Goal: Task Accomplishment & Management: Manage account settings

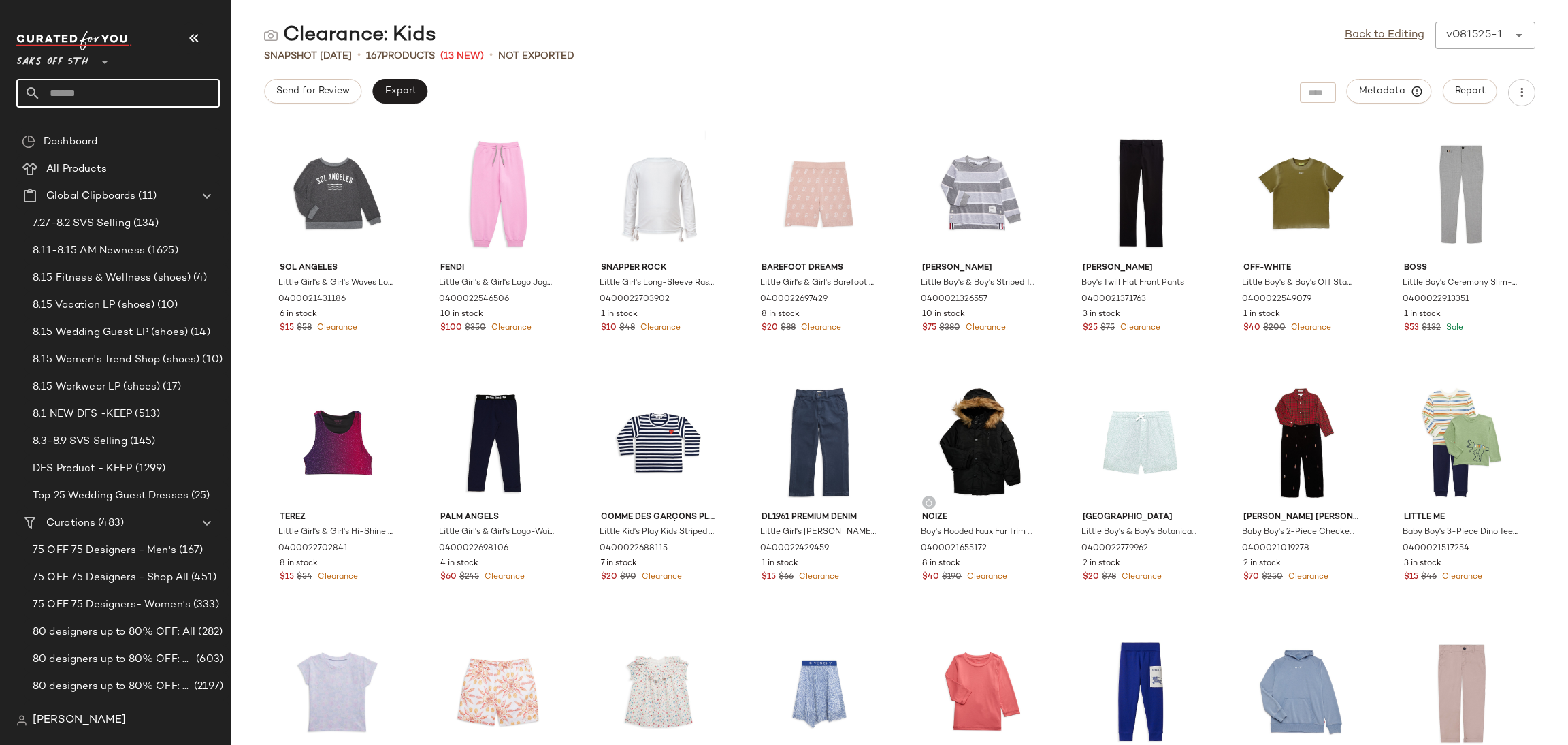
click at [105, 90] on input "text" at bounding box center [131, 93] width 179 height 29
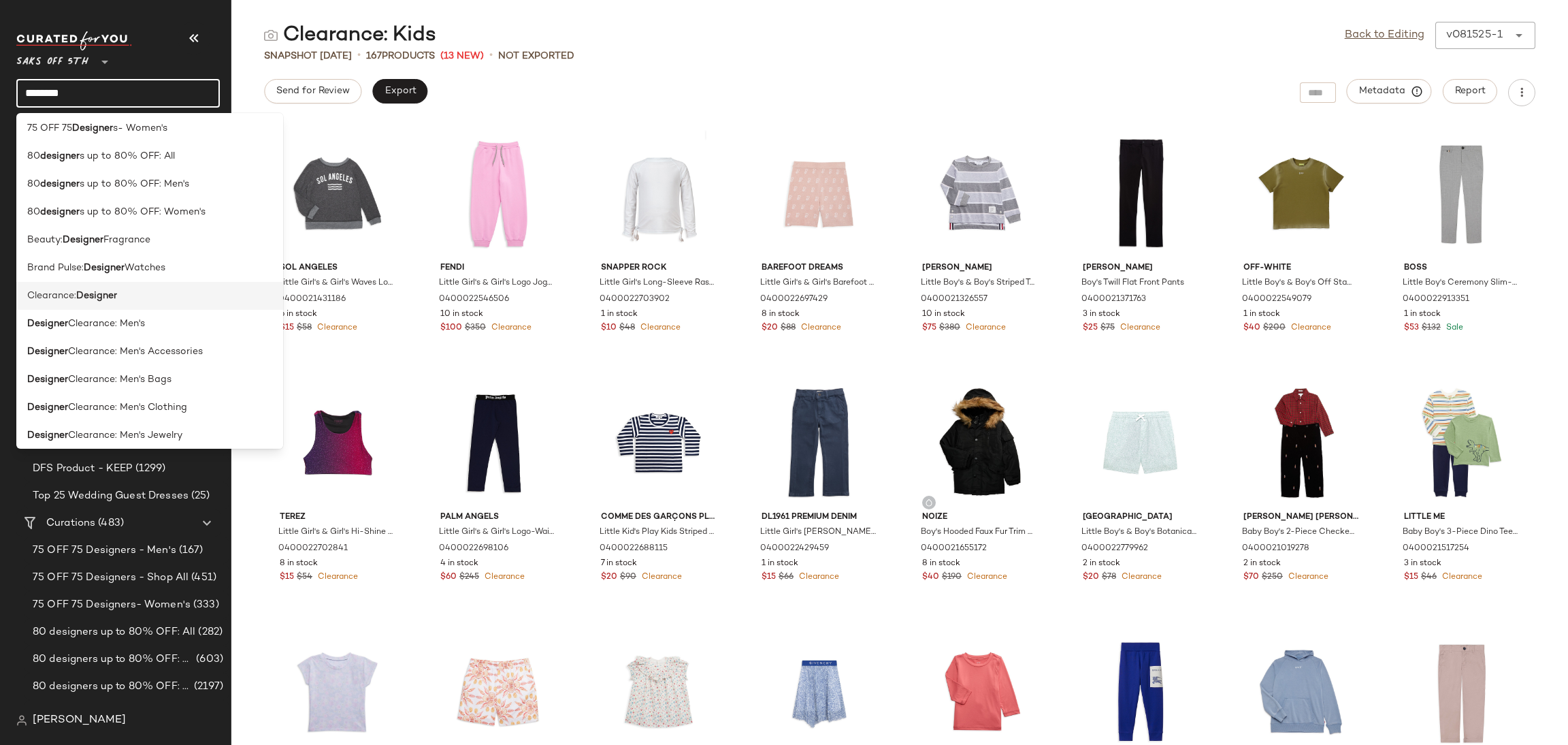
scroll to position [80, 0]
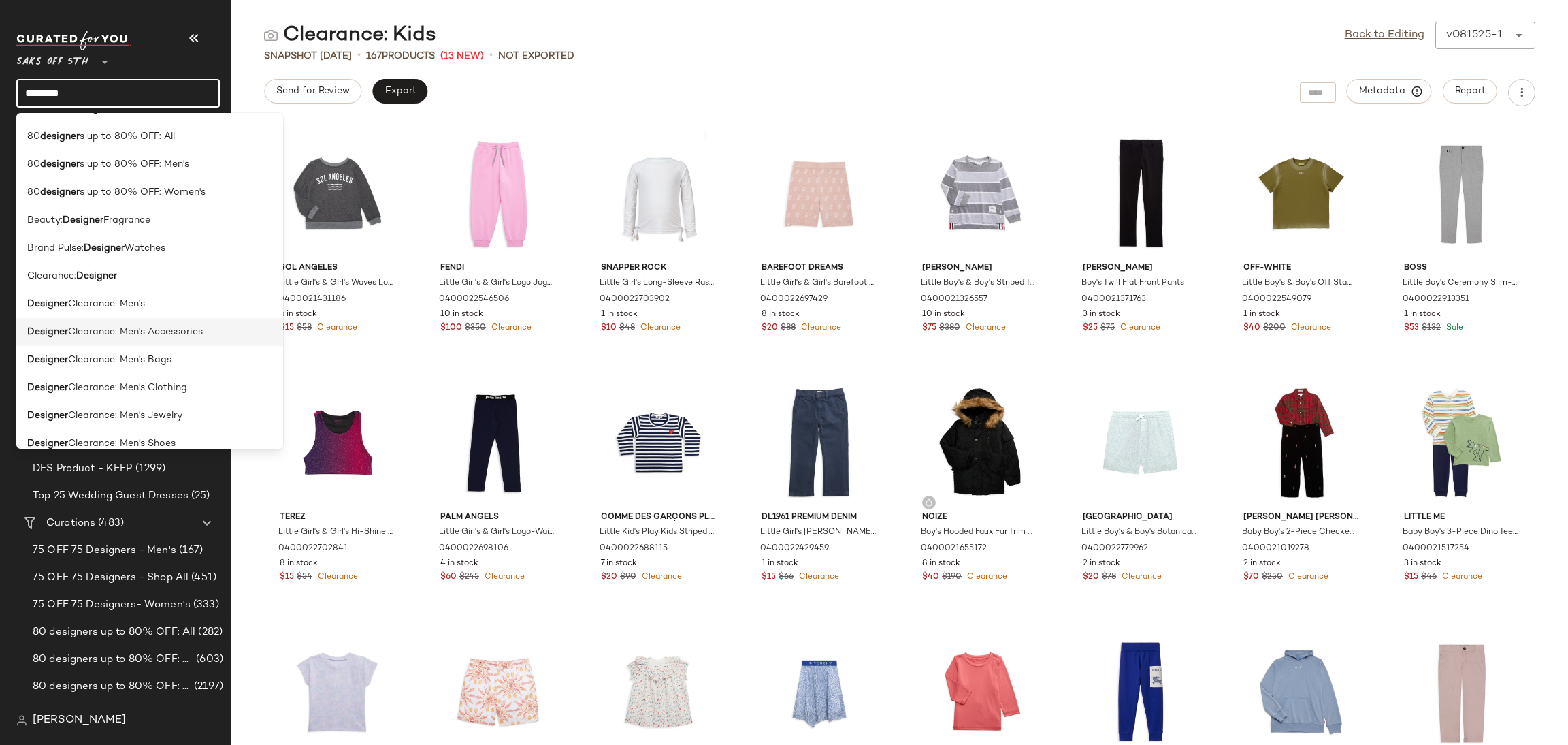
type input "********"
click at [170, 335] on span "Clearance: Men's Accessories" at bounding box center [135, 332] width 134 height 14
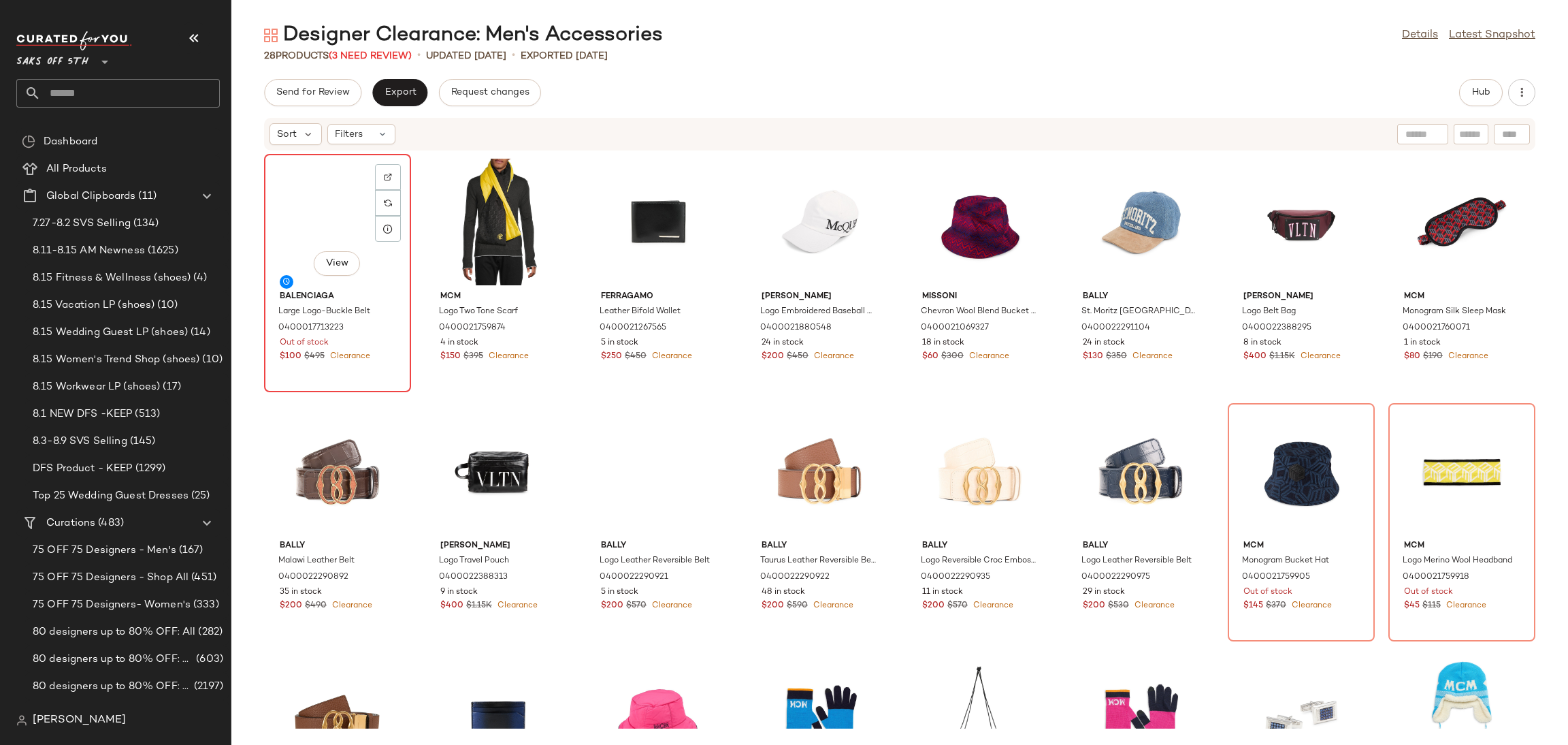
click at [344, 173] on div "View" at bounding box center [338, 222] width 138 height 127
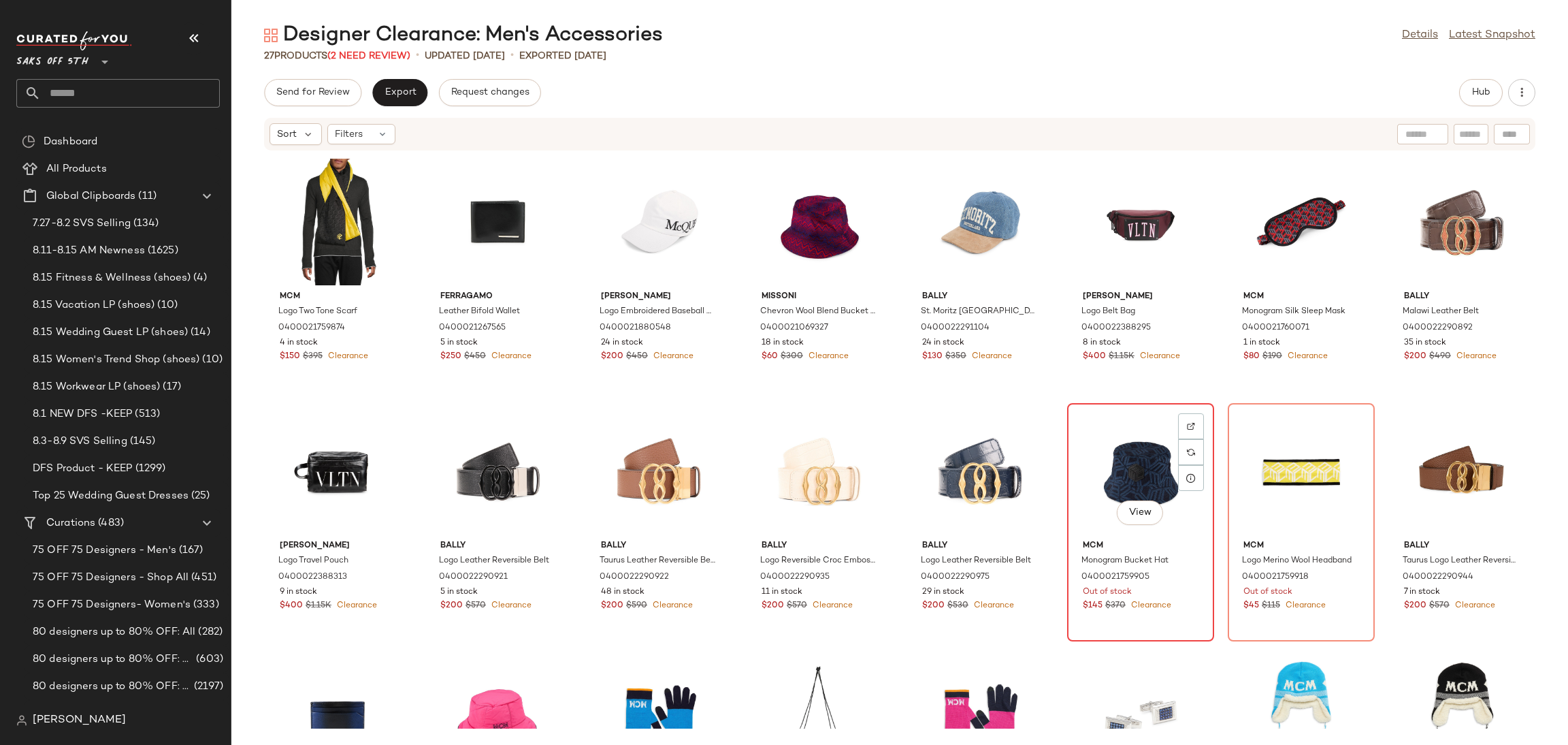
click at [1130, 461] on div "View" at bounding box center [1141, 471] width 138 height 127
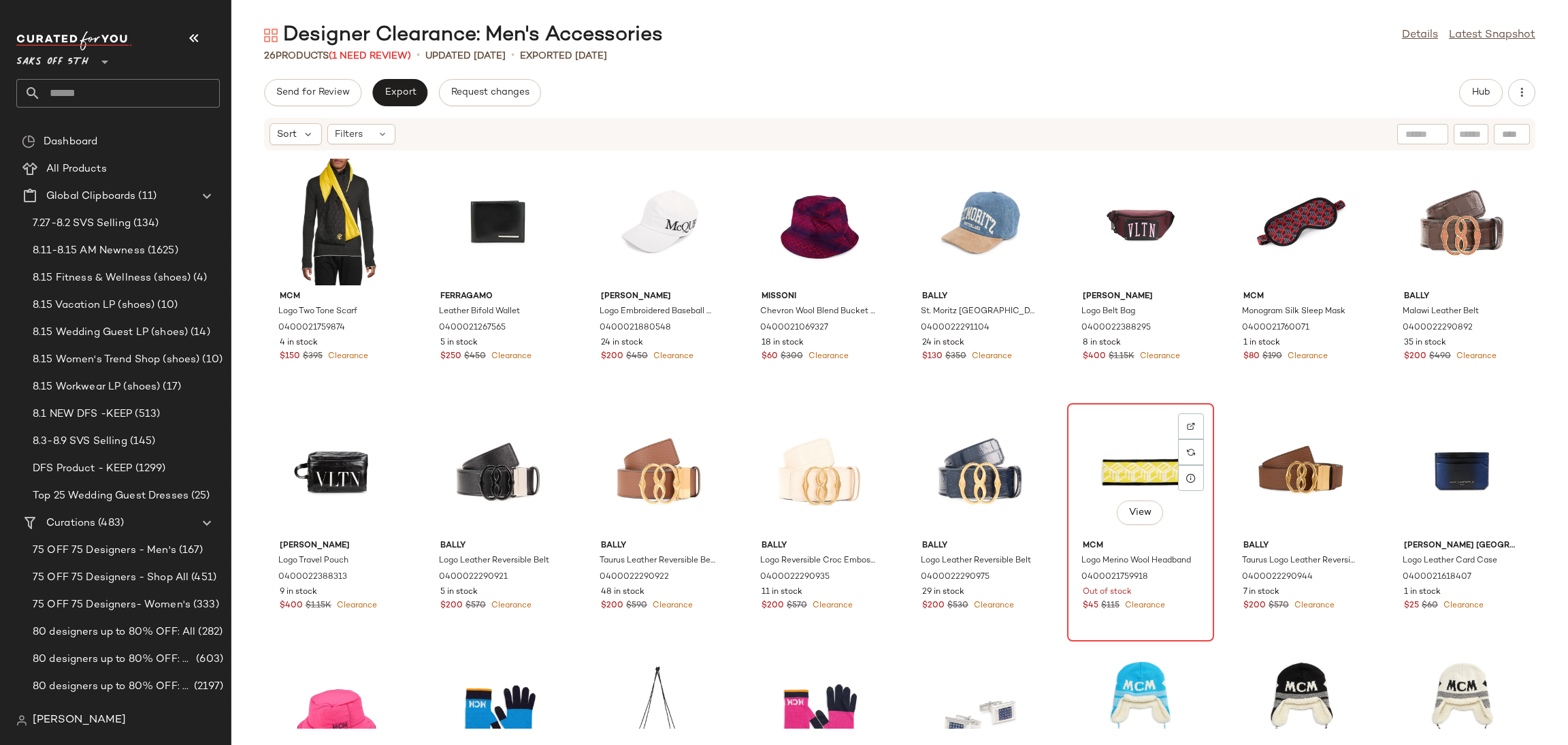
click at [1141, 466] on div "View" at bounding box center [1141, 471] width 138 height 127
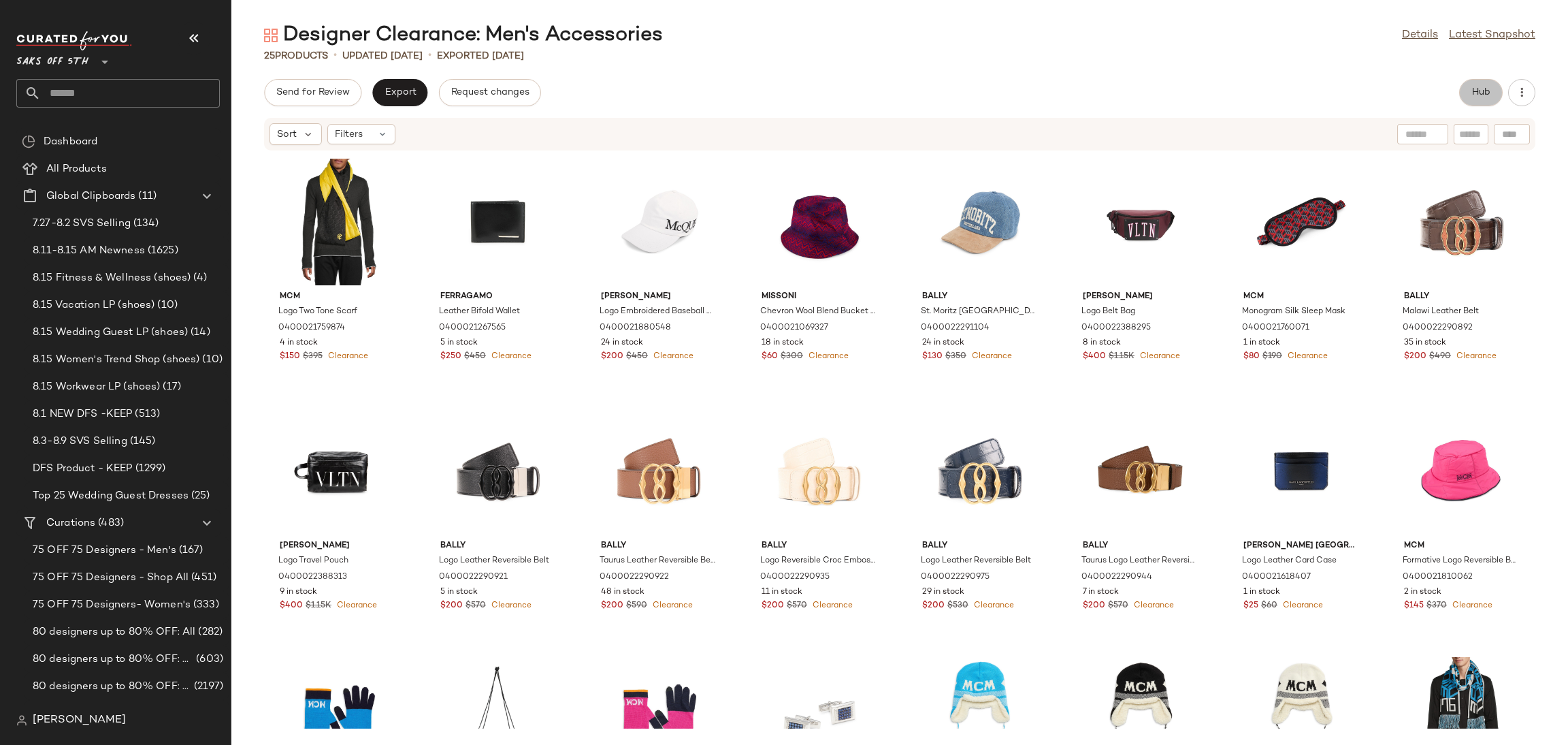
click at [1479, 83] on button "Hub" at bounding box center [1481, 92] width 43 height 27
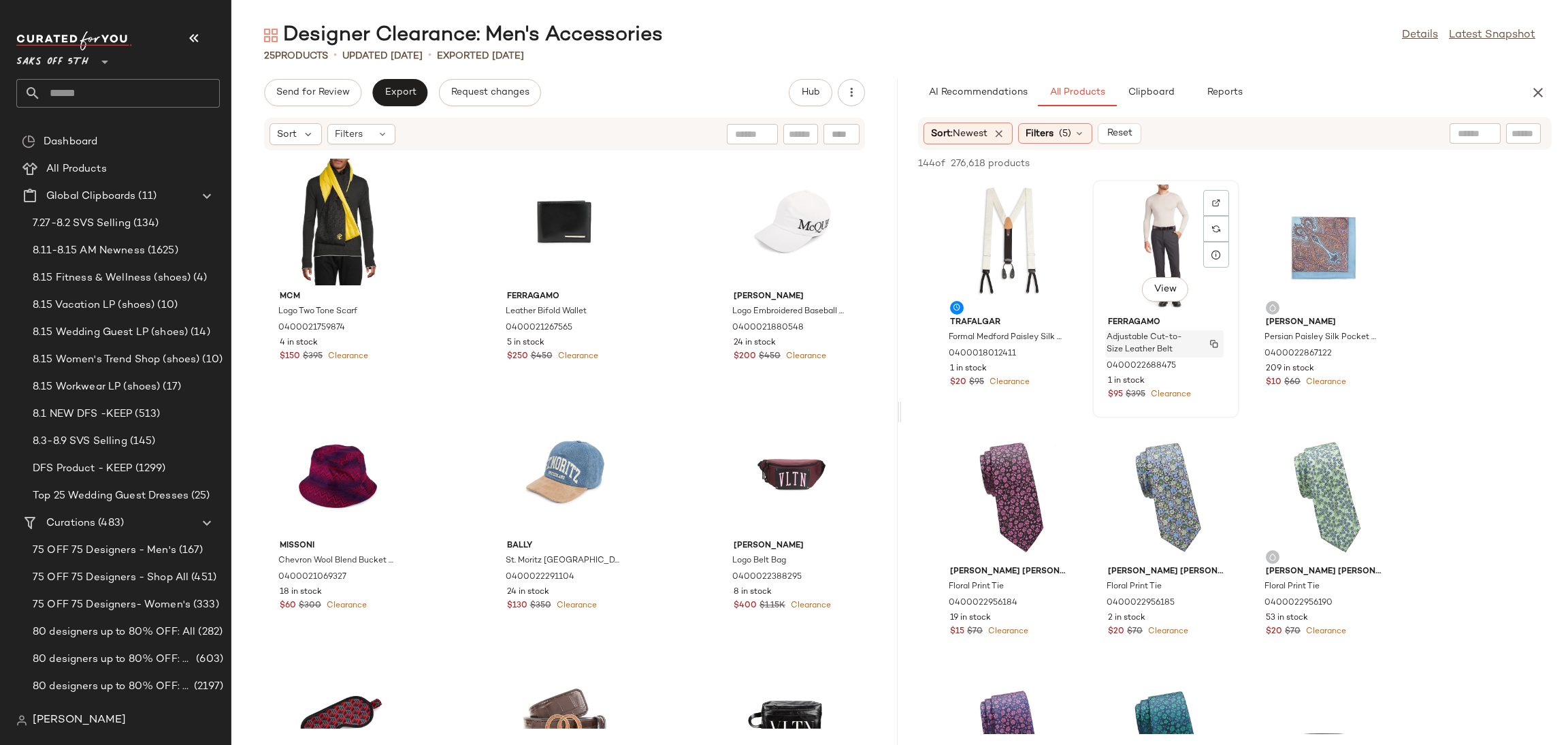
click at [1156, 347] on span "Adjustable Cut-to-Size Leather Belt" at bounding box center [1151, 344] width 90 height 25
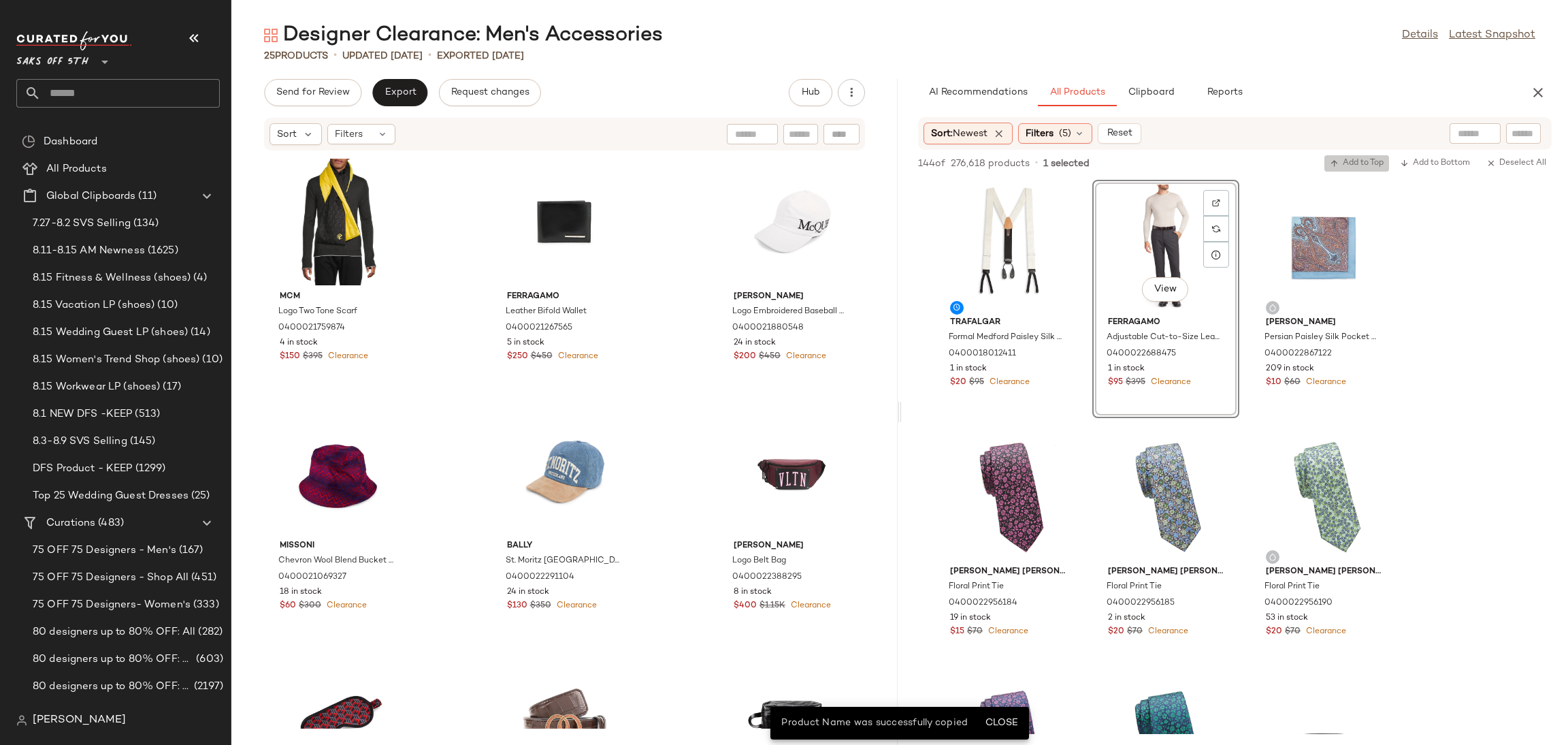
click at [1349, 159] on span "Add to Top" at bounding box center [1357, 163] width 54 height 9
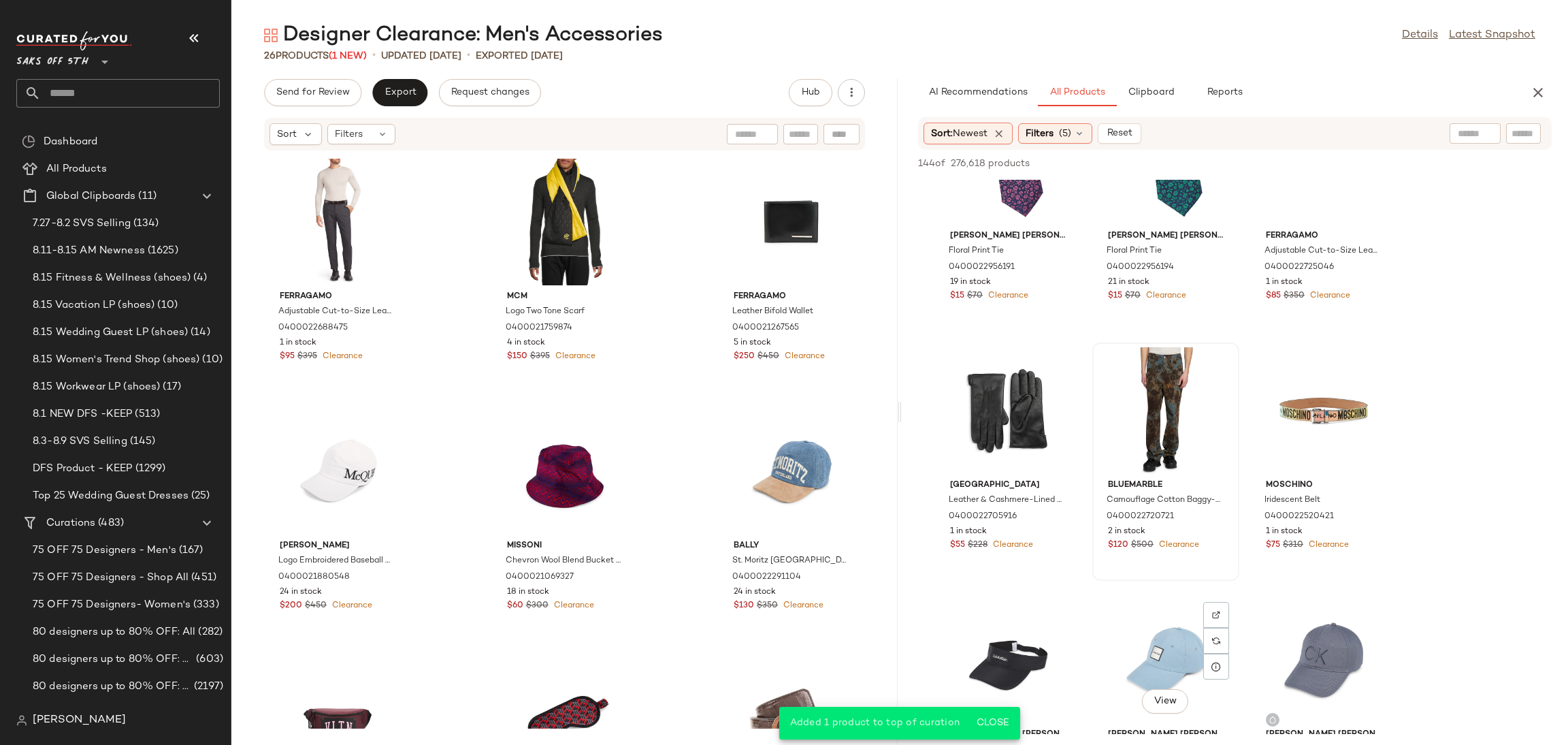
scroll to position [582, 0]
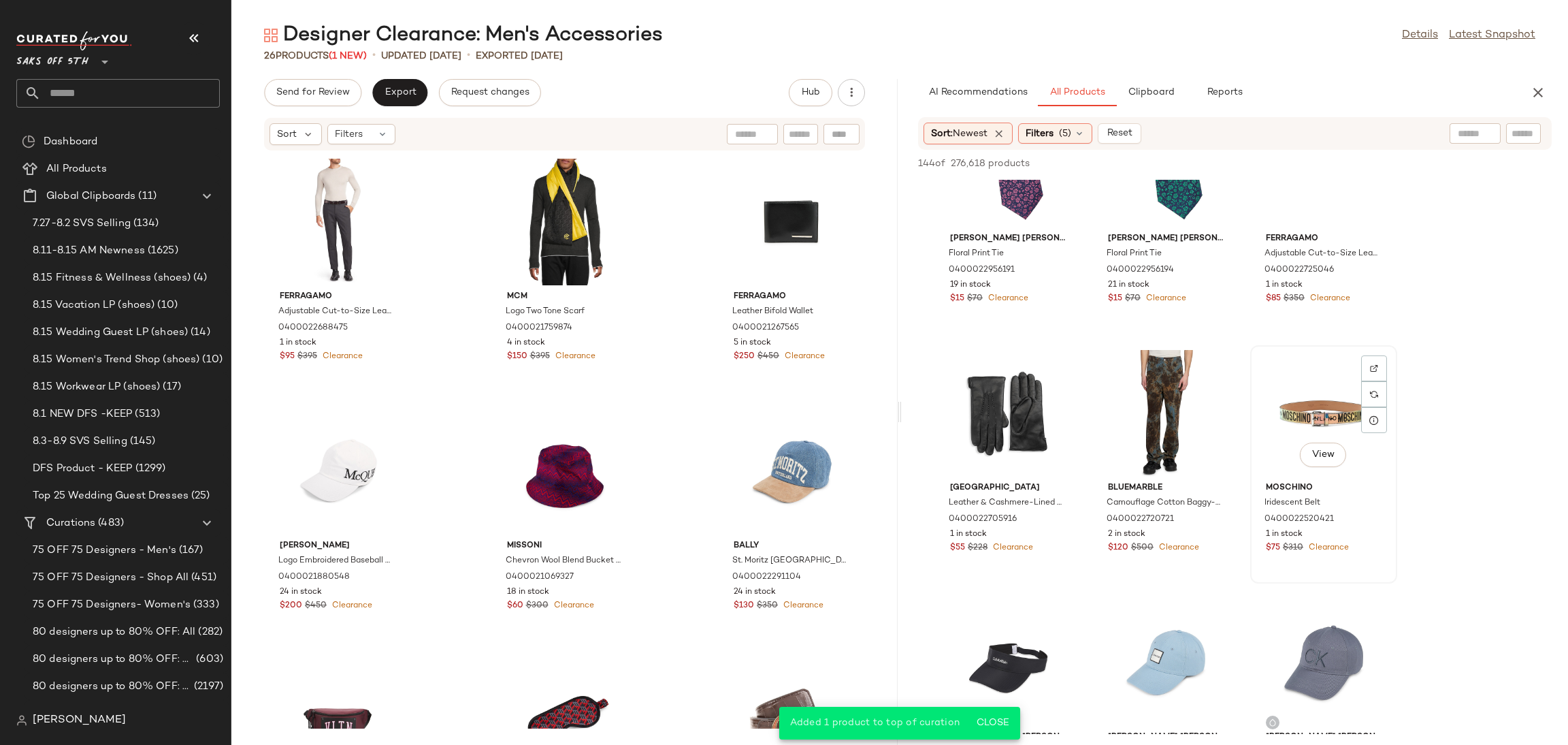
click at [1288, 422] on div "View" at bounding box center [1324, 413] width 138 height 127
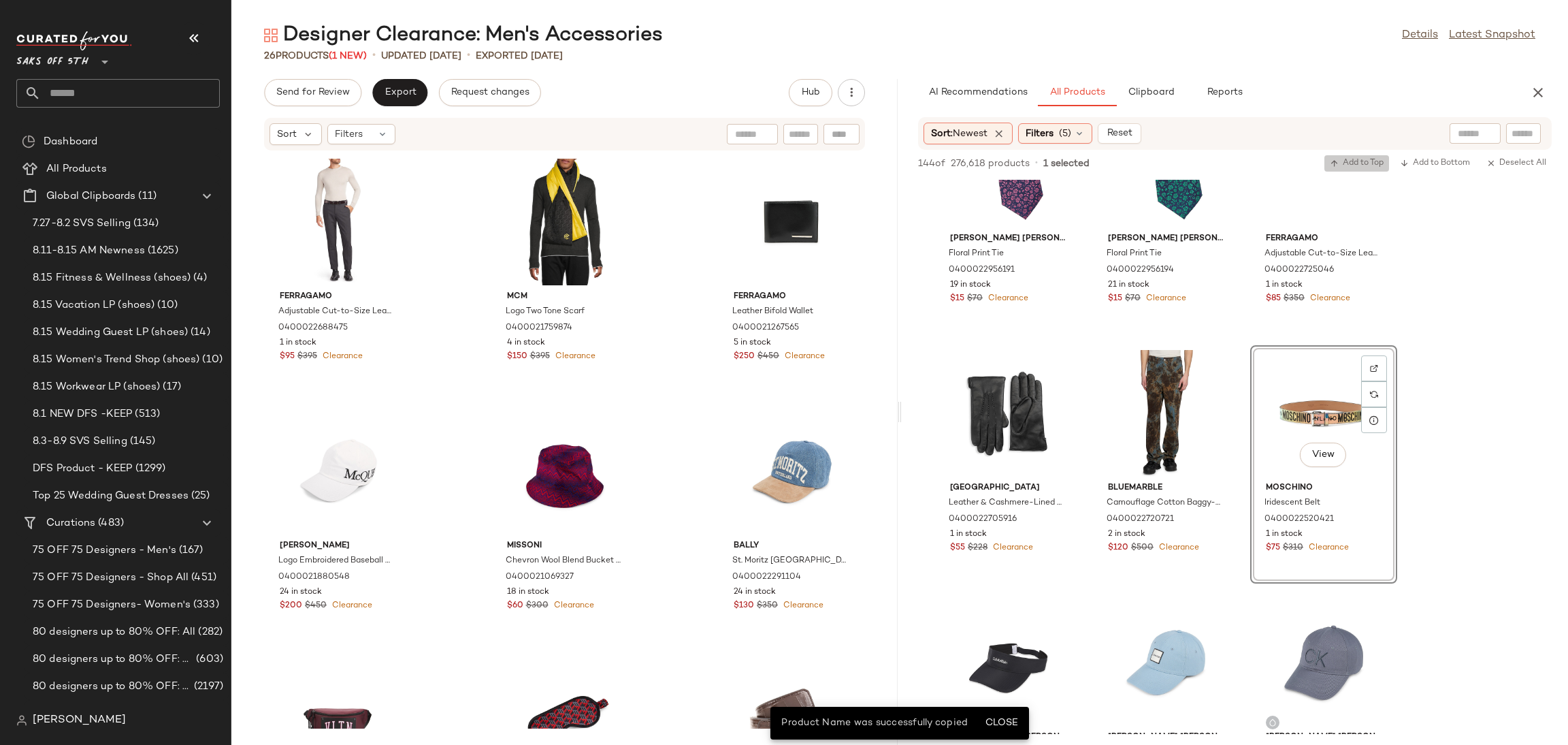
click at [1355, 168] on span "Add to Top" at bounding box center [1357, 163] width 54 height 9
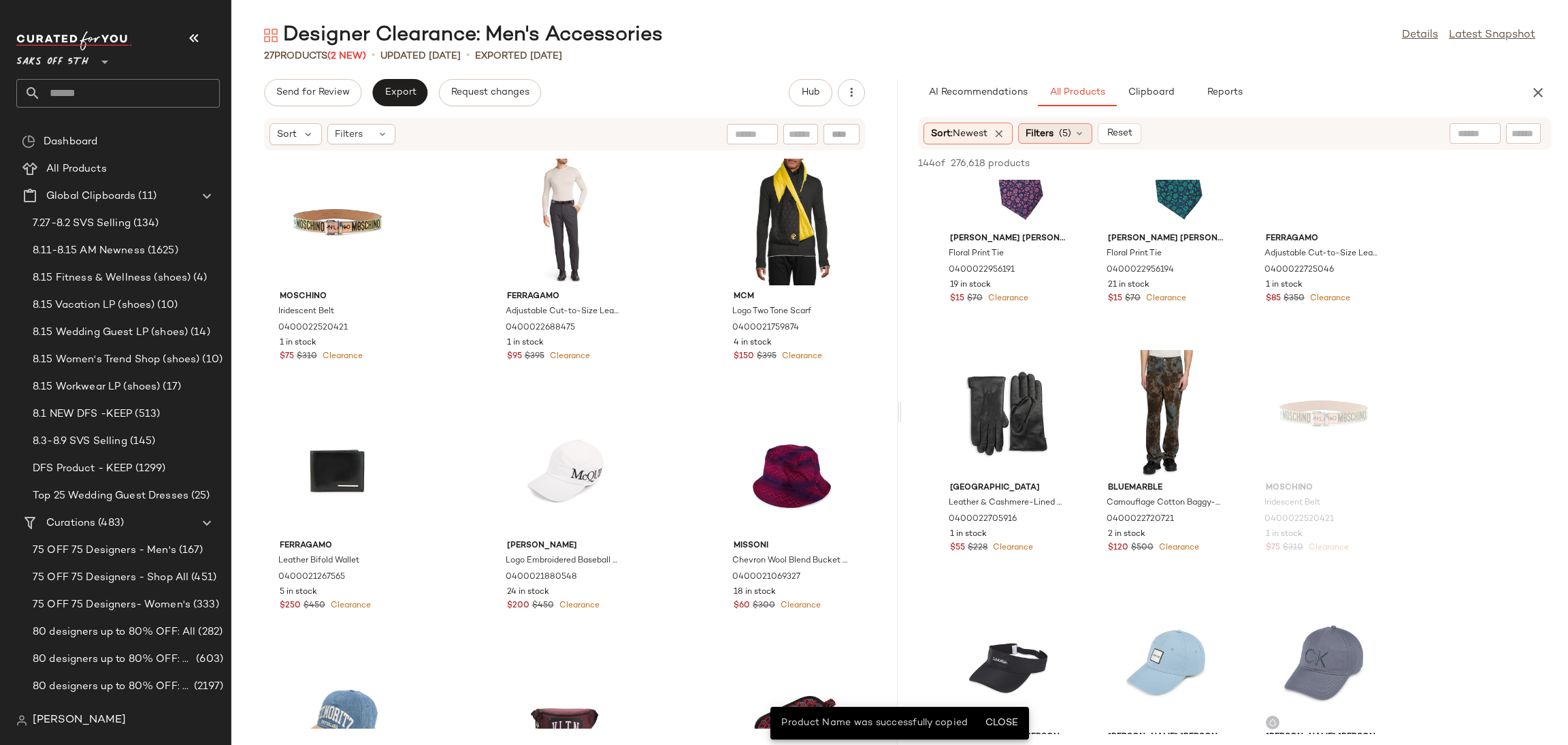
click at [1036, 142] on div "Filters (5)" at bounding box center [1056, 133] width 74 height 20
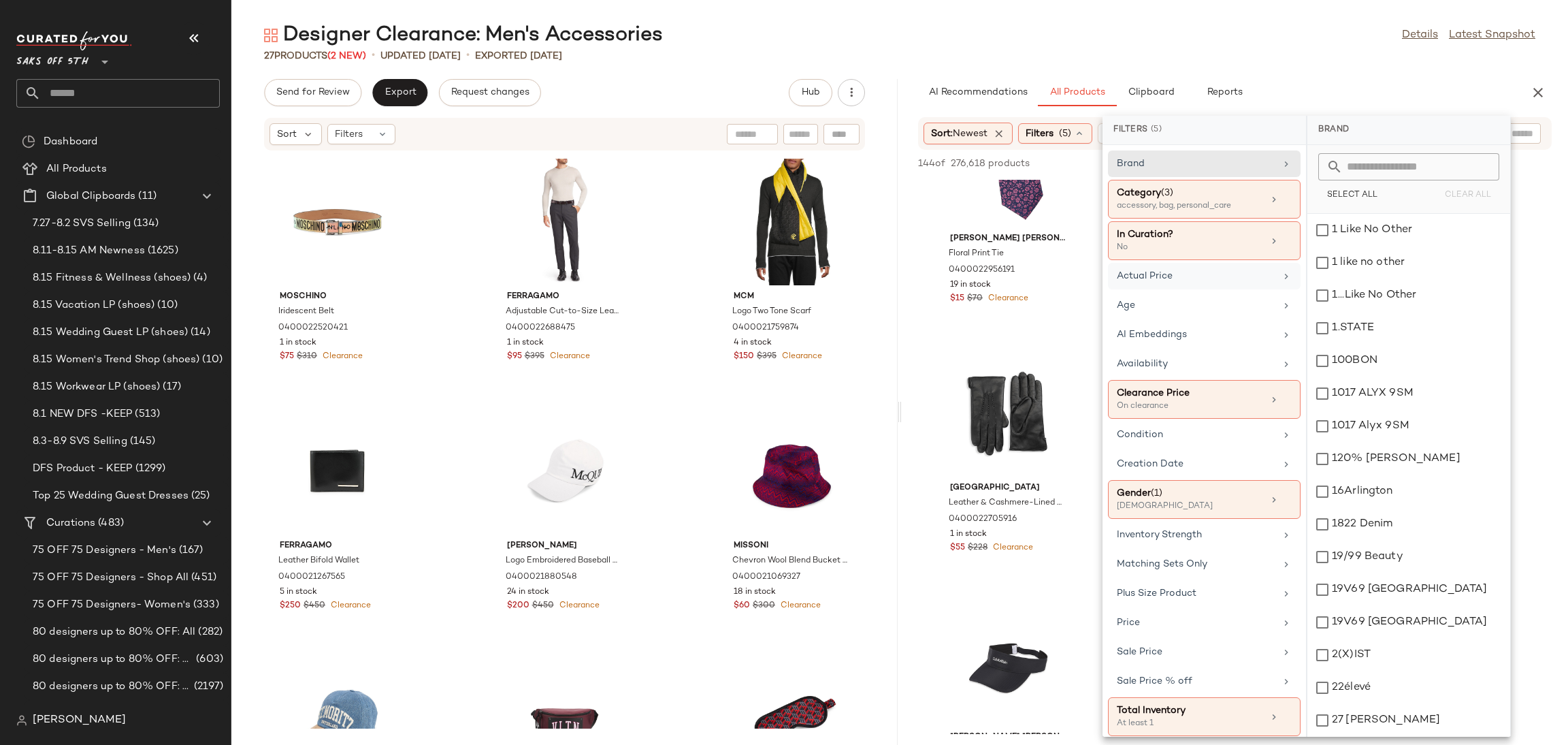
click at [1187, 292] on div "Actual Price" at bounding box center [1204, 305] width 192 height 26
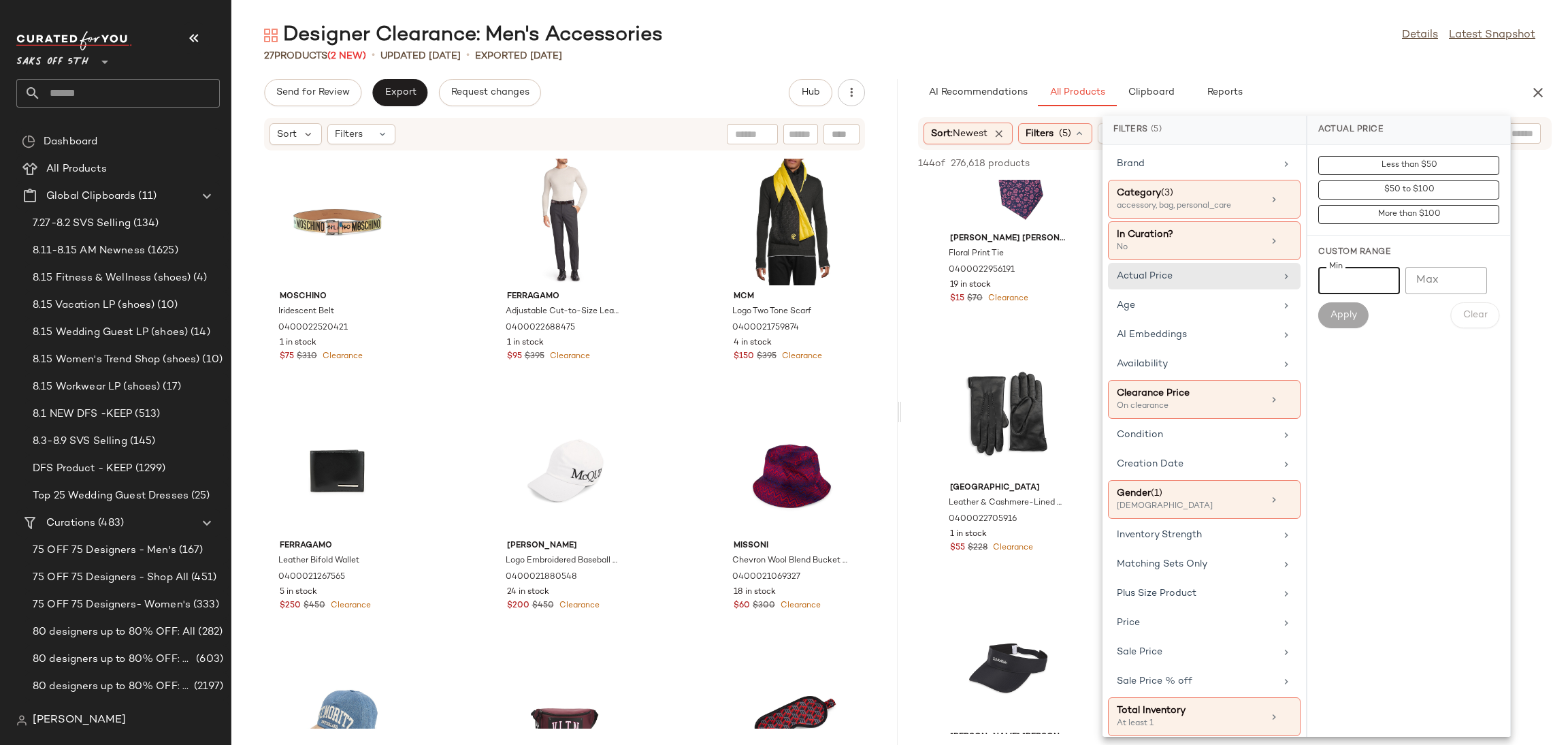
click at [1345, 271] on input "Min" at bounding box center [1359, 280] width 82 height 27
type input "***"
click at [1338, 317] on span "Apply" at bounding box center [1343, 315] width 27 height 11
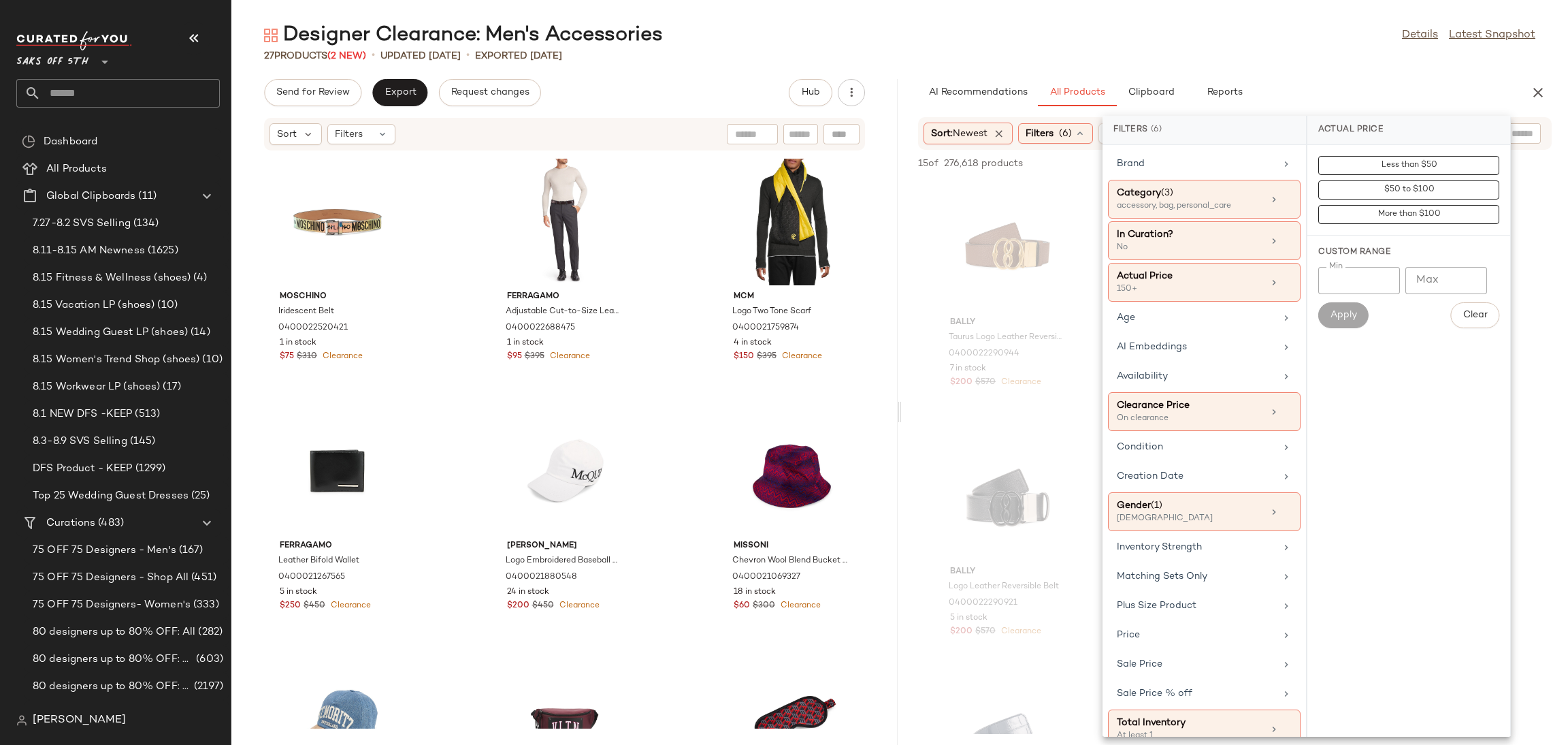
click at [1299, 49] on div "27 Products (2 New) • updated [DATE] • Exported [DATE]" at bounding box center [900, 56] width 1337 height 14
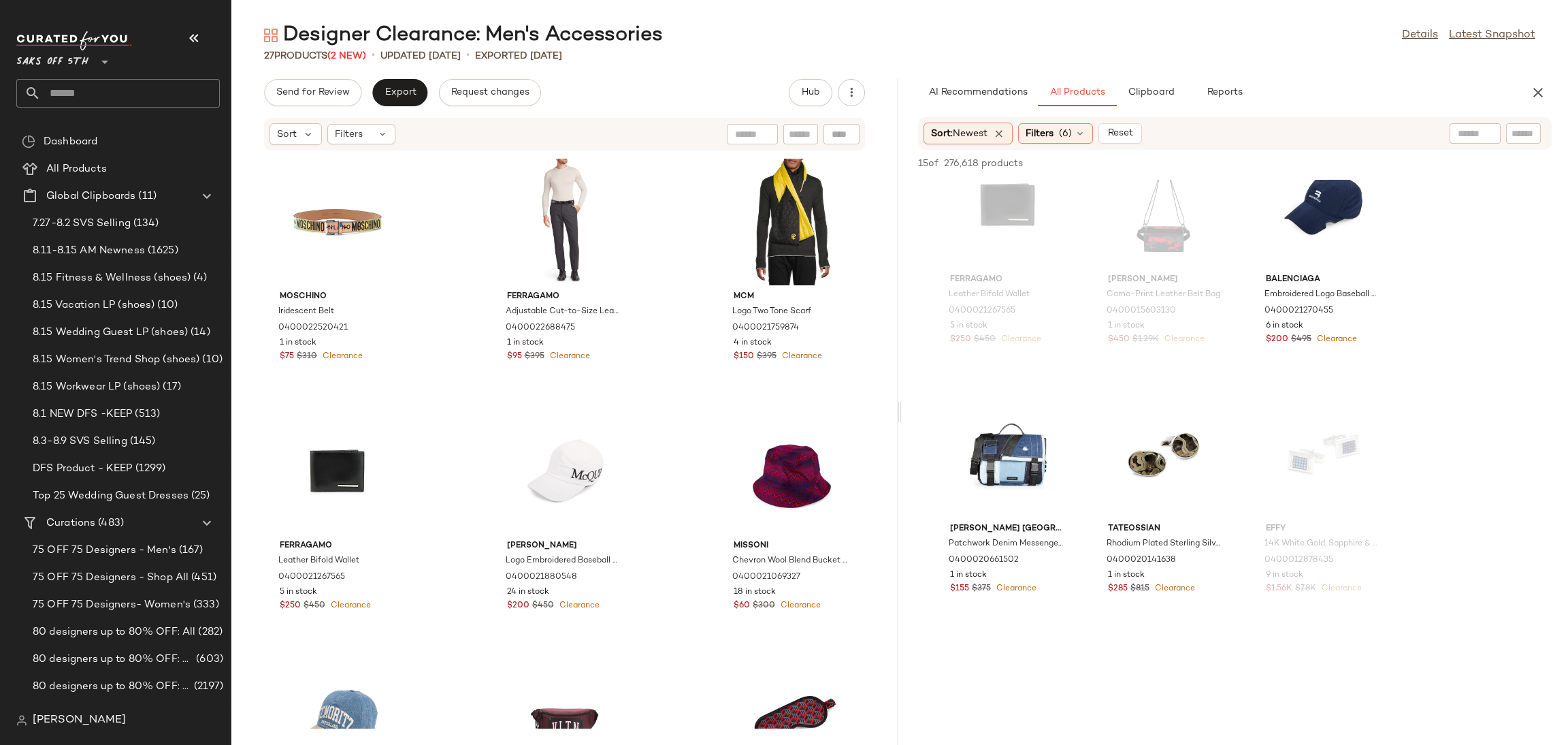
scroll to position [791, 0]
click at [1297, 209] on div "View" at bounding box center [1324, 204] width 138 height 127
click at [1369, 165] on span "Add to Top" at bounding box center [1357, 163] width 54 height 9
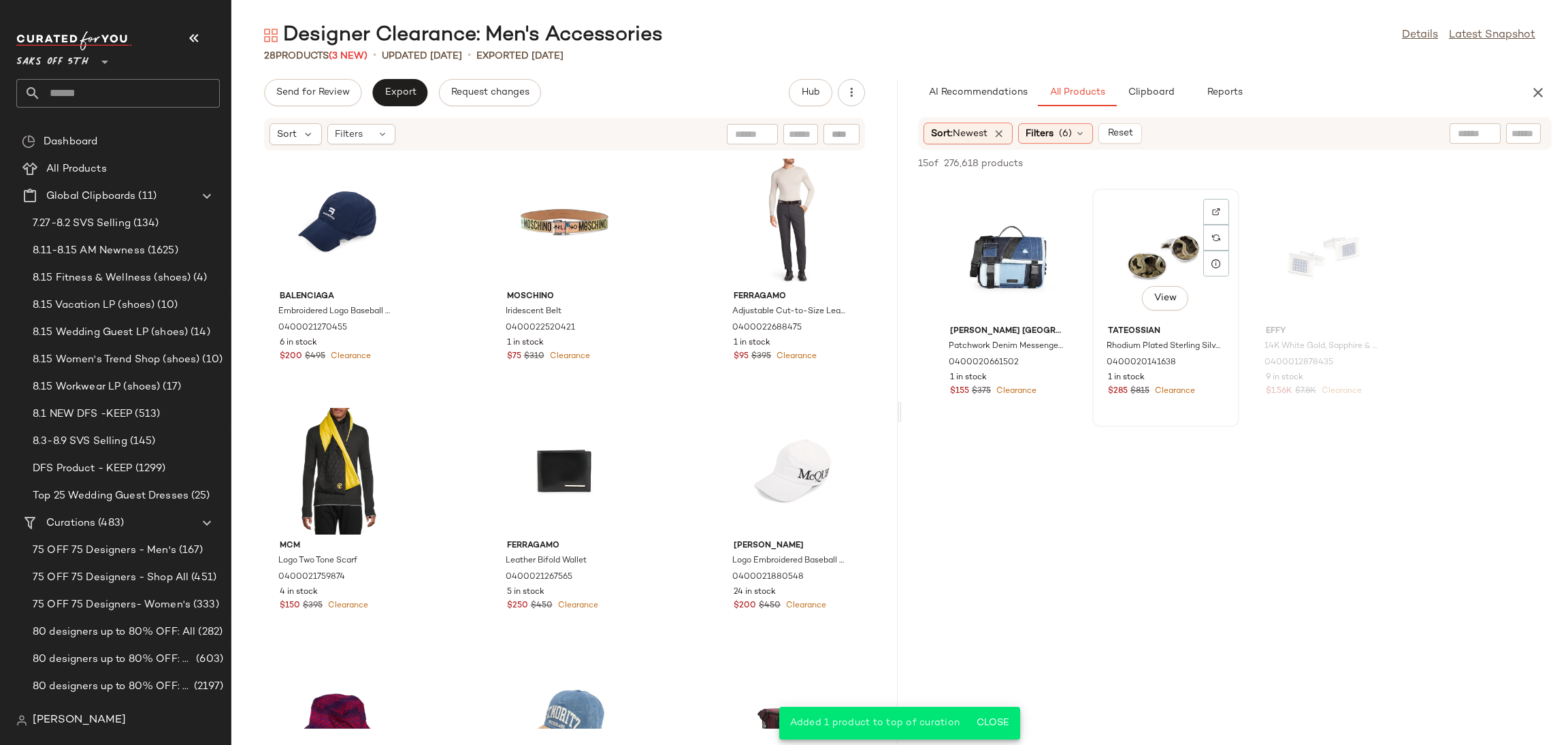
scroll to position [997, 0]
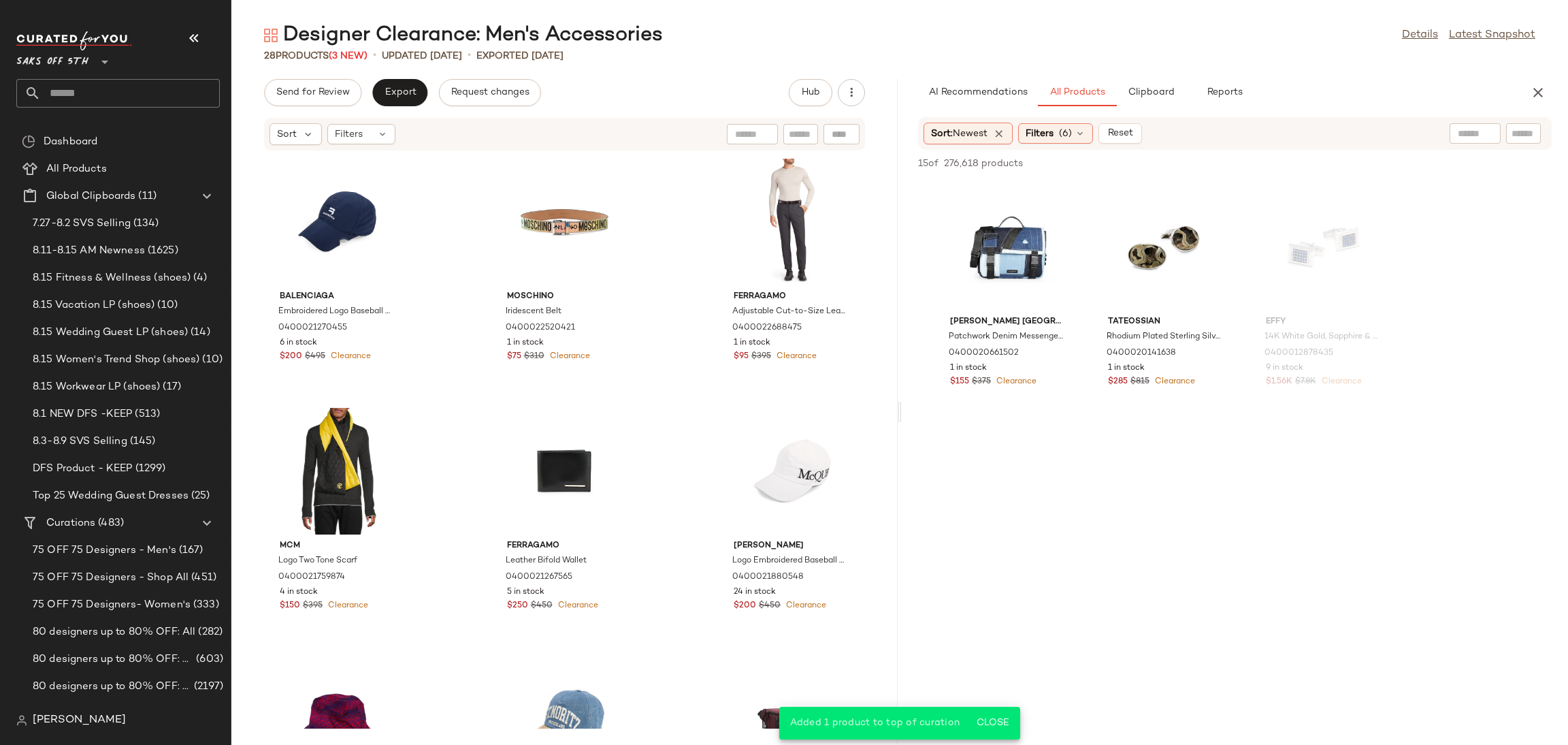
click at [308, 107] on div "Send for Review Export Request changes Hub Sort Filters Balenciaga Embroidered …" at bounding box center [564, 411] width 666 height 665
click at [1526, 100] on div "AI Recommendations All Products Clipboard Reports" at bounding box center [1235, 92] width 666 height 27
click at [1542, 100] on icon "button" at bounding box center [1538, 92] width 16 height 16
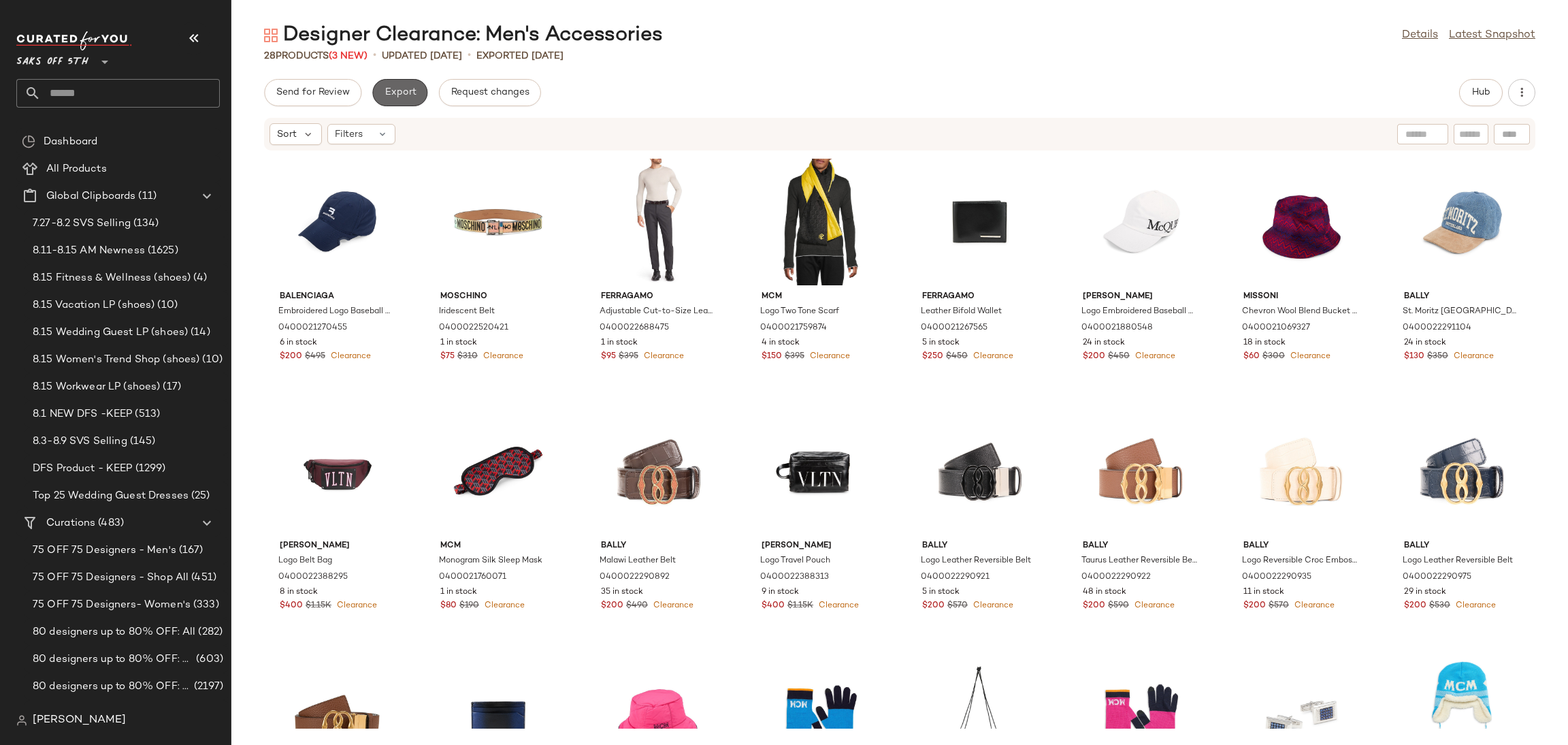
click at [403, 90] on span "Export" at bounding box center [400, 93] width 32 height 11
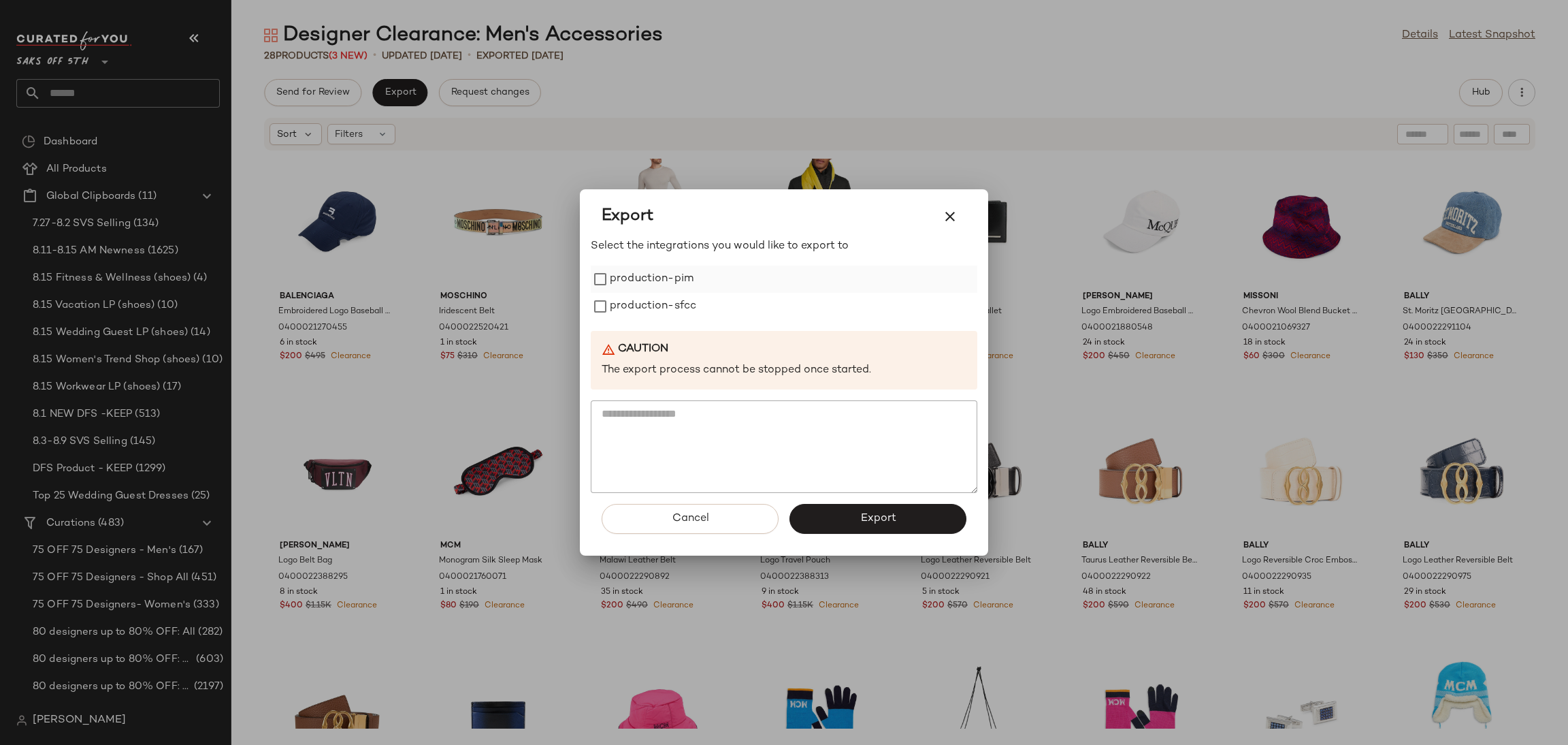
click at [672, 275] on label "production-pim" at bounding box center [651, 278] width 83 height 27
click at [671, 305] on label "production-sfcc" at bounding box center [653, 306] width 87 height 27
click at [853, 519] on button "Export" at bounding box center [878, 519] width 177 height 30
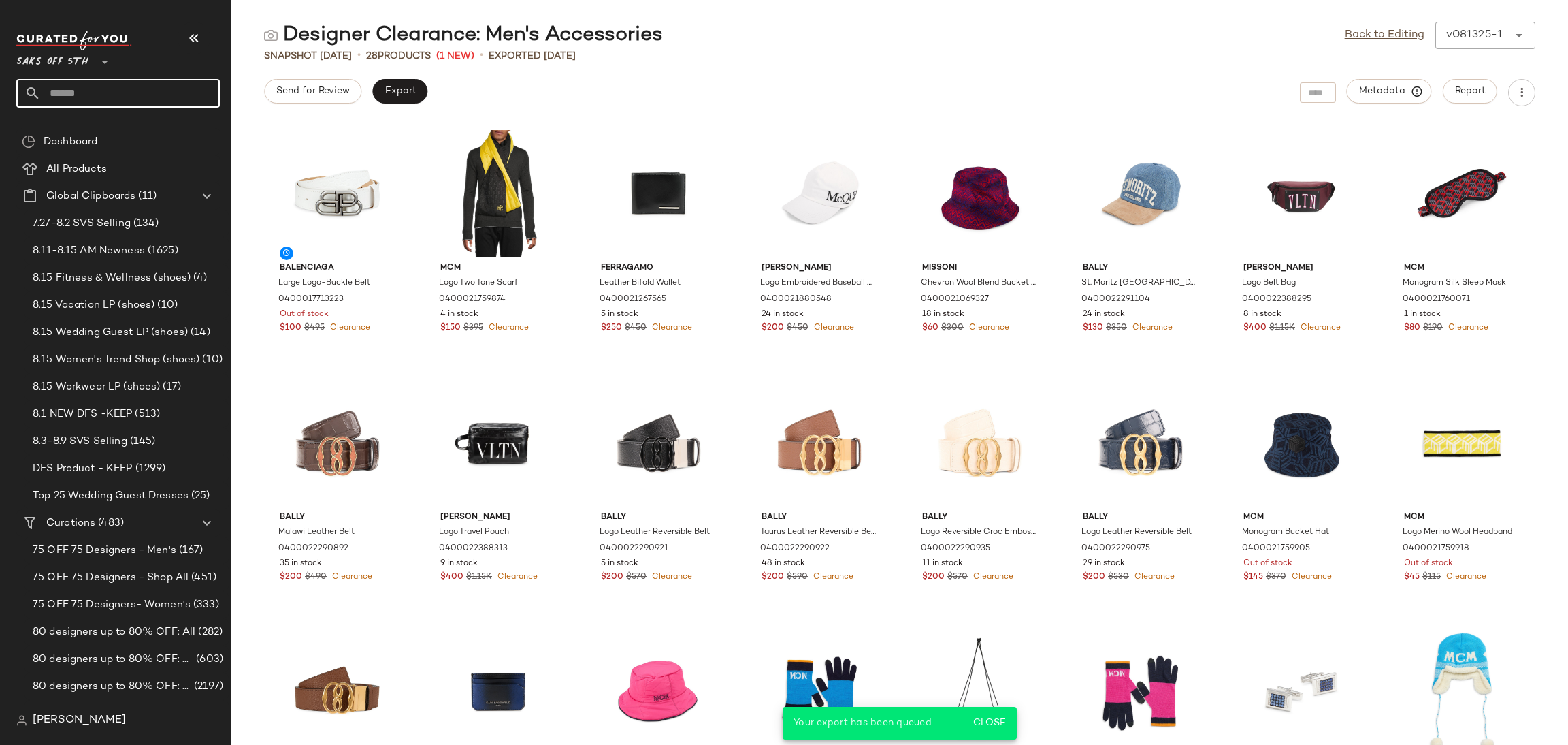
click at [112, 90] on input "text" at bounding box center [131, 93] width 179 height 29
type input "*********"
click at [1378, 24] on div "Back to Editing v081325-1 ******" at bounding box center [1440, 35] width 191 height 27
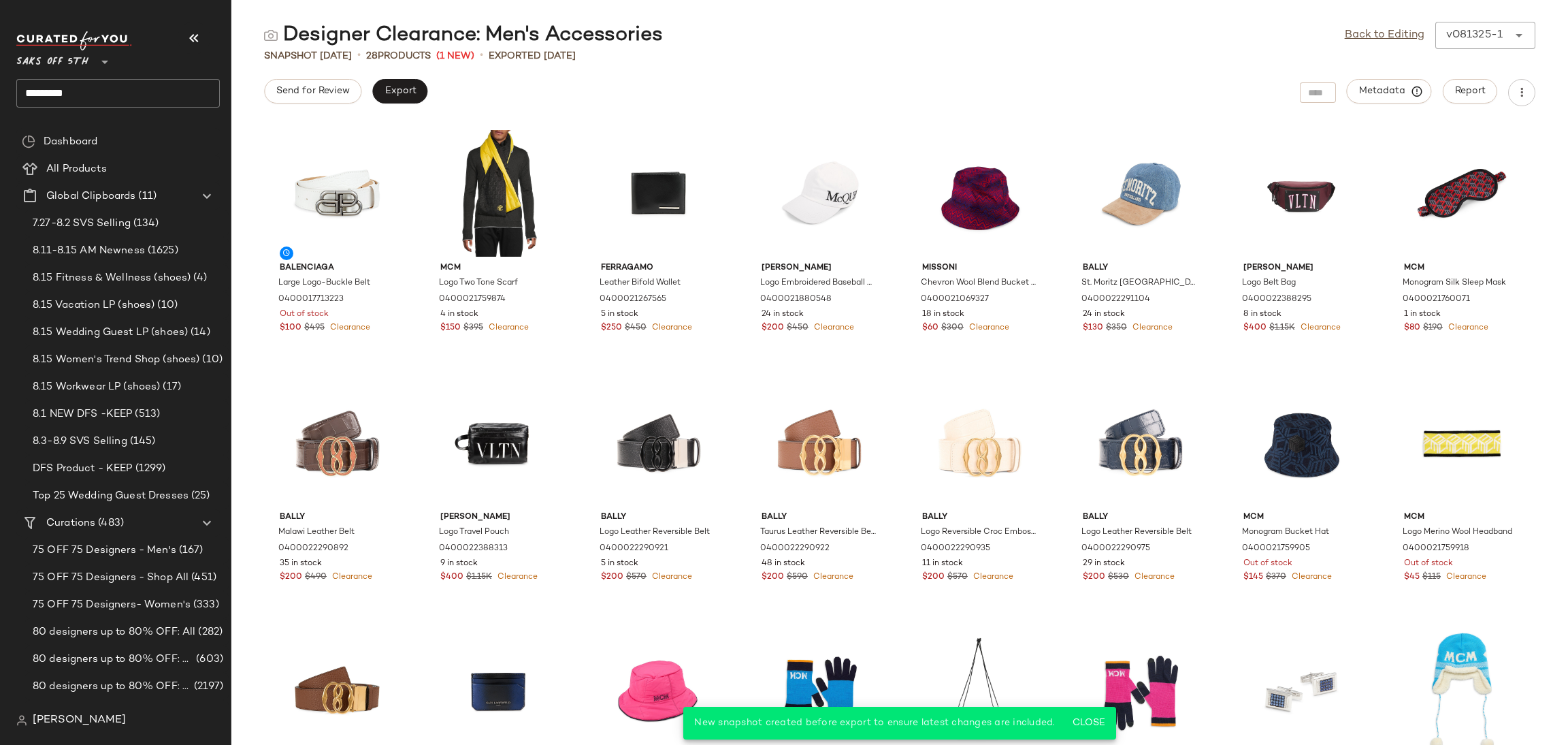
click at [1377, 44] on div "Back to Editing v081325-1 ******" at bounding box center [1440, 35] width 191 height 27
click at [1377, 37] on link "Back to Editing" at bounding box center [1384, 35] width 80 height 16
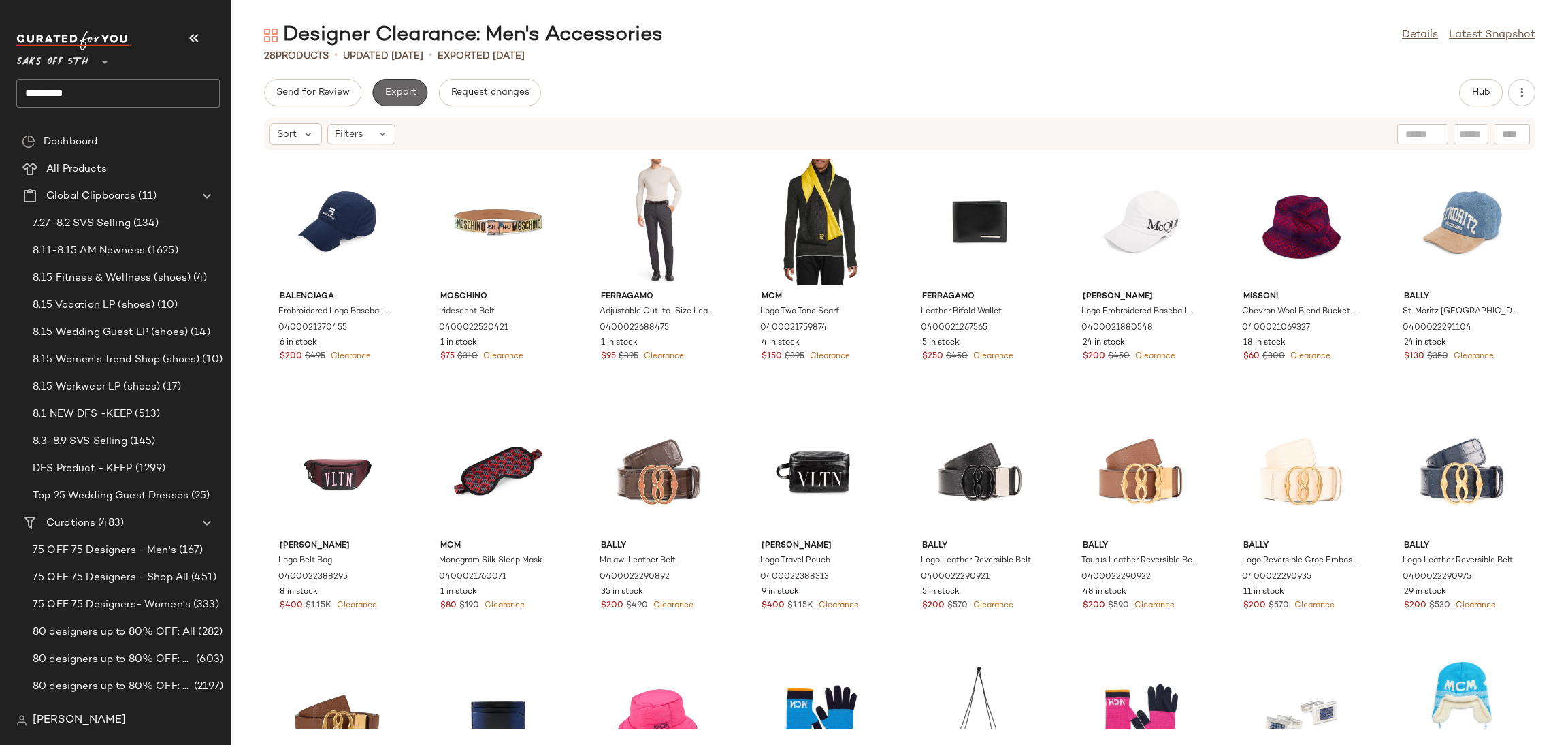
click at [393, 87] on span "Export" at bounding box center [400, 93] width 32 height 11
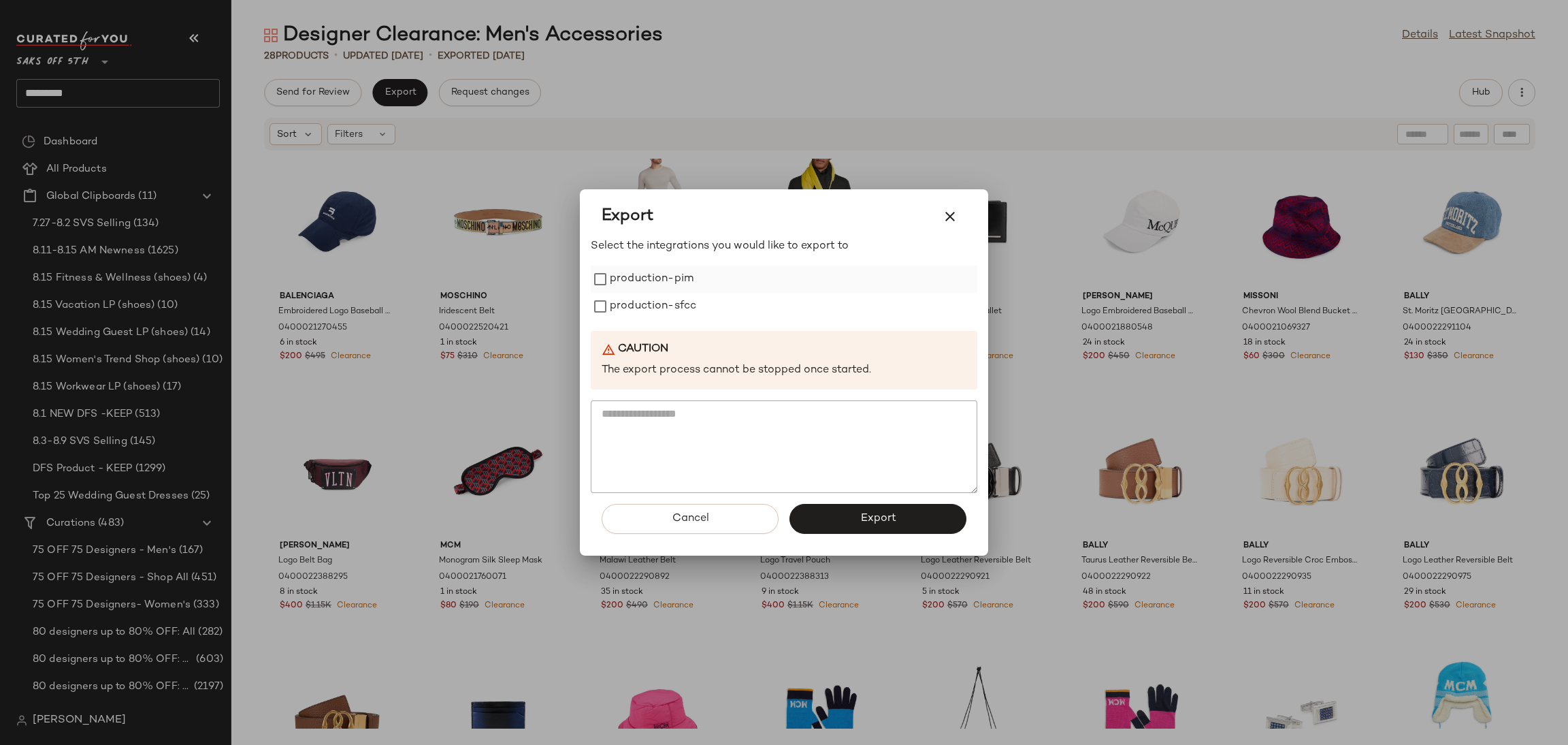
click at [648, 280] on label "production-pim" at bounding box center [651, 278] width 83 height 27
click at [962, 213] on button "button" at bounding box center [950, 216] width 32 height 32
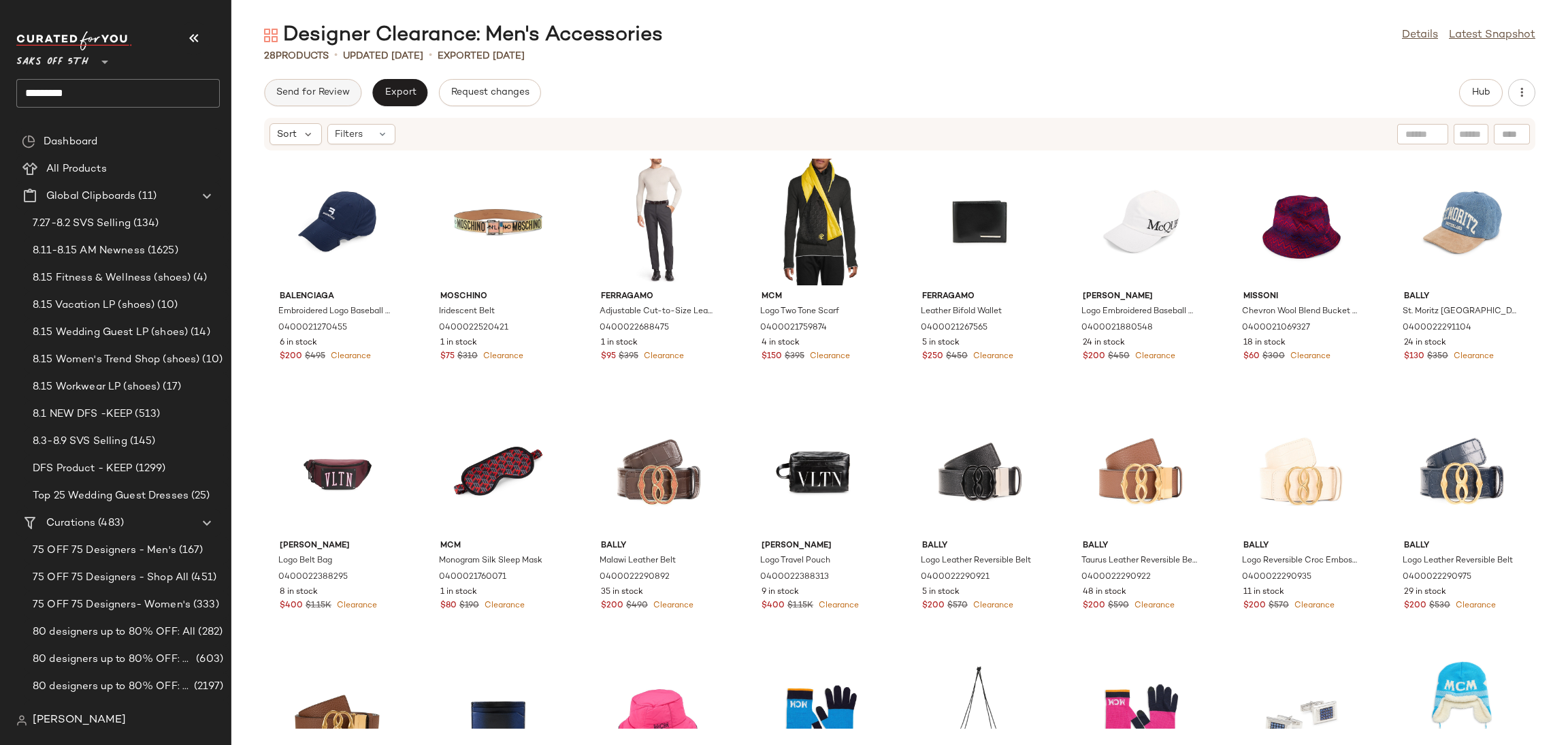
click at [274, 100] on button "Send for Review" at bounding box center [313, 92] width 97 height 27
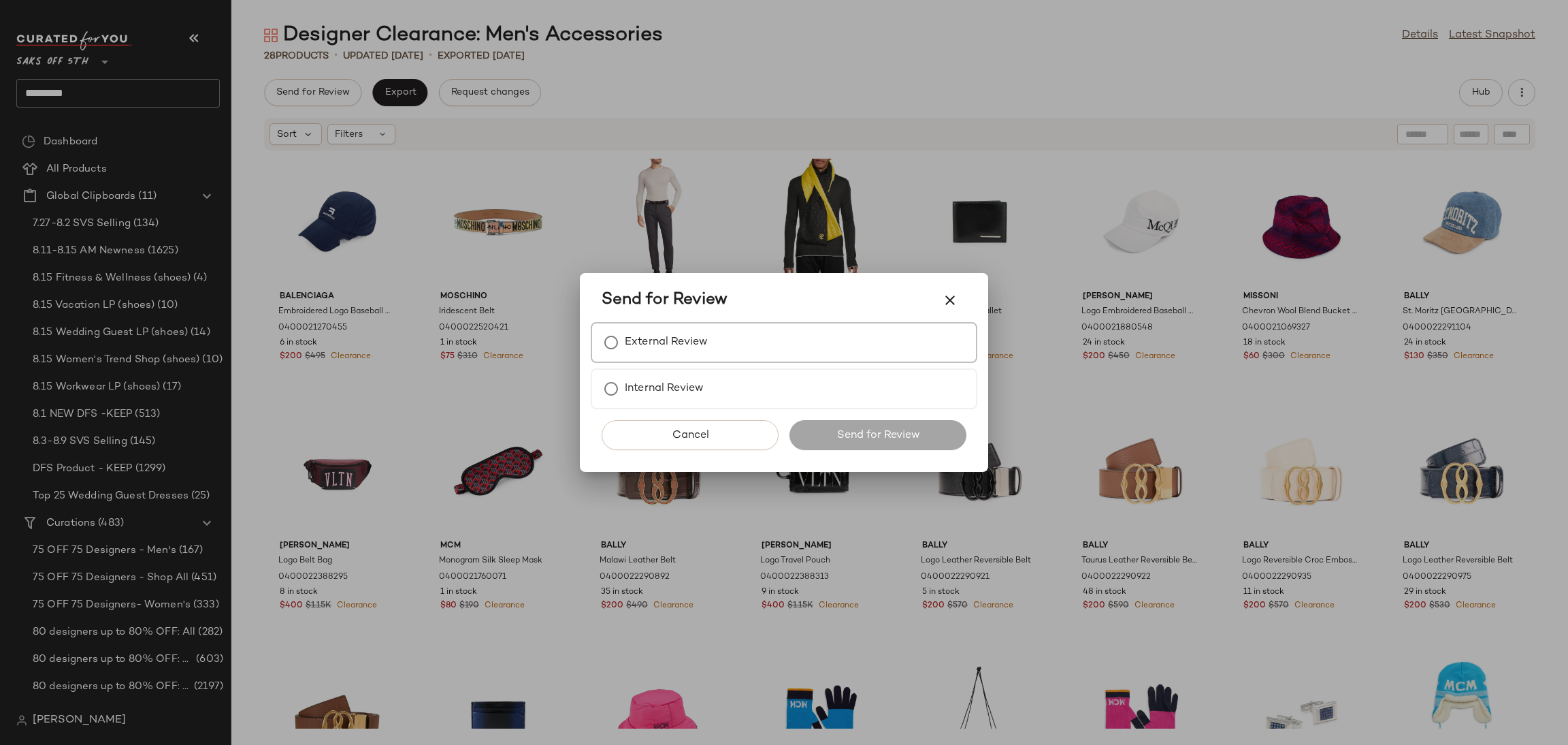
click at [696, 359] on div "External Review" at bounding box center [784, 342] width 386 height 41
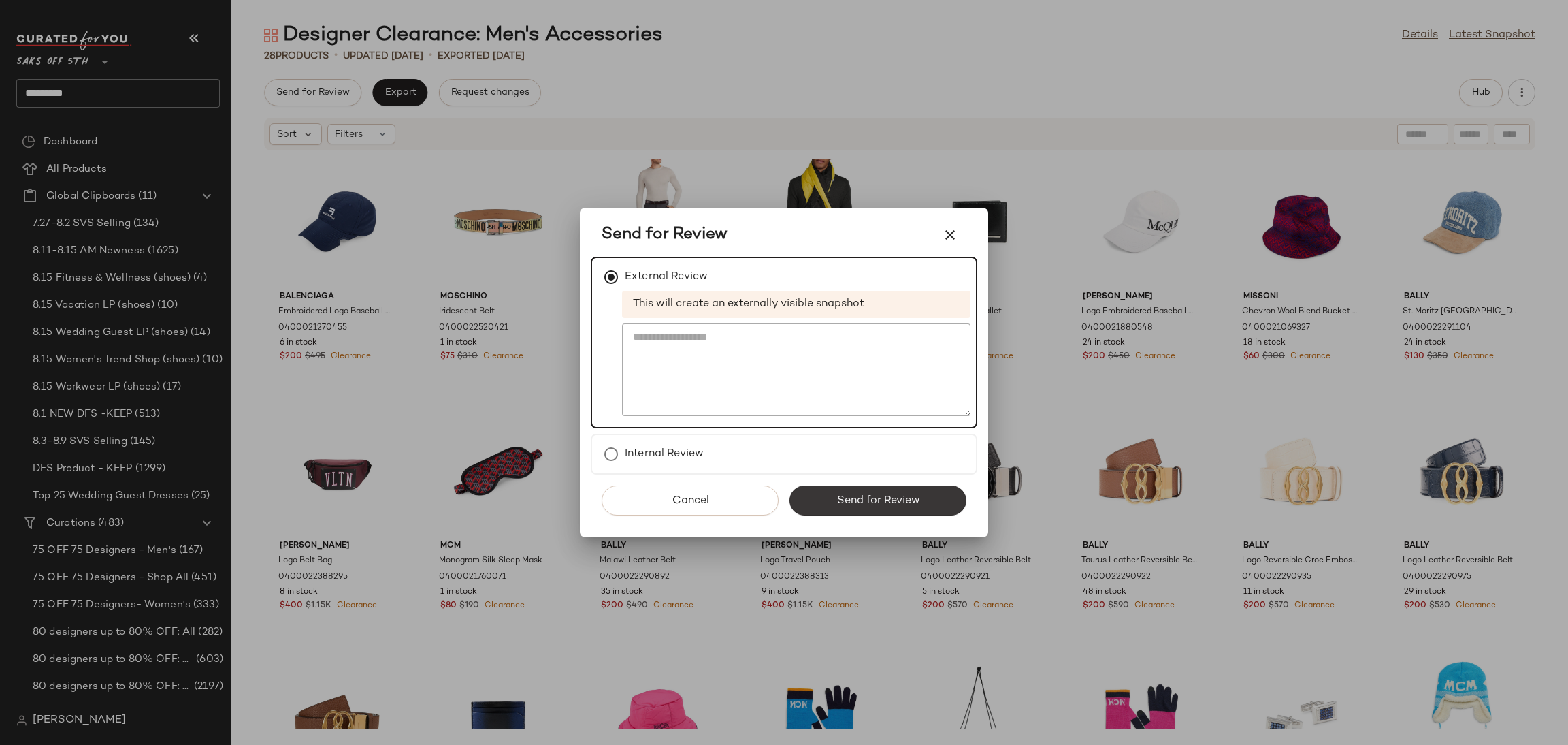
click at [838, 495] on span "Send for Review" at bounding box center [878, 500] width 83 height 13
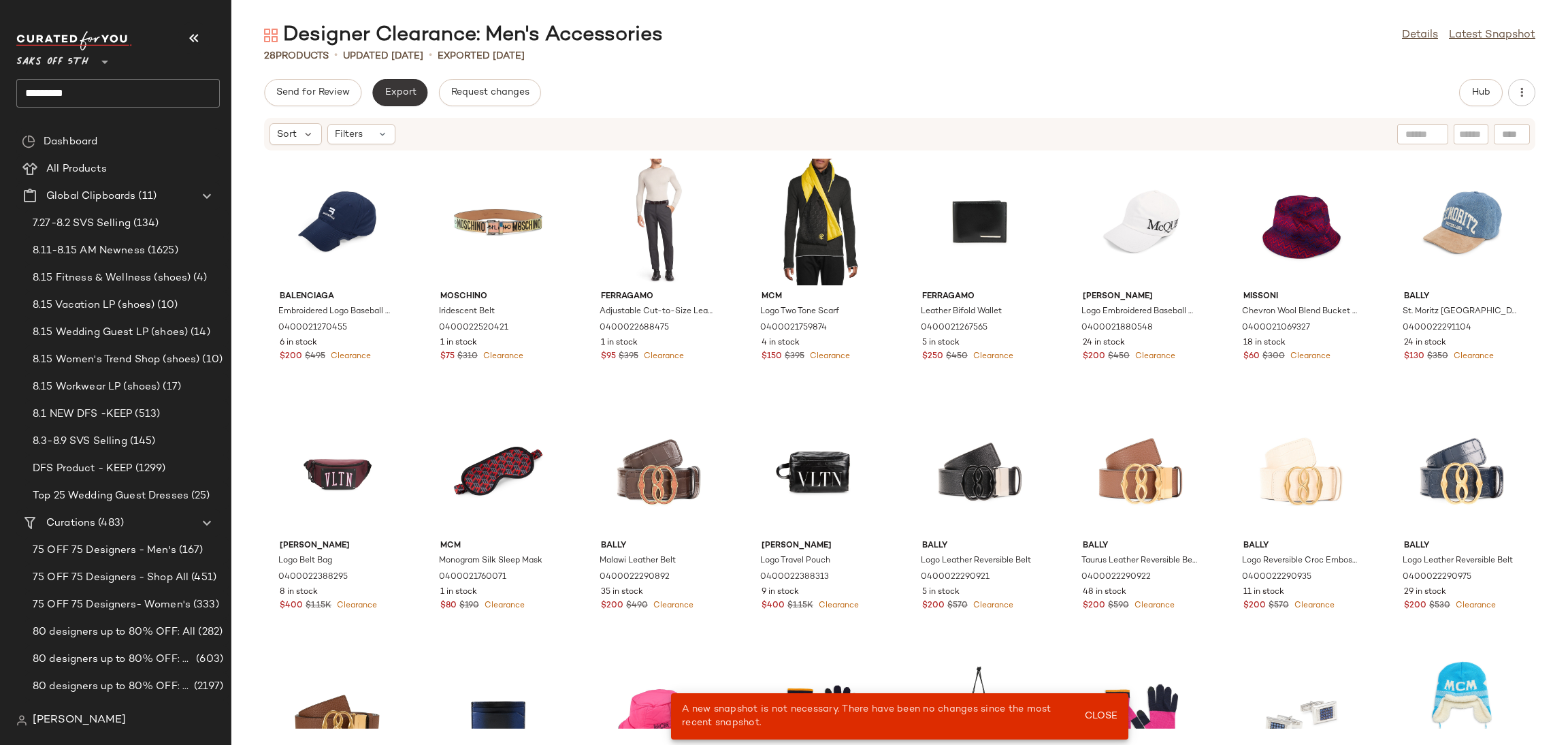
click at [413, 87] on span "Export" at bounding box center [400, 93] width 32 height 11
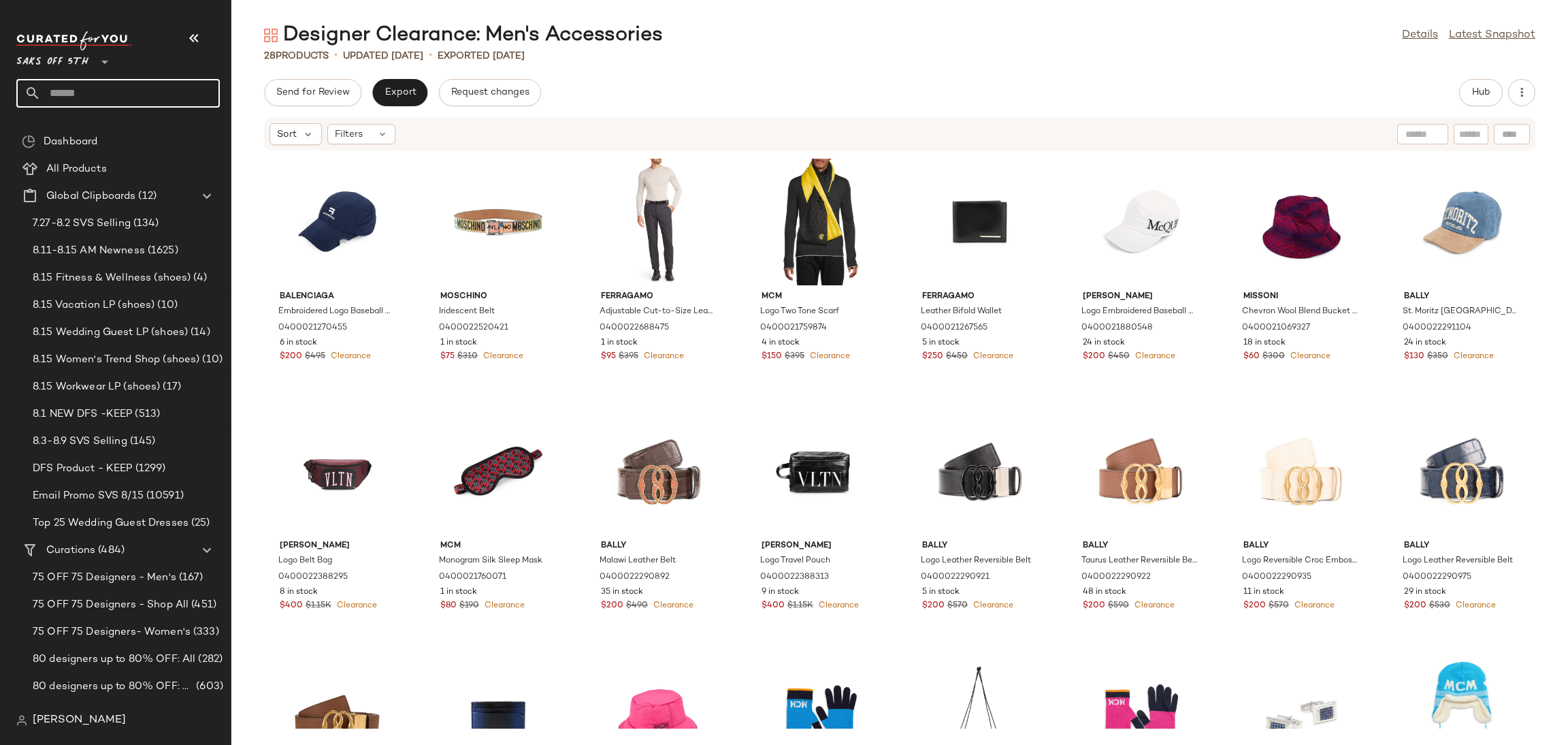
click at [97, 92] on input "text" at bounding box center [131, 93] width 179 height 29
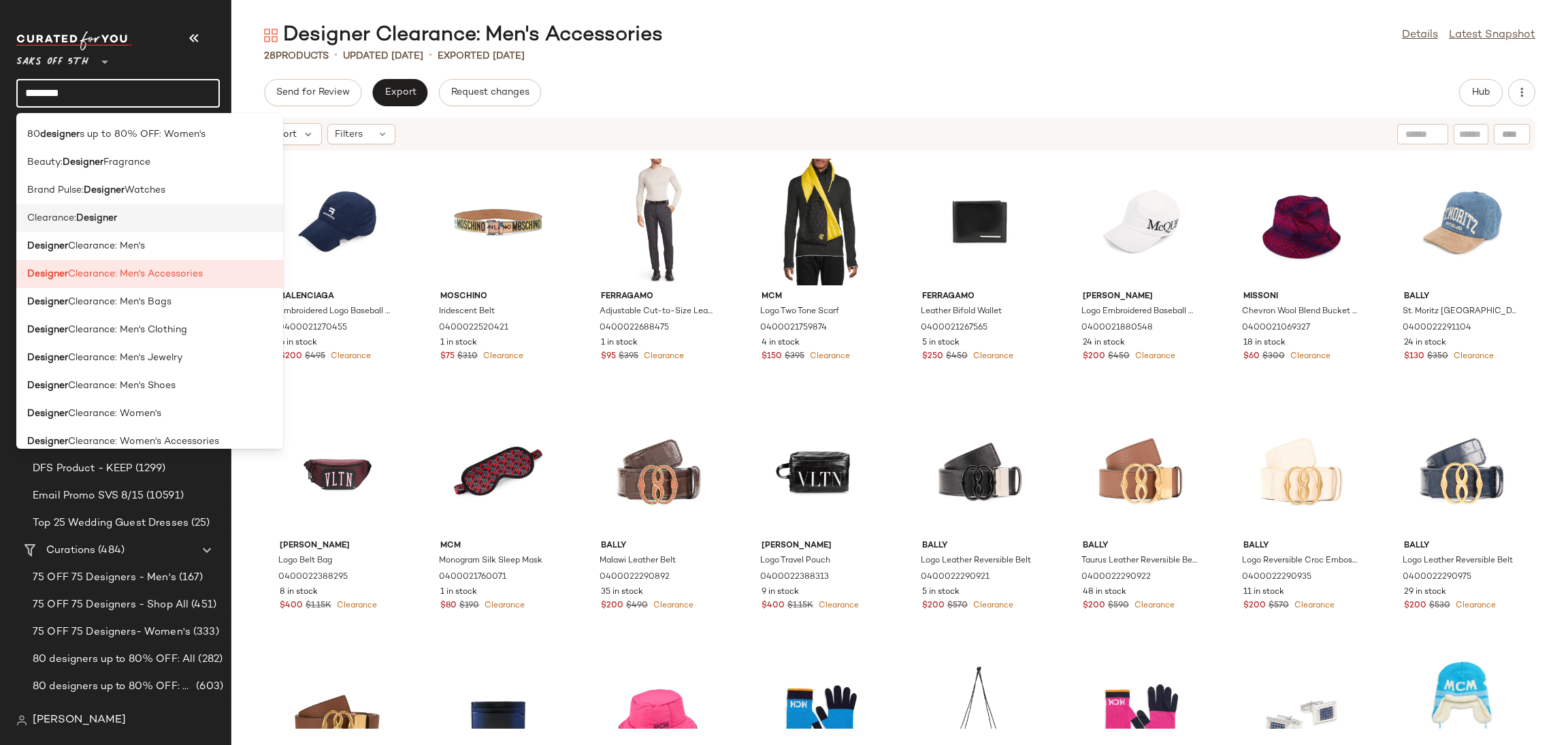
scroll to position [144, 0]
type input "********"
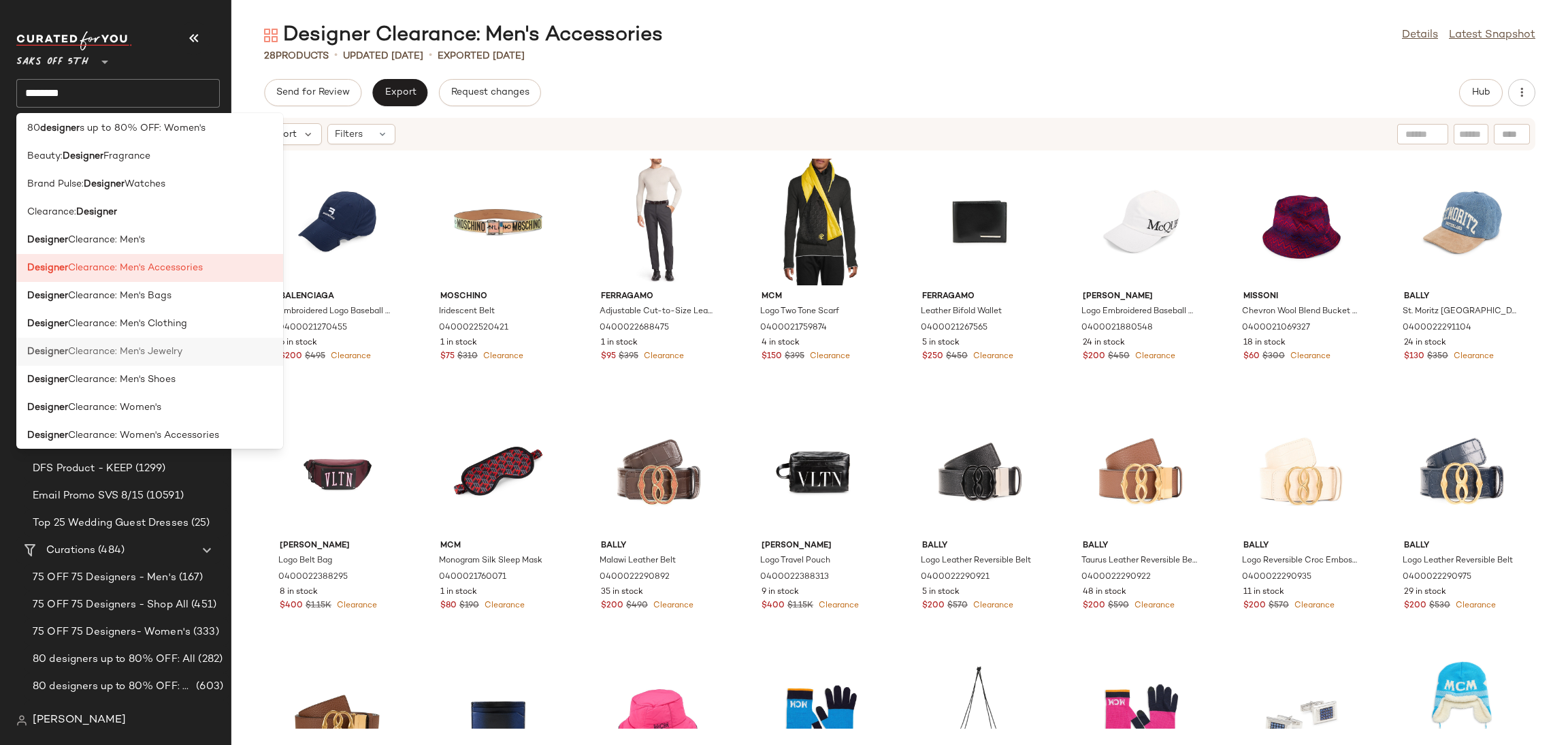
click at [165, 352] on span "Clearance: Men's Jewelry" at bounding box center [125, 352] width 114 height 14
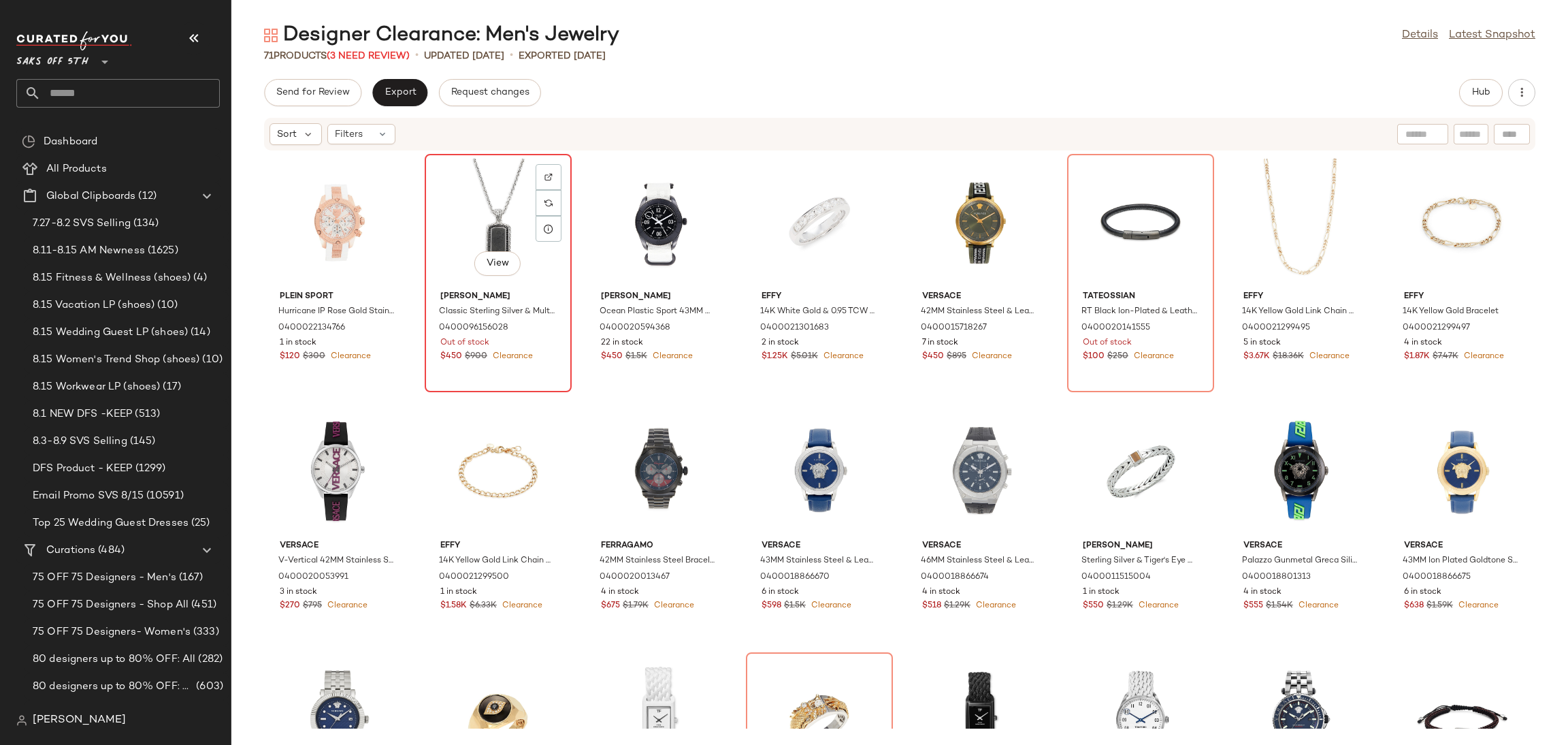
click at [471, 197] on div "View" at bounding box center [498, 222] width 138 height 127
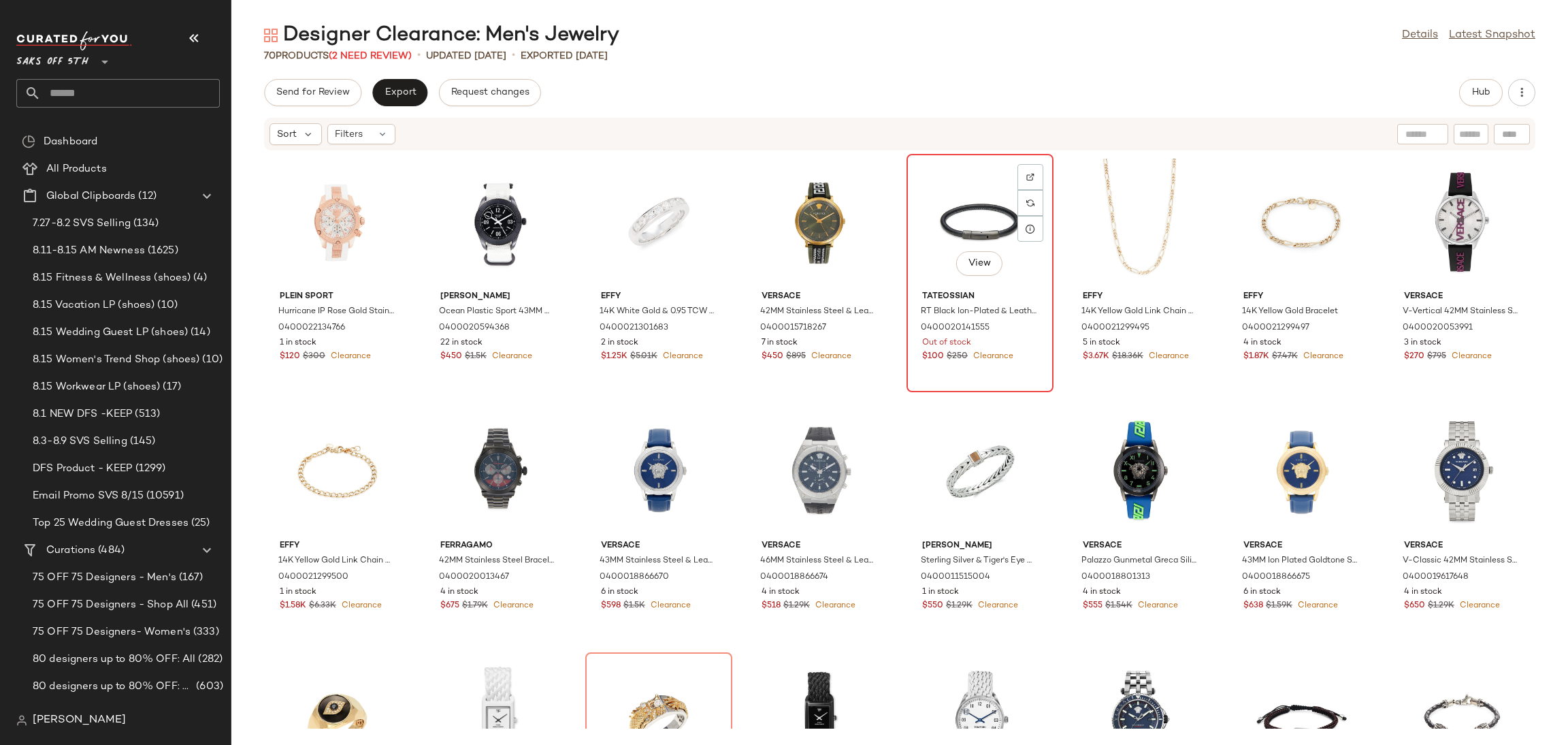
click at [993, 182] on div "View" at bounding box center [980, 222] width 138 height 127
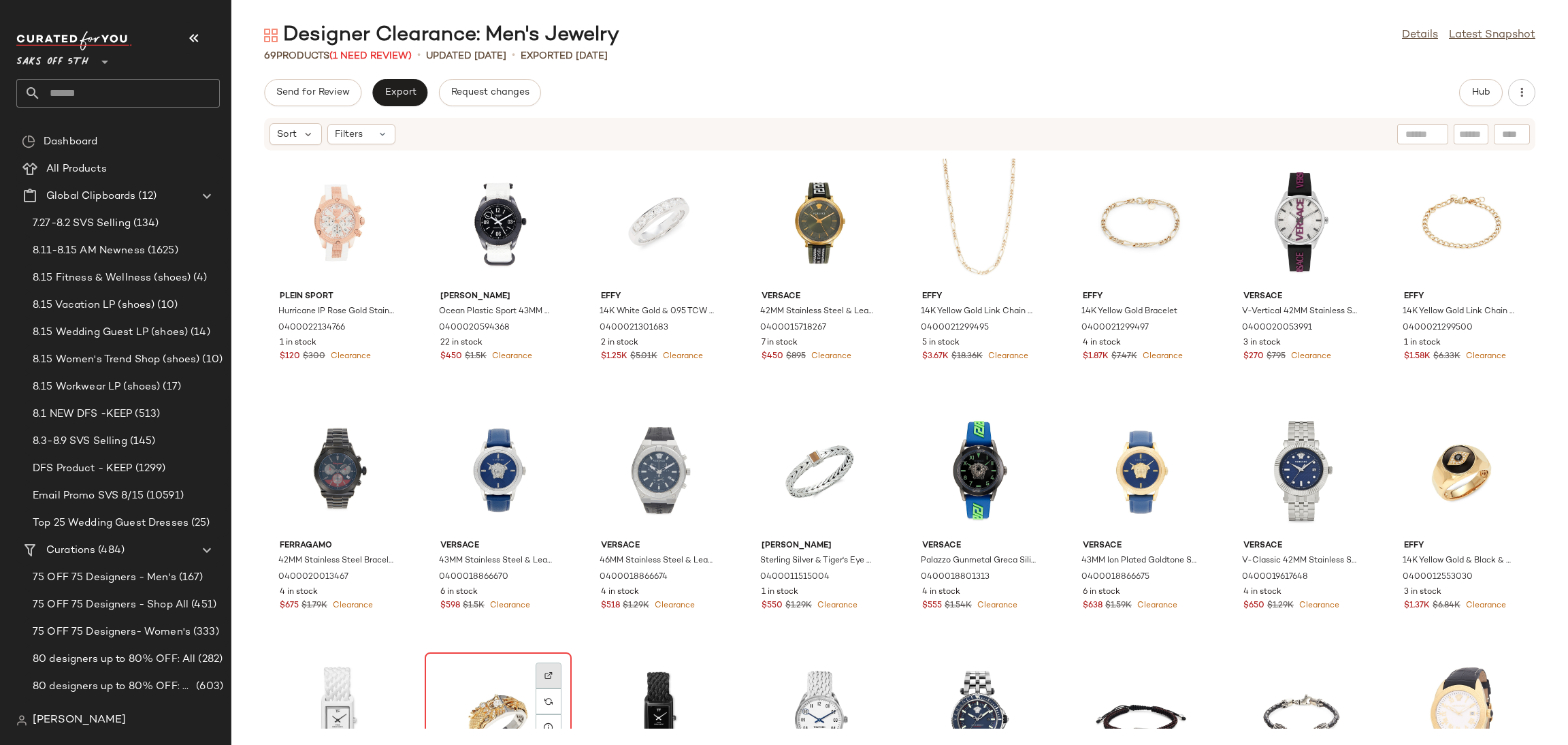
click at [536, 688] on div at bounding box center [548, 700] width 26 height 26
click at [482, 671] on div "View" at bounding box center [498, 720] width 138 height 127
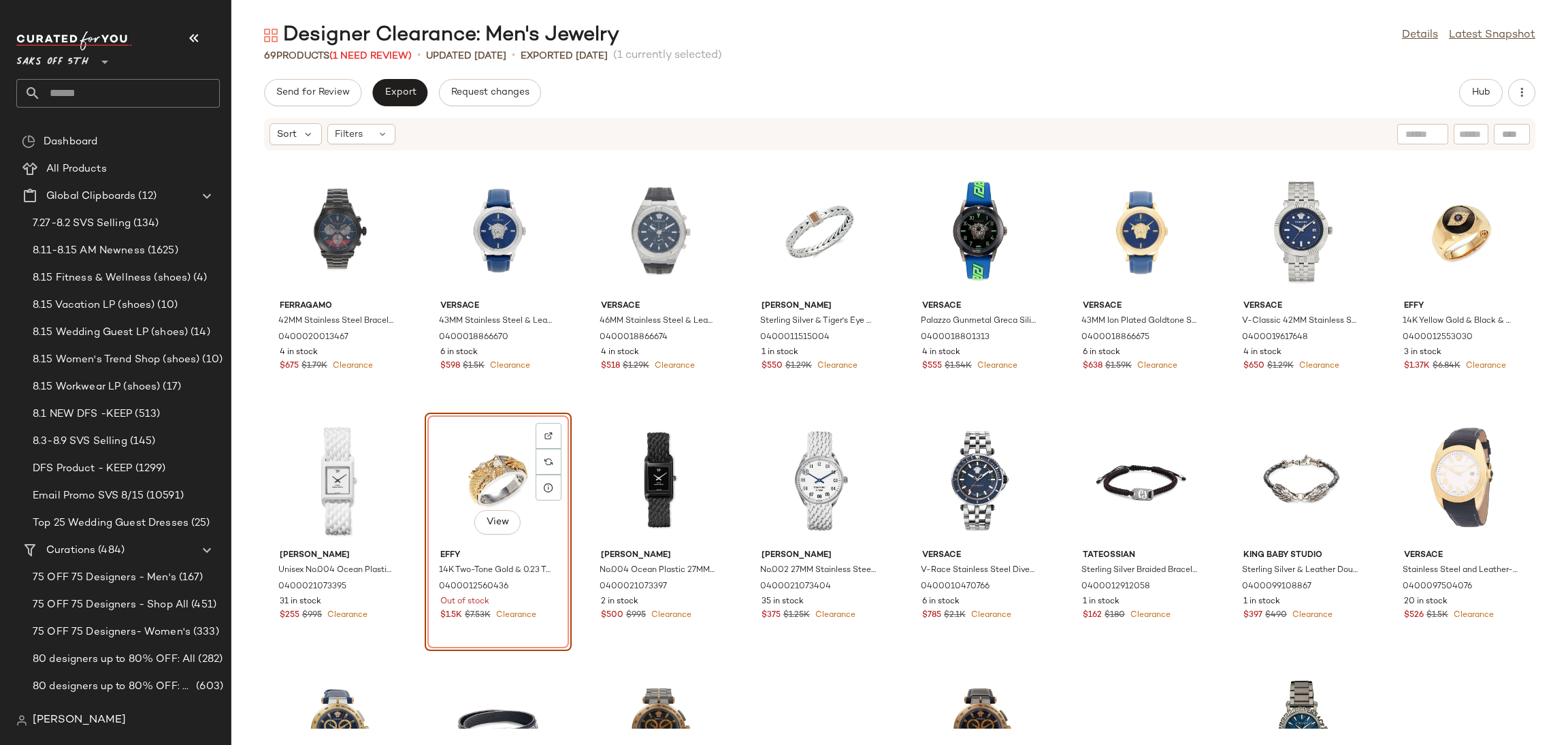
scroll to position [240, 0]
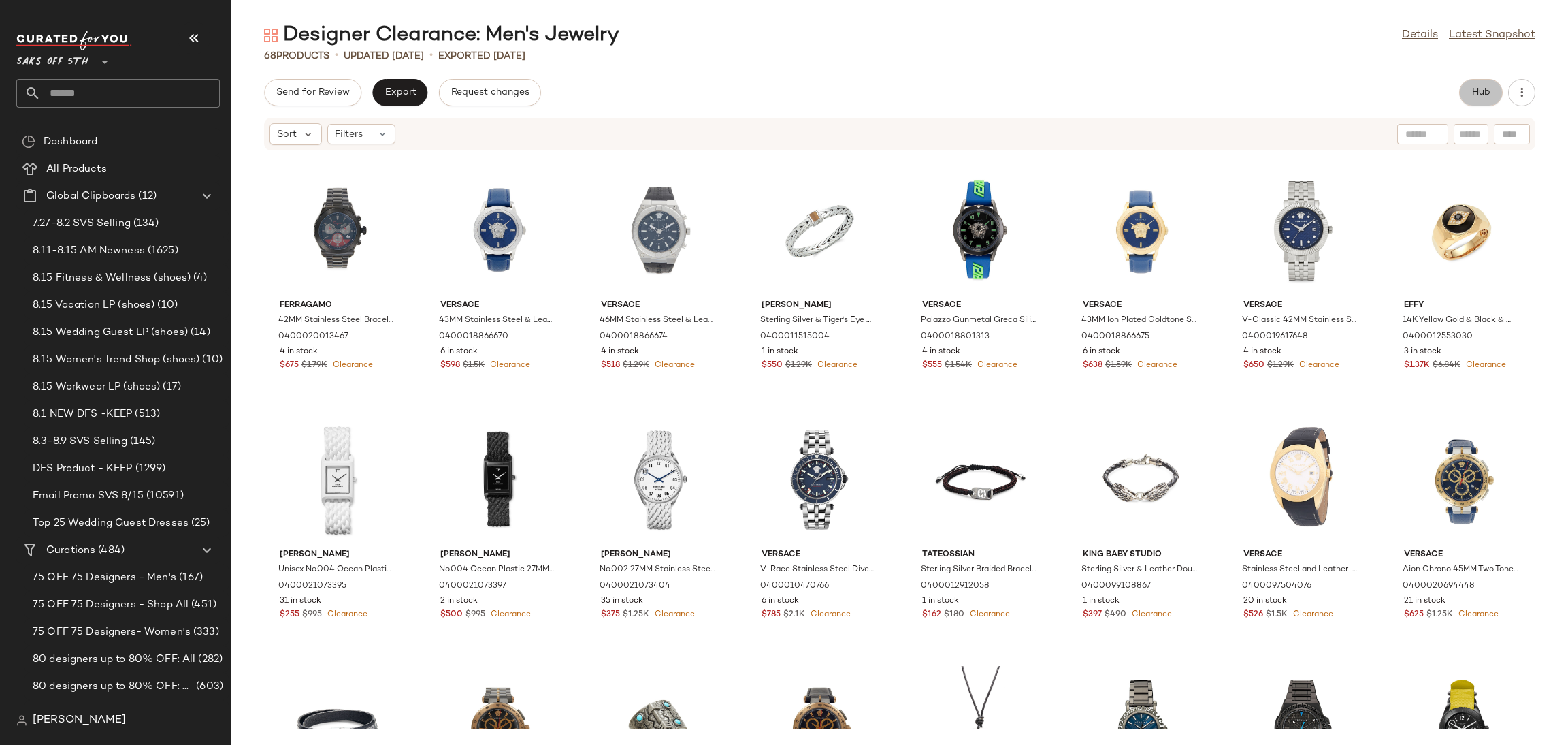
click at [1471, 91] on span "Hub" at bounding box center [1481, 93] width 19 height 11
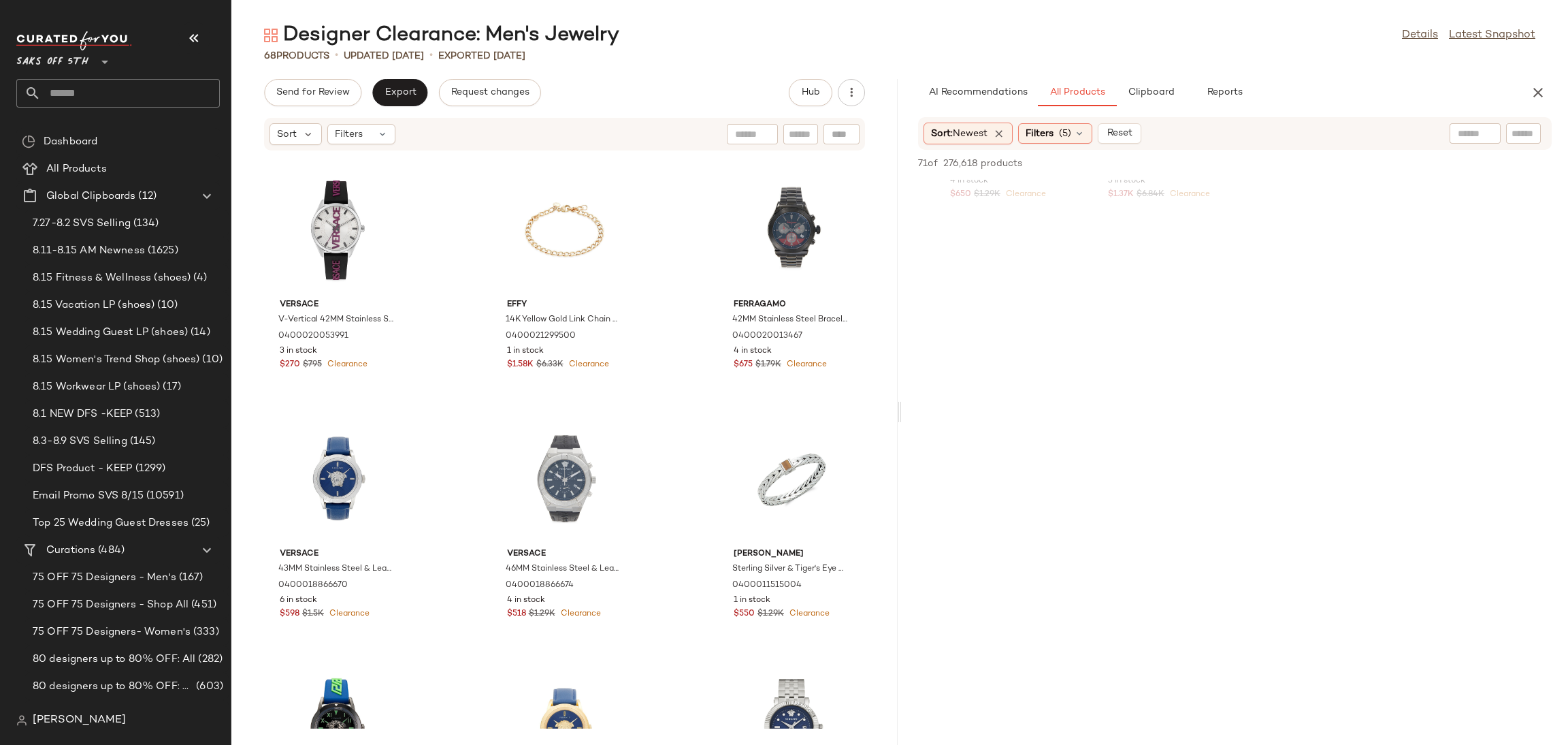
scroll to position [5813, 0]
click at [298, 91] on span "Send for Review" at bounding box center [313, 93] width 74 height 11
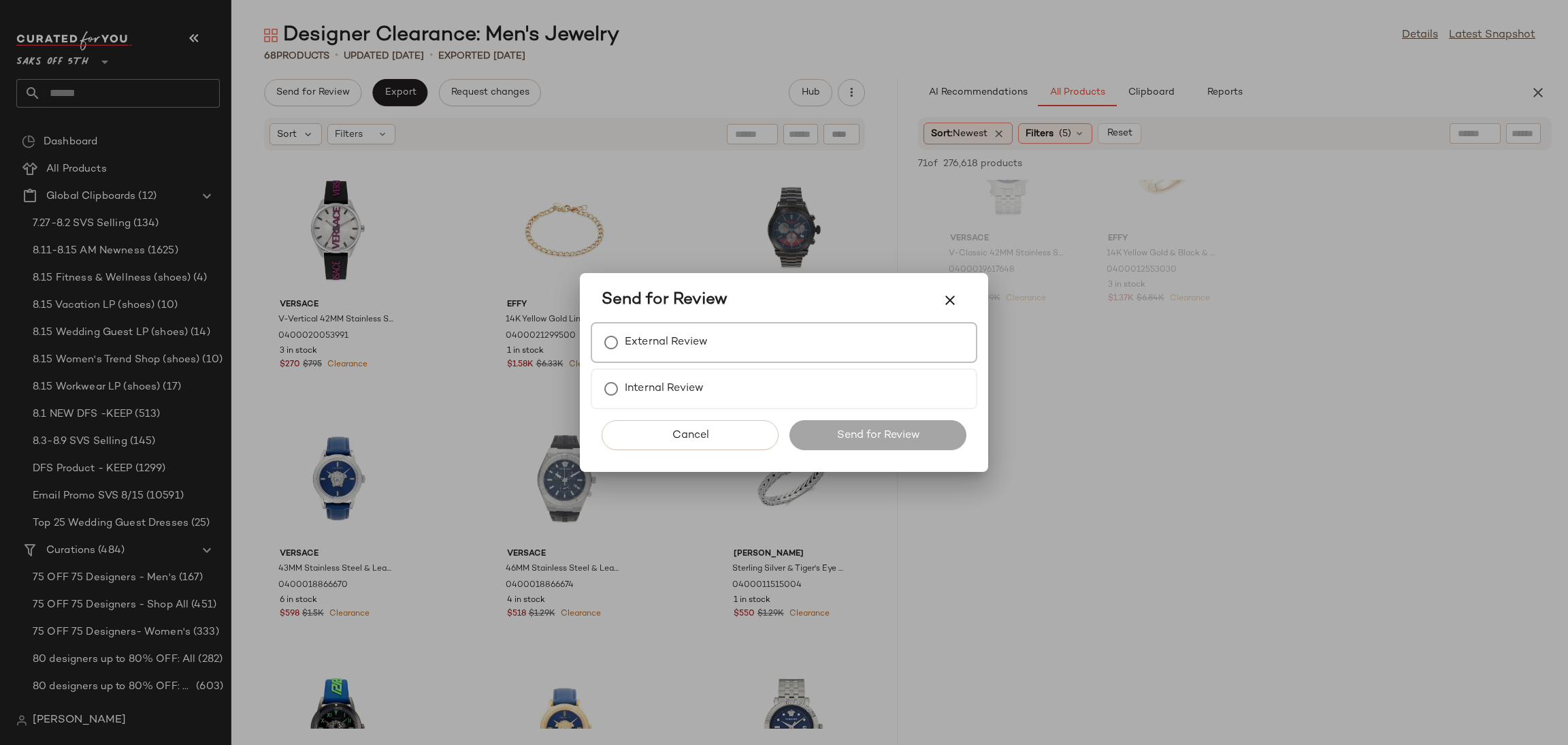
click at [634, 343] on label "External Review" at bounding box center [666, 342] width 83 height 27
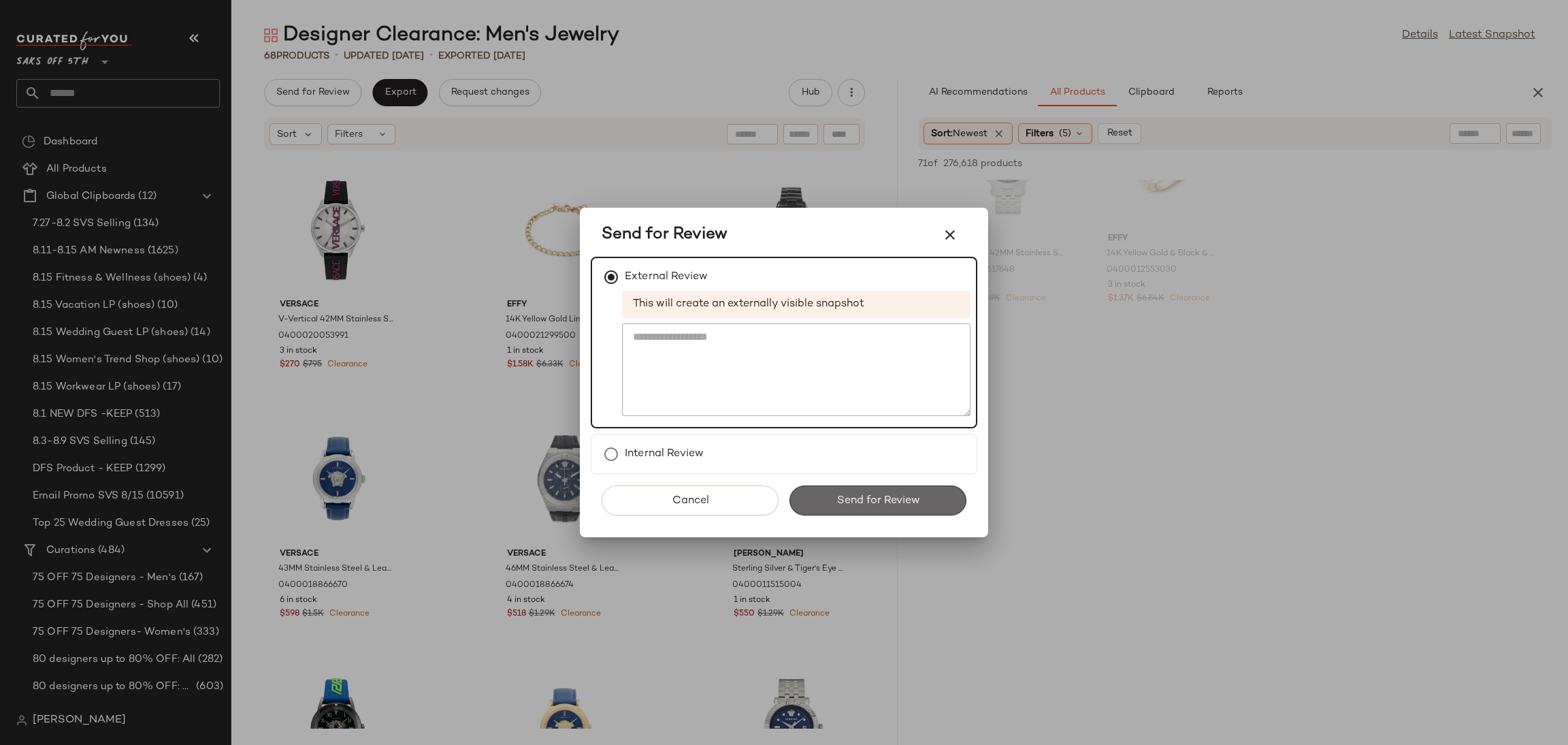
click at [876, 505] on span "Send for Review" at bounding box center [878, 500] width 83 height 13
click at [876, 505] on div "Send for Review" at bounding box center [878, 500] width 177 height 30
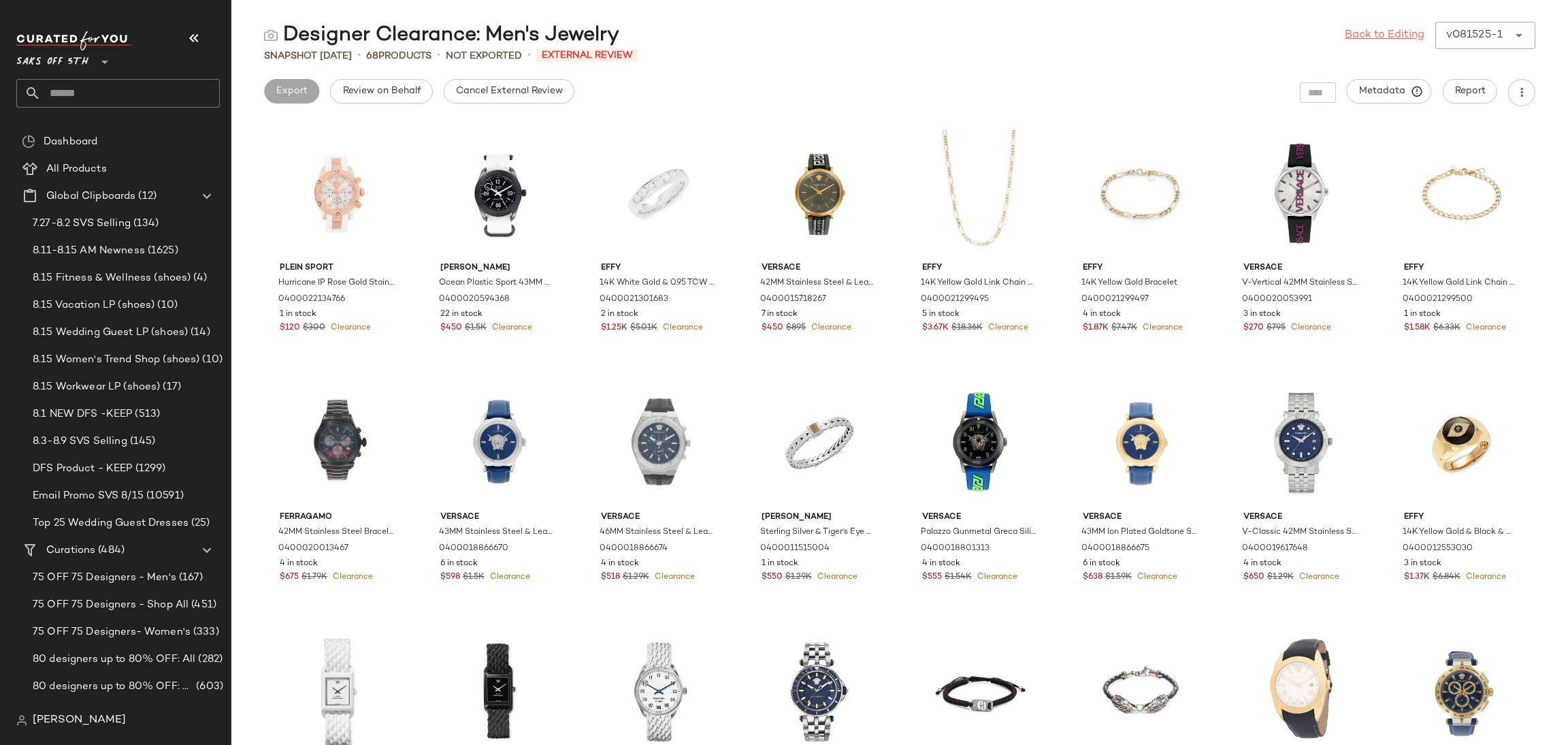
click at [1399, 30] on link "Back to Editing" at bounding box center [1384, 35] width 80 height 16
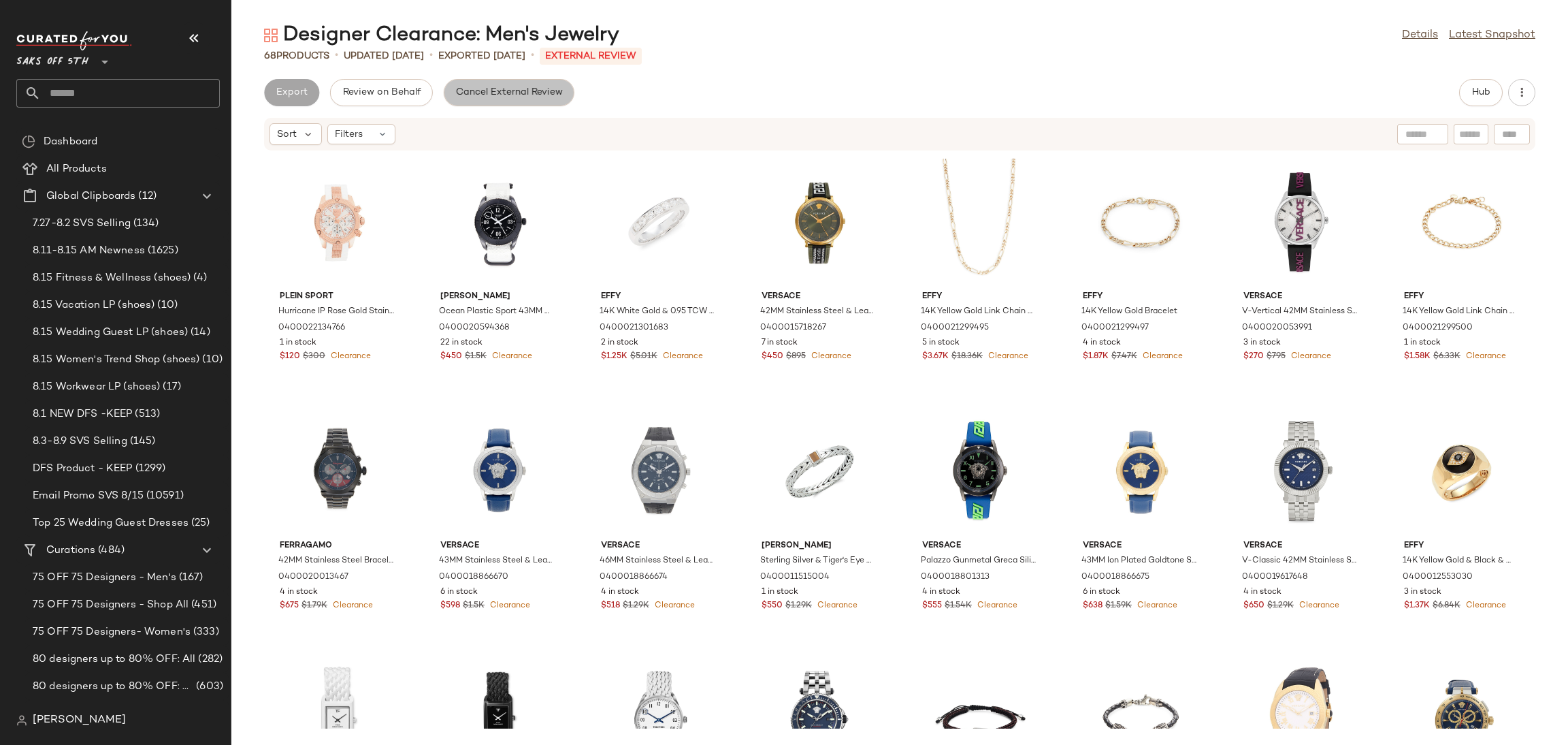
click at [474, 91] on span "Cancel External Review" at bounding box center [508, 93] width 107 height 11
click at [393, 89] on span "Export" at bounding box center [400, 93] width 32 height 11
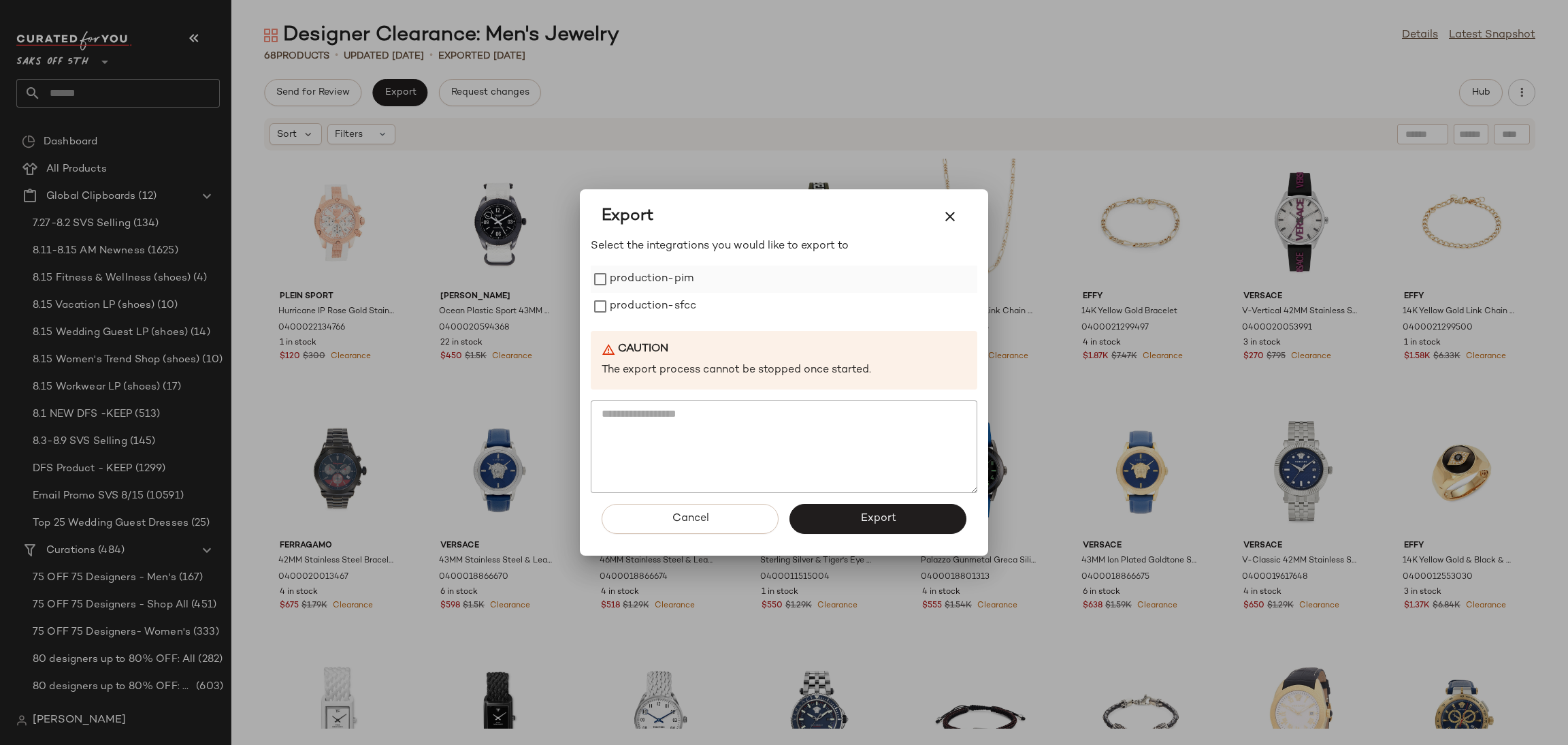
click at [661, 283] on label "production-pim" at bounding box center [651, 278] width 83 height 27
click at [661, 299] on label "production-sfcc" at bounding box center [653, 306] width 87 height 27
click at [901, 519] on button "Export" at bounding box center [878, 519] width 177 height 30
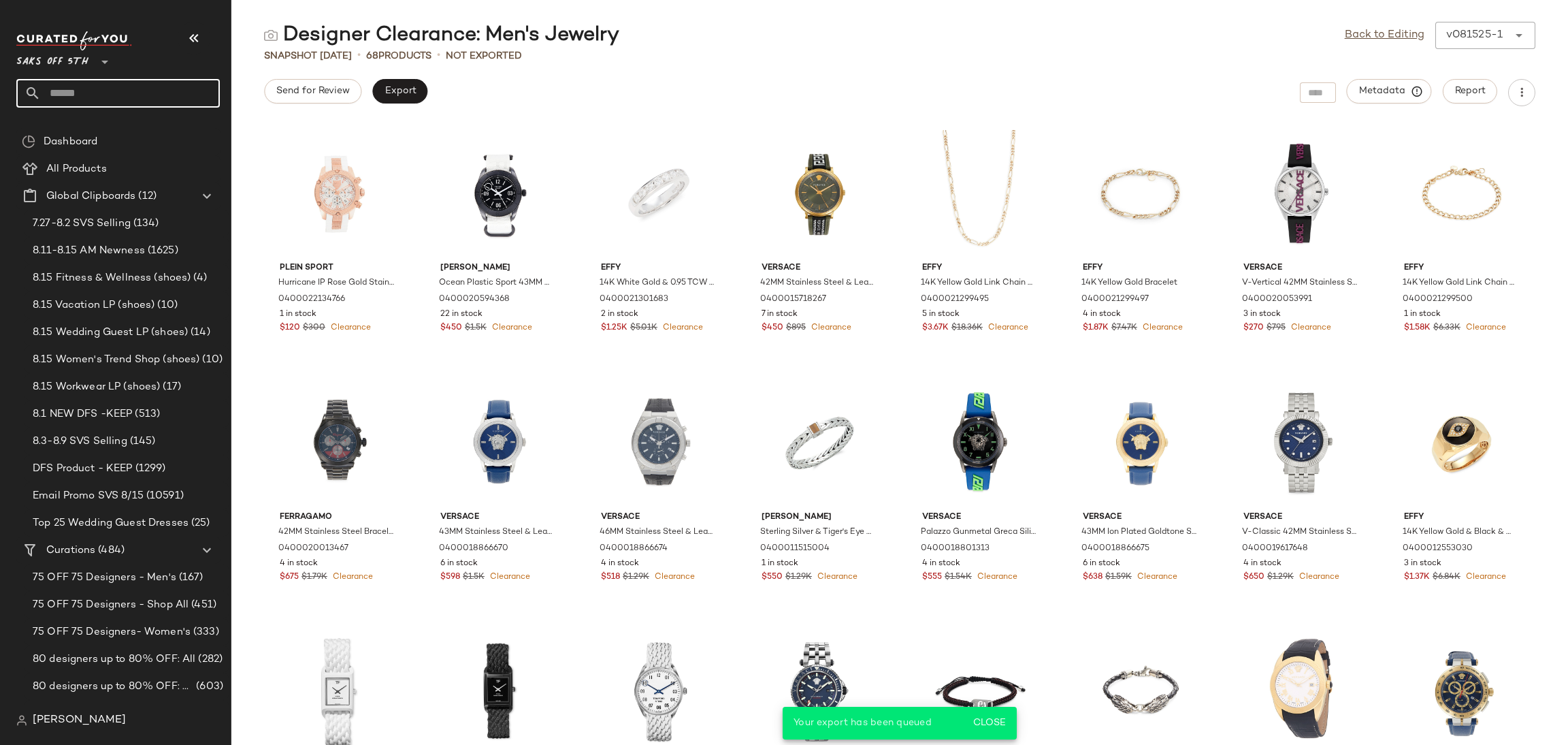
click at [141, 87] on input "text" at bounding box center [131, 93] width 179 height 29
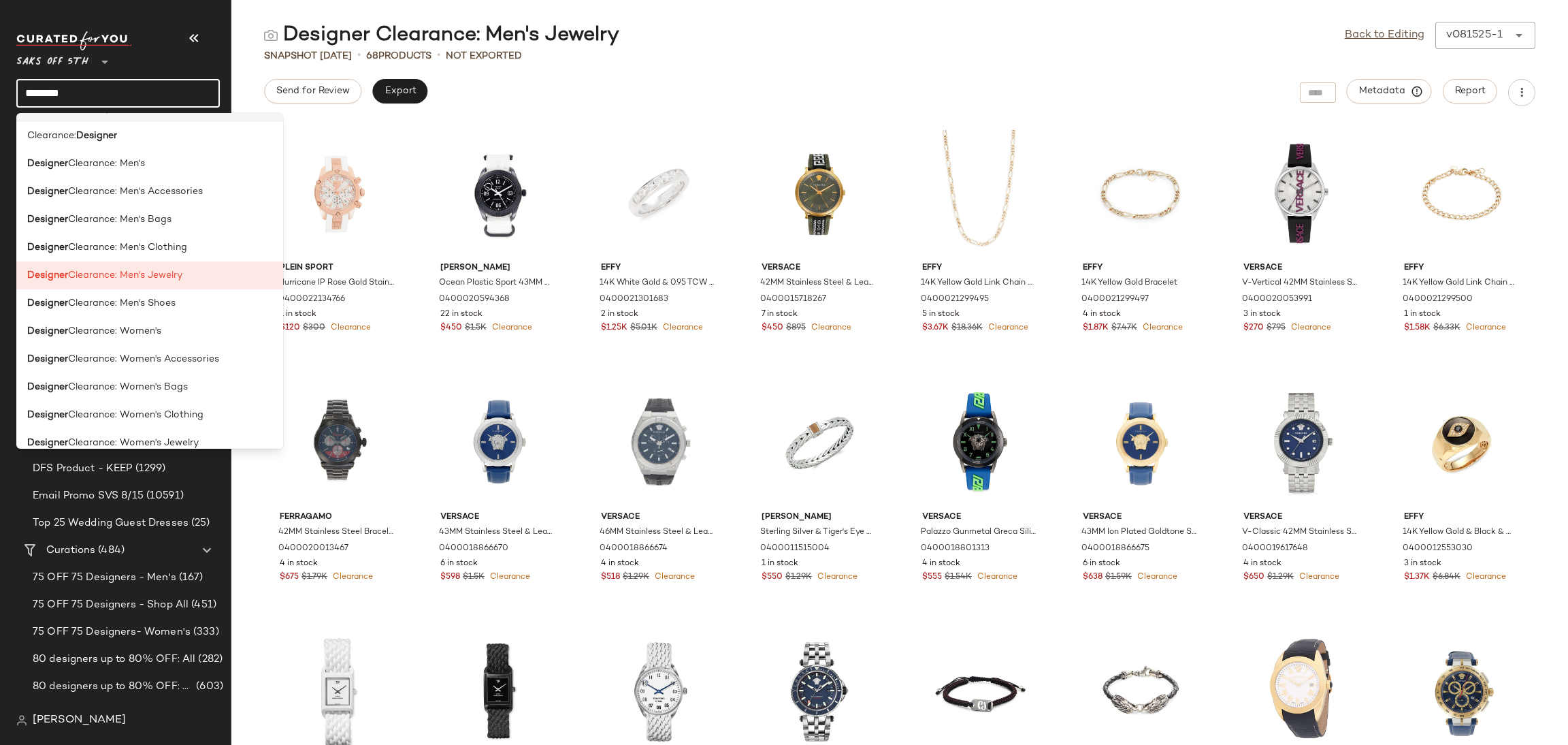
scroll to position [213, 0]
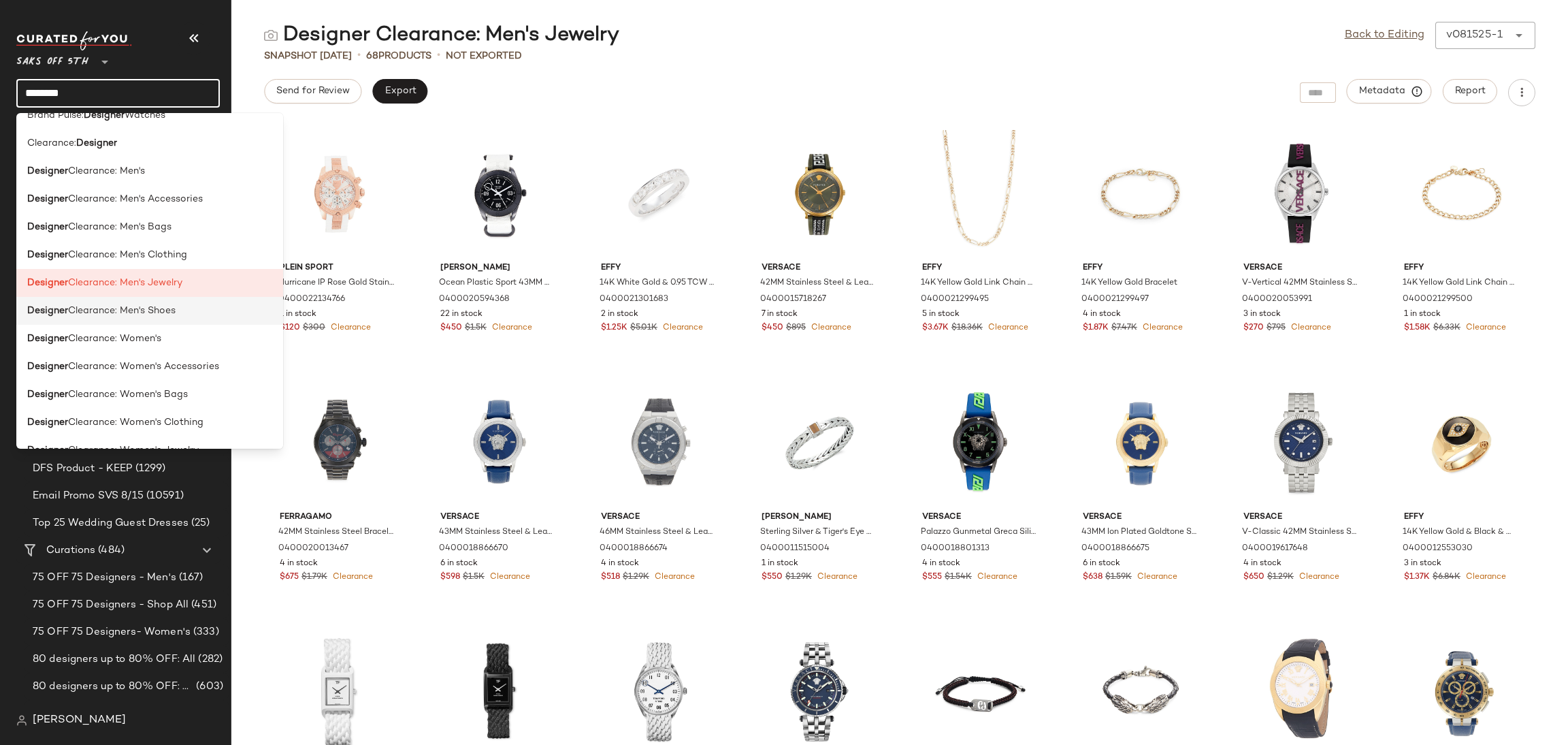
type input "********"
click at [178, 305] on div "Designer Clearance: Men's Shoes" at bounding box center [149, 311] width 245 height 14
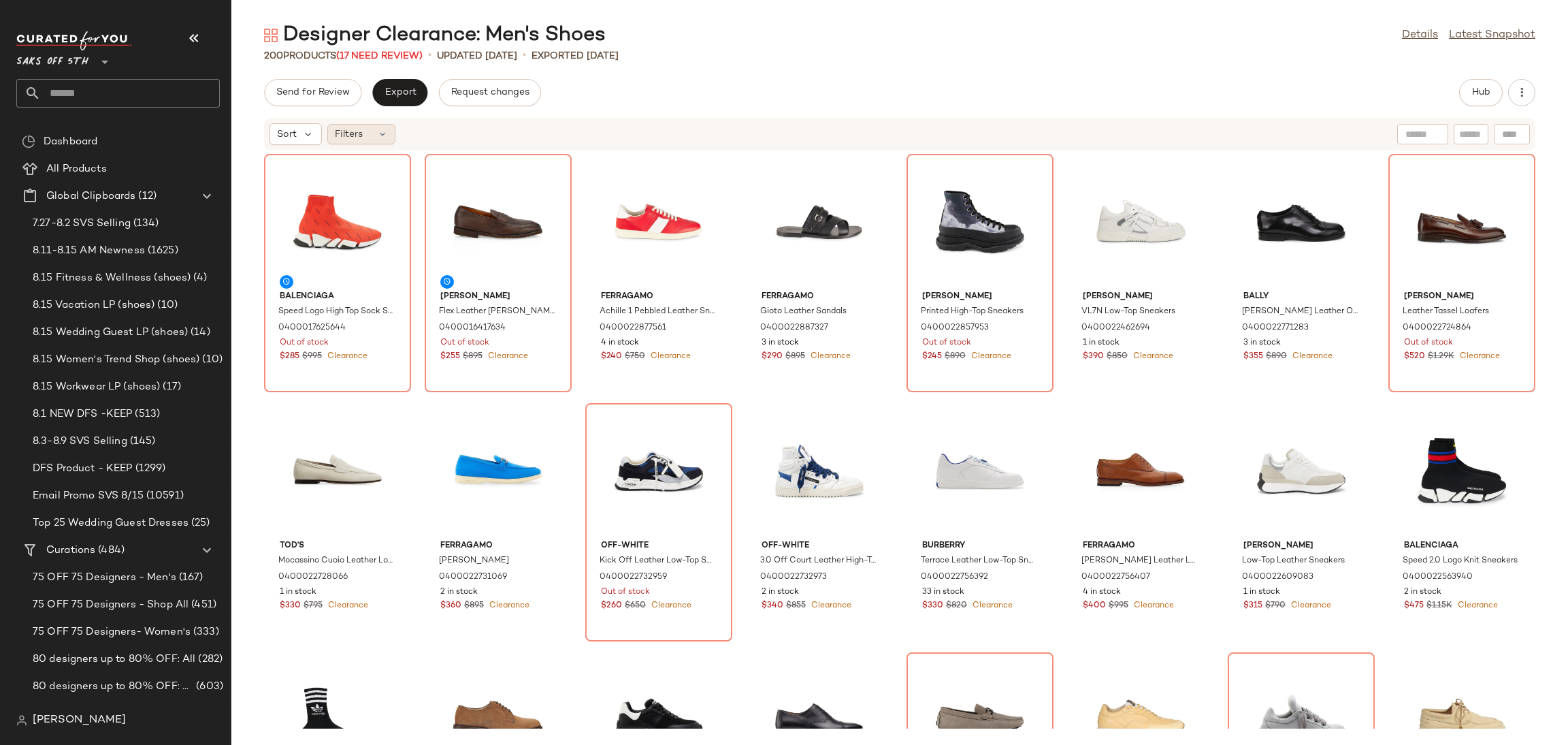
click at [377, 132] on icon at bounding box center [383, 134] width 11 height 11
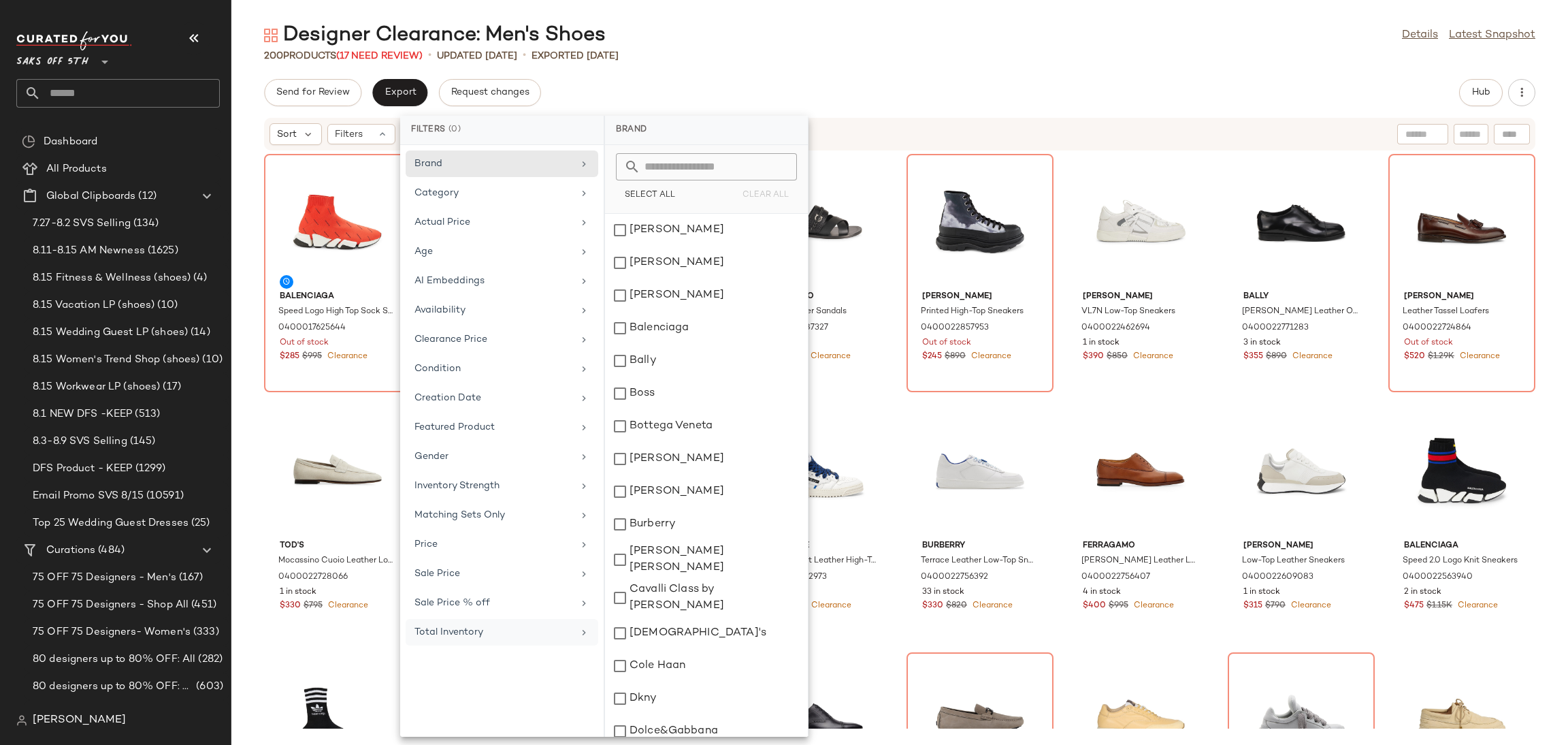
click at [497, 639] on div "Total Inventory" at bounding box center [493, 632] width 158 height 14
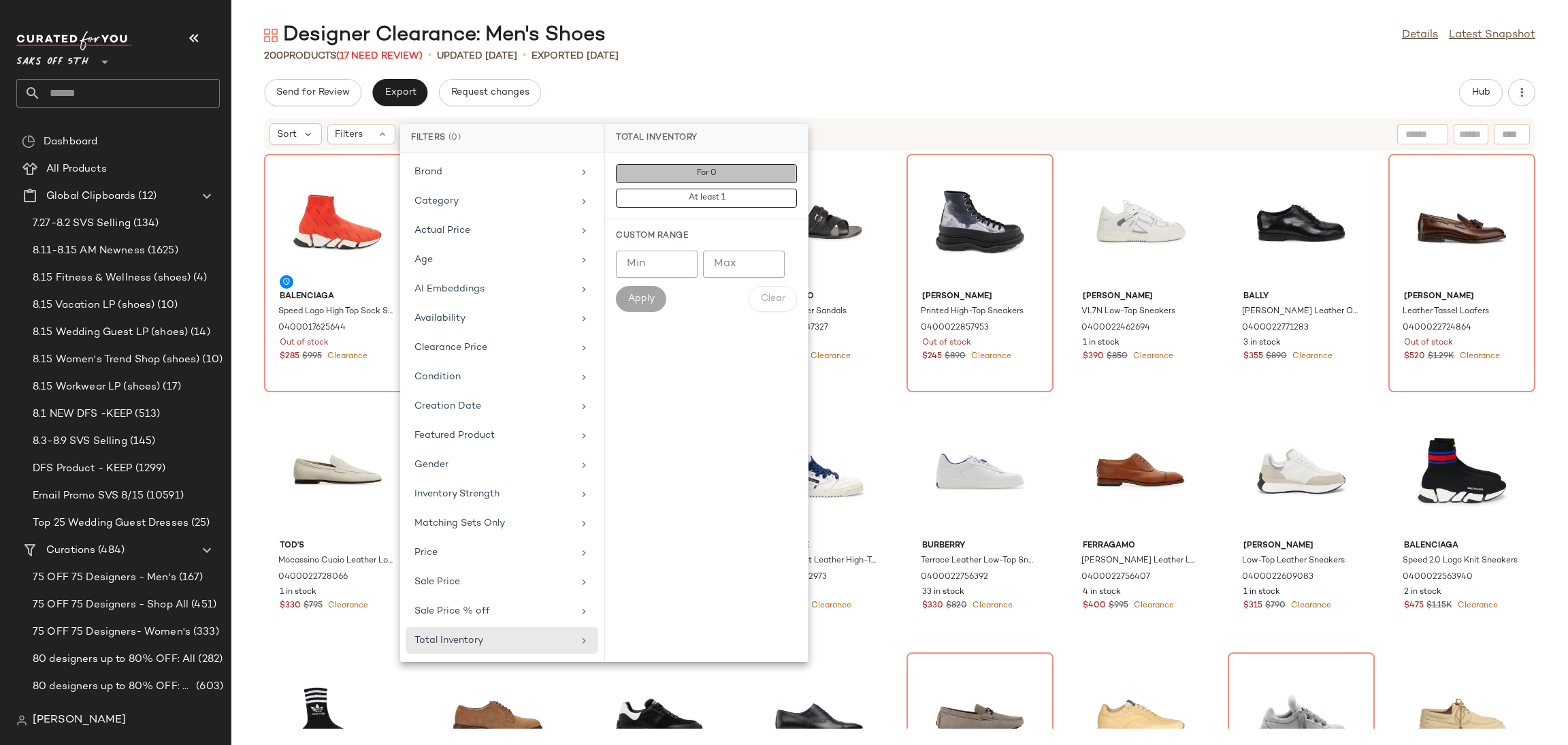
click at [719, 189] on button "For 0" at bounding box center [706, 198] width 181 height 19
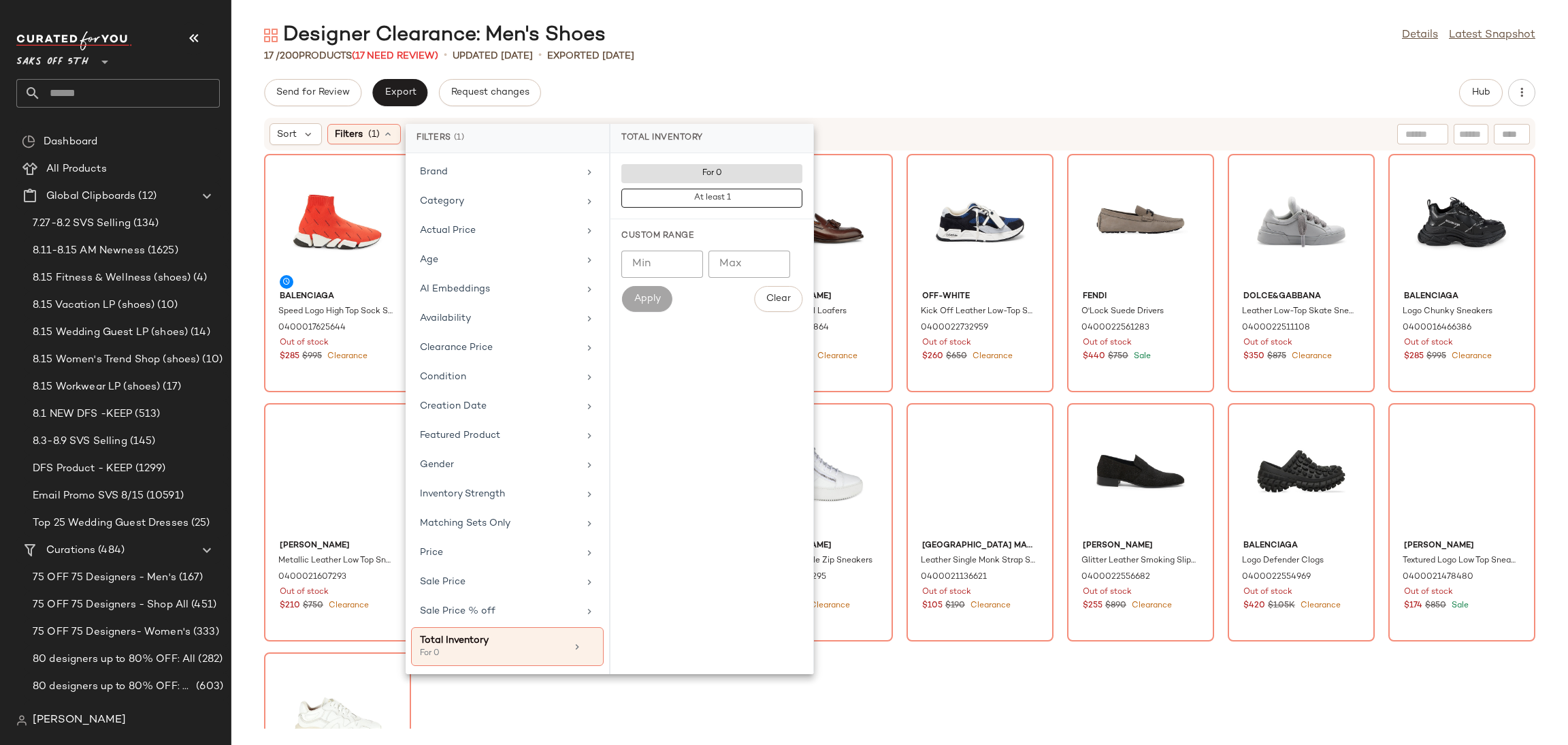
click at [761, 71] on div "Designer Clearance: Men's Shoes Details Latest Snapshot 17 / 200 Products (17 N…" at bounding box center [900, 383] width 1337 height 723
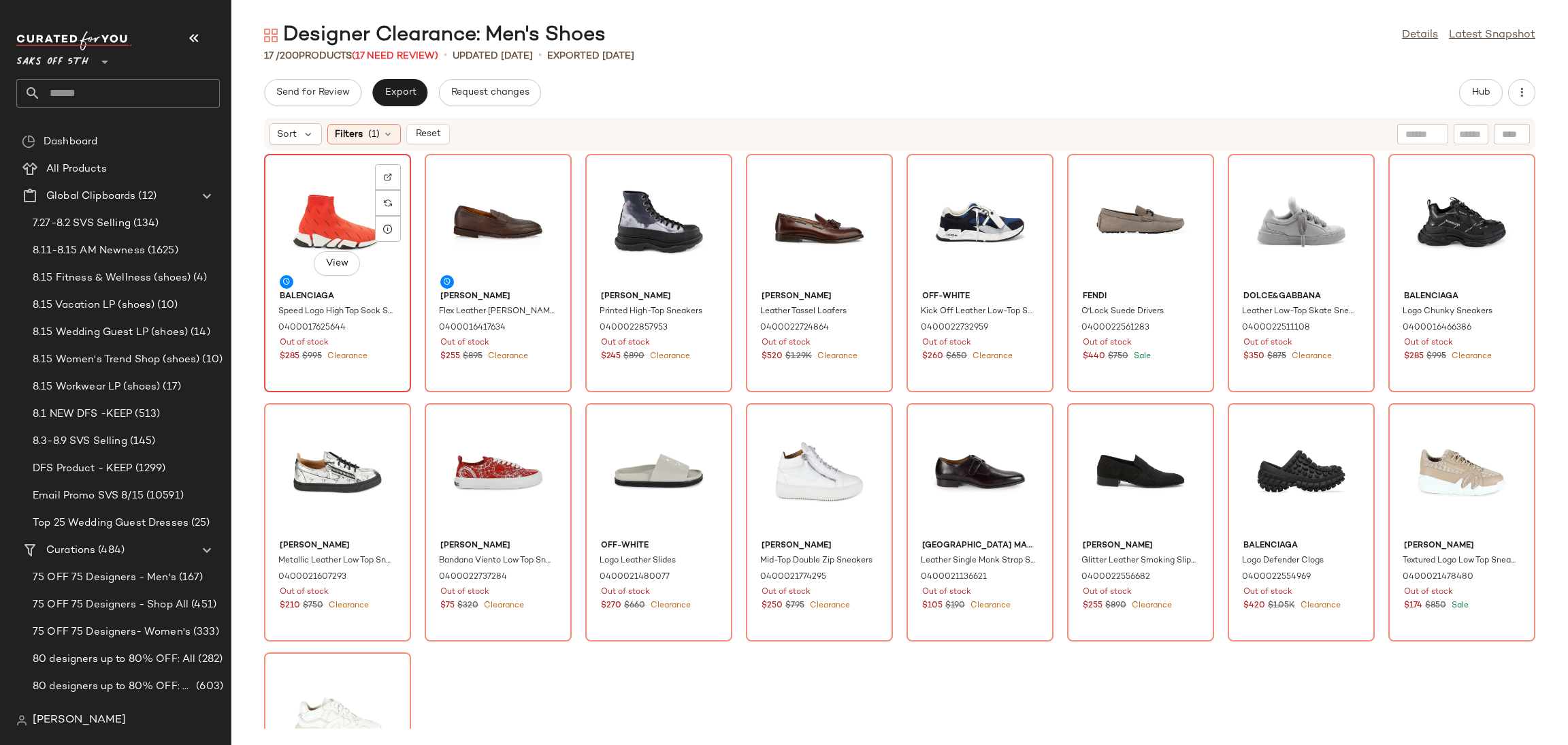
click at [325, 182] on div "View" at bounding box center [338, 222] width 138 height 127
click at [1435, 451] on div "View" at bounding box center [1462, 471] width 138 height 127
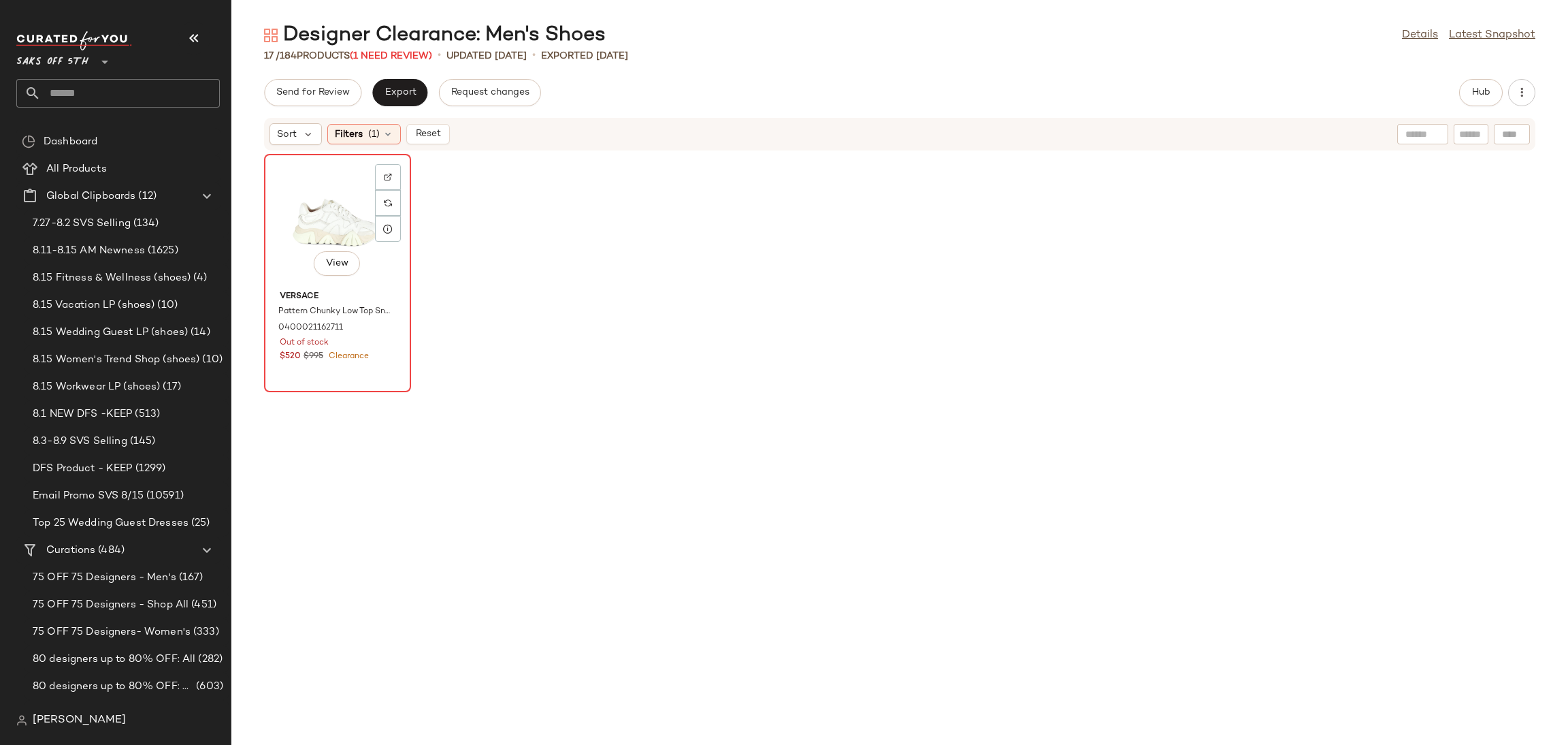
click at [291, 206] on div "View" at bounding box center [338, 222] width 138 height 127
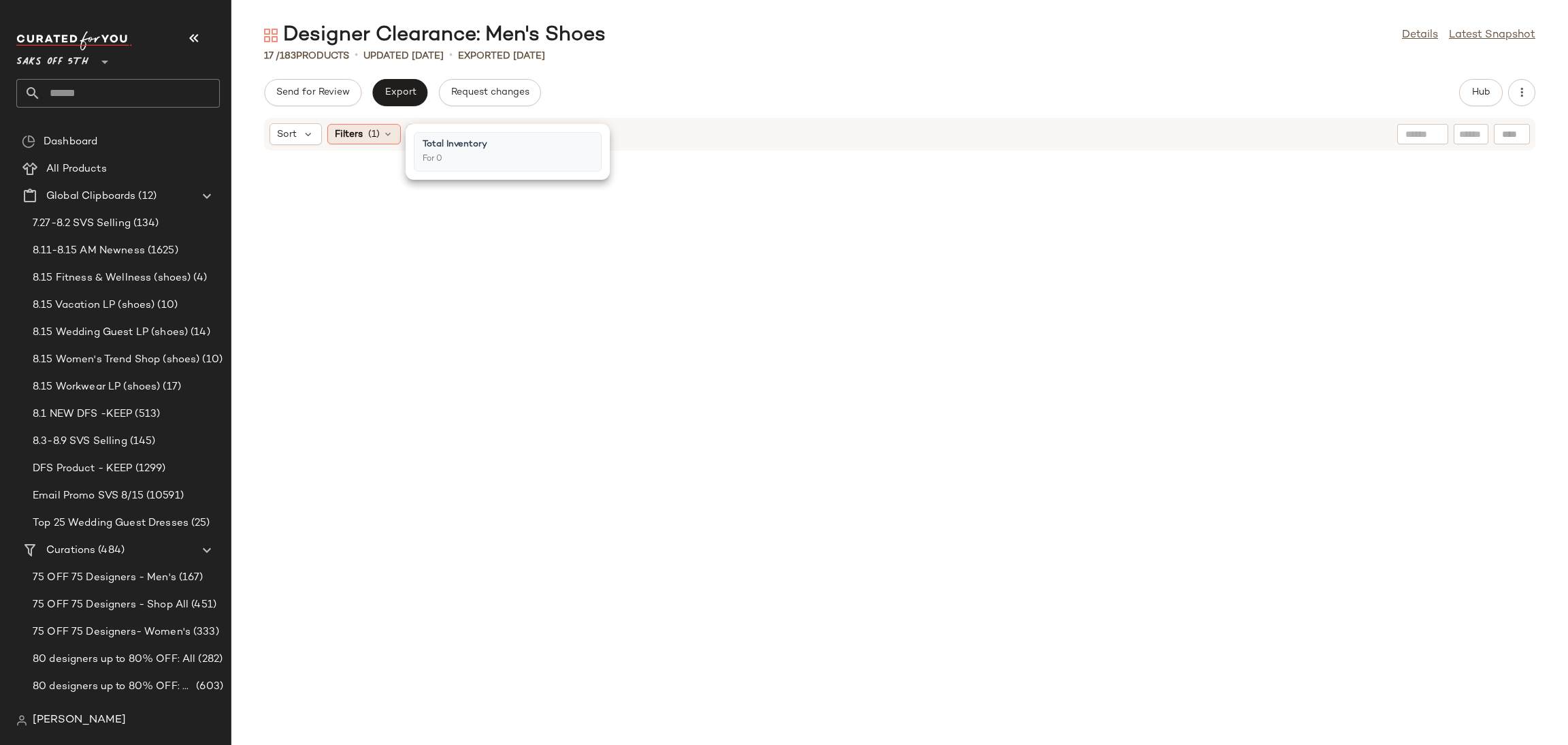
click at [369, 138] on span "(1)" at bounding box center [373, 134] width 12 height 14
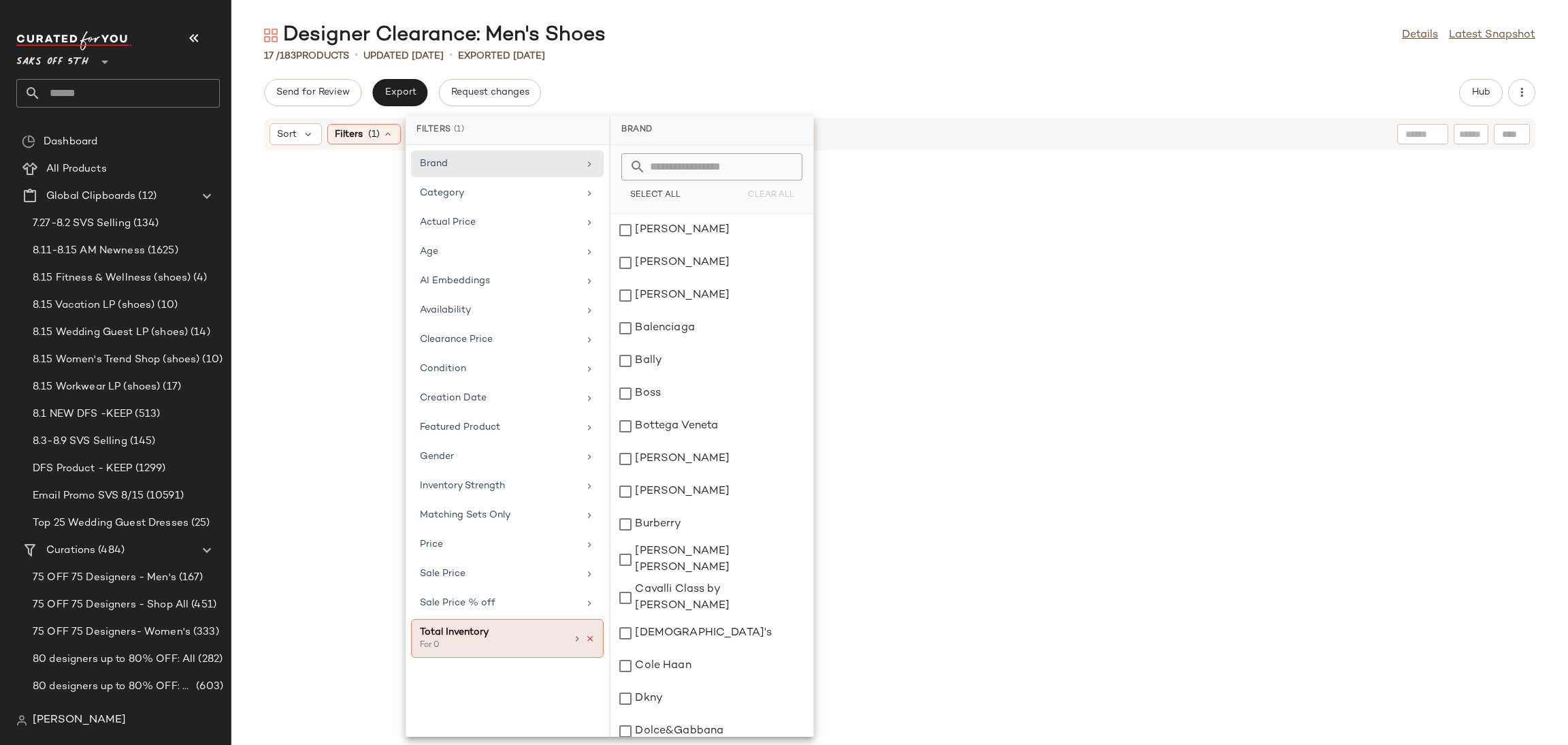
click at [590, 641] on icon at bounding box center [590, 638] width 9 height 9
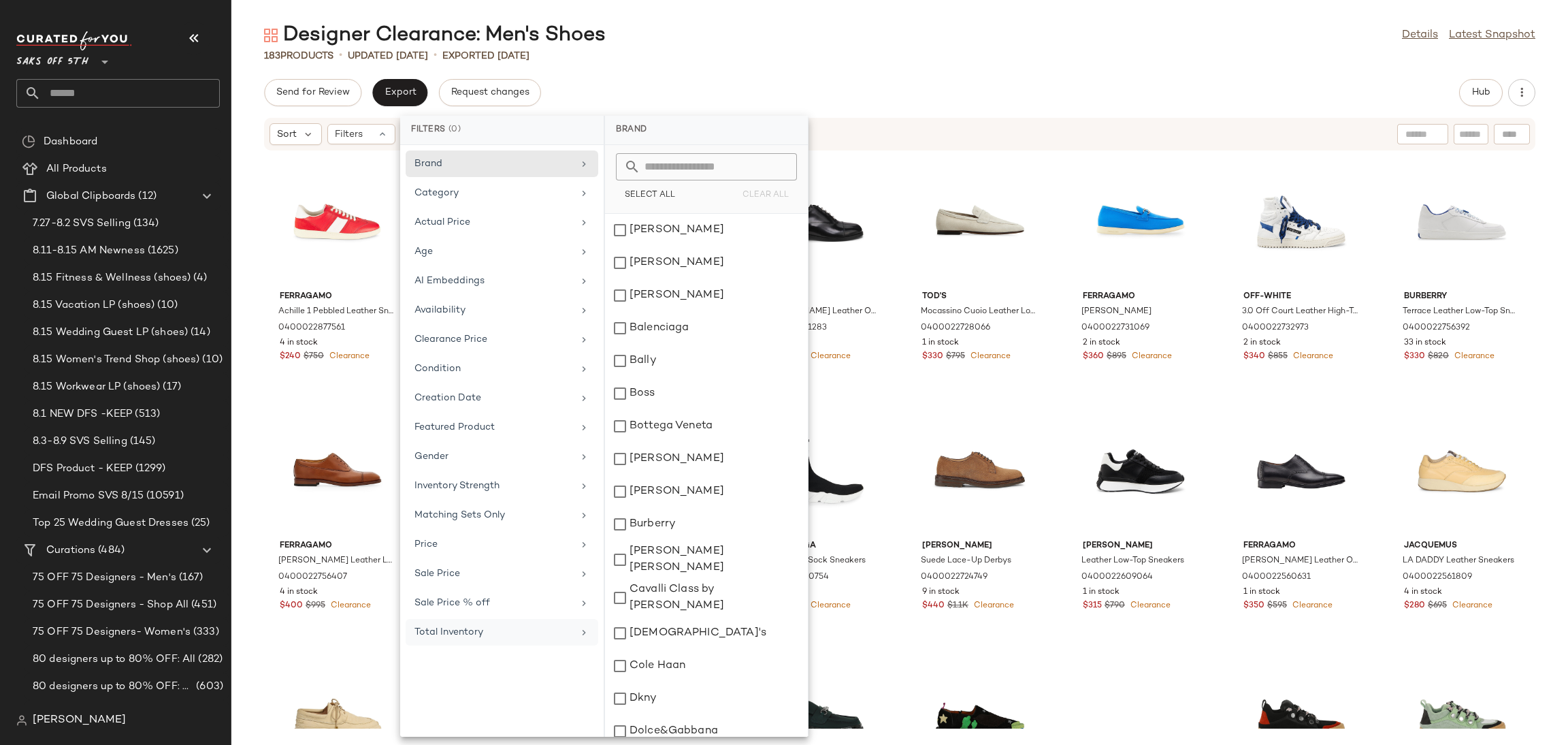
click at [898, 66] on div "Designer Clearance: Men's Shoes Details Latest Snapshot 183 Products • updated …" at bounding box center [900, 383] width 1337 height 723
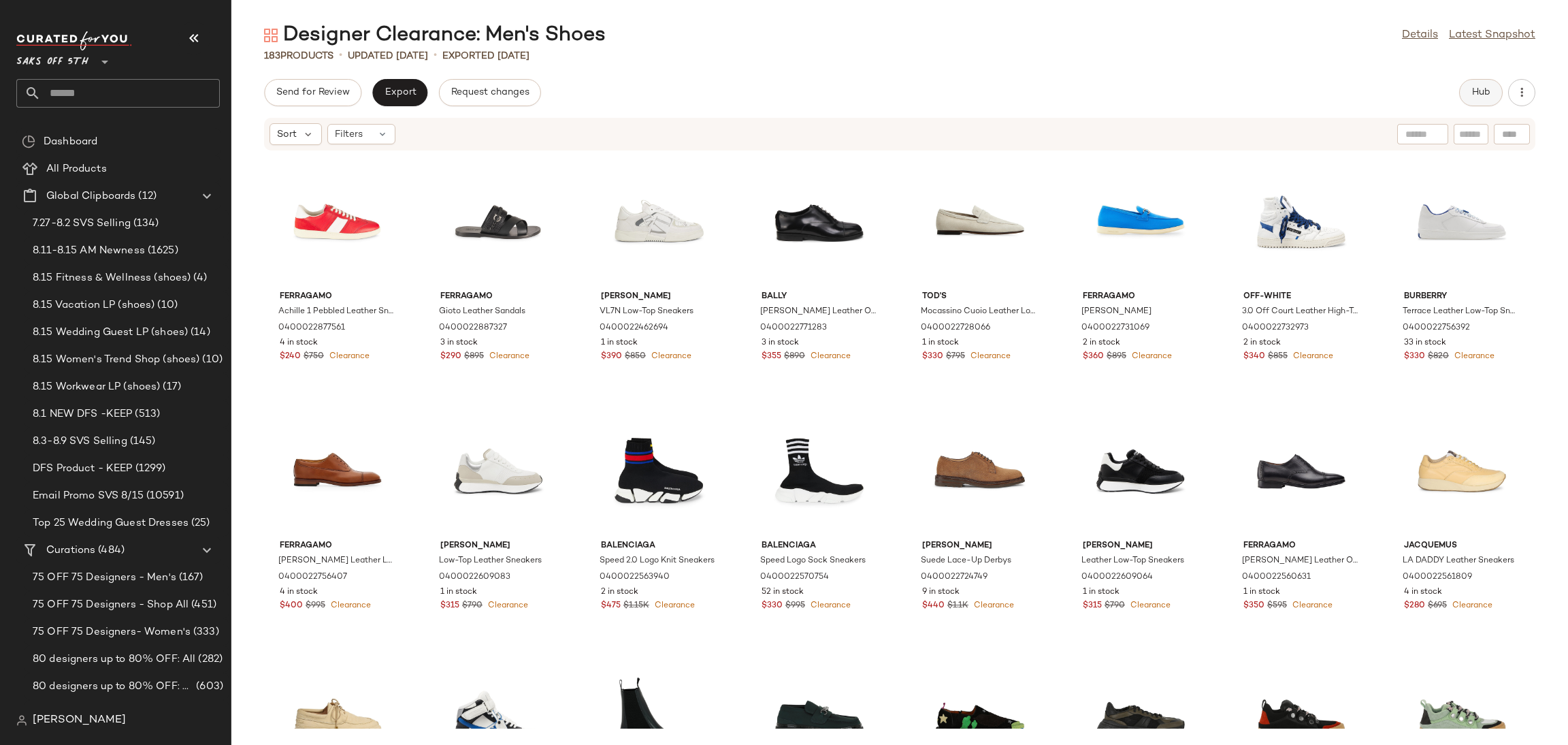
click at [1472, 94] on span "Hub" at bounding box center [1481, 93] width 19 height 11
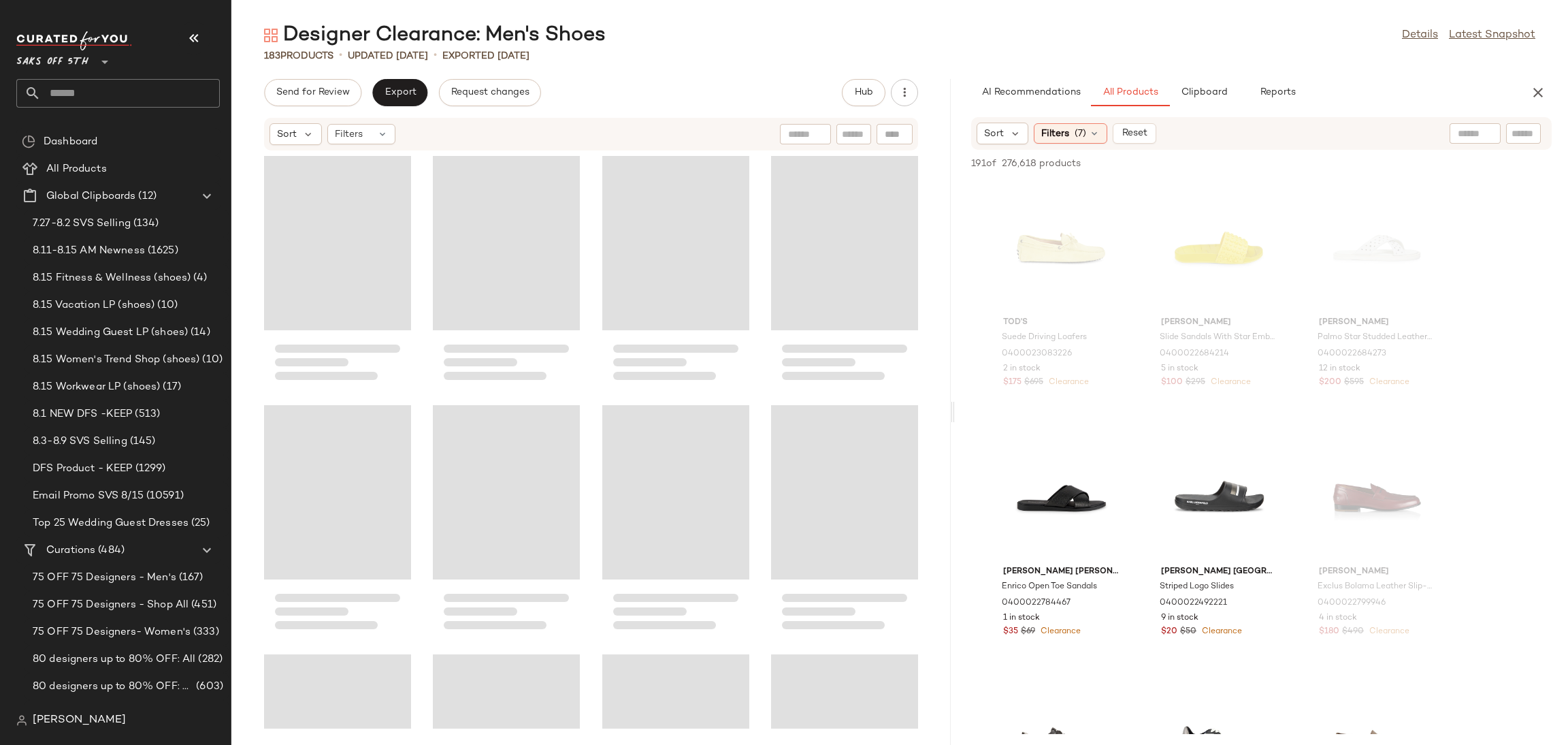
drag, startPoint x: 899, startPoint y: 408, endPoint x: 958, endPoint y: 406, distance: 59.0
click at [958, 406] on div "Designer Clearance: Men's Shoes Details Latest Snapshot 183 Products • updated …" at bounding box center [900, 383] width 1337 height 723
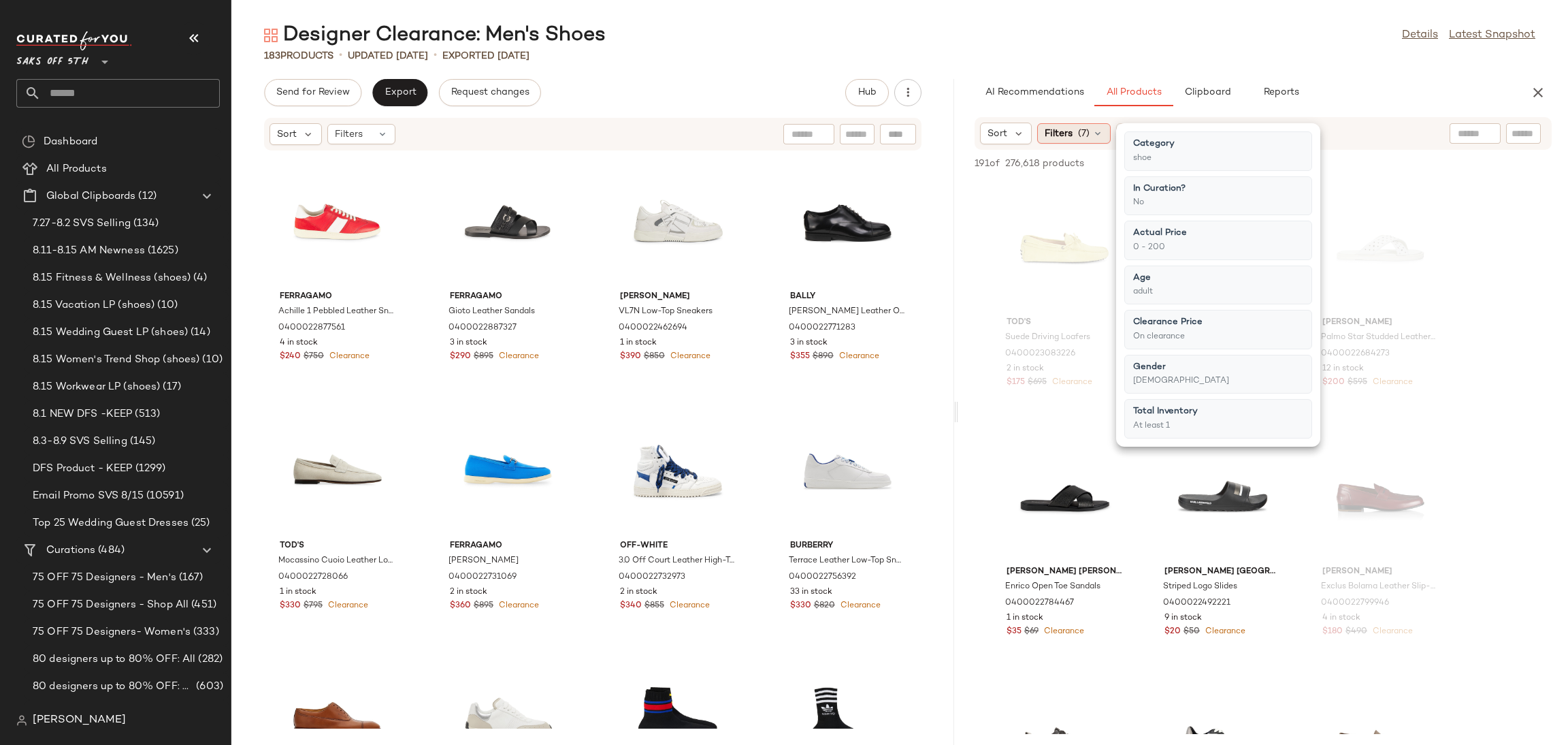
click at [1085, 123] on div "Filters (7)" at bounding box center [1073, 133] width 73 height 20
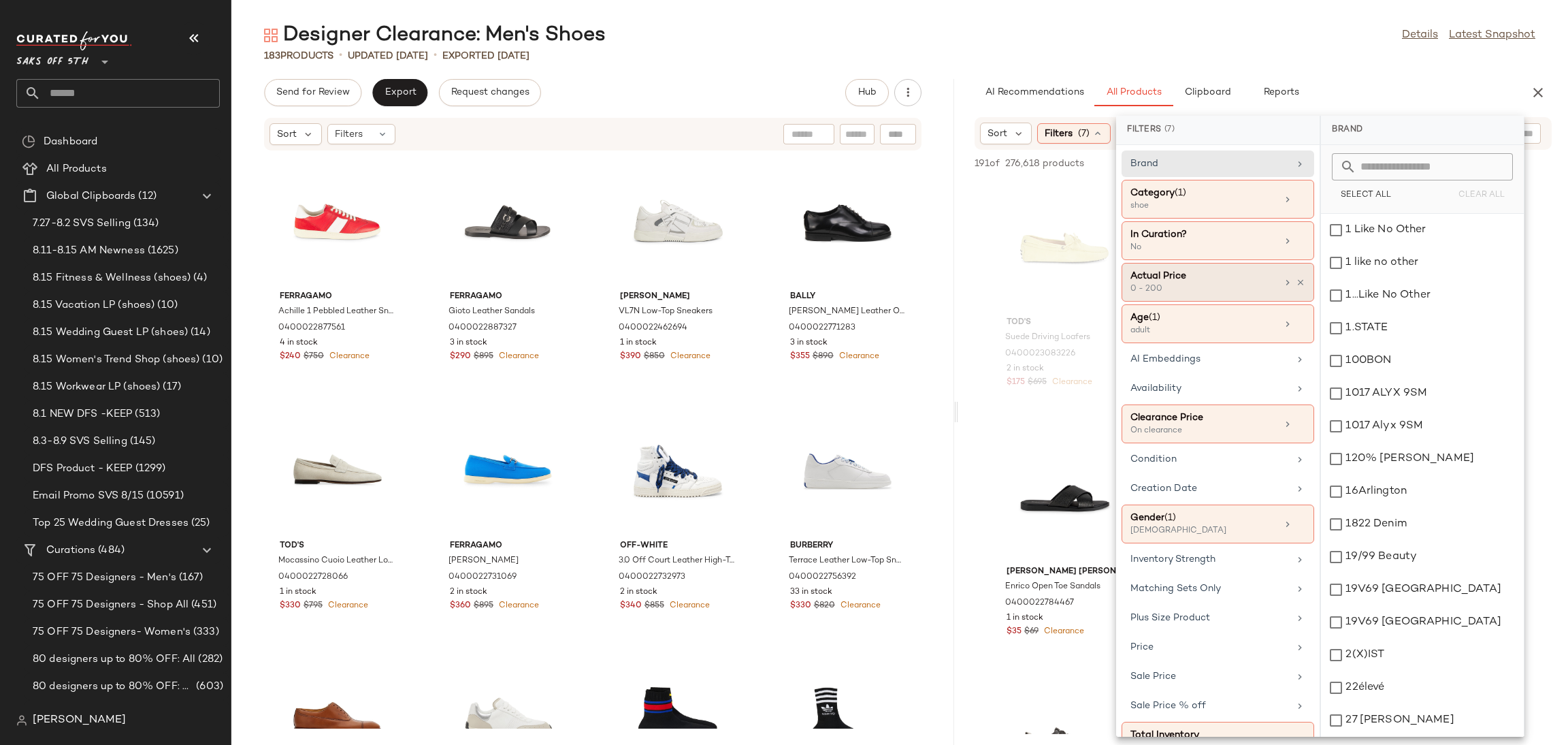
click at [1196, 283] on div "Actual Price" at bounding box center [1203, 276] width 146 height 14
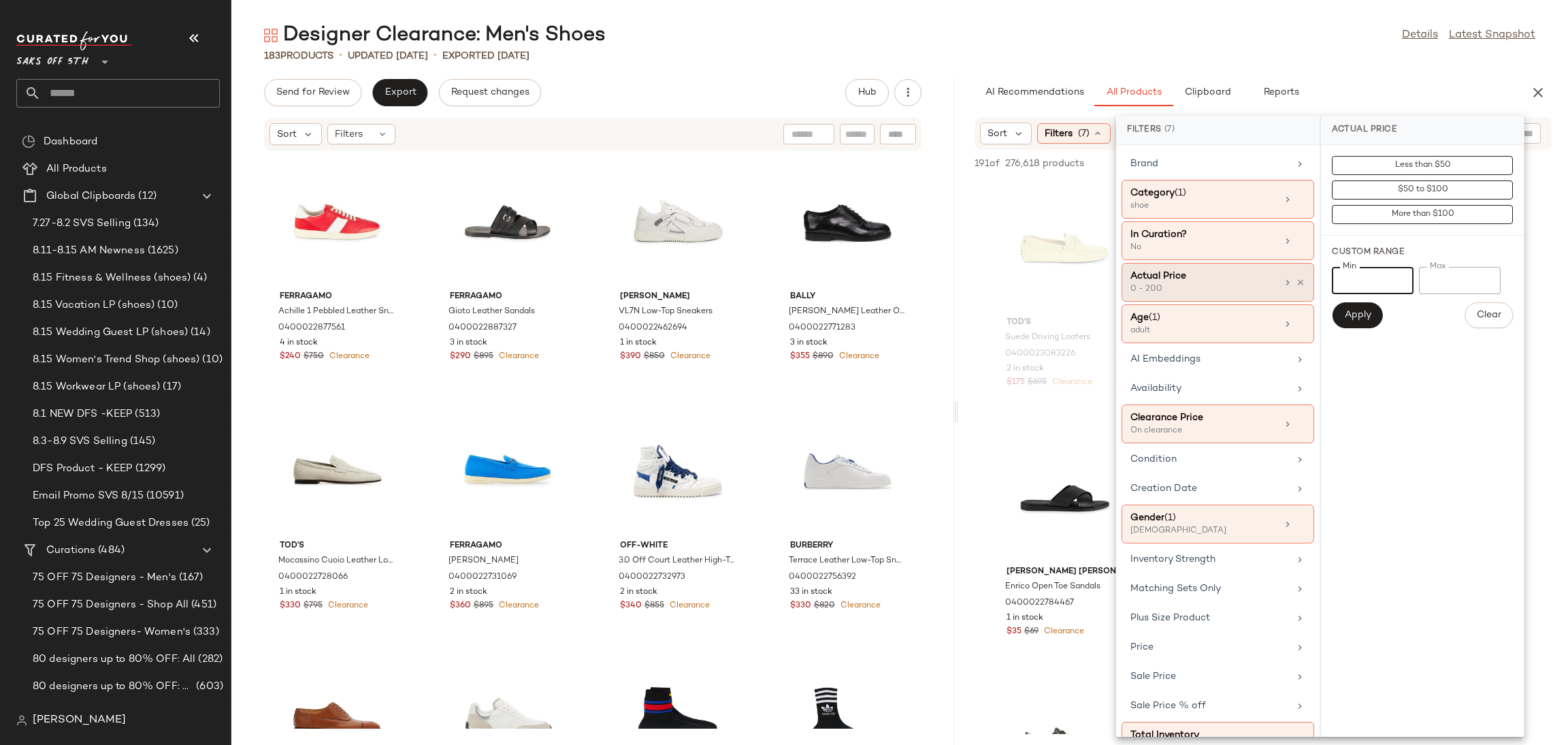
drag, startPoint x: 1358, startPoint y: 277, endPoint x: 1243, endPoint y: 296, distance: 116.6
click at [1243, 296] on div "Filters (7) Brand Category (1) shoe In Curation? No Actual Price 0 - 200 Age (1…" at bounding box center [1320, 426] width 408 height 621
type input "***"
drag, startPoint x: 1465, startPoint y: 279, endPoint x: 1345, endPoint y: 283, distance: 120.1
click at [1345, 283] on div "Min *** Min Max *** Max" at bounding box center [1423, 280] width 181 height 27
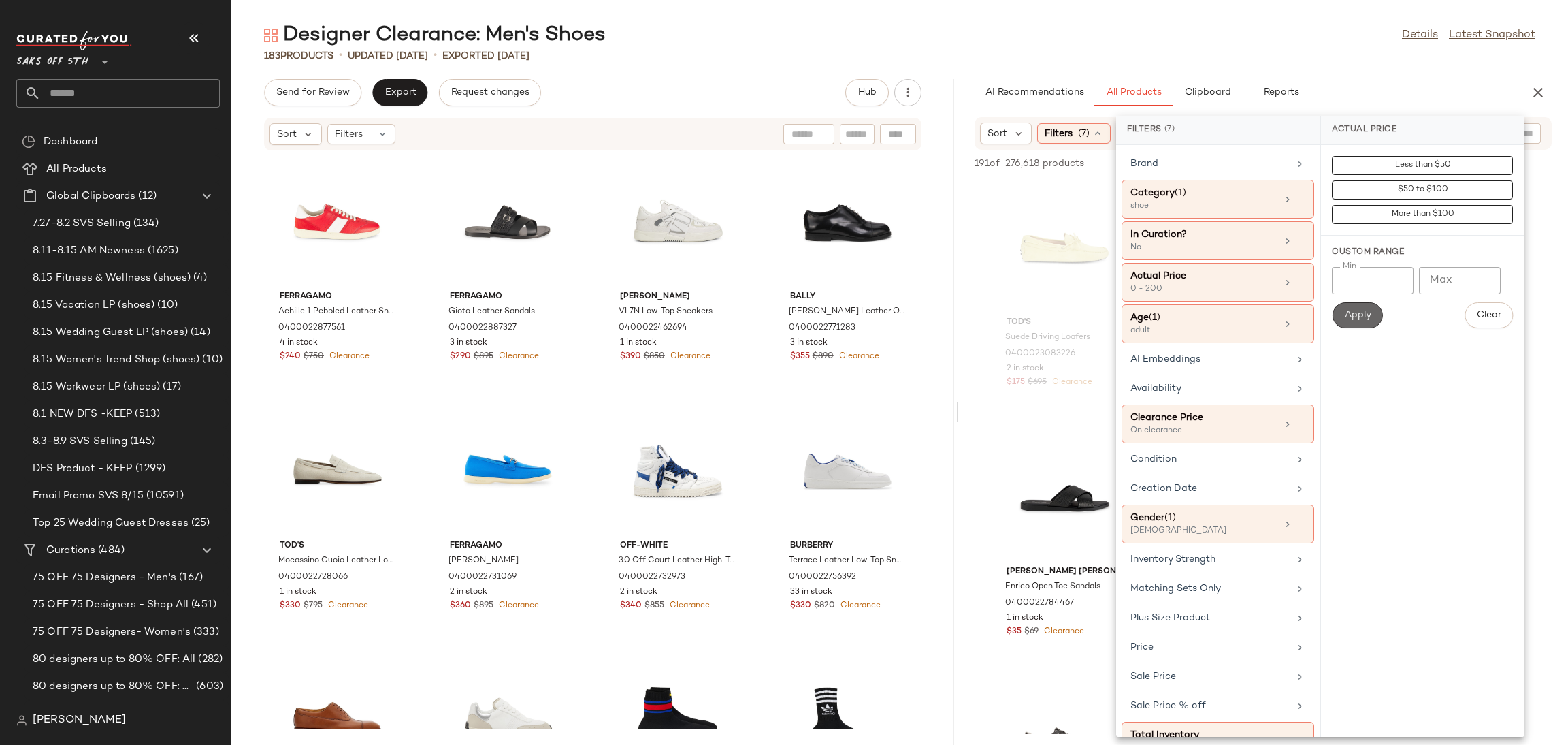
click at [1356, 304] on button "Apply" at bounding box center [1357, 315] width 50 height 26
click at [1265, 49] on div "183 Products • updated Aug 15th • Exported Aug 13th" at bounding box center [900, 56] width 1337 height 14
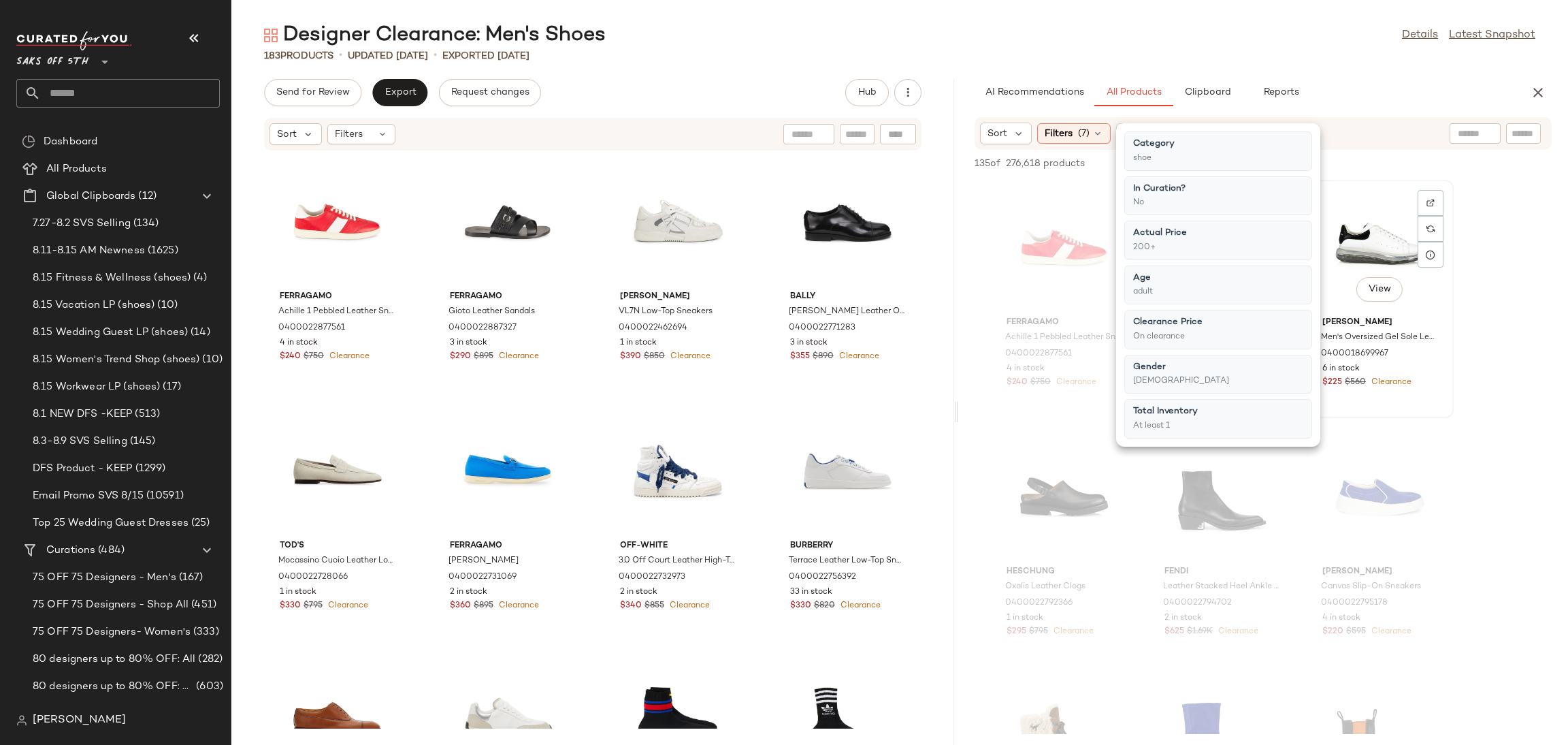
click at [1361, 213] on div "View" at bounding box center [1380, 248] width 138 height 127
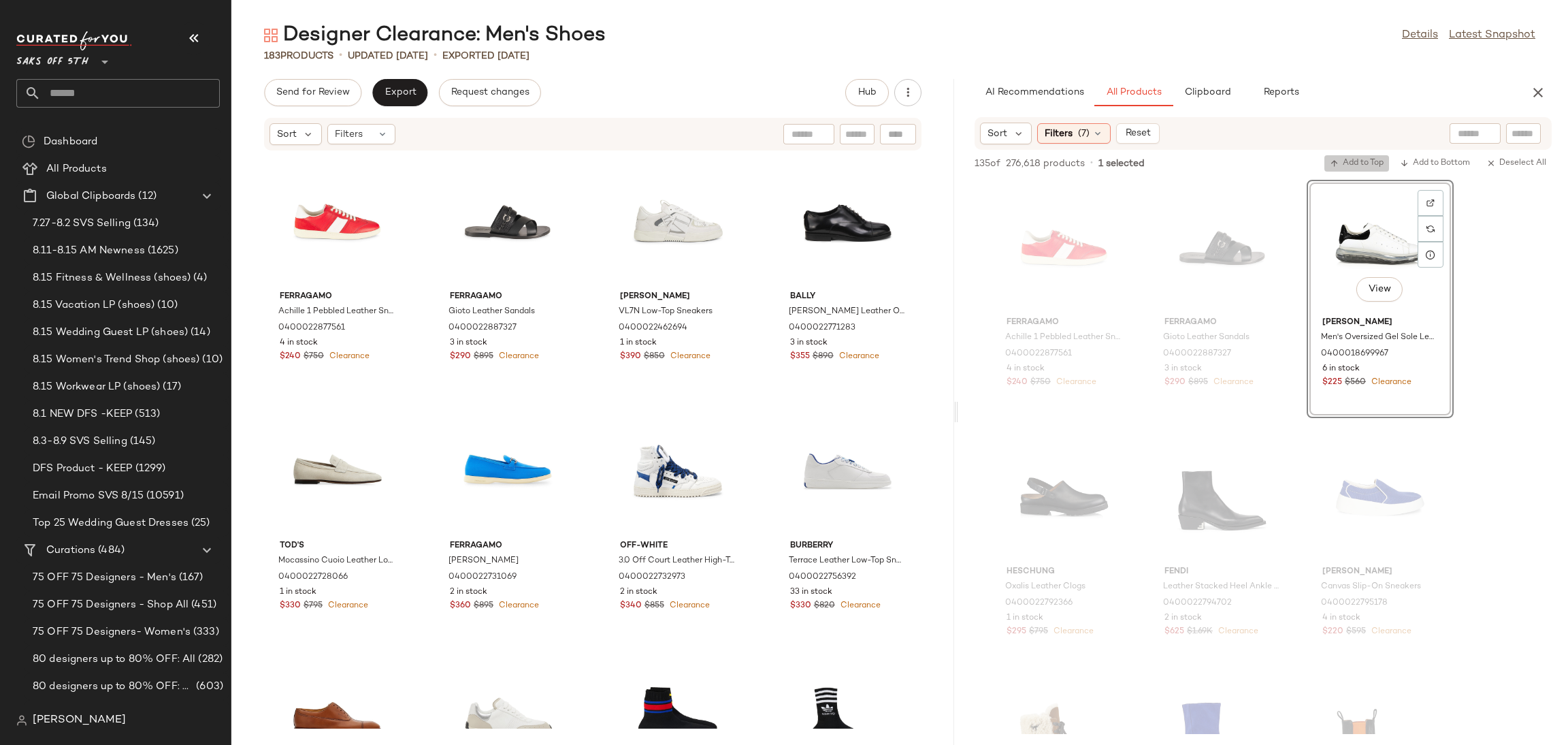
click at [1357, 168] on span "Add to Top" at bounding box center [1357, 163] width 54 height 9
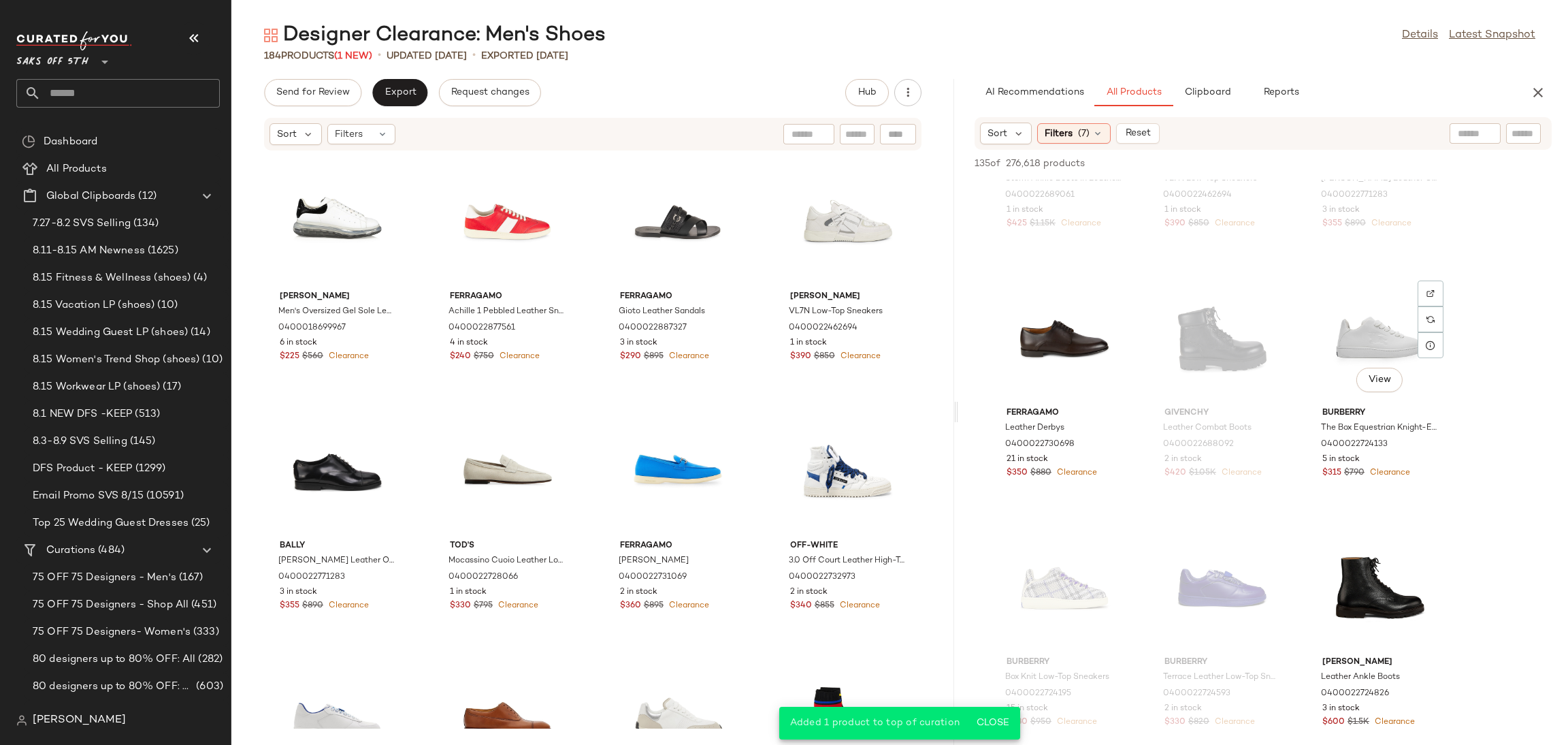
scroll to position [907, 0]
click at [1047, 314] on div "View" at bounding box center [1065, 337] width 138 height 127
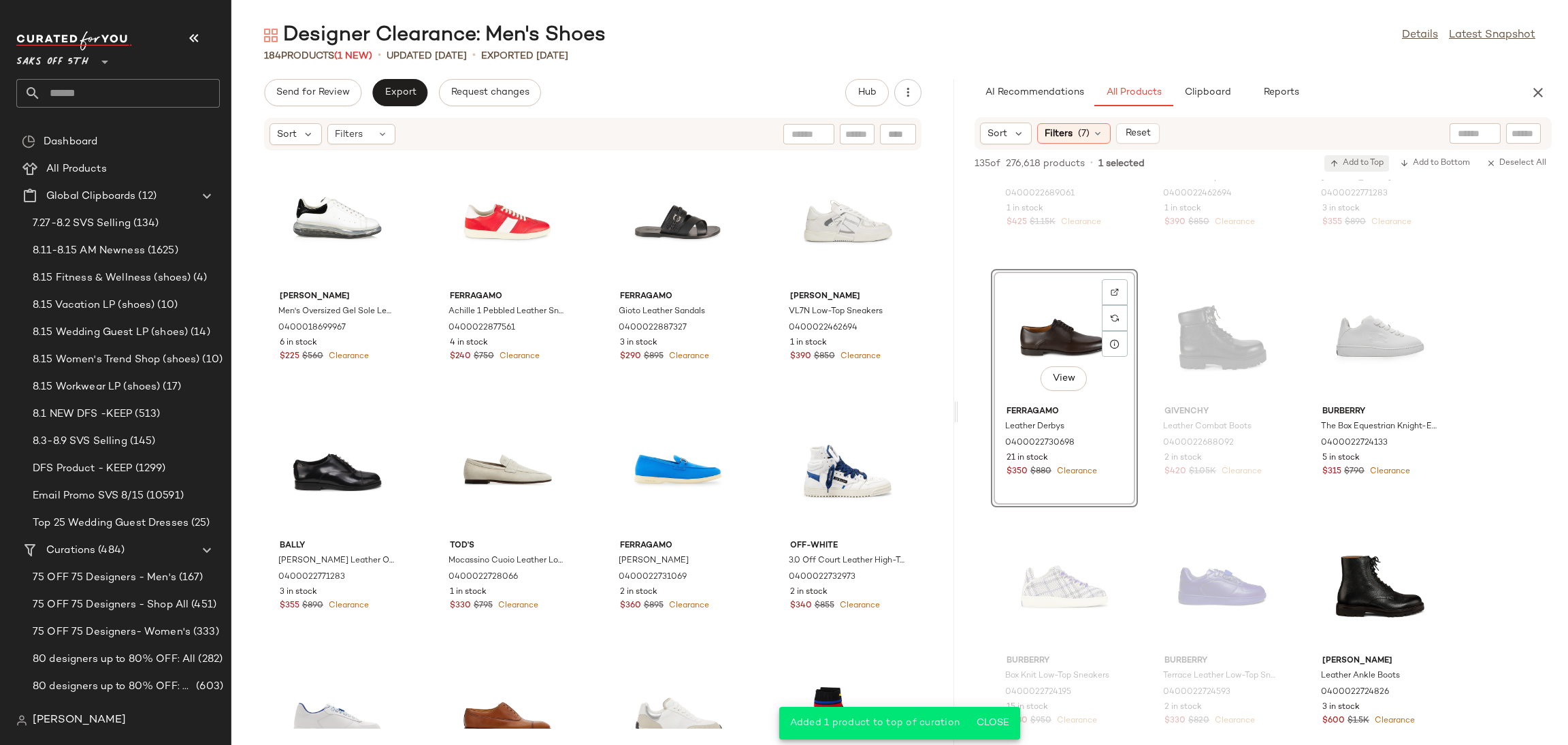
click at [1350, 164] on span "Add to Top" at bounding box center [1357, 163] width 54 height 9
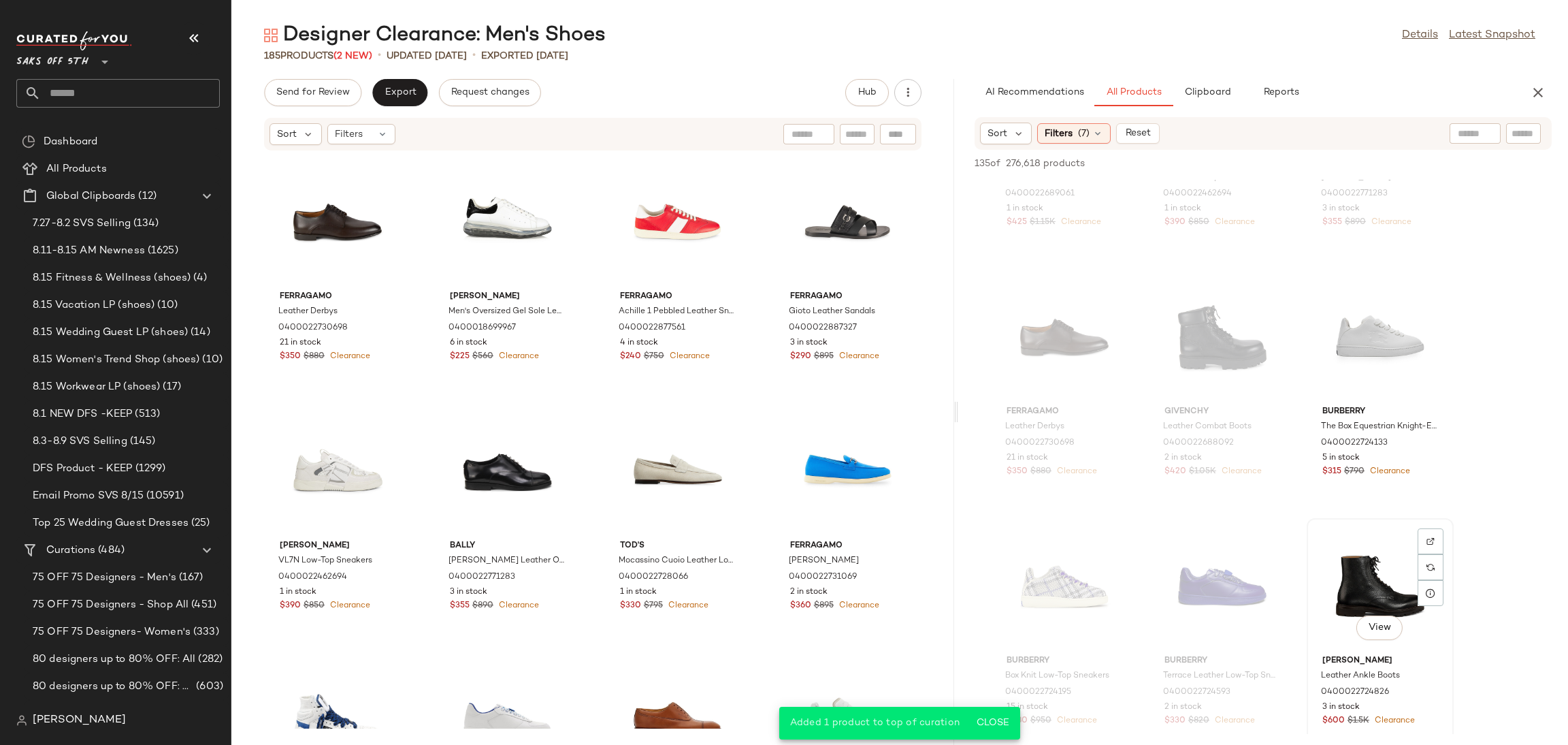
click at [1371, 572] on div "View" at bounding box center [1380, 586] width 138 height 127
click at [1345, 168] on span "Add to Top" at bounding box center [1357, 163] width 54 height 9
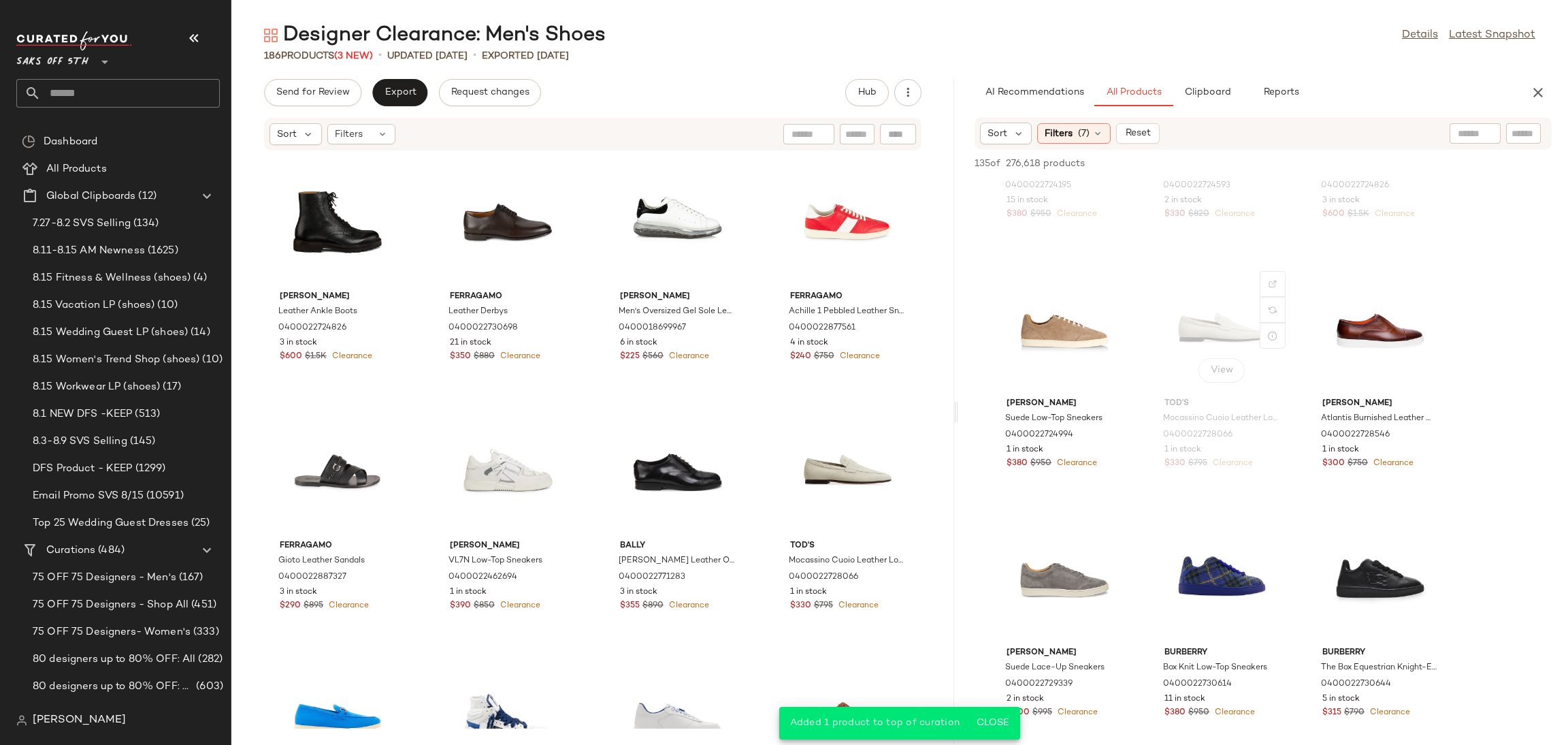
scroll to position [1421, 0]
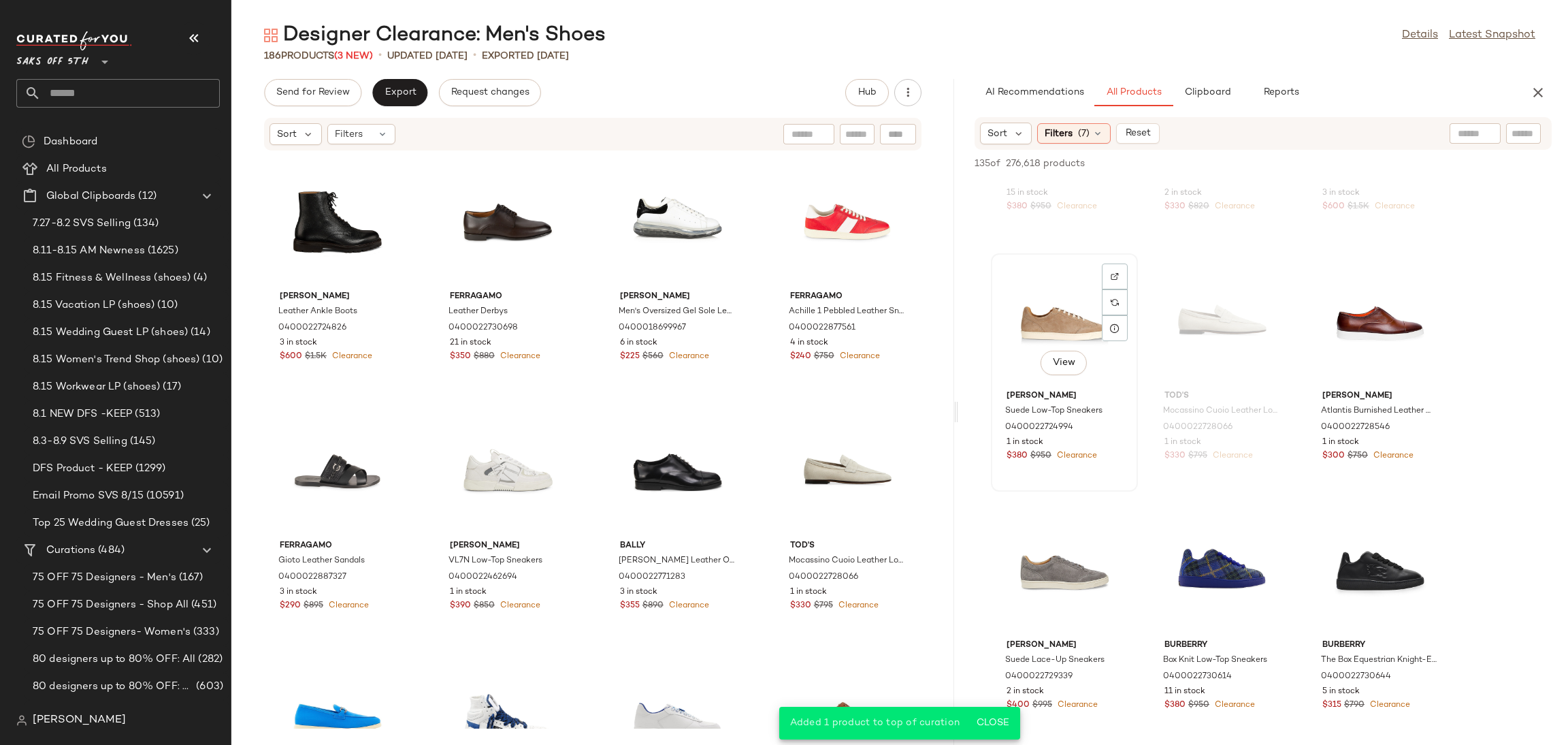
click at [1070, 308] on div "View" at bounding box center [1065, 321] width 138 height 127
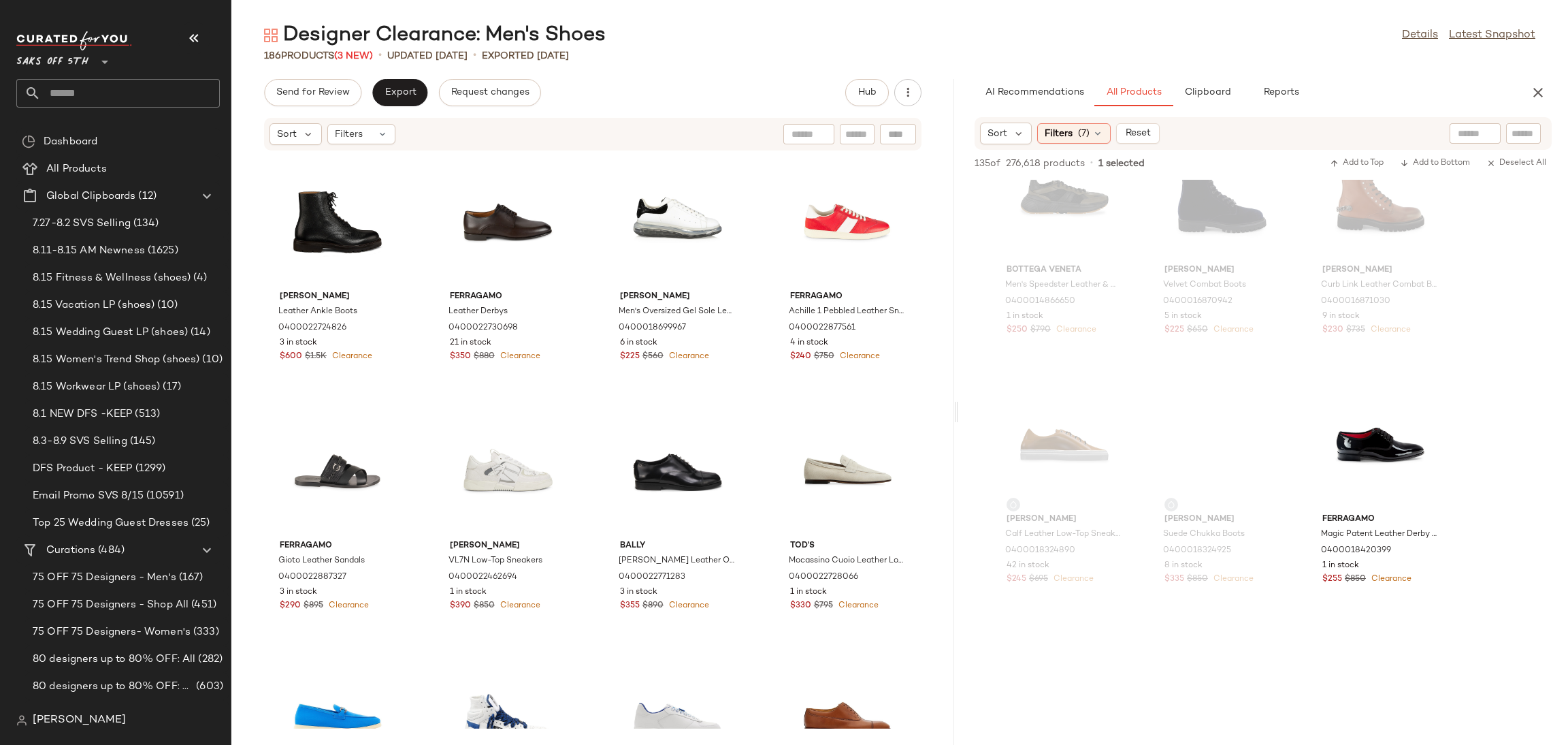
scroll to position [10726, 0]
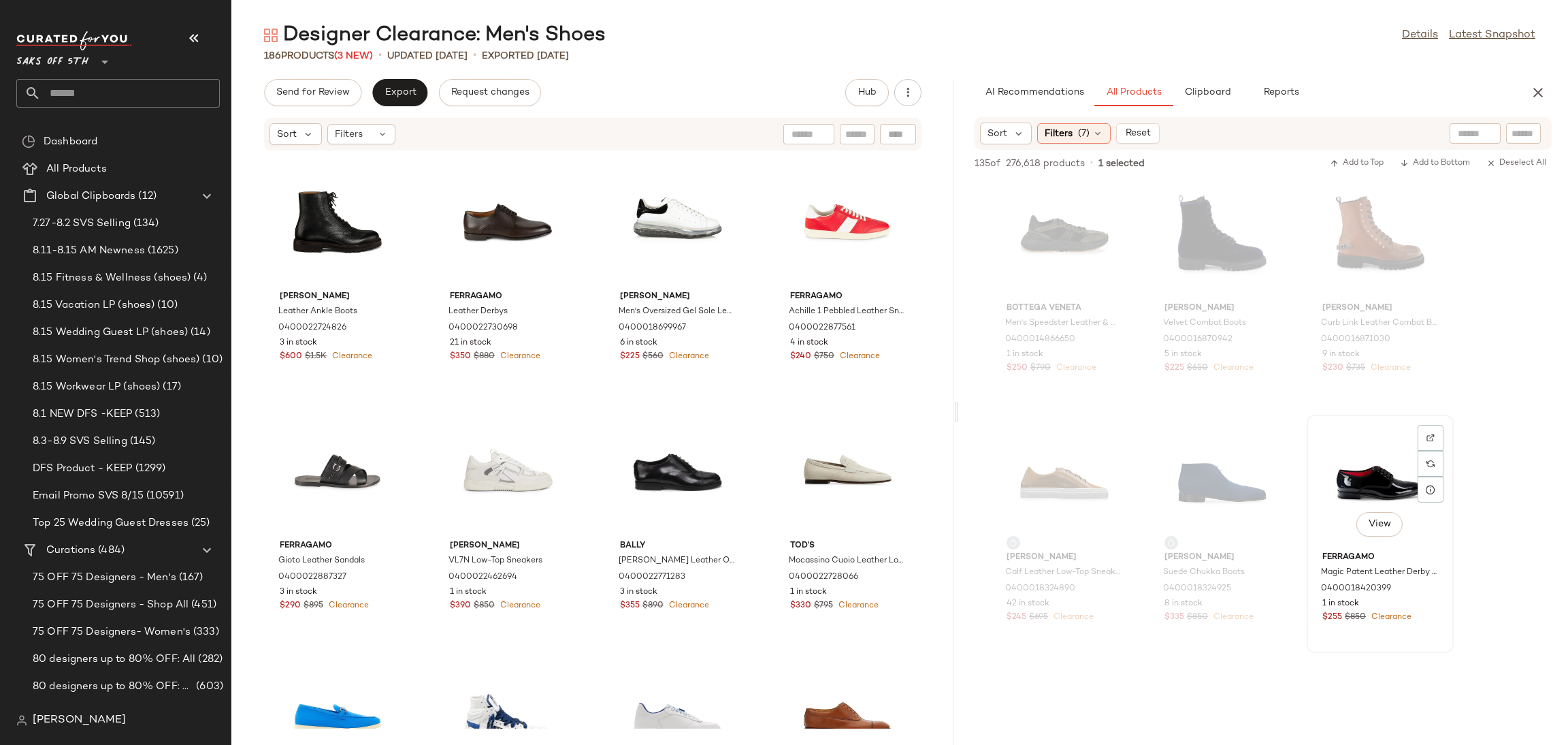
click at [1361, 478] on div "View" at bounding box center [1380, 483] width 138 height 127
click at [1345, 165] on span "Add to Top" at bounding box center [1357, 163] width 54 height 9
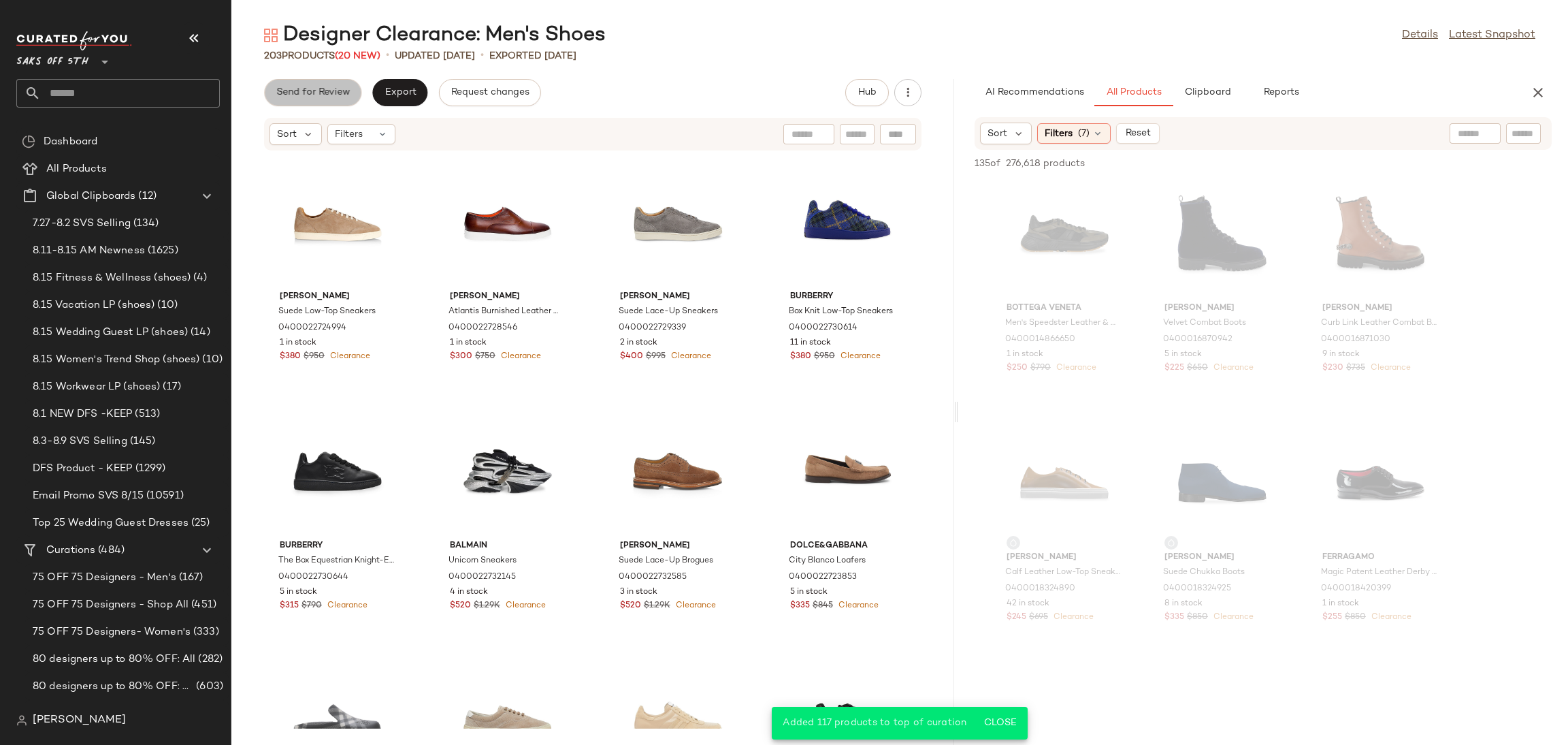
click at [332, 102] on button "Send for Review" at bounding box center [313, 92] width 97 height 27
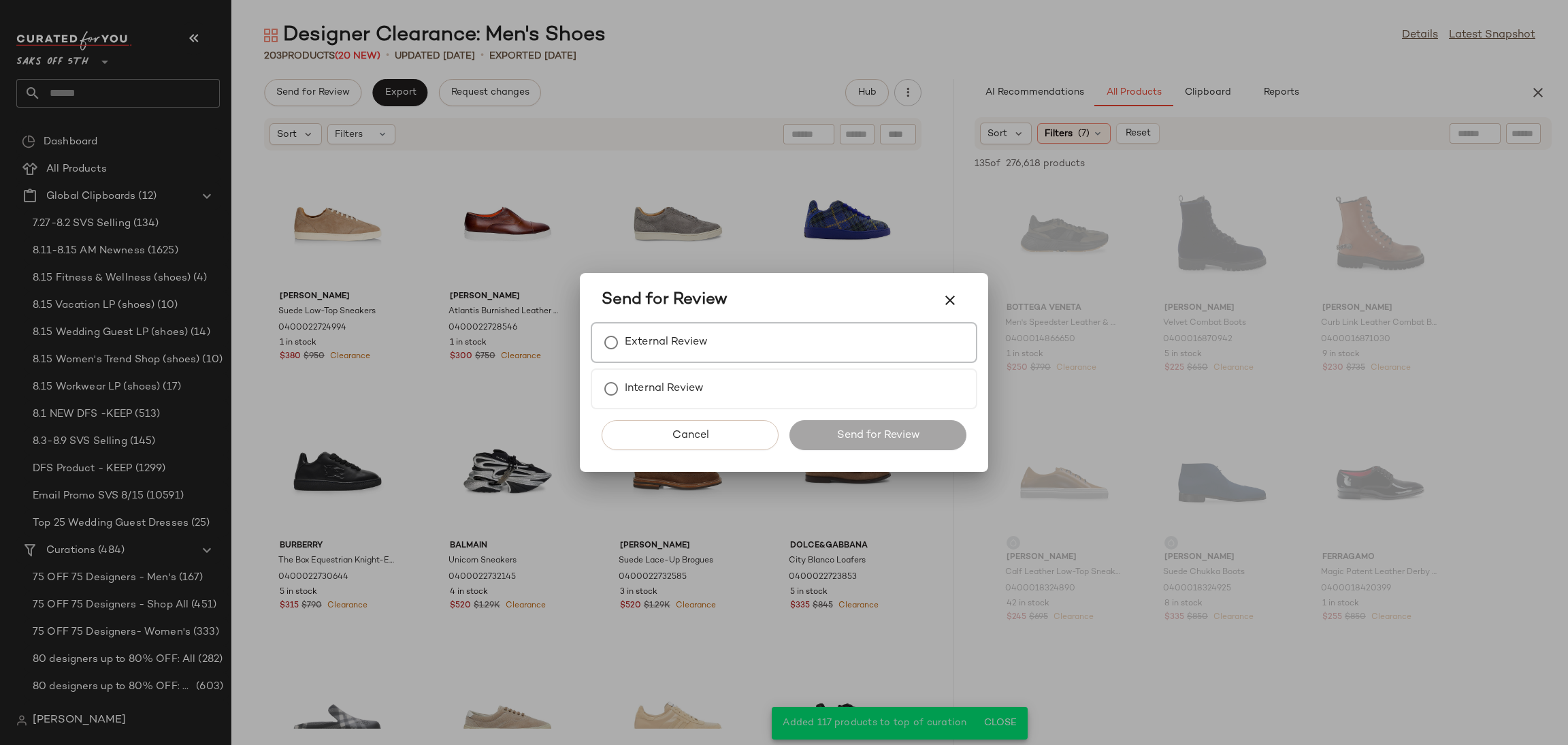
click at [702, 345] on label "External Review" at bounding box center [666, 342] width 83 height 27
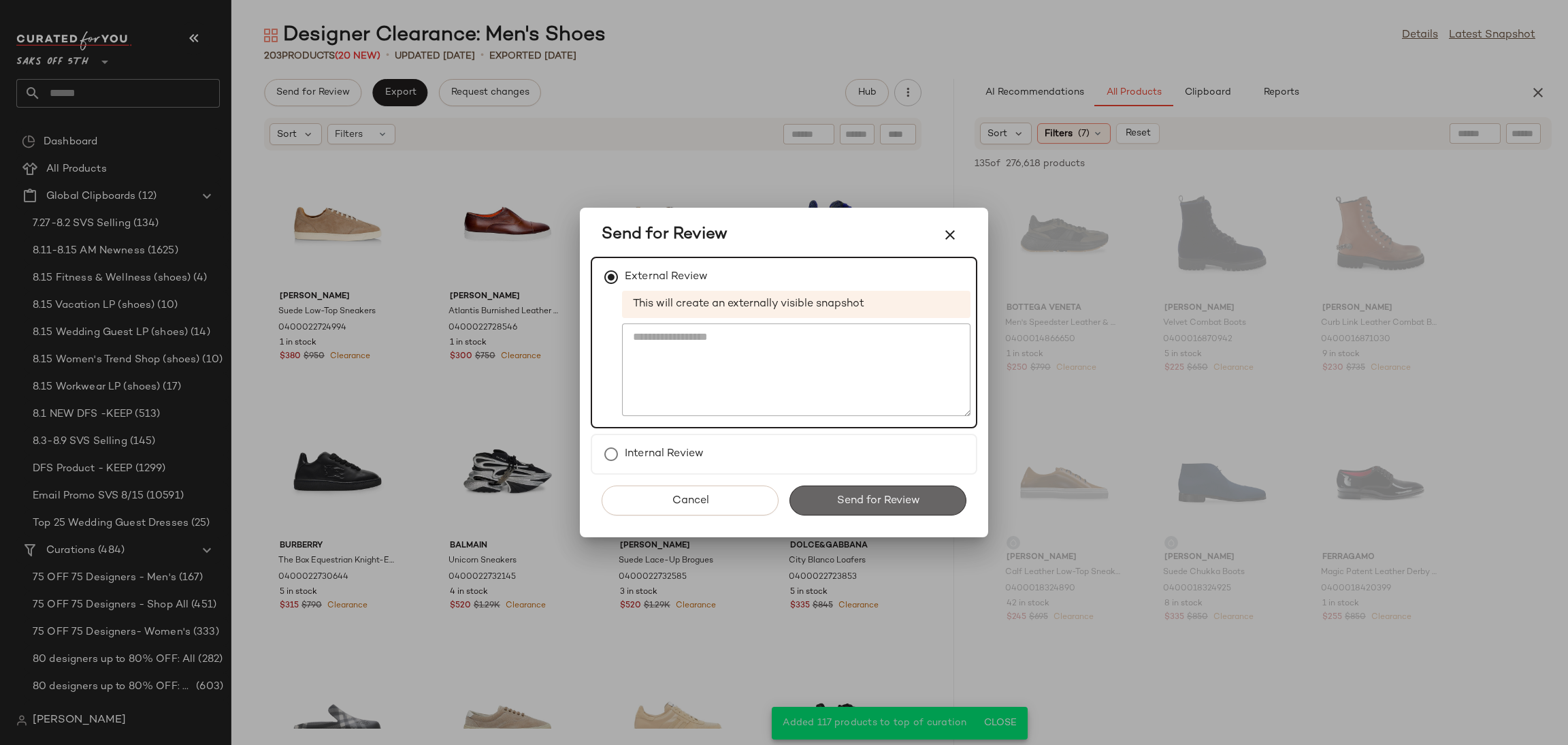
click at [865, 500] on span "Send for Review" at bounding box center [878, 500] width 83 height 13
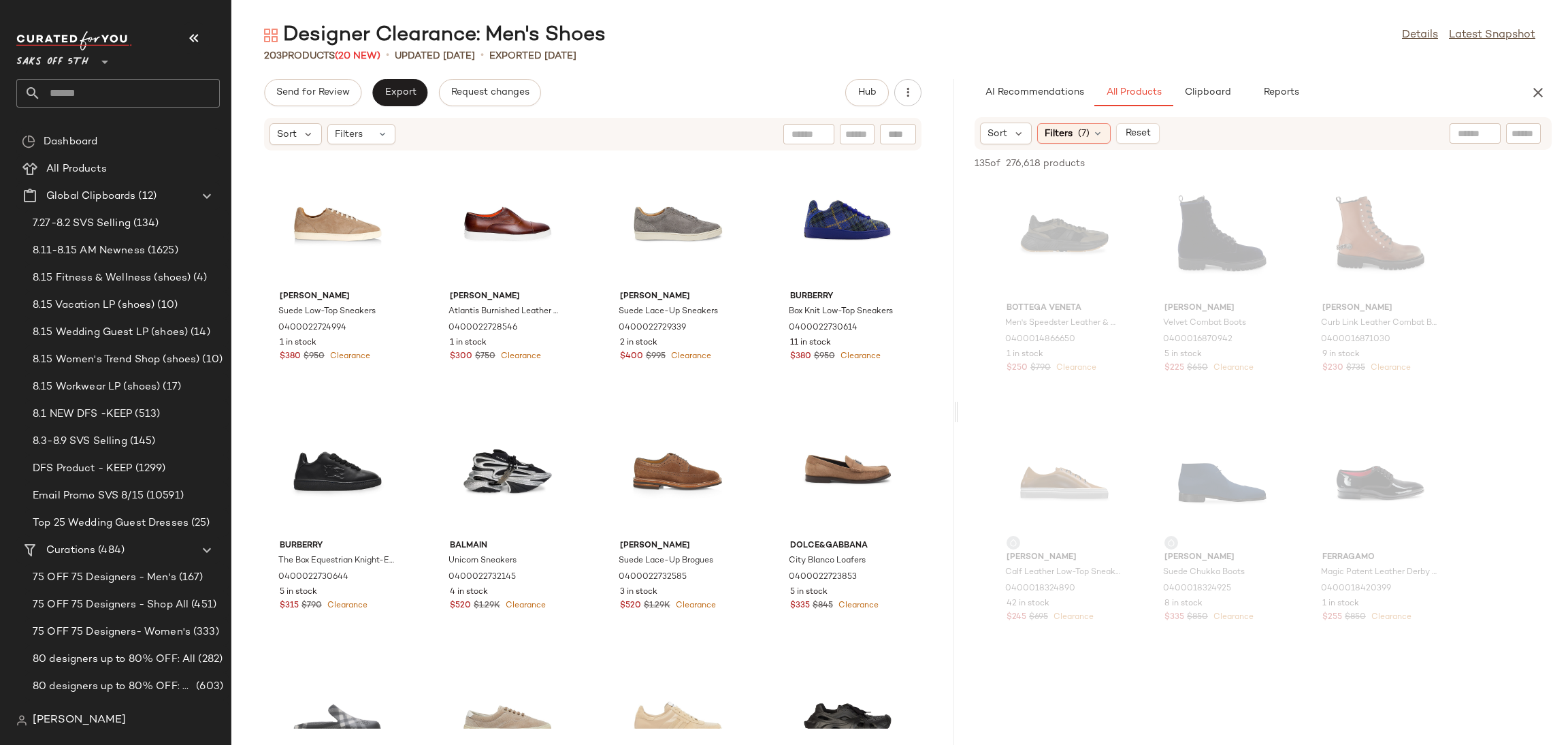
scroll to position [15958, 0]
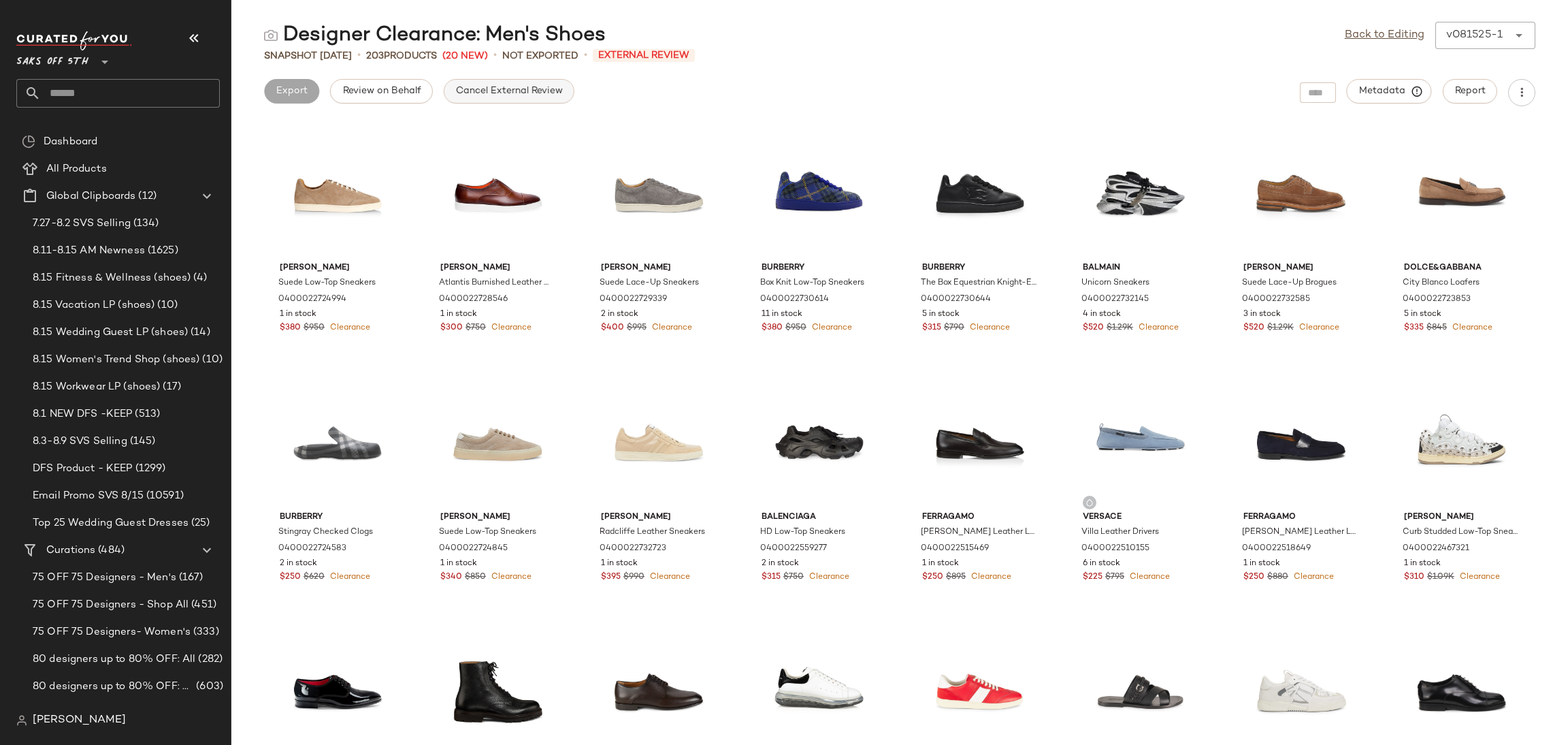
click at [518, 88] on span "Cancel External Review" at bounding box center [508, 91] width 107 height 11
click at [1359, 33] on link "Back to Editing" at bounding box center [1384, 35] width 80 height 16
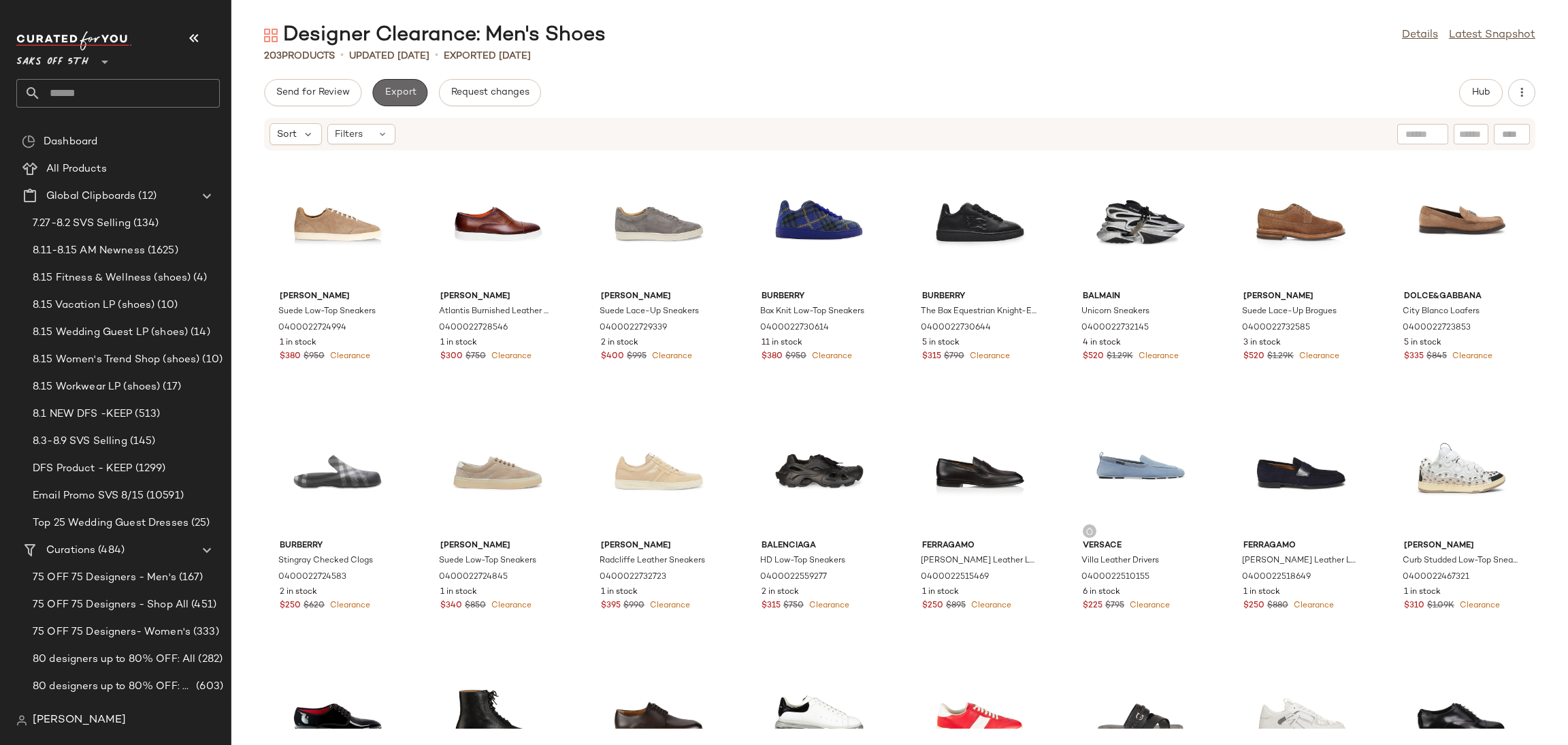
click at [403, 92] on span "Export" at bounding box center [400, 93] width 32 height 11
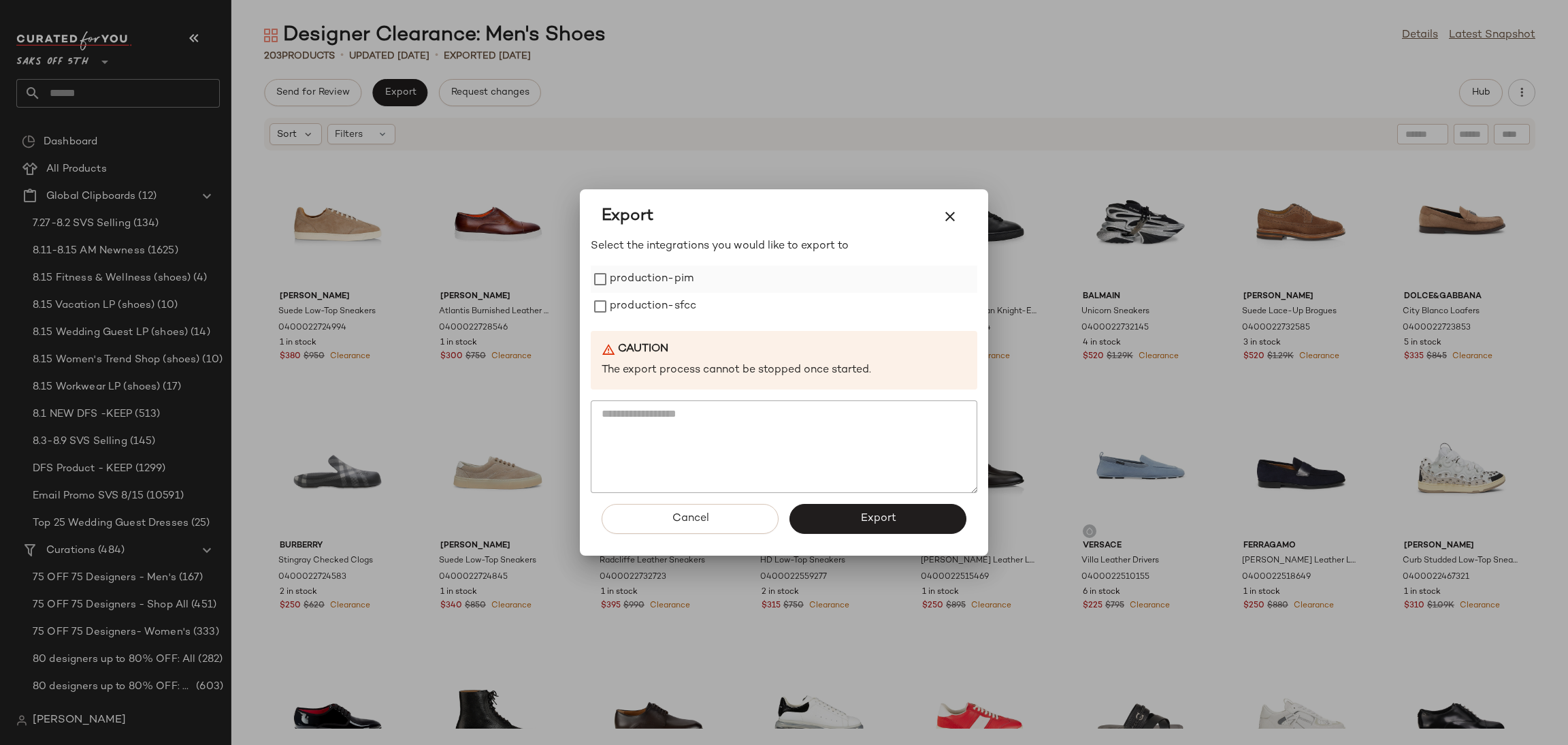
click at [611, 265] on label "production-pim" at bounding box center [651, 278] width 83 height 27
click at [624, 295] on label "production-sfcc" at bounding box center [653, 306] width 87 height 27
click at [843, 511] on button "Export" at bounding box center [878, 519] width 177 height 30
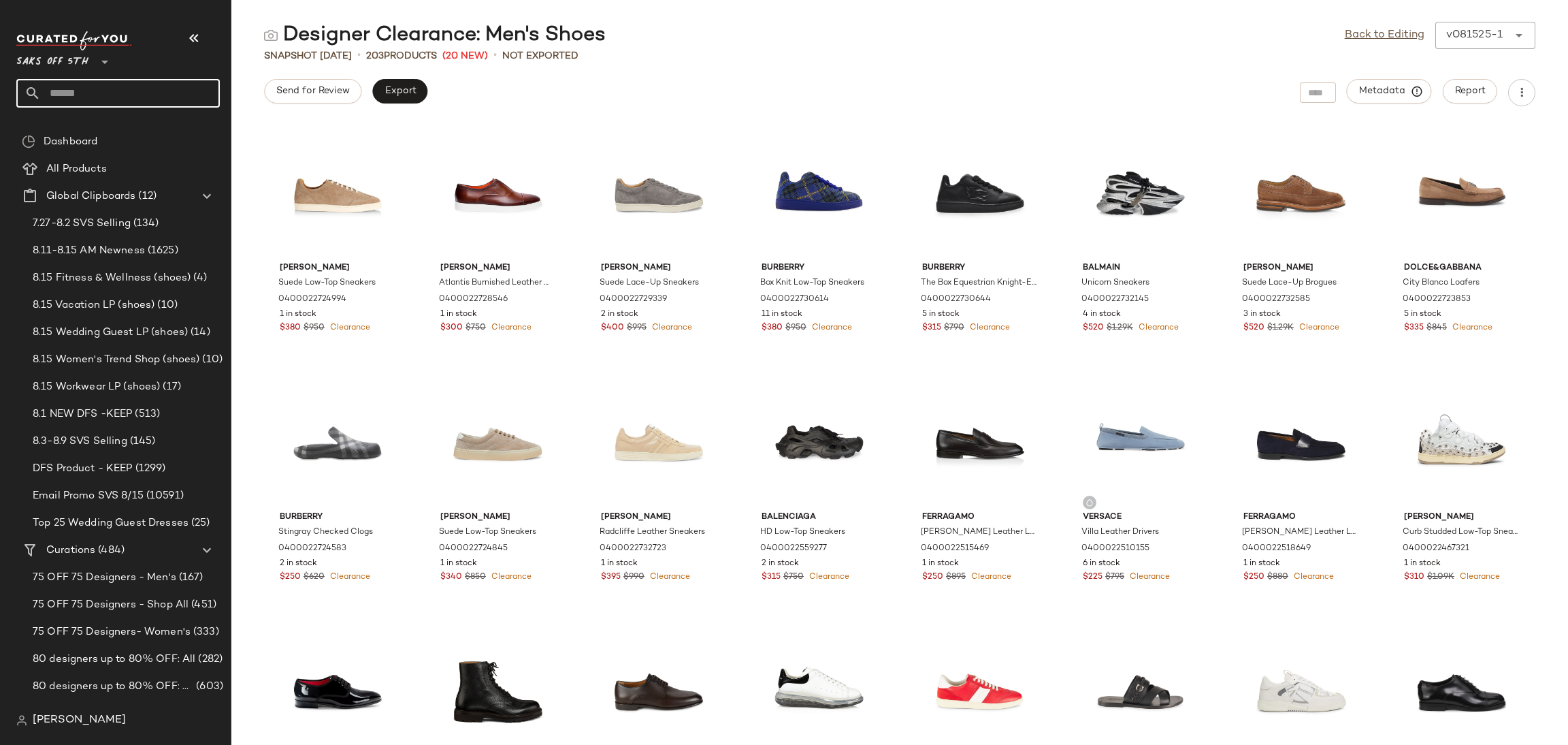
click at [155, 94] on input "text" at bounding box center [131, 93] width 179 height 29
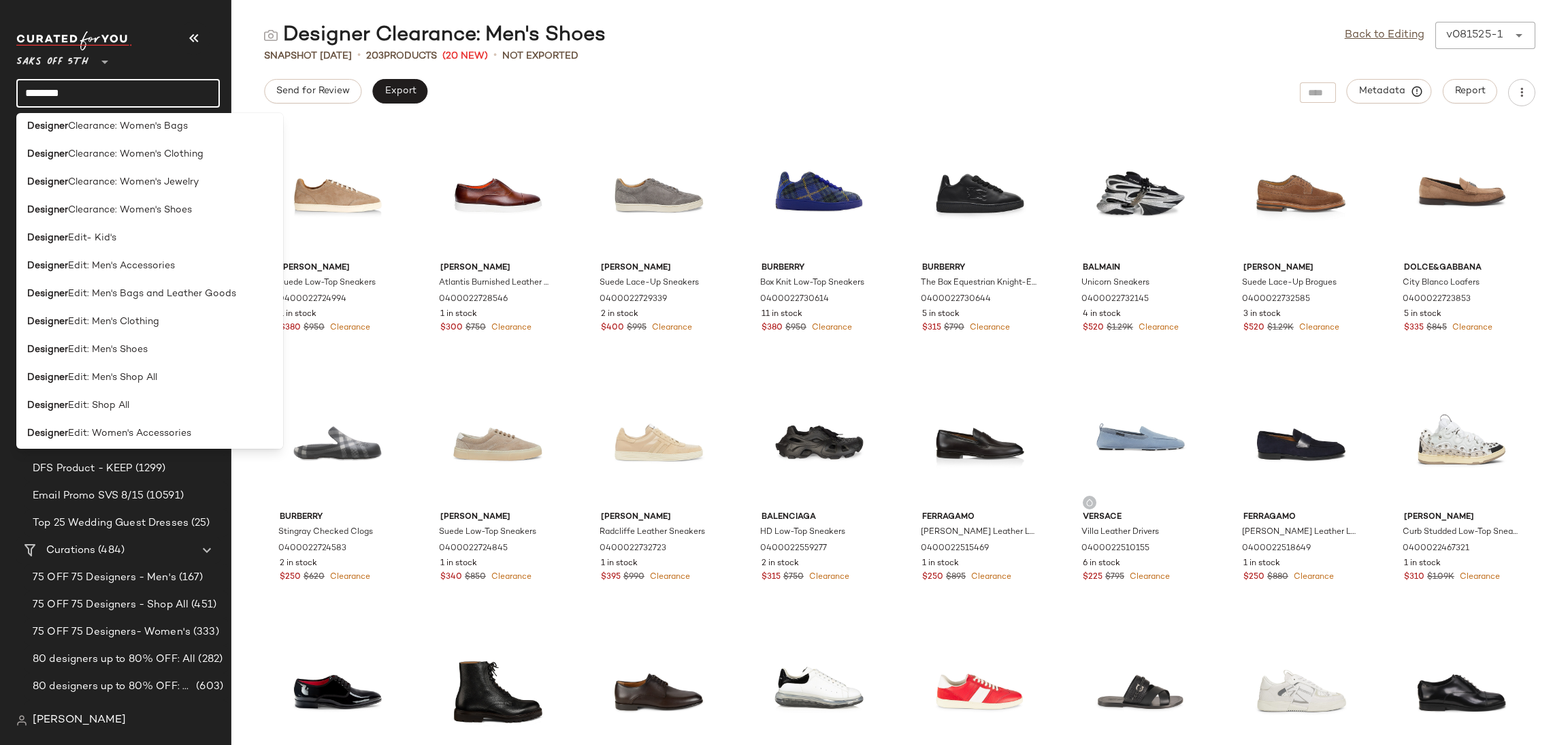
scroll to position [481, 0]
type input "********"
click at [145, 320] on span "Edit: Men's Clothing" at bounding box center [114, 321] width 91 height 14
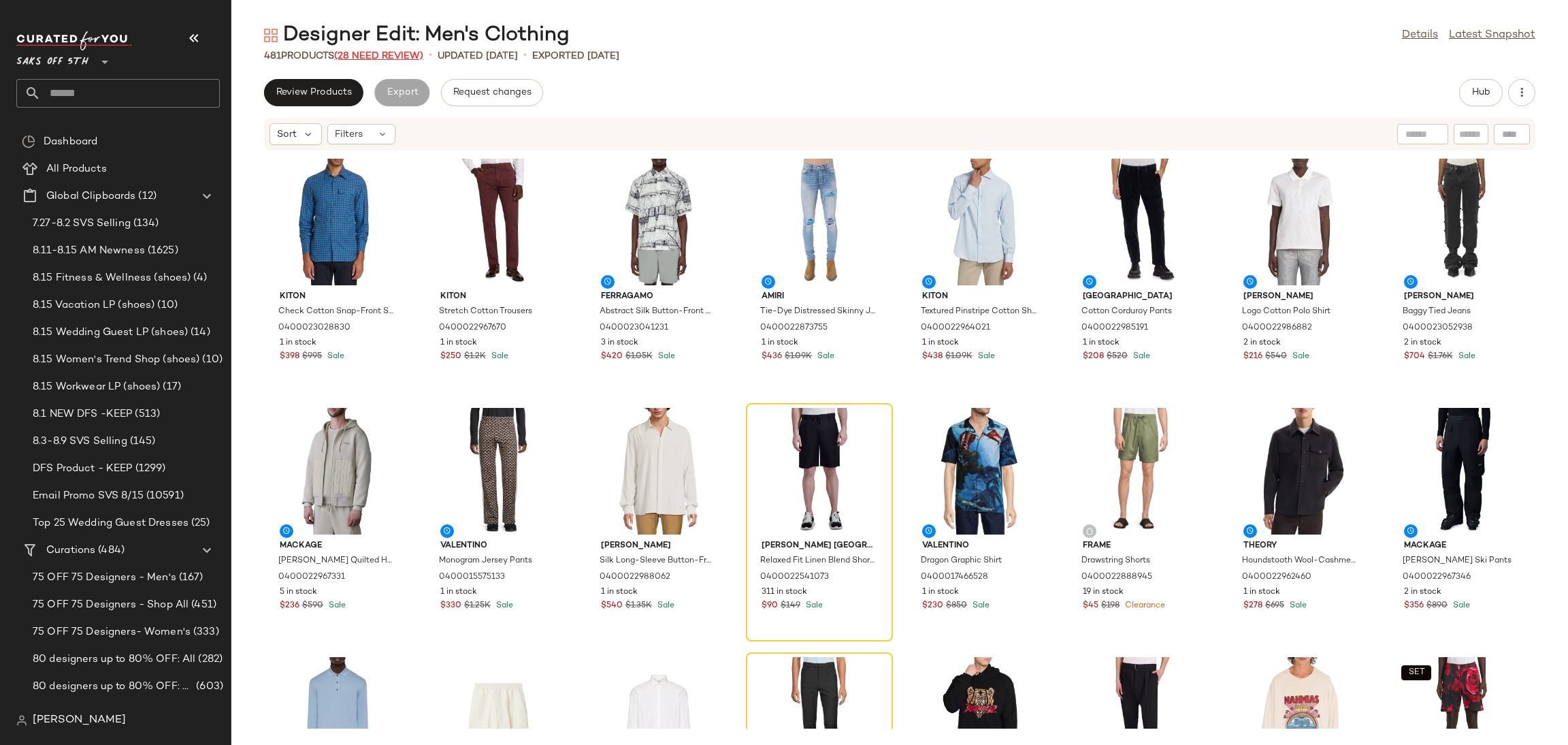
click at [411, 54] on span "(28 Need Review)" at bounding box center [378, 56] width 89 height 10
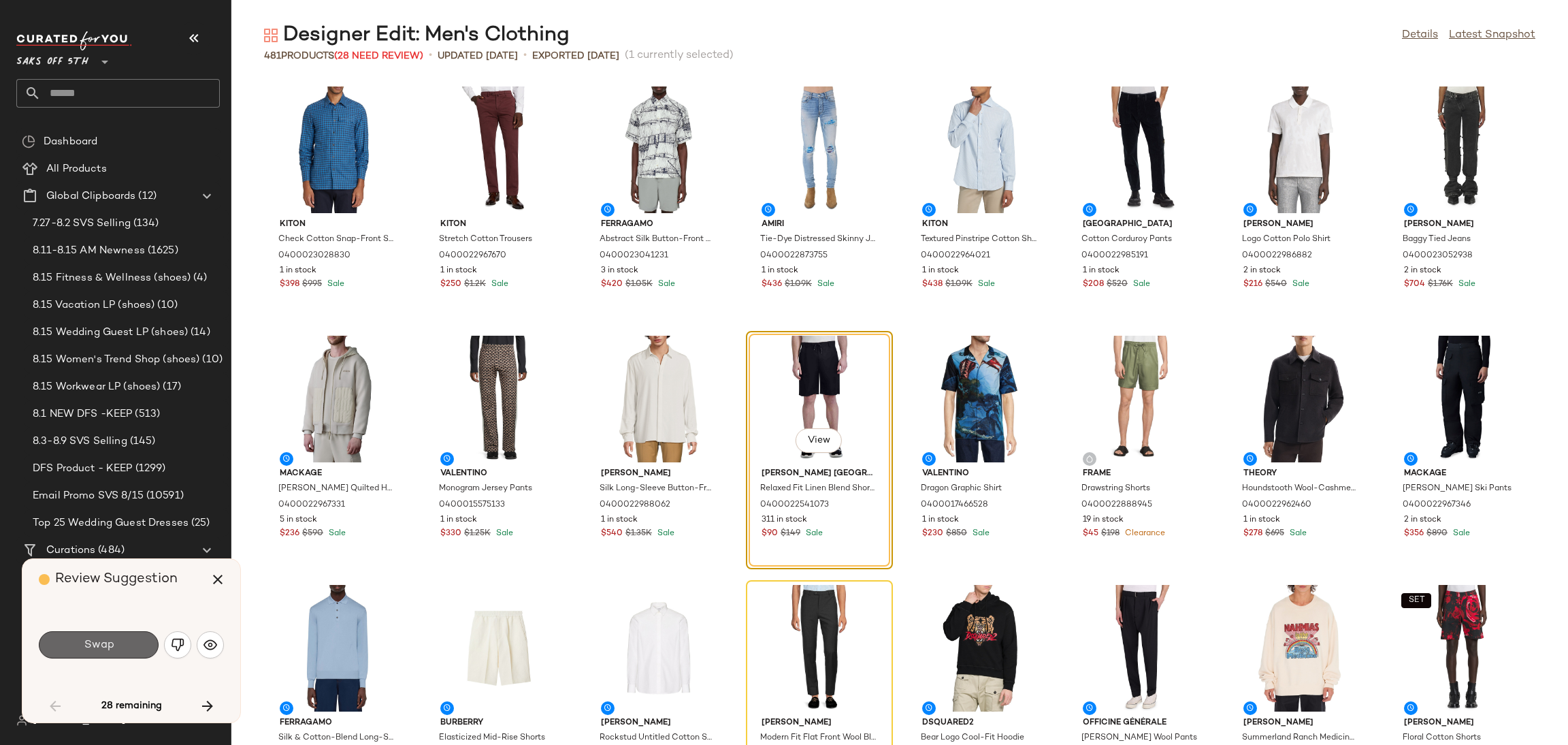
click at [121, 638] on button "Swap" at bounding box center [98, 644] width 120 height 27
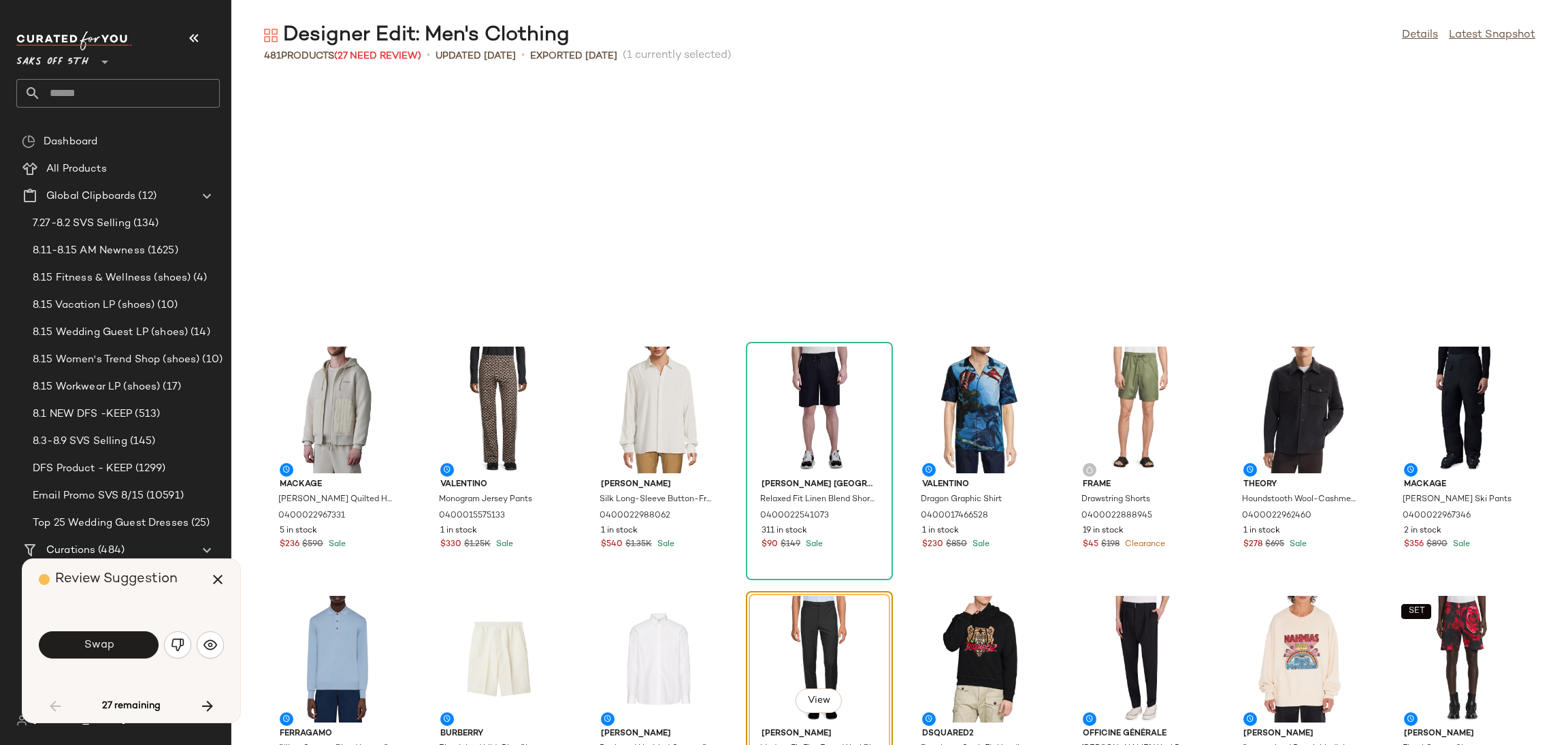
scroll to position [260, 0]
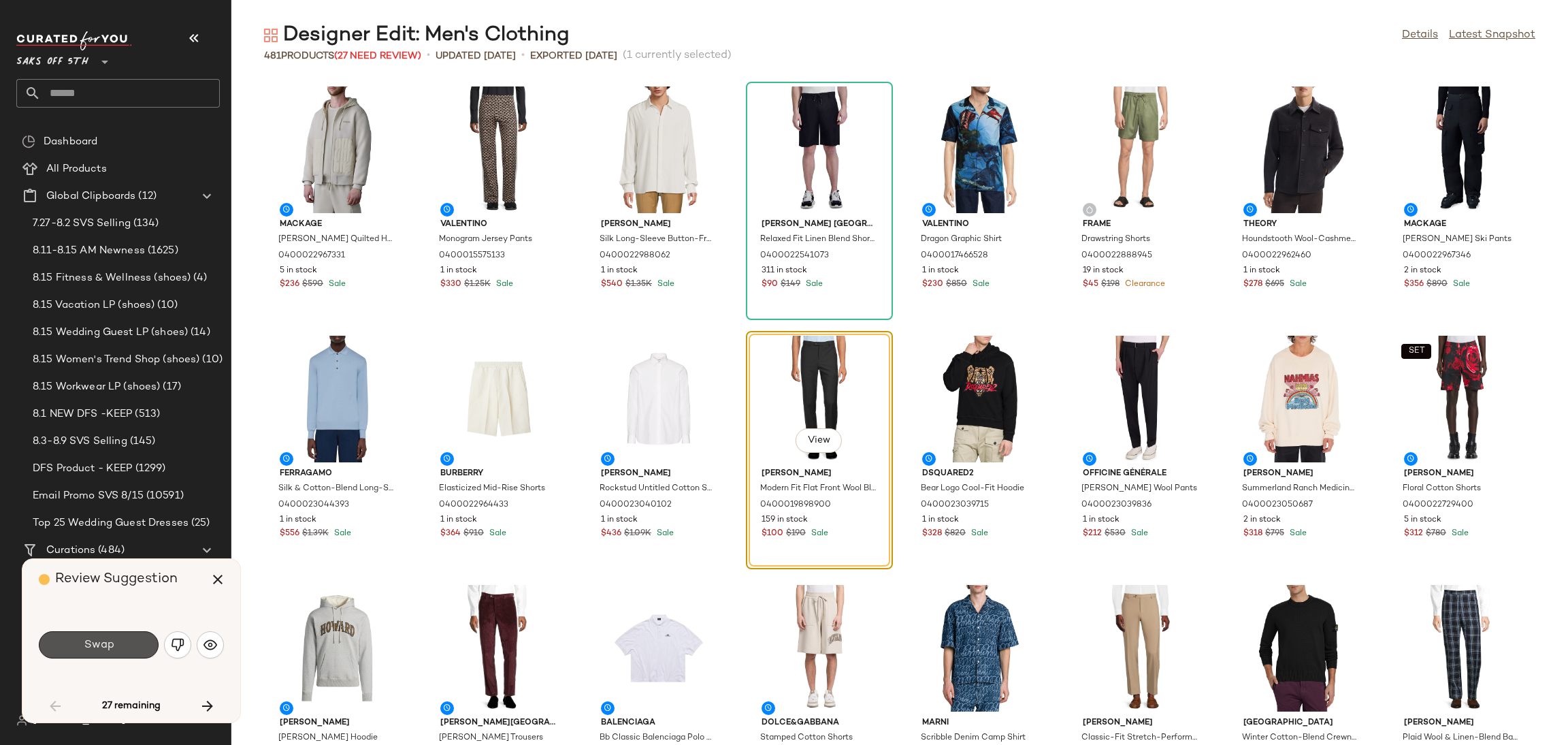
click at [121, 638] on button "Swap" at bounding box center [98, 644] width 120 height 27
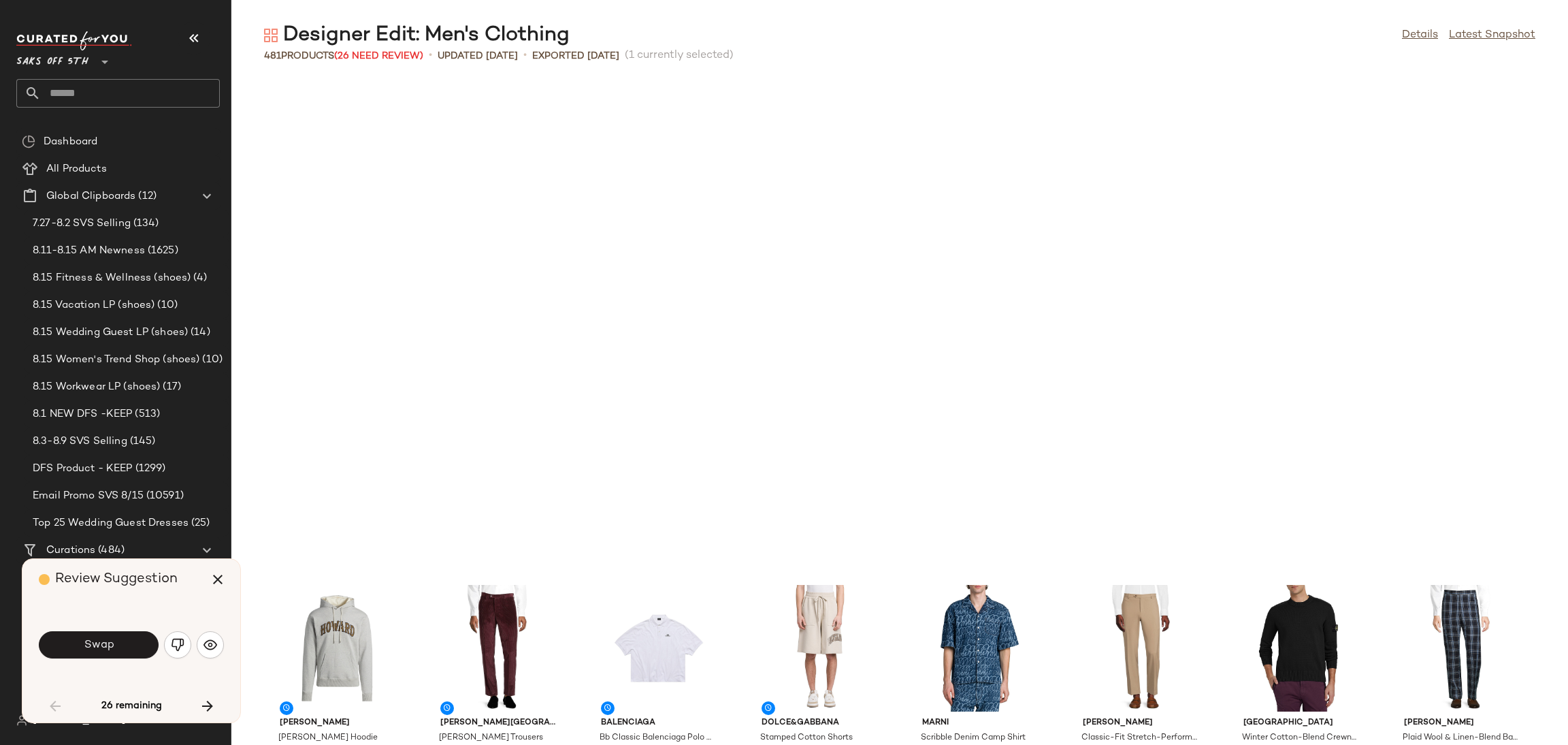
scroll to position [747, 0]
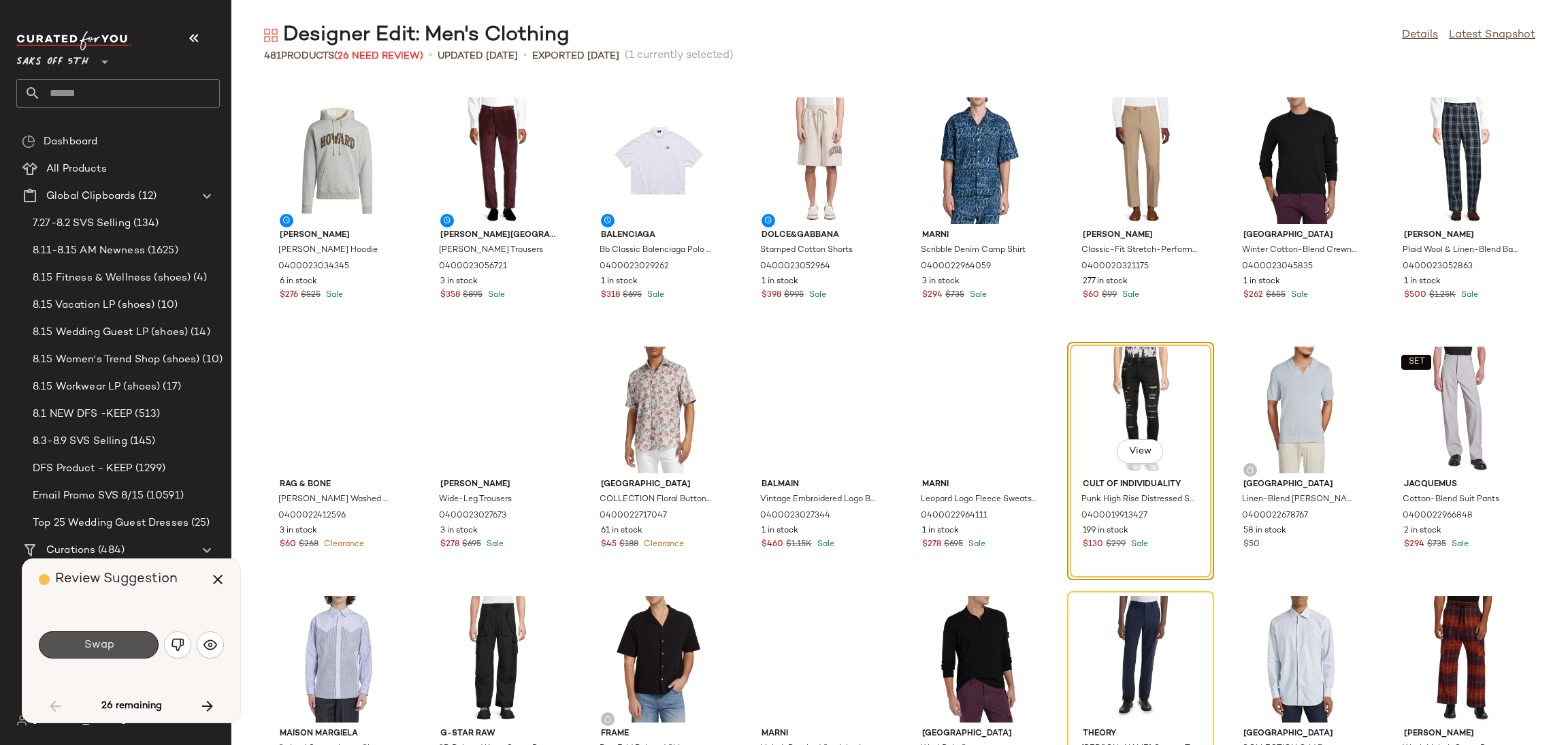
click at [121, 638] on button "Swap" at bounding box center [98, 644] width 120 height 27
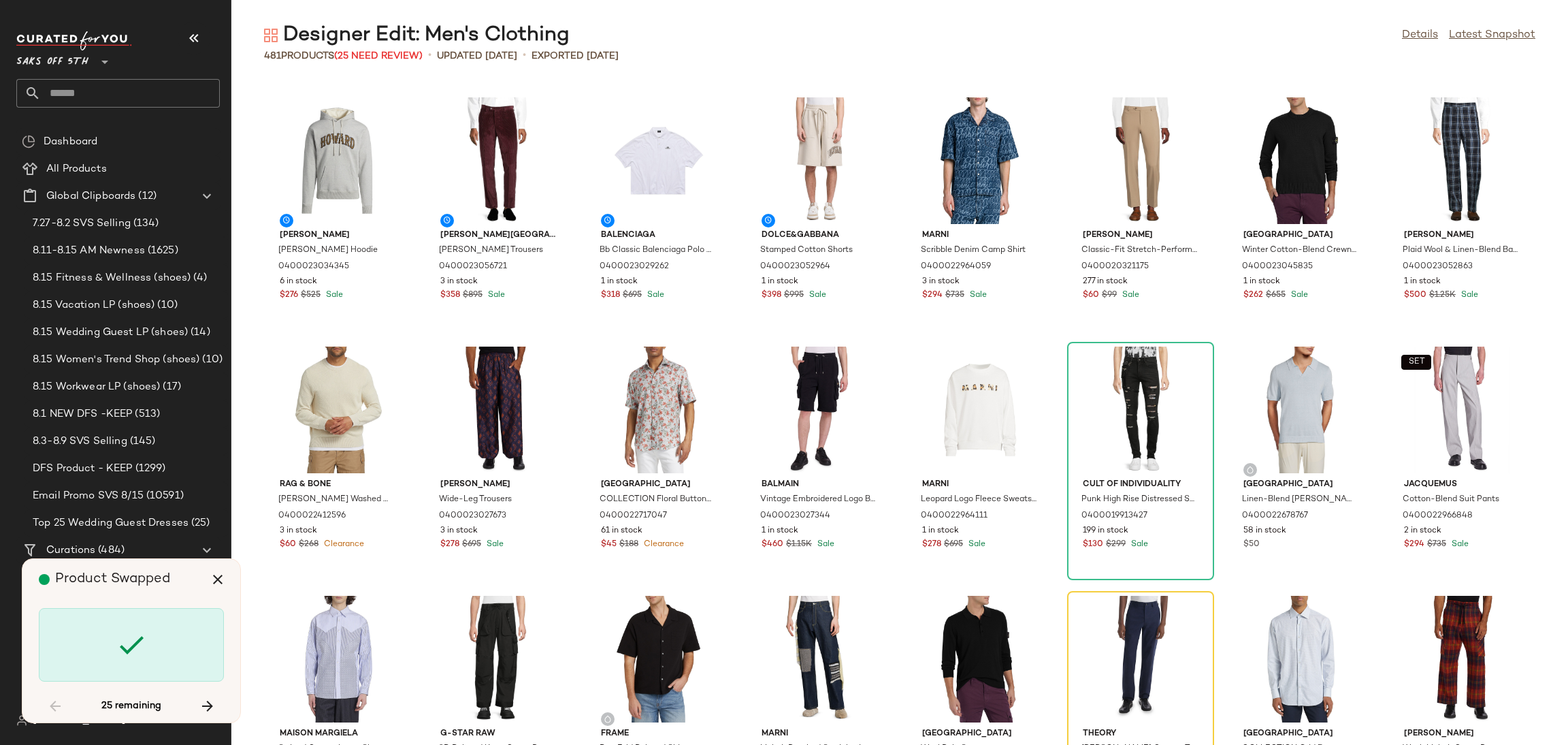
scroll to position [996, 0]
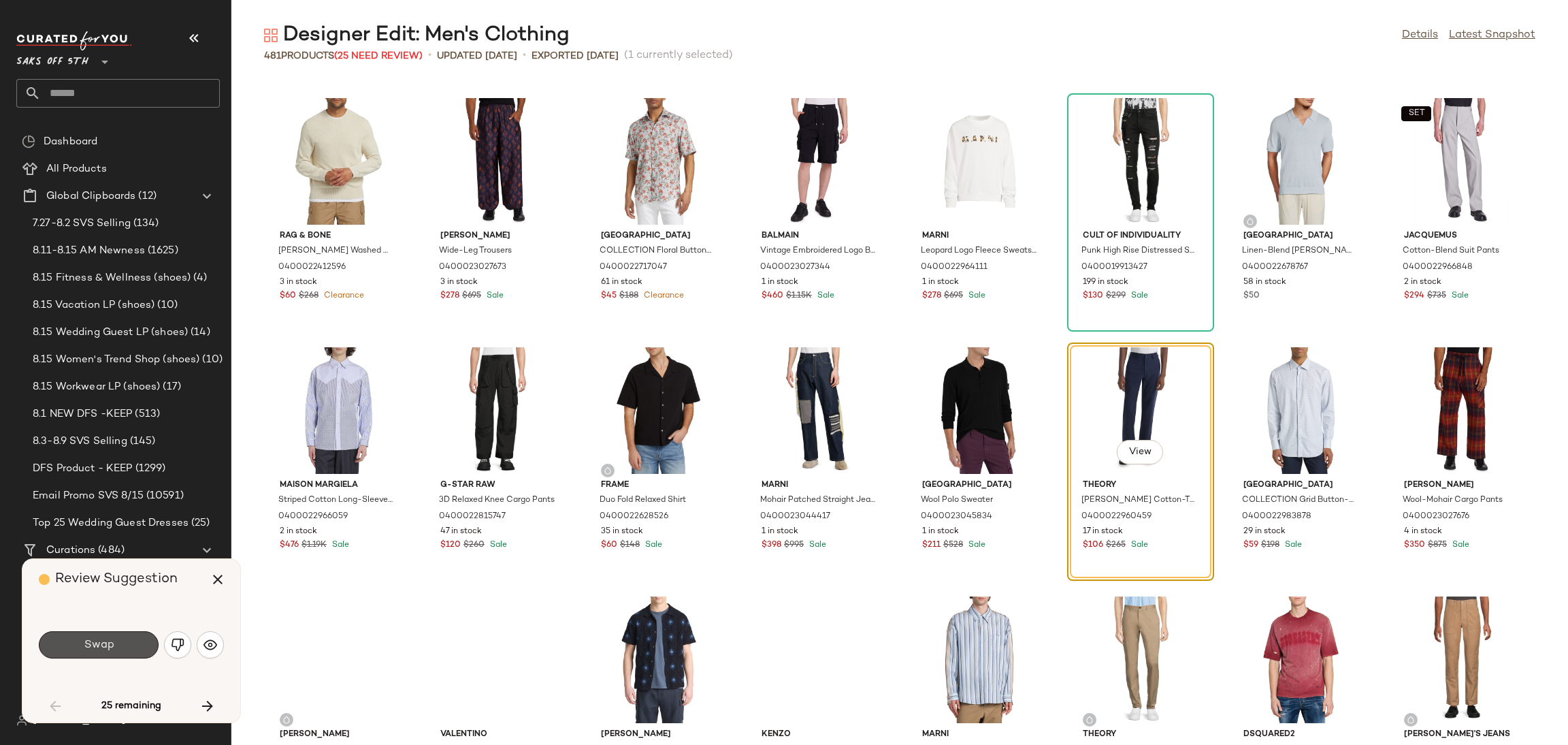
click at [121, 638] on button "Swap" at bounding box center [98, 644] width 120 height 27
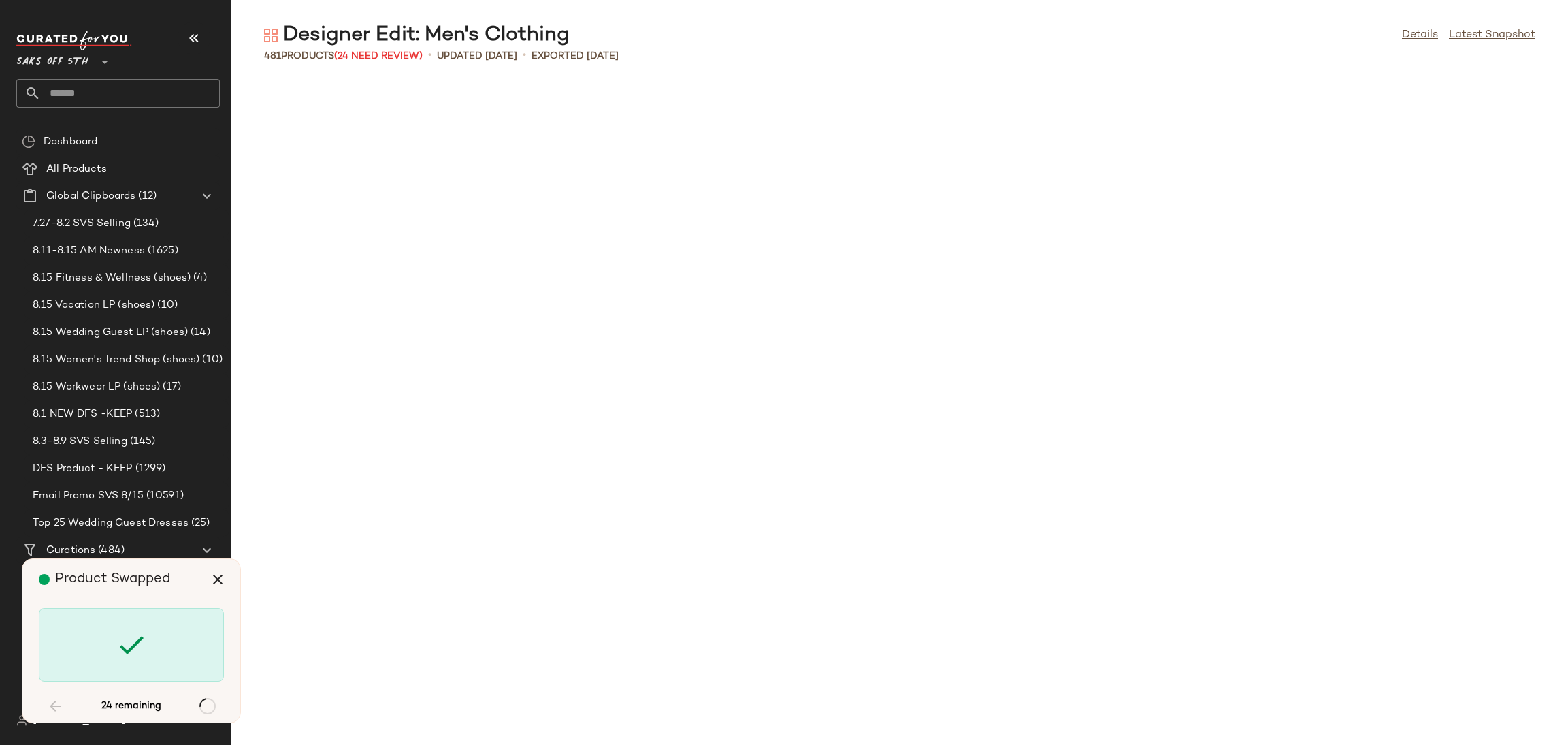
scroll to position [1992, 0]
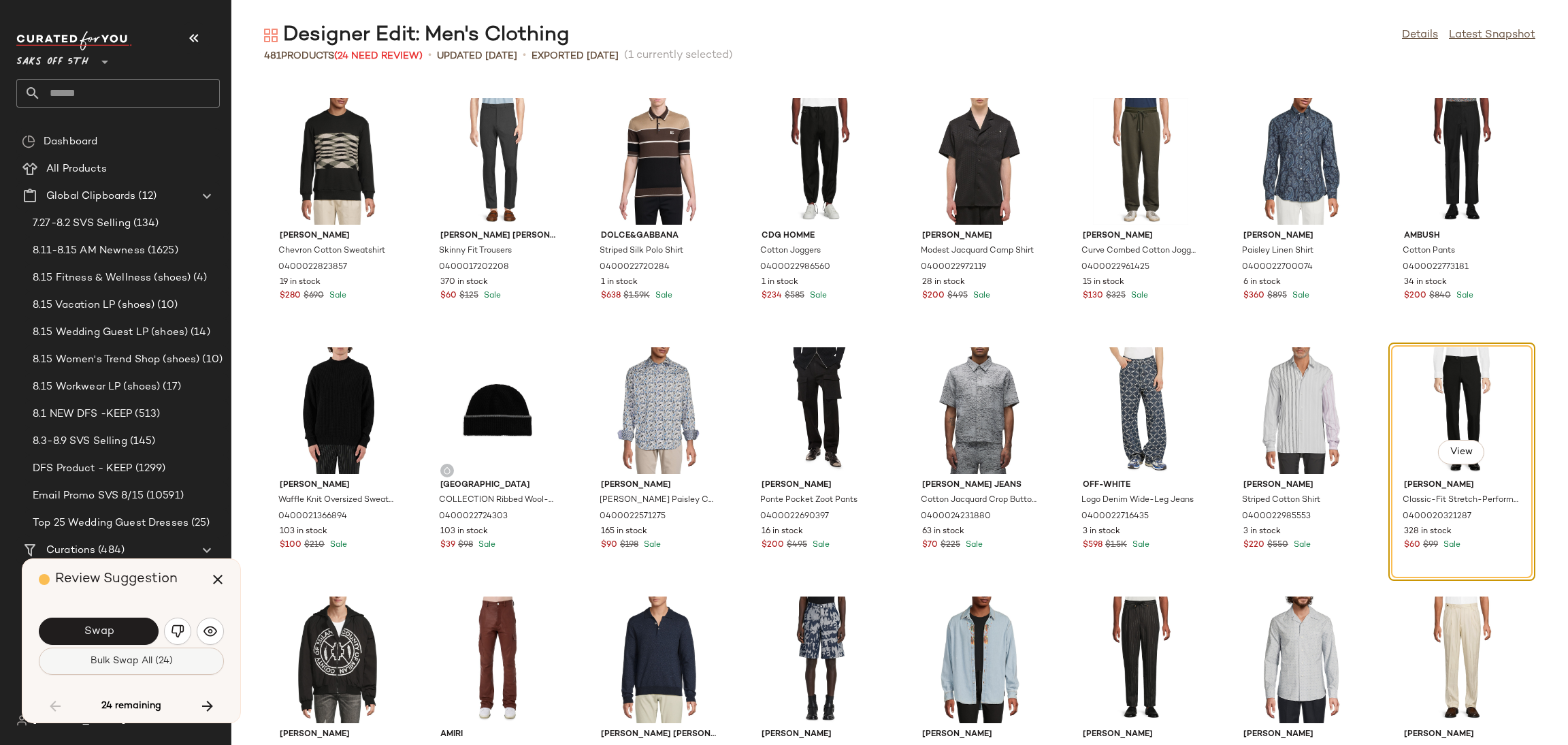
click at [203, 655] on button "Bulk Swap All (24)" at bounding box center [131, 661] width 185 height 27
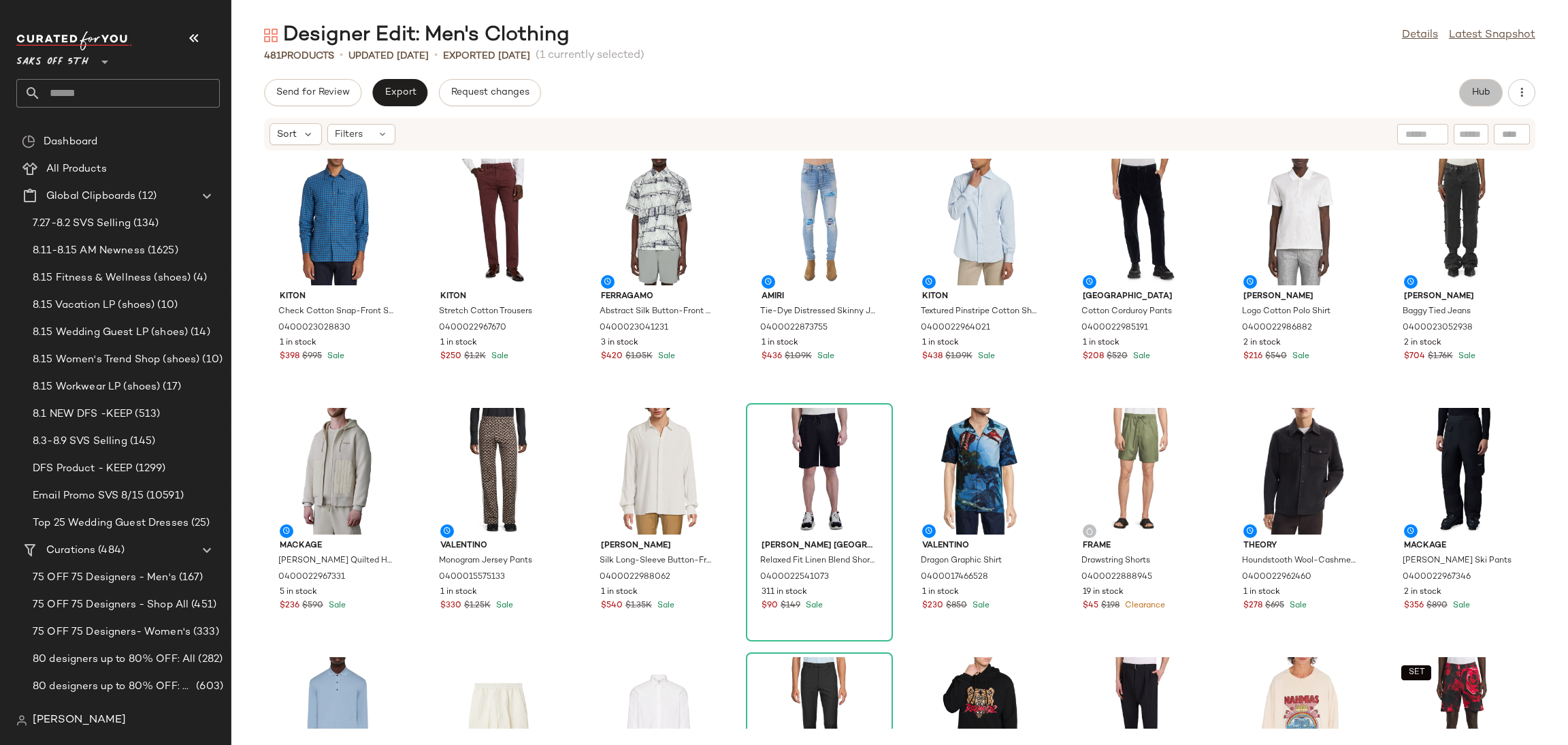
click at [1481, 89] on span "Hub" at bounding box center [1481, 93] width 19 height 11
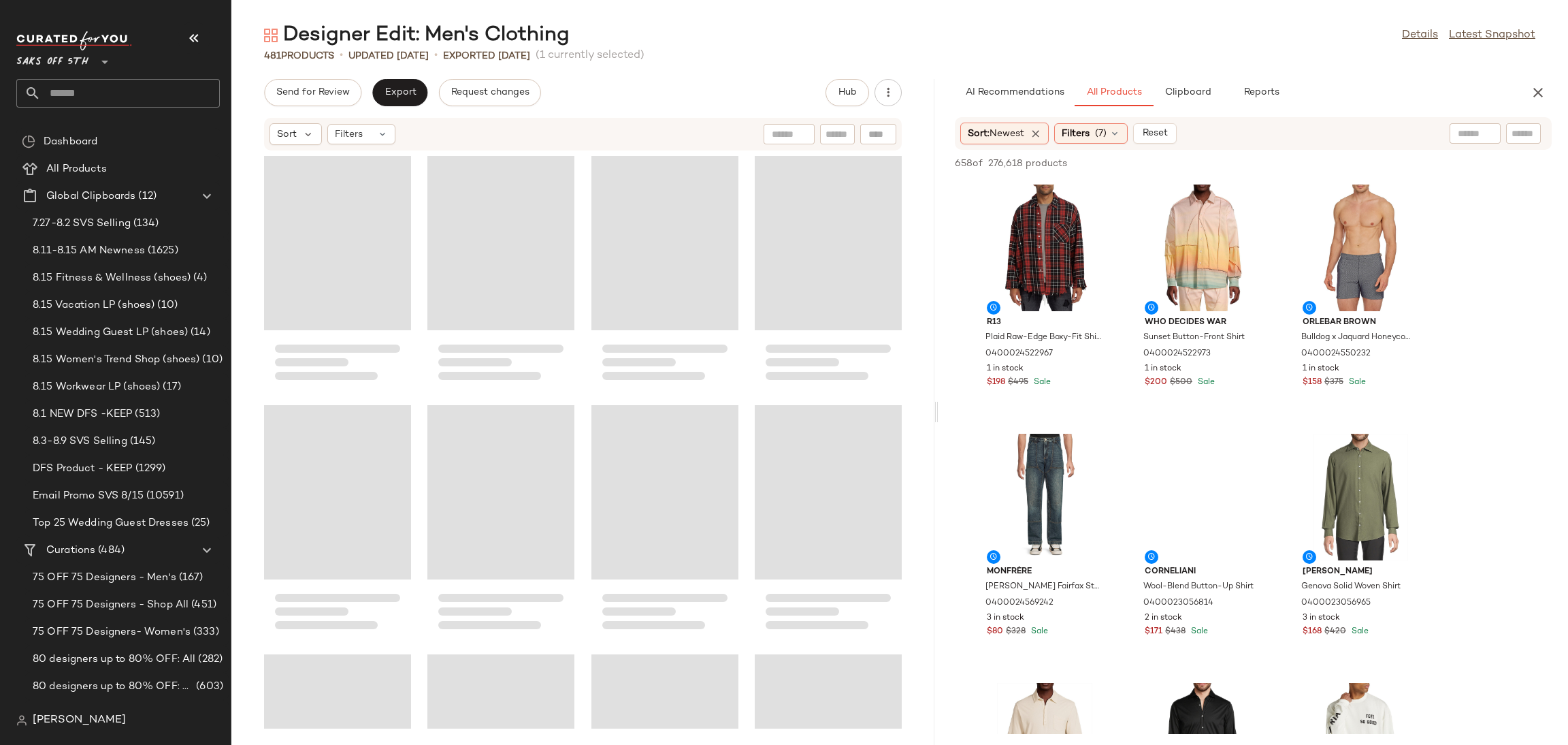
drag, startPoint x: 900, startPoint y: 413, endPoint x: 940, endPoint y: 403, distance: 41.2
click at [940, 403] on div "Designer Edit: Men's Clothing Details Latest Snapshot 481 Products • updated Au…" at bounding box center [900, 383] width 1337 height 723
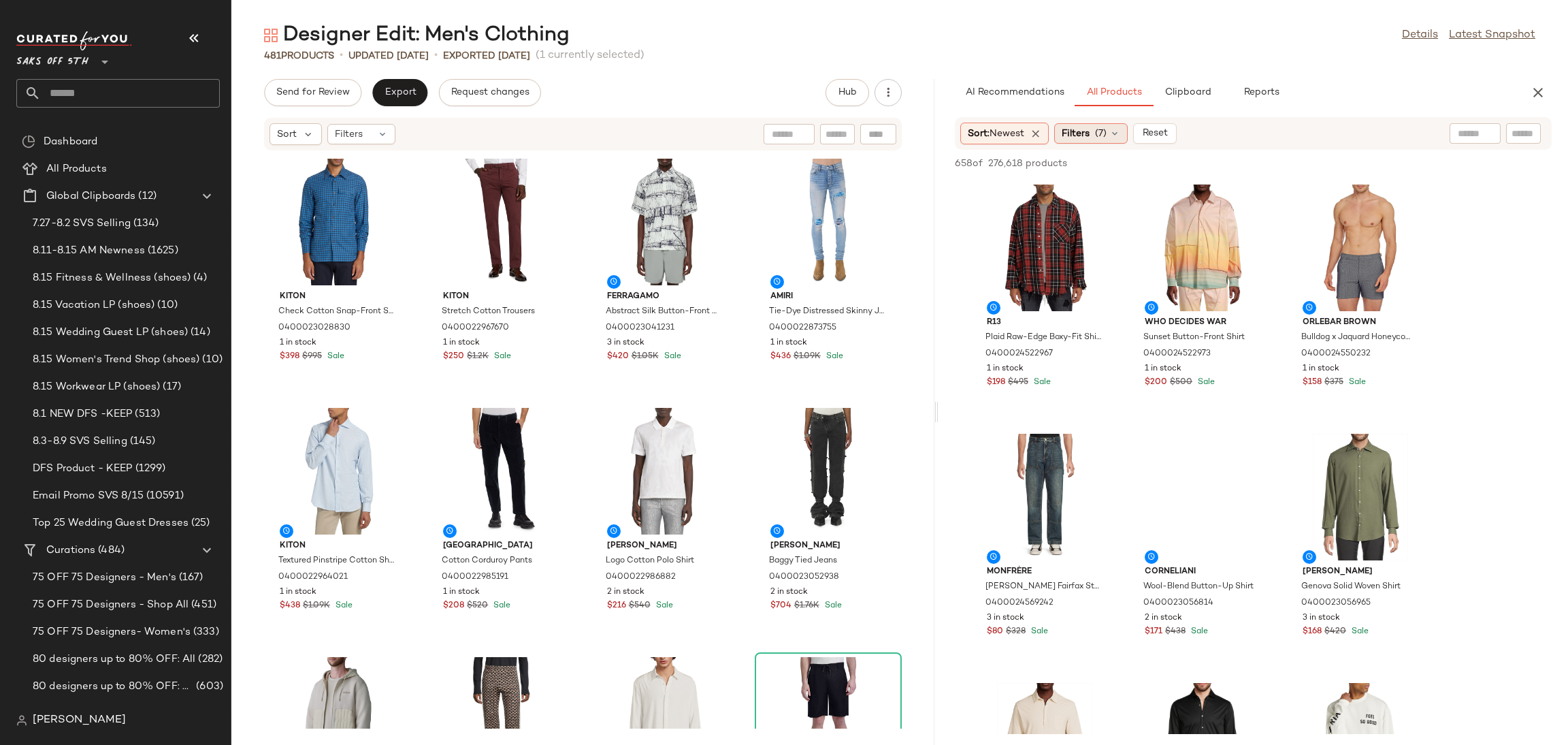
click at [1104, 138] on span "(7)" at bounding box center [1100, 134] width 12 height 14
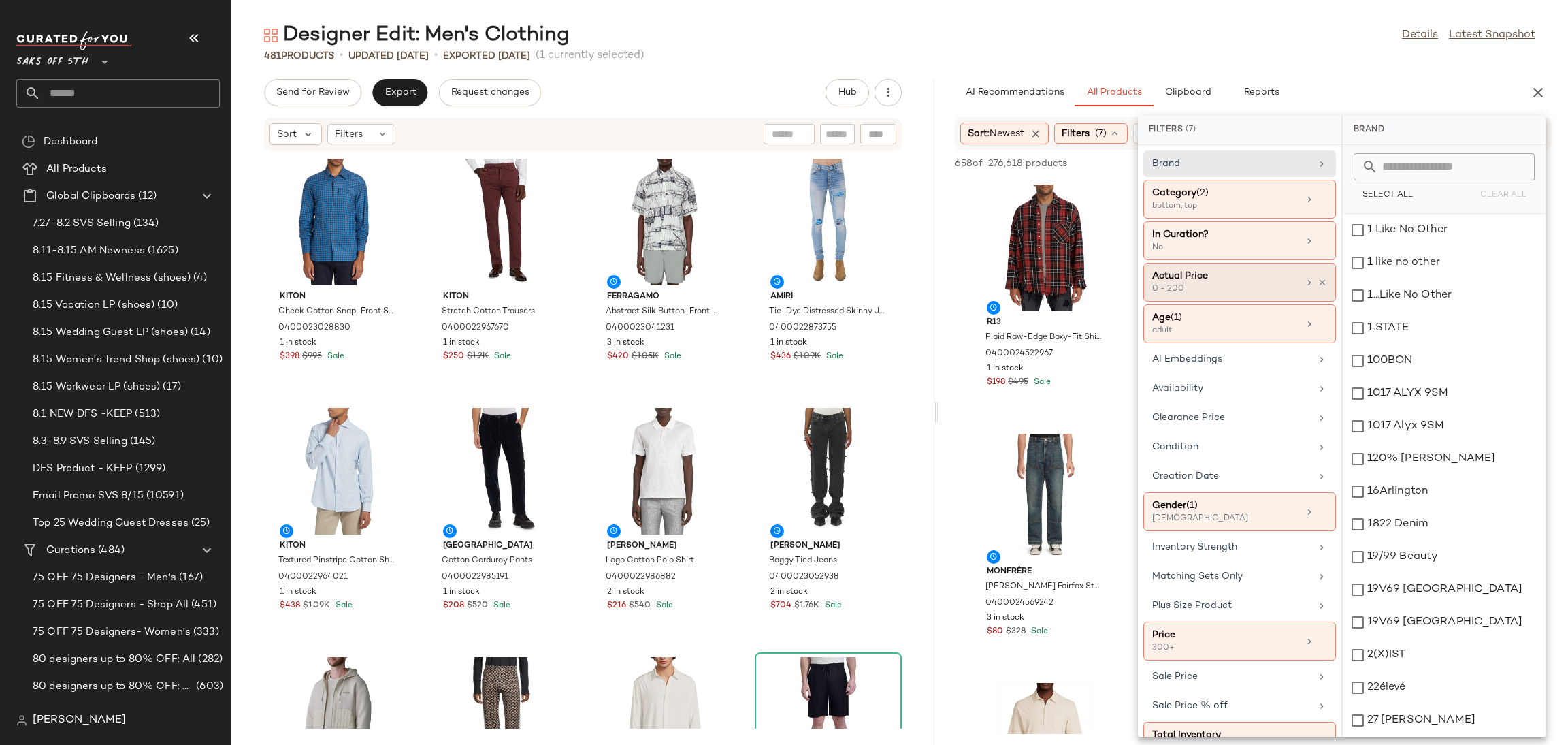
click at [1256, 283] on div "0 - 200" at bounding box center [1220, 289] width 136 height 12
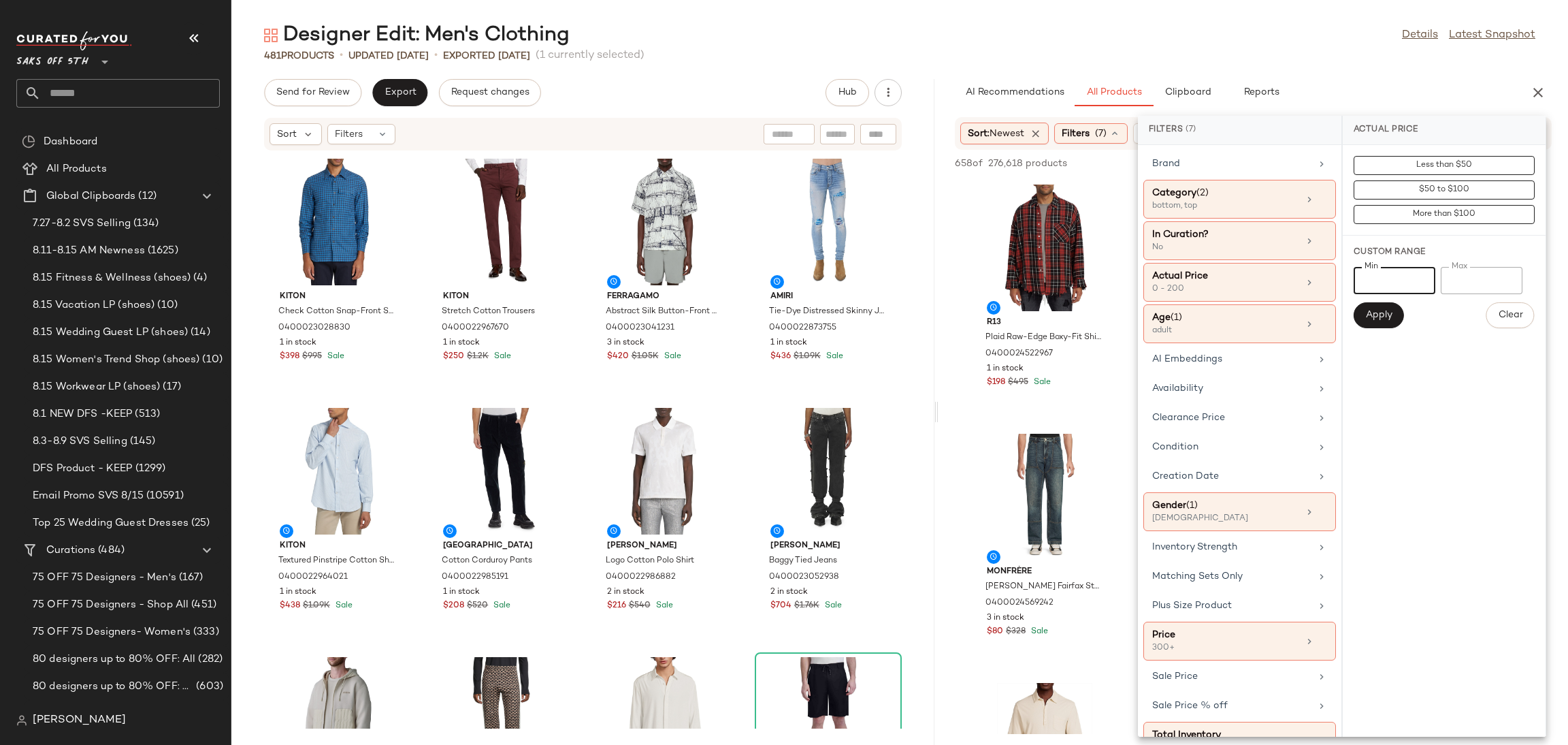
type input "*"
click at [1415, 277] on input "*" at bounding box center [1395, 280] width 82 height 27
drag, startPoint x: 1391, startPoint y: 277, endPoint x: 1332, endPoint y: 306, distance: 65.7
click at [1332, 306] on div "Filters (7) Brand Category (2) bottom, top In Curation? No Actual Price 0 - 200…" at bounding box center [1342, 426] width 408 height 621
type input "***"
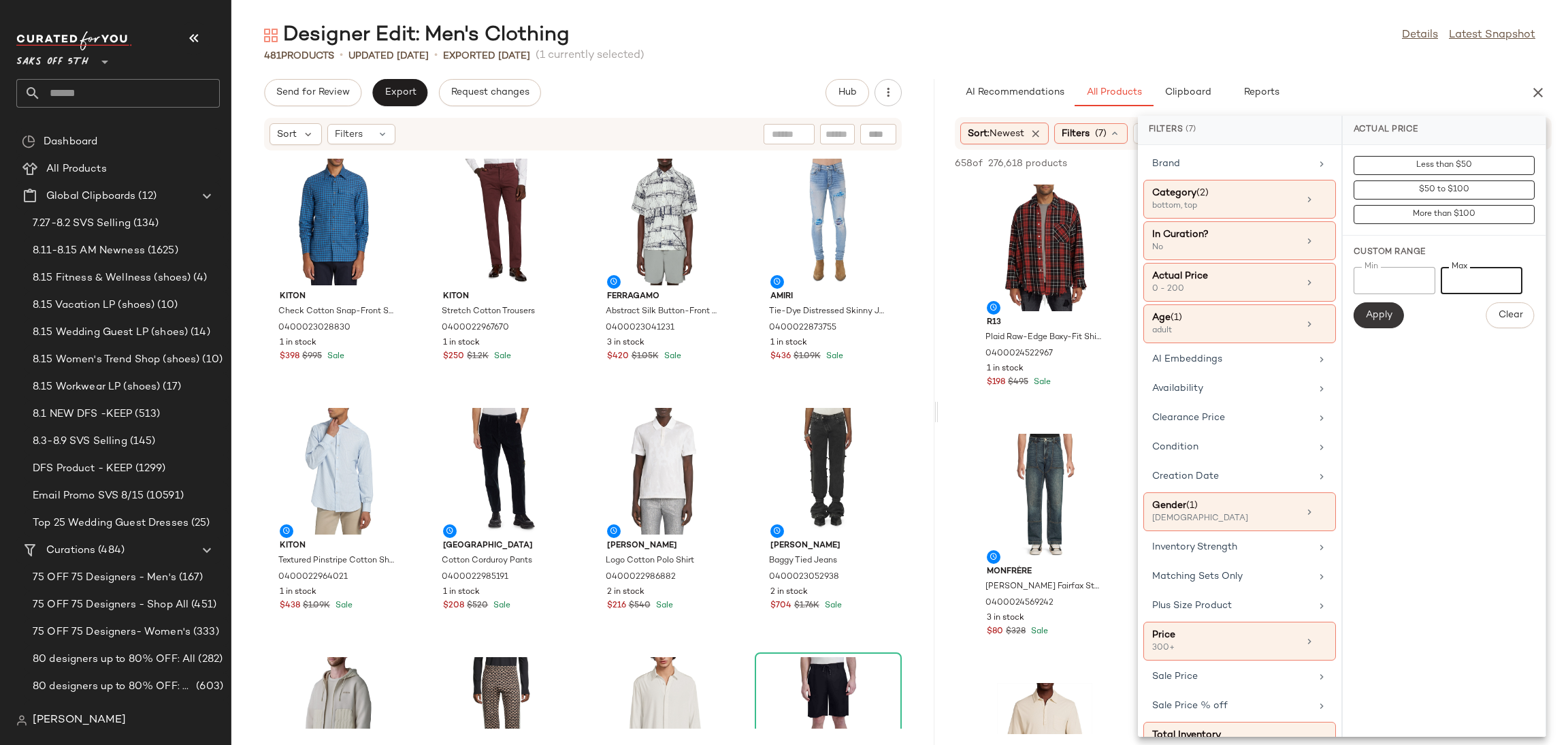
drag, startPoint x: 1475, startPoint y: 286, endPoint x: 1401, endPoint y: 318, distance: 80.6
click at [1401, 318] on div "Min *** Min Max *** Max Apply Clear" at bounding box center [1444, 297] width 181 height 61
click at [1394, 318] on button "Apply" at bounding box center [1379, 315] width 50 height 26
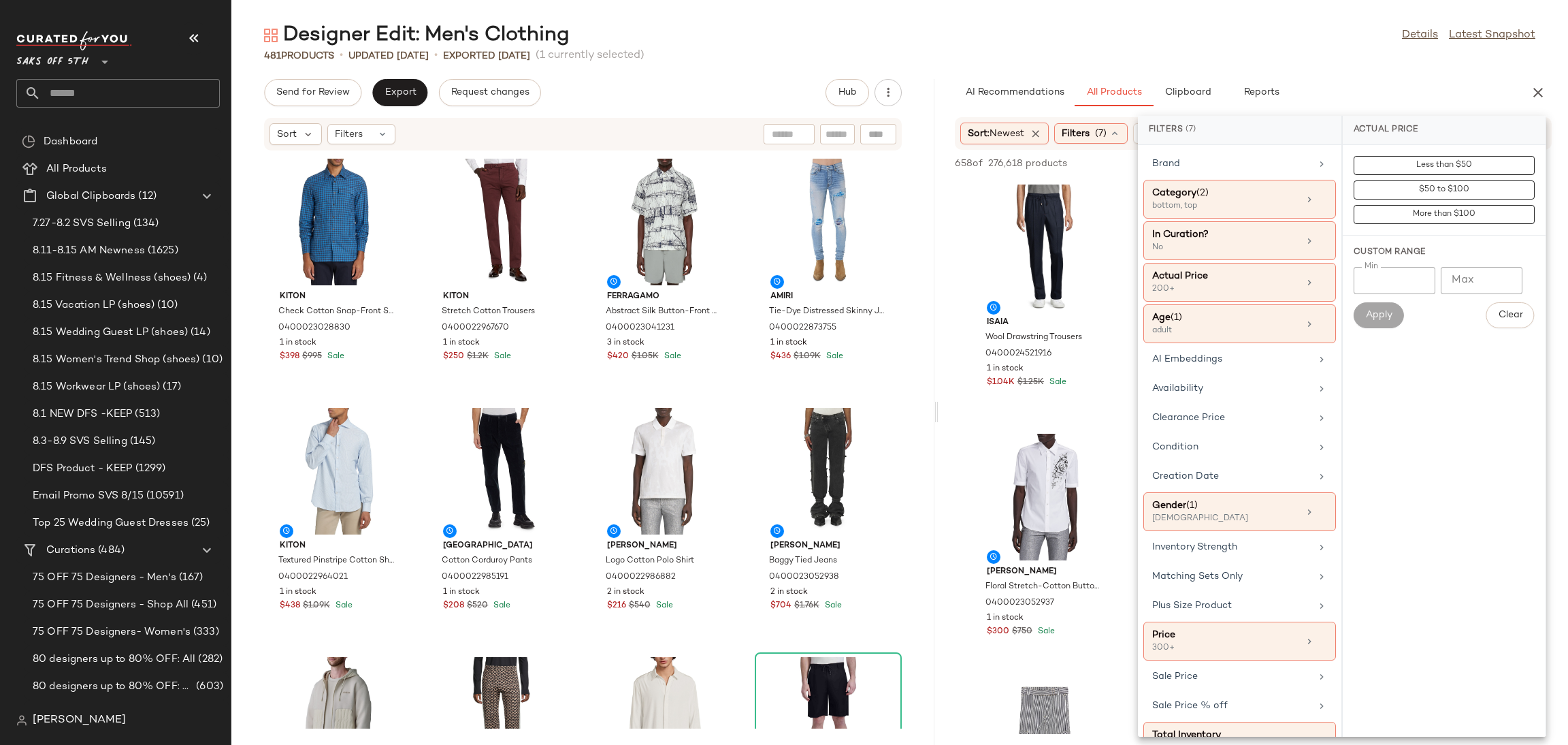
click at [1179, 60] on div "481 Products • updated Aug 13th • Exported Aug 13th (1 currently selected)" at bounding box center [900, 56] width 1337 height 14
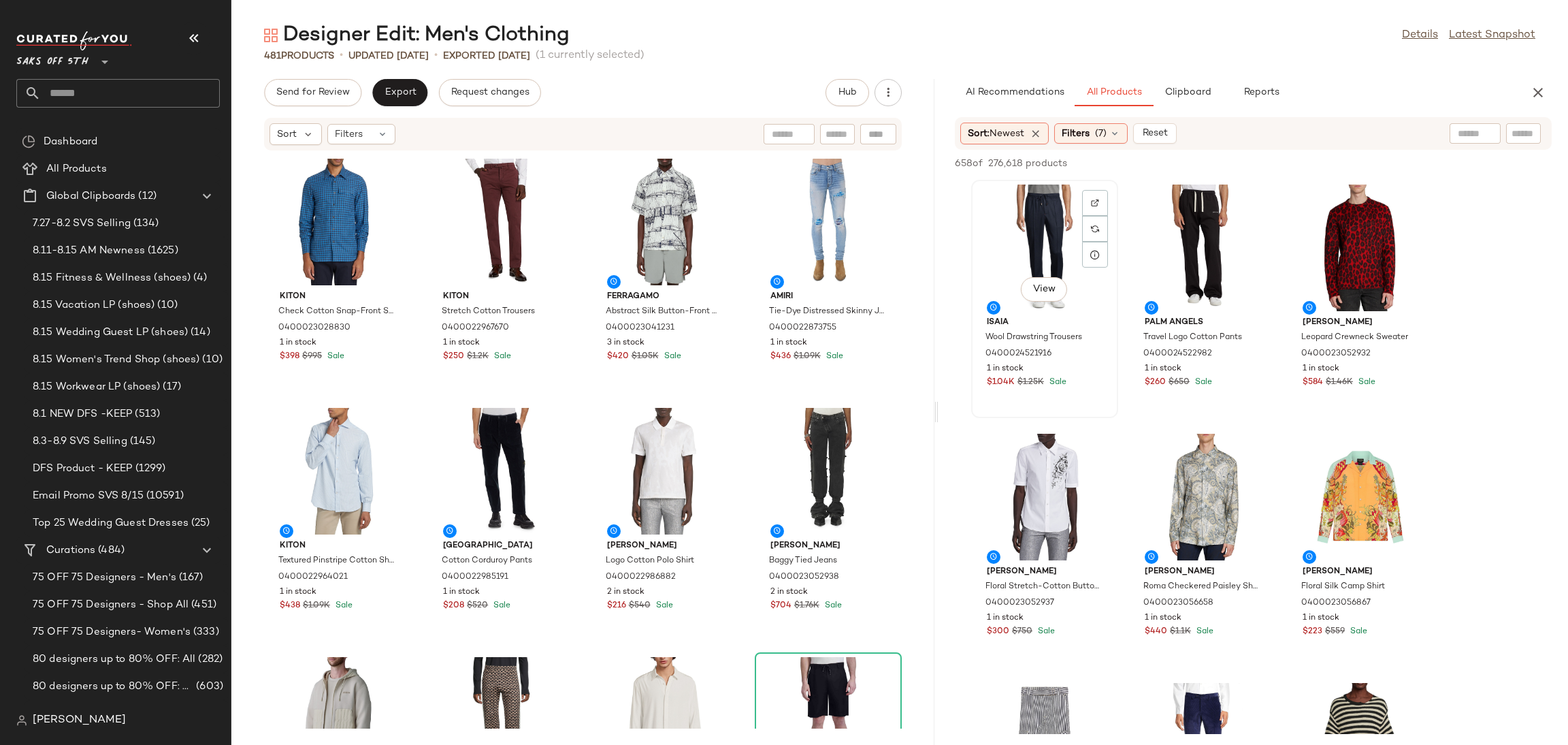
click at [1053, 219] on div "View" at bounding box center [1045, 248] width 138 height 127
click at [1341, 158] on span "Add to Top" at bounding box center [1357, 163] width 54 height 9
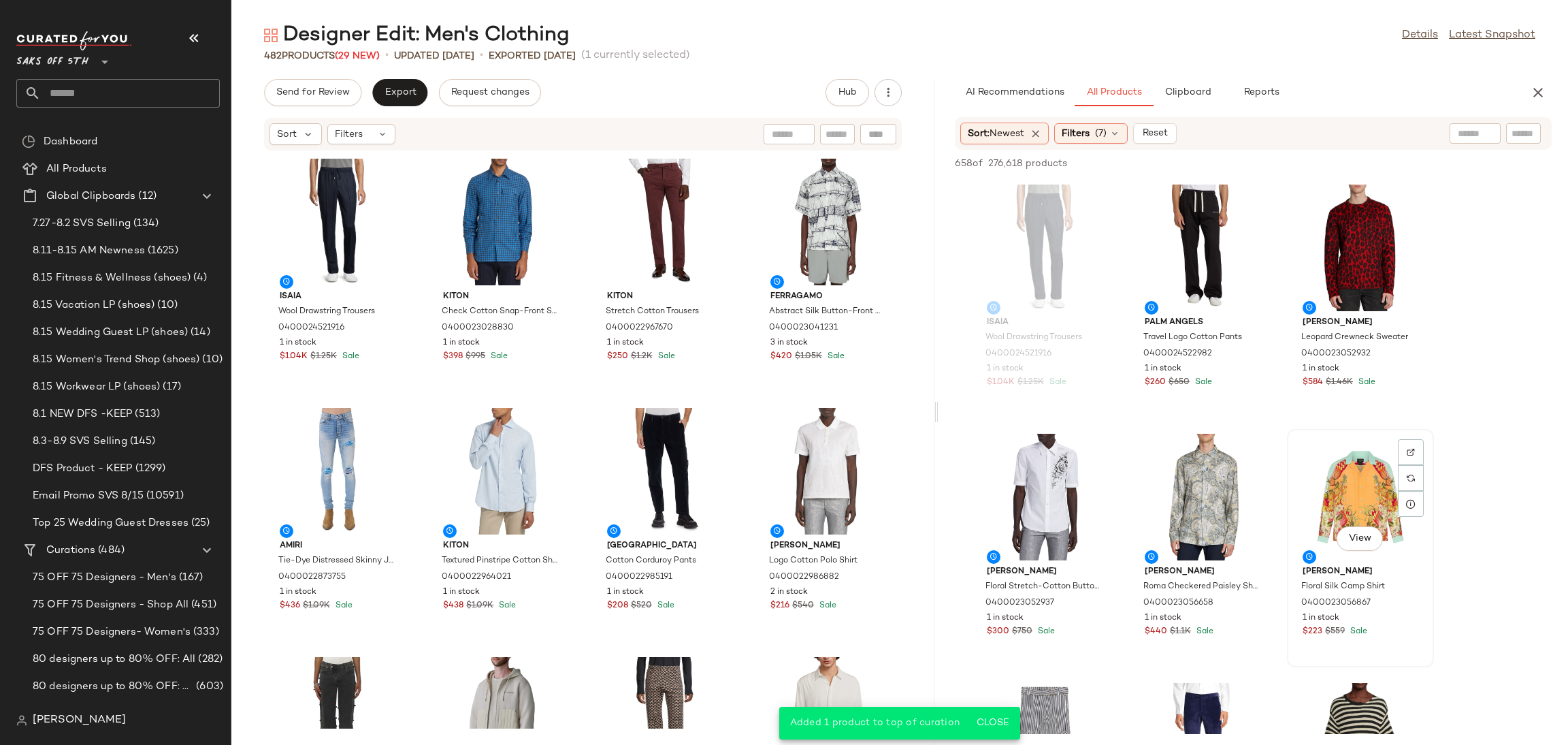
click at [1351, 471] on div "View" at bounding box center [1361, 497] width 138 height 127
click at [1353, 159] on span "Add to Top" at bounding box center [1357, 163] width 54 height 9
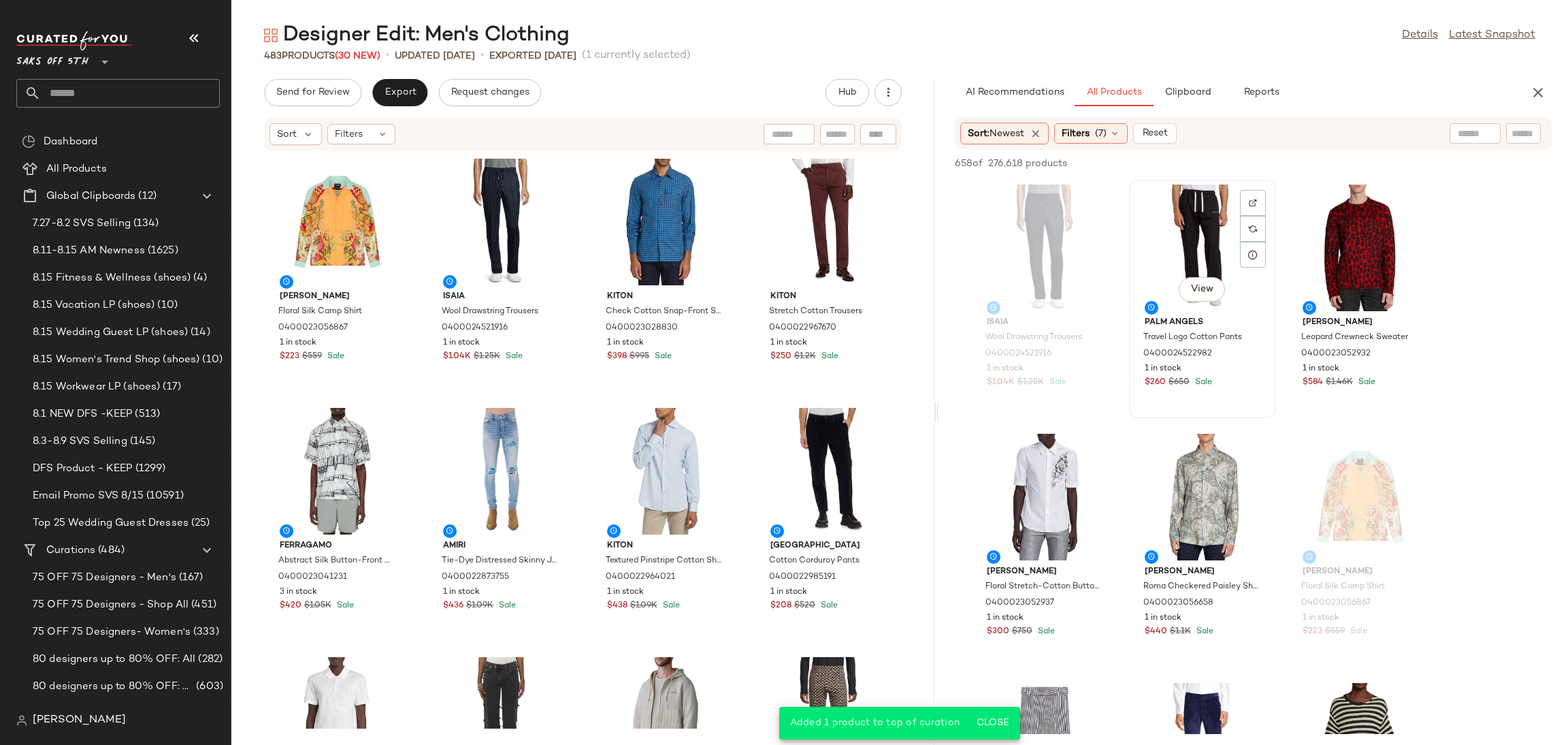
click at [1208, 243] on div "View" at bounding box center [1202, 248] width 138 height 127
click at [1349, 158] on span "Add to Top" at bounding box center [1357, 163] width 54 height 9
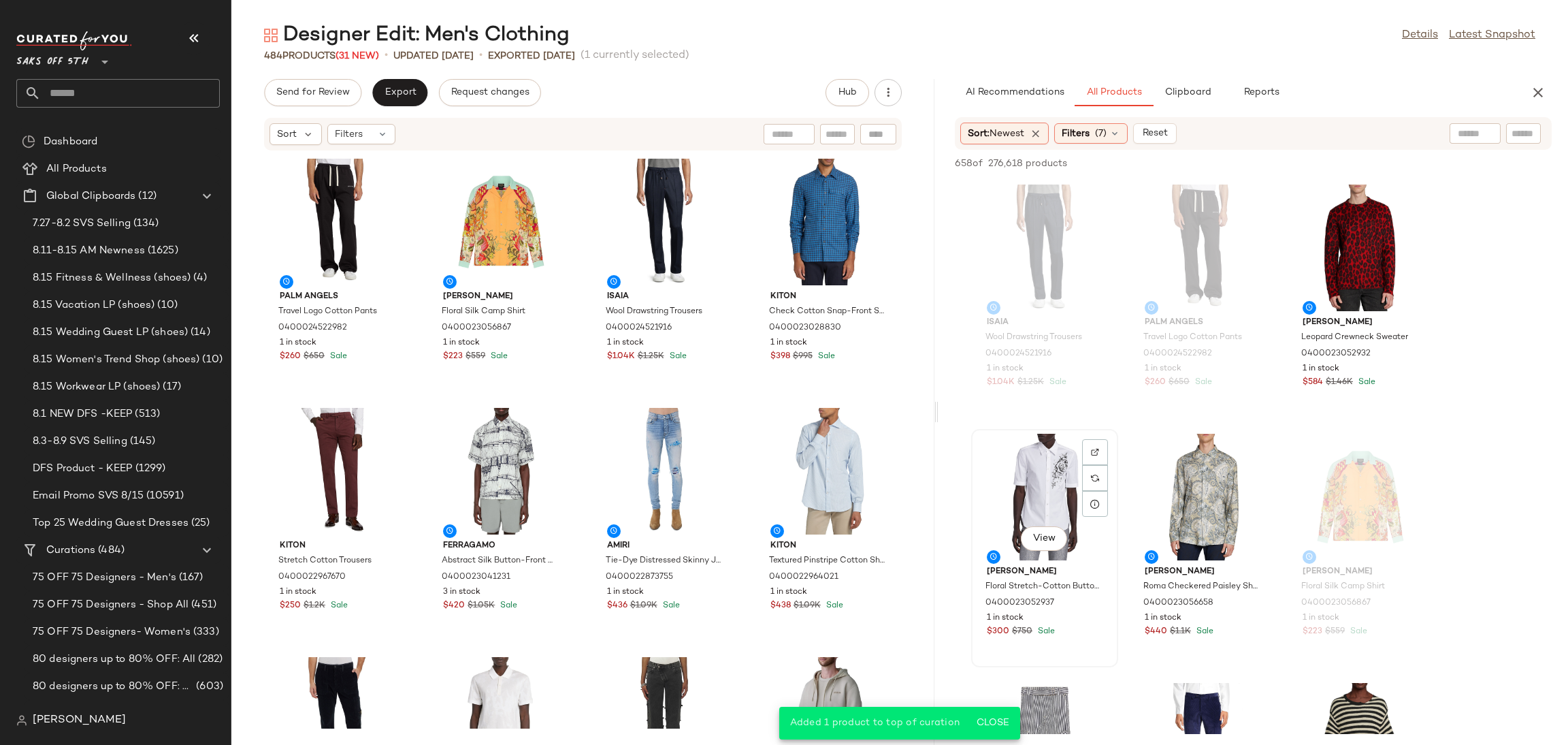
click at [1059, 458] on div "View" at bounding box center [1045, 497] width 138 height 127
click at [1338, 152] on div "658 of 276,618 products • 1 selected Add to Top Add to Bottom Deselect All" at bounding box center [1253, 165] width 630 height 30
click at [1338, 156] on button "Add to Top" at bounding box center [1357, 163] width 65 height 16
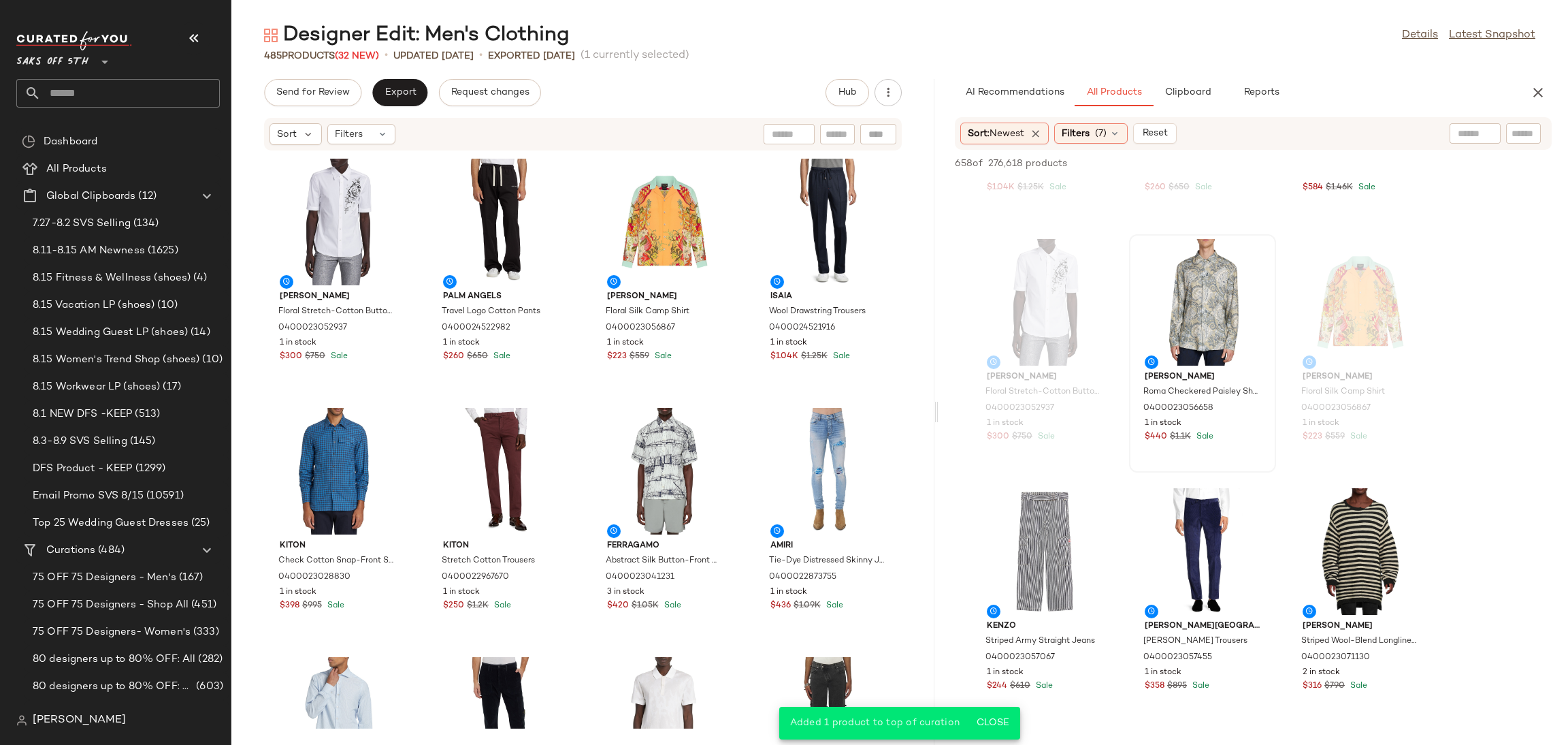
scroll to position [196, 0]
click at [1194, 516] on div "View" at bounding box center [1202, 550] width 138 height 127
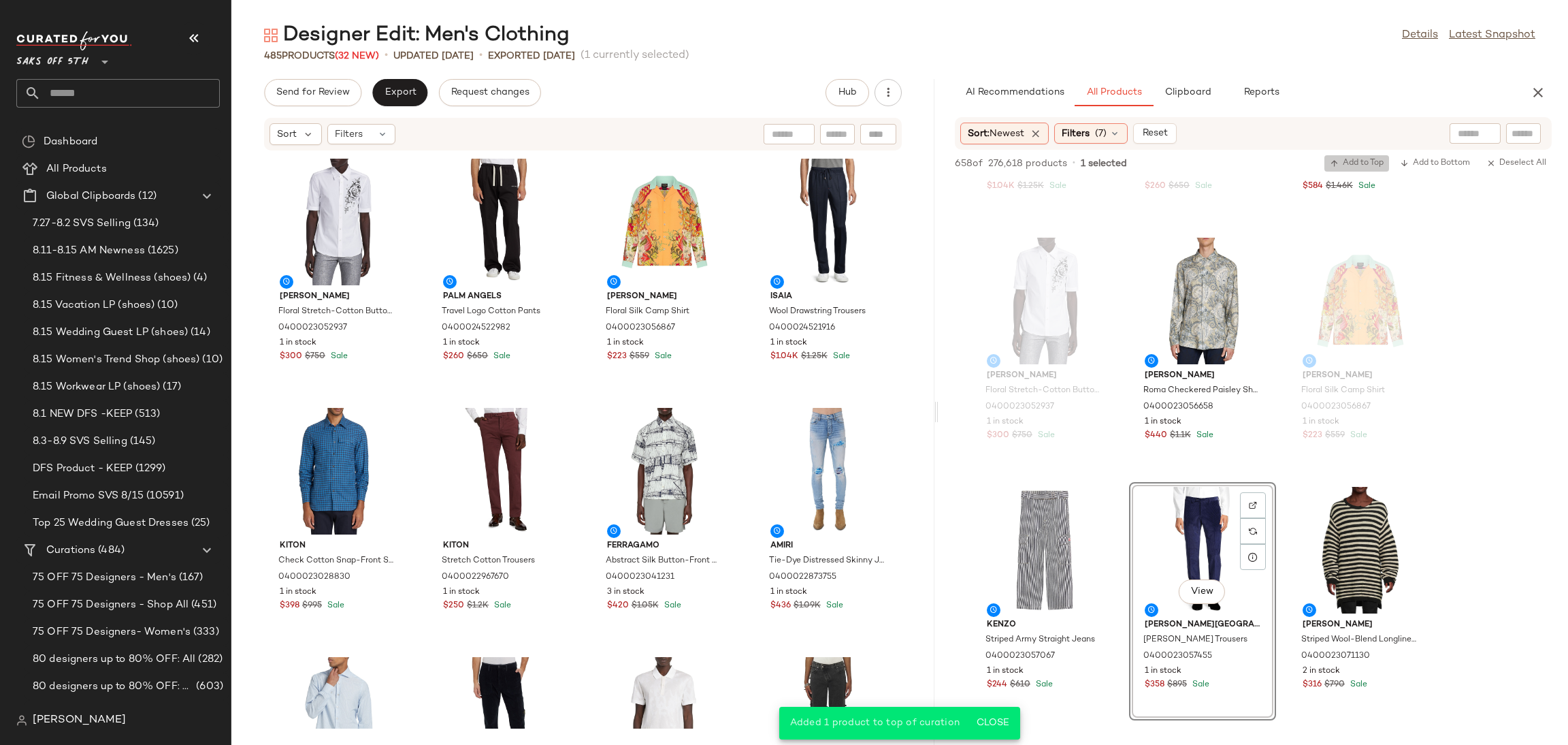
click at [1345, 161] on span "Add to Top" at bounding box center [1357, 163] width 54 height 9
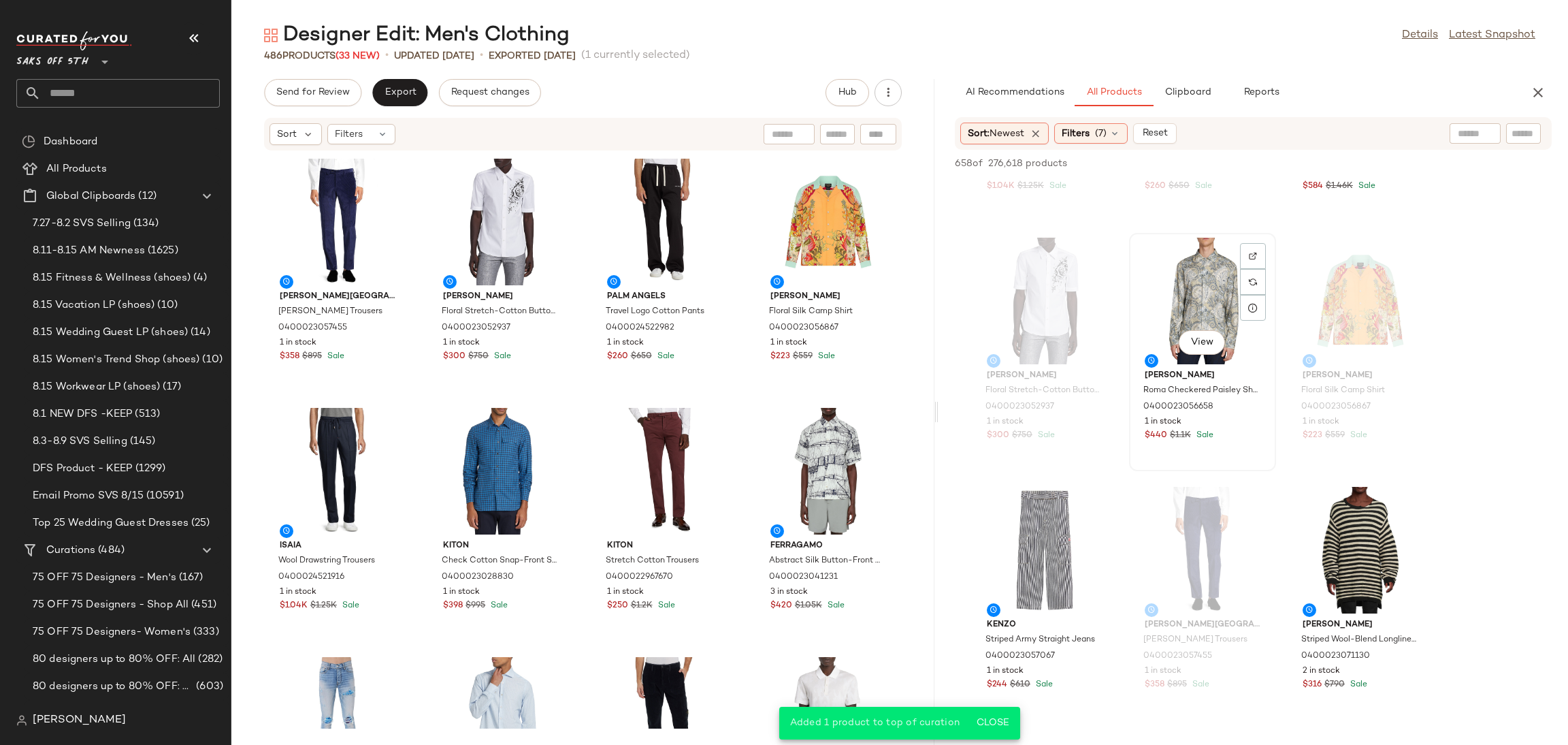
click at [1201, 275] on div "View" at bounding box center [1202, 301] width 138 height 127
click at [1361, 169] on button "Add to Top" at bounding box center [1357, 163] width 65 height 16
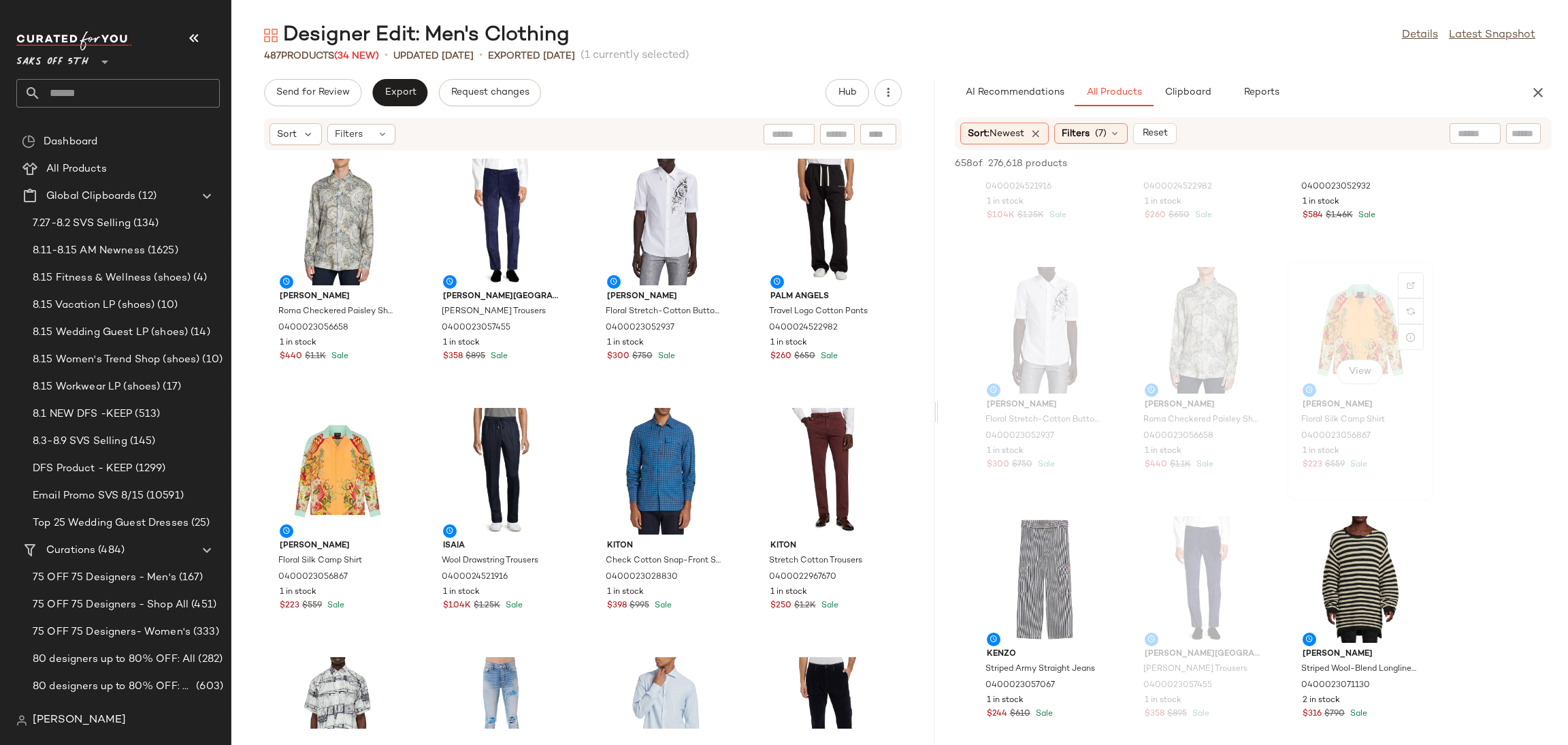
scroll to position [171, 0]
click at [1057, 527] on div "View" at bounding box center [1045, 575] width 138 height 127
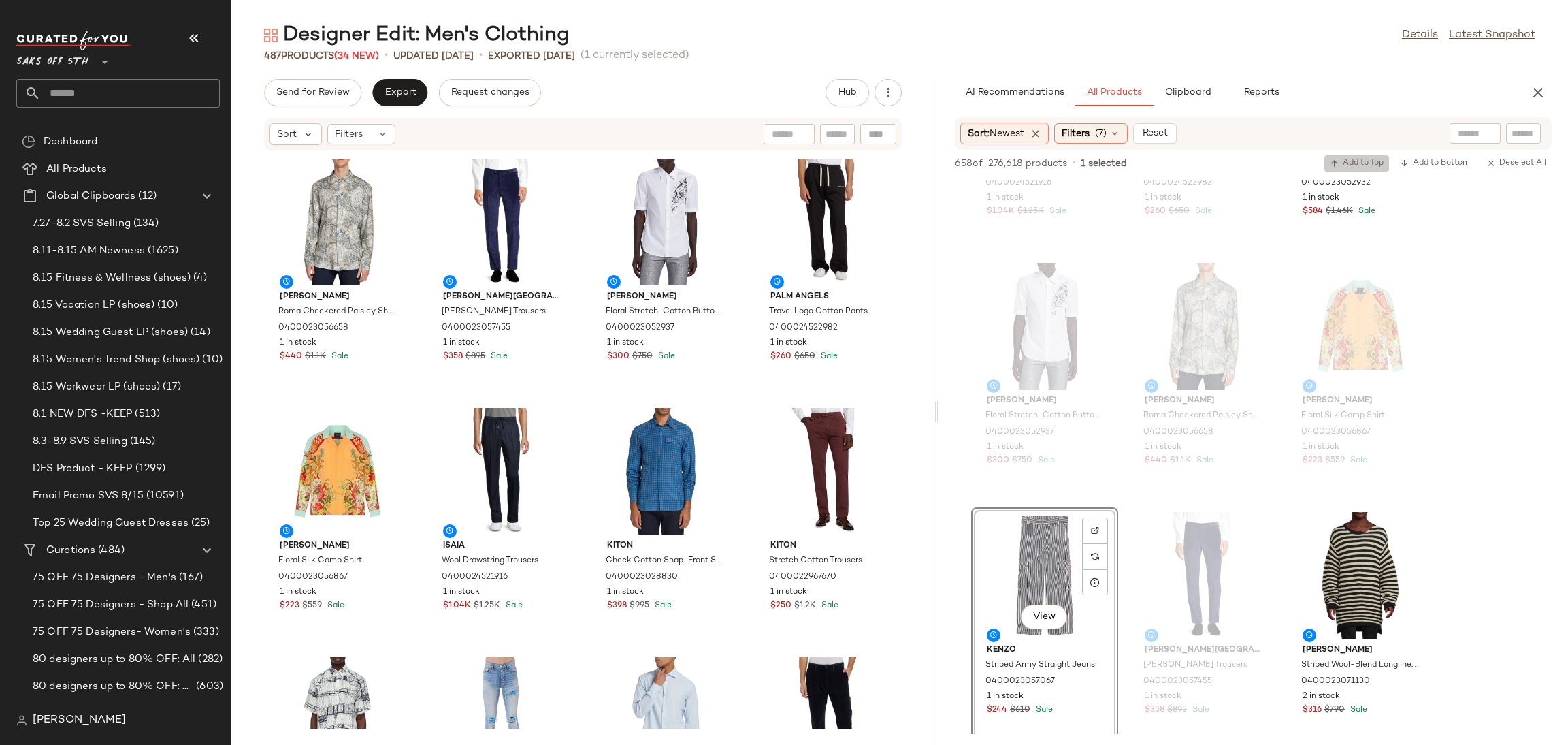
click at [1353, 165] on span "Add to Top" at bounding box center [1357, 163] width 54 height 9
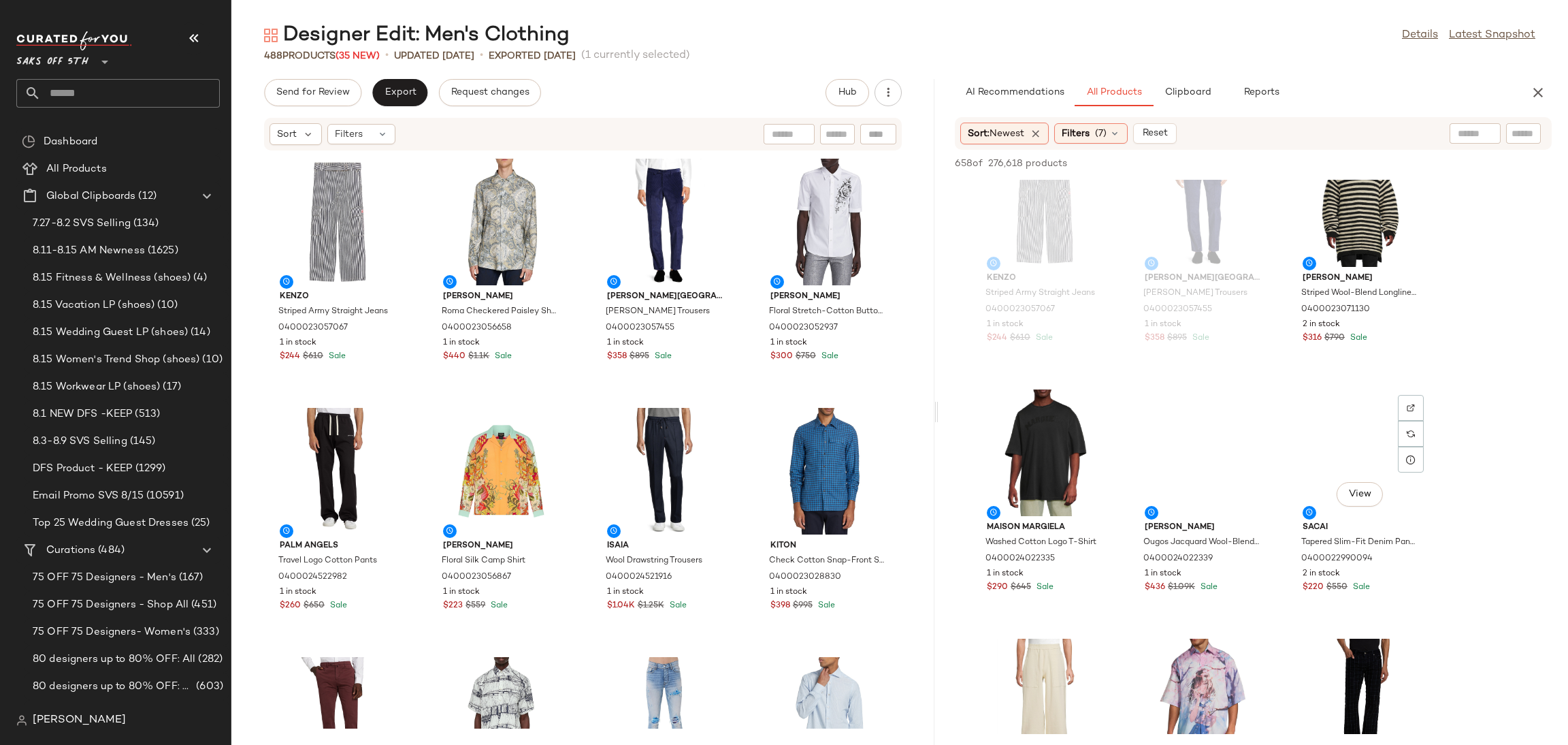
scroll to position [544, 0]
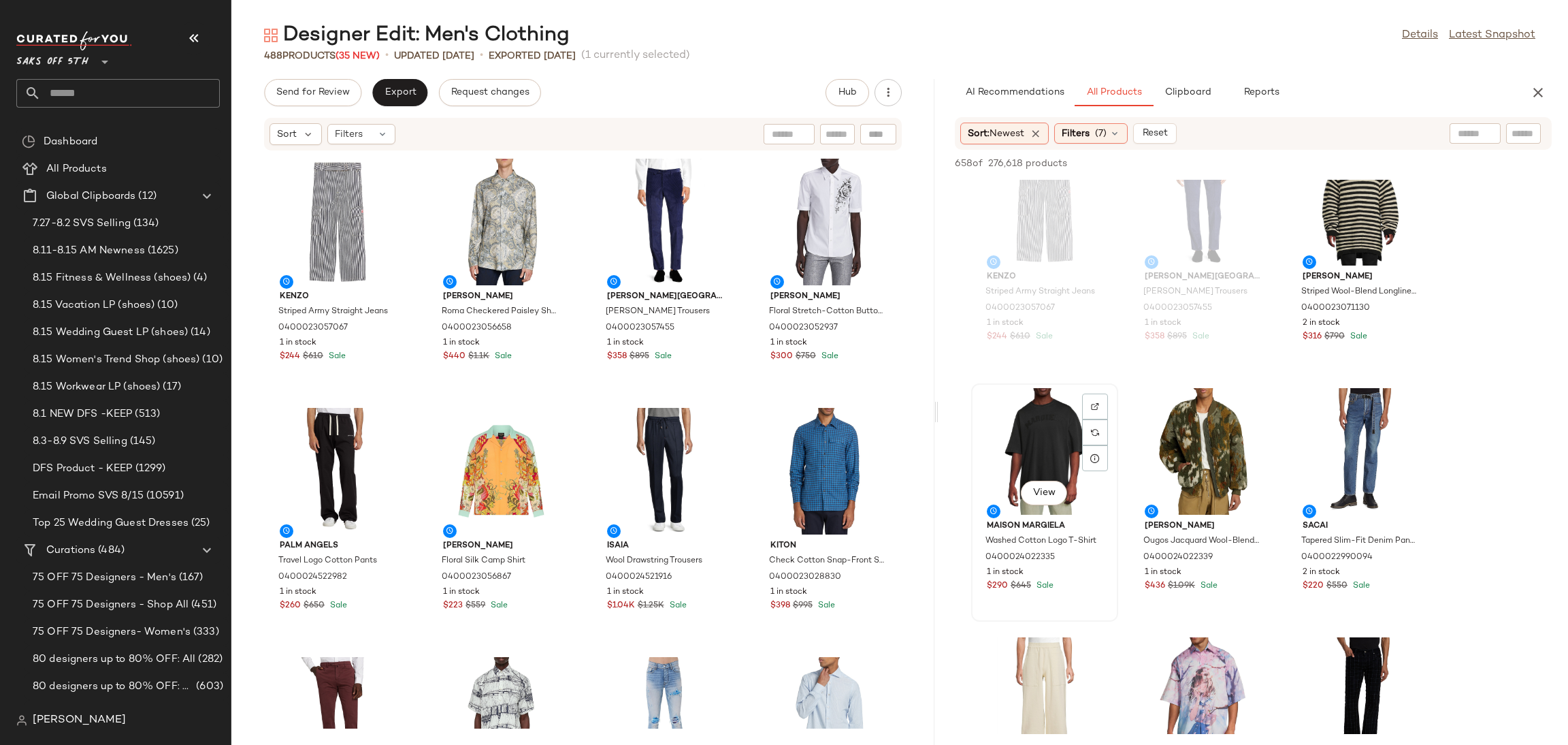
click at [1034, 449] on div "View" at bounding box center [1045, 451] width 138 height 127
click at [1359, 162] on span "Add to Top" at bounding box center [1357, 163] width 54 height 9
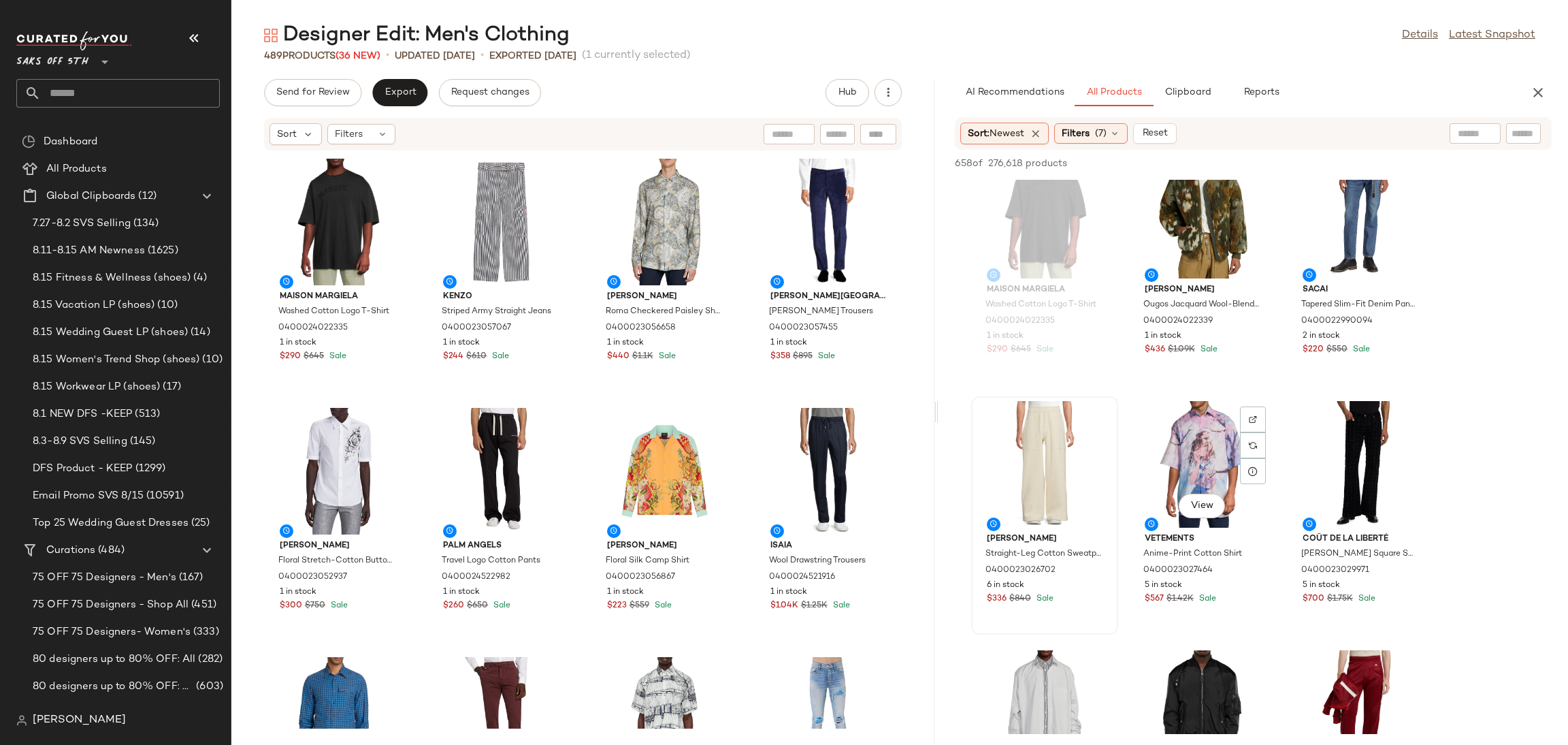
scroll to position [781, 0]
click at [1036, 464] on div "View" at bounding box center [1045, 464] width 138 height 127
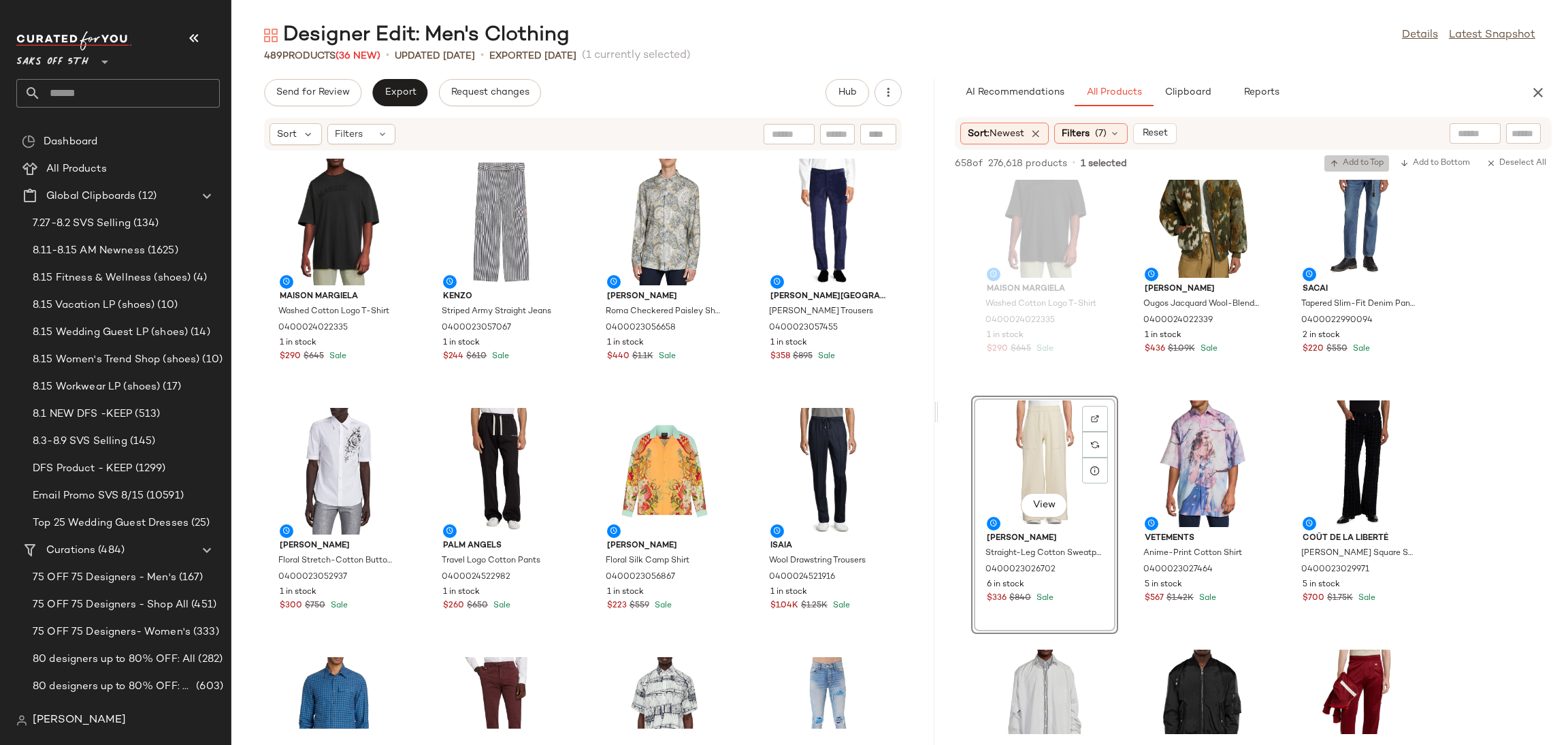
click at [1338, 158] on span "Add to Top" at bounding box center [1357, 163] width 54 height 9
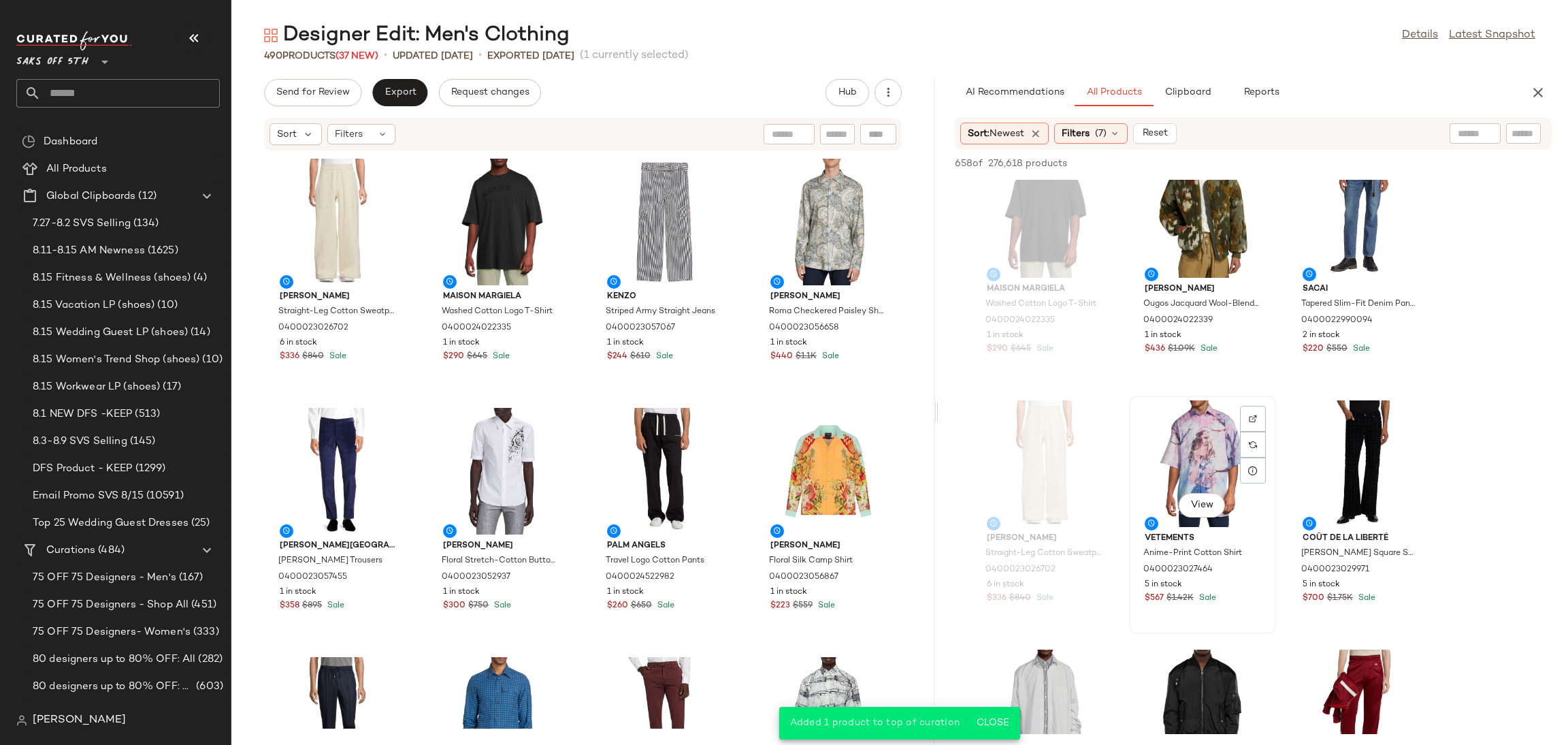
click at [1186, 437] on div "View" at bounding box center [1202, 464] width 138 height 127
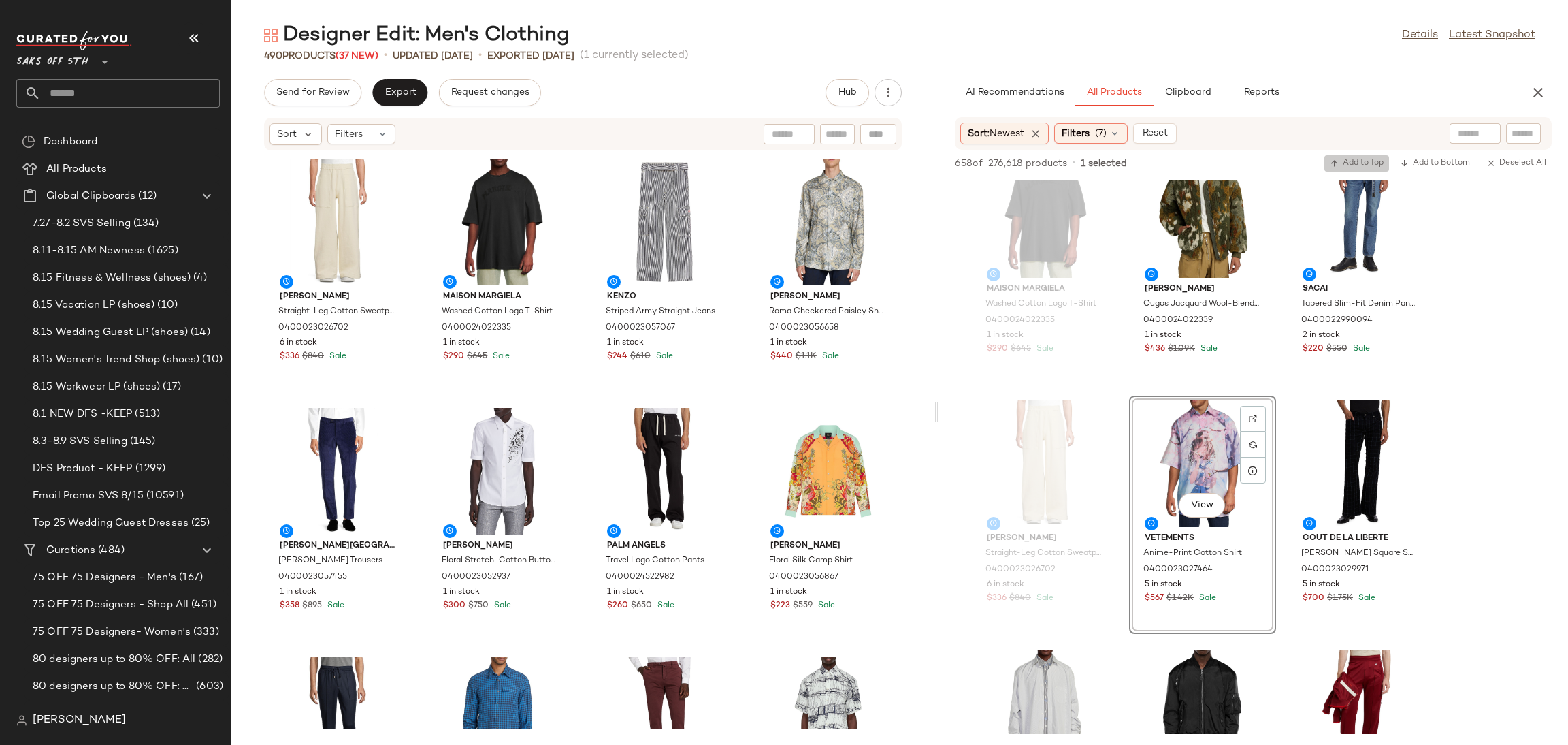
click at [1370, 162] on span "Add to Top" at bounding box center [1357, 163] width 54 height 9
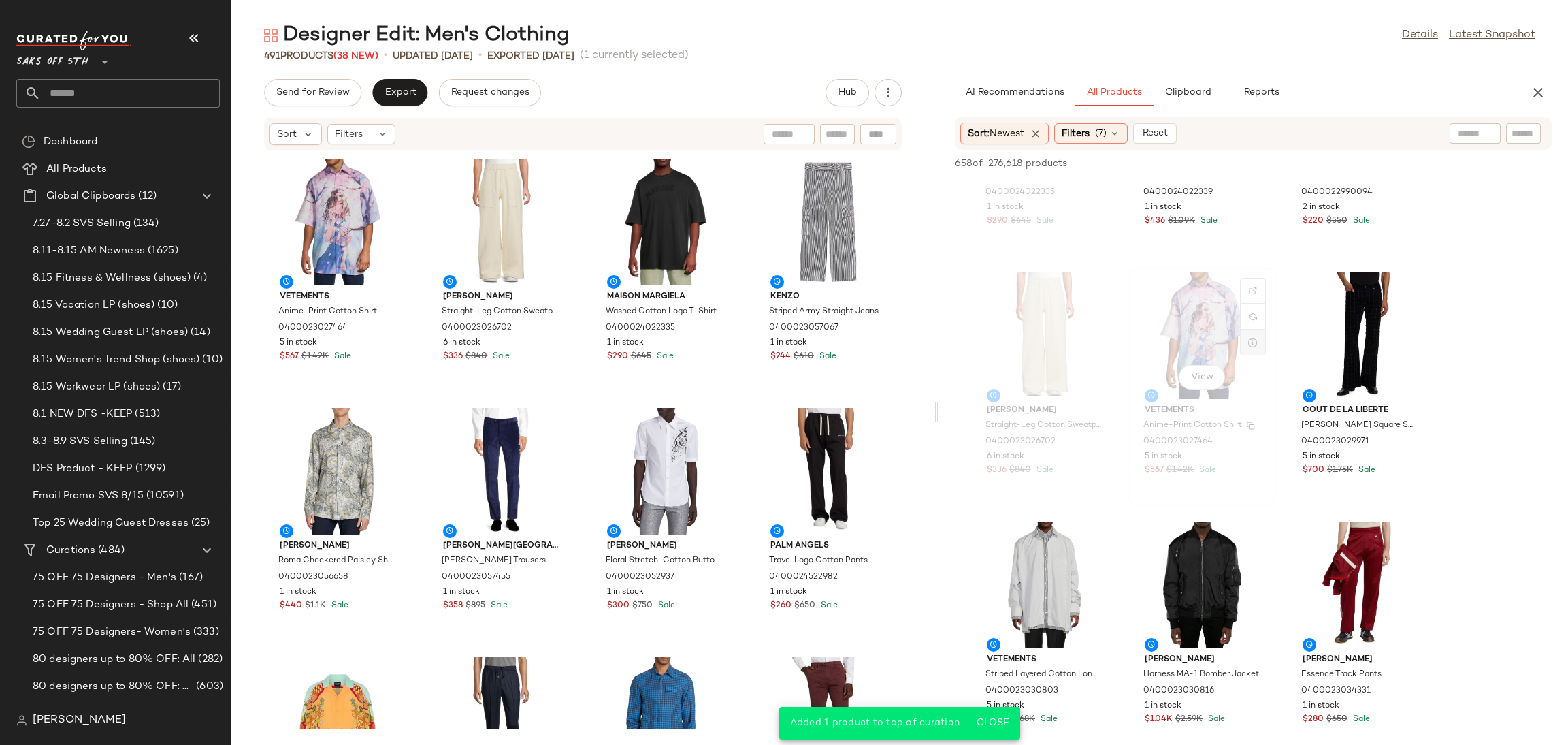
scroll to position [918, 0]
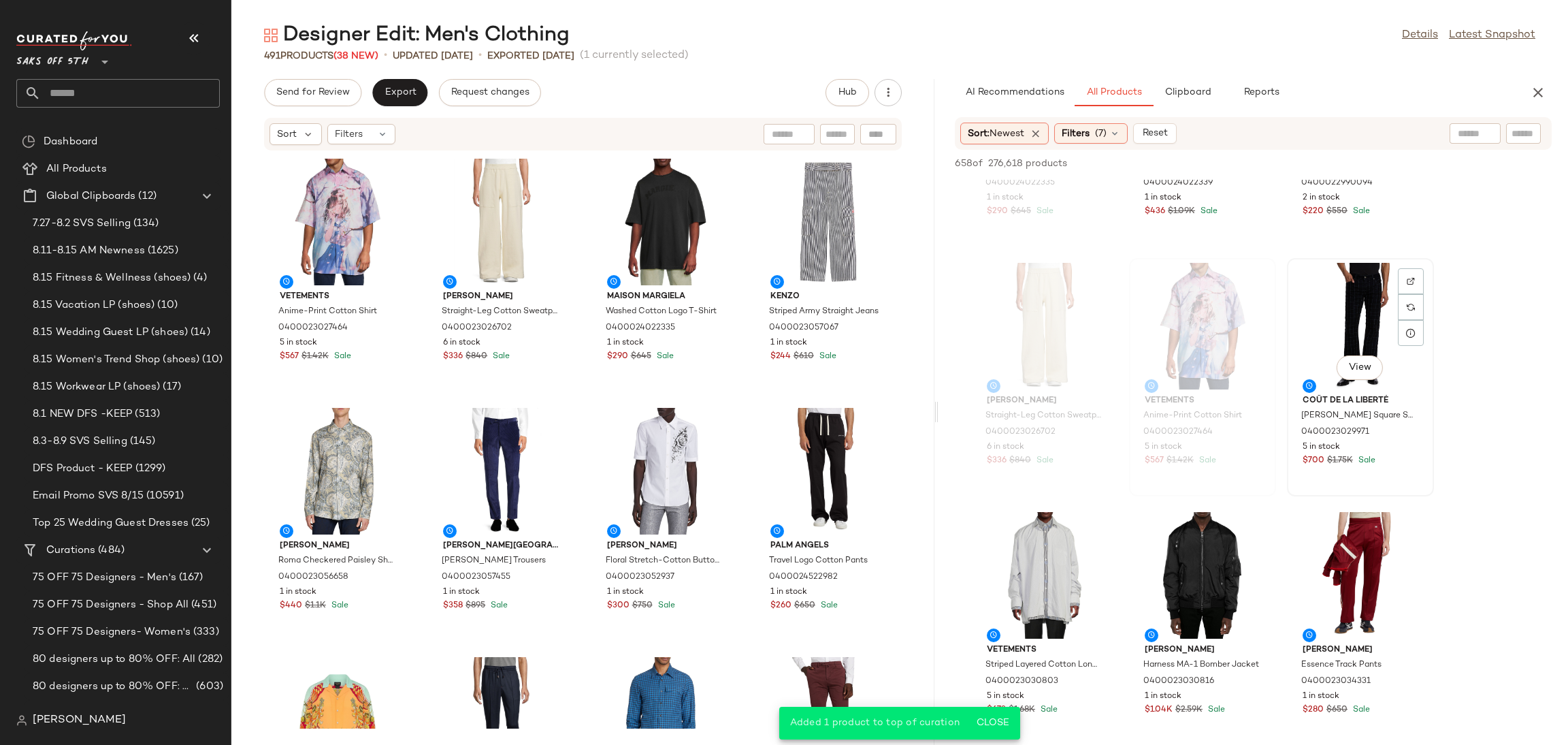
click at [1328, 322] on div "View" at bounding box center [1361, 326] width 138 height 127
click at [1365, 158] on span "Add to Top" at bounding box center [1357, 163] width 54 height 9
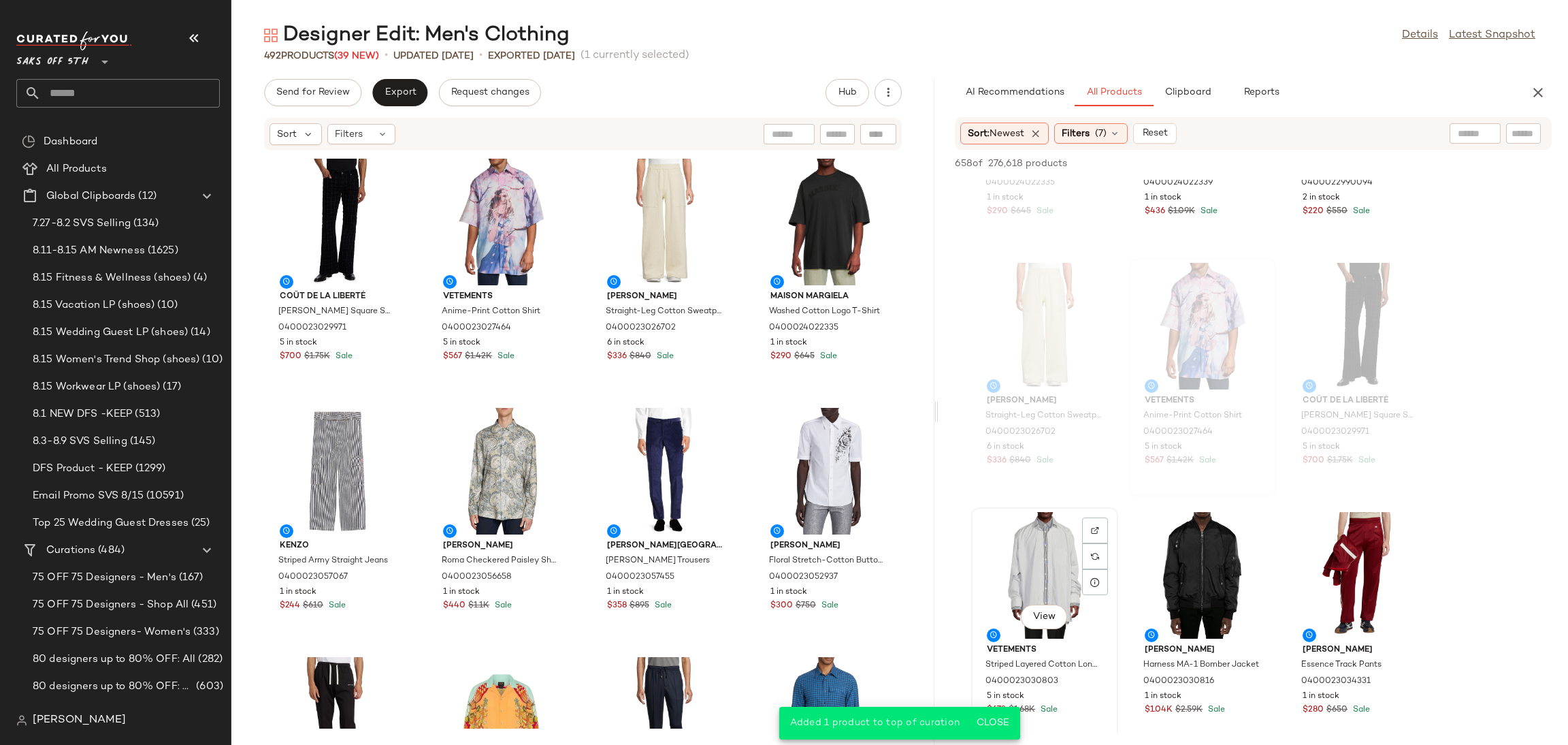
click at [1047, 539] on div "View" at bounding box center [1045, 575] width 138 height 127
click at [1349, 165] on span "Add to Top" at bounding box center [1357, 163] width 54 height 9
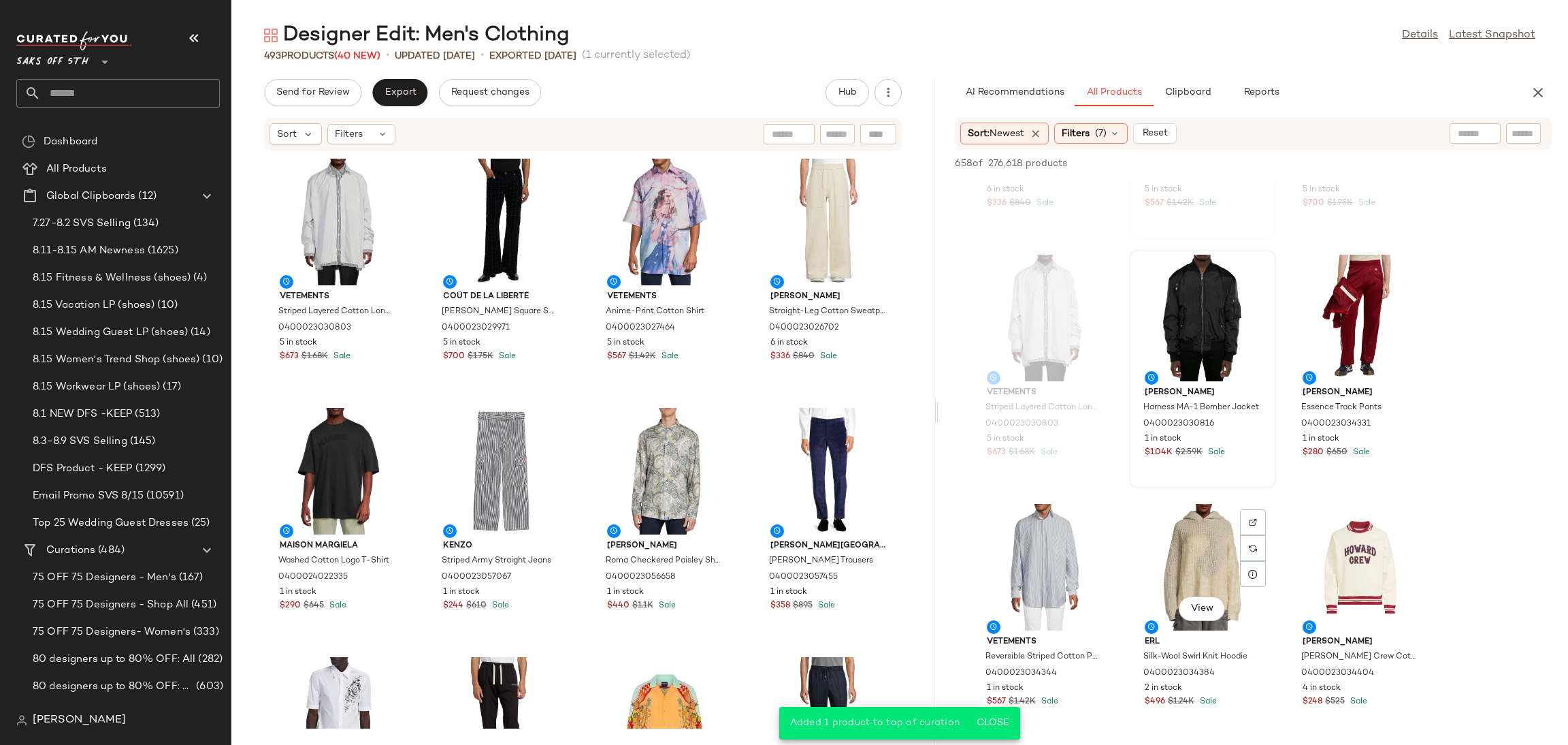
scroll to position [1183, 0]
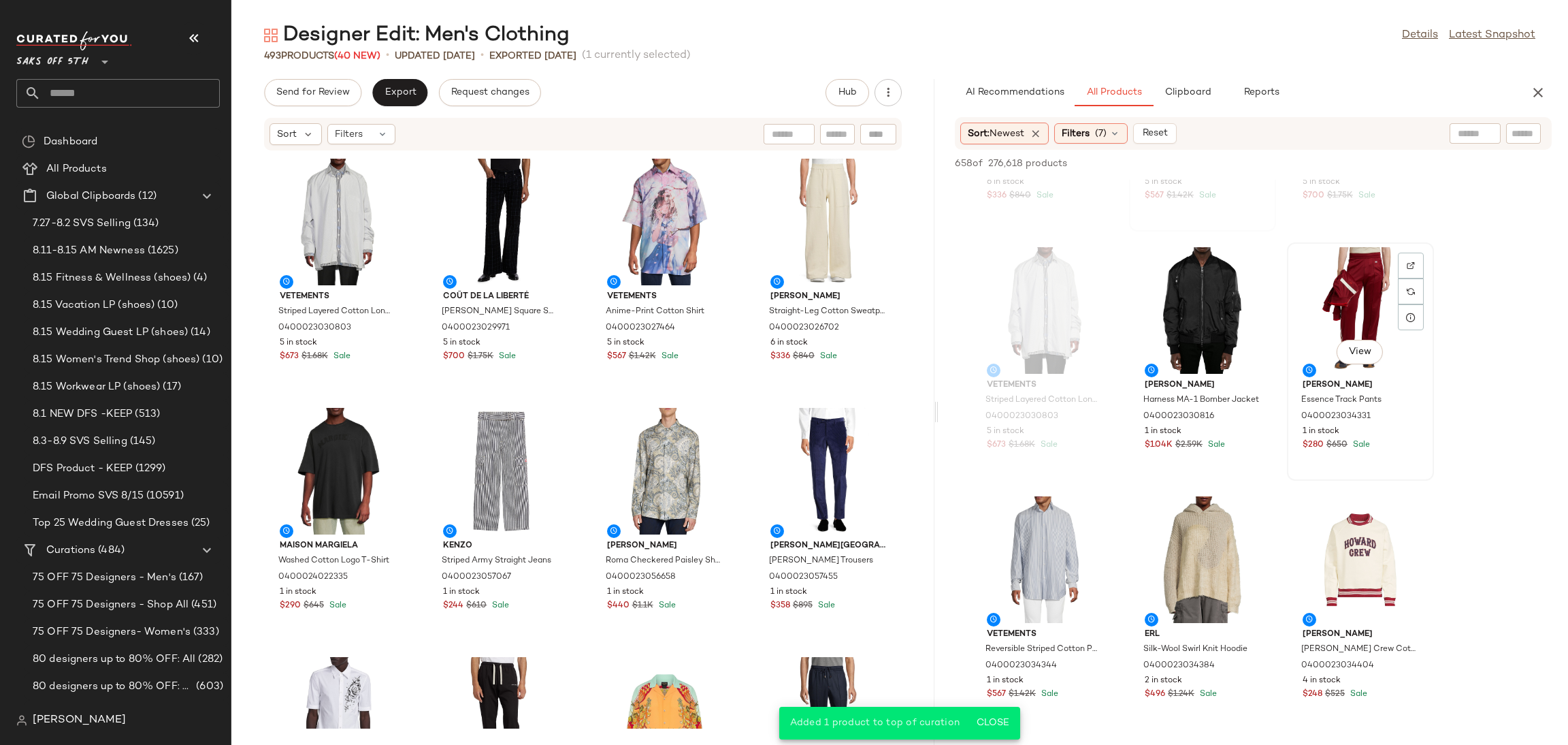
click at [1332, 319] on div "View" at bounding box center [1361, 311] width 138 height 127
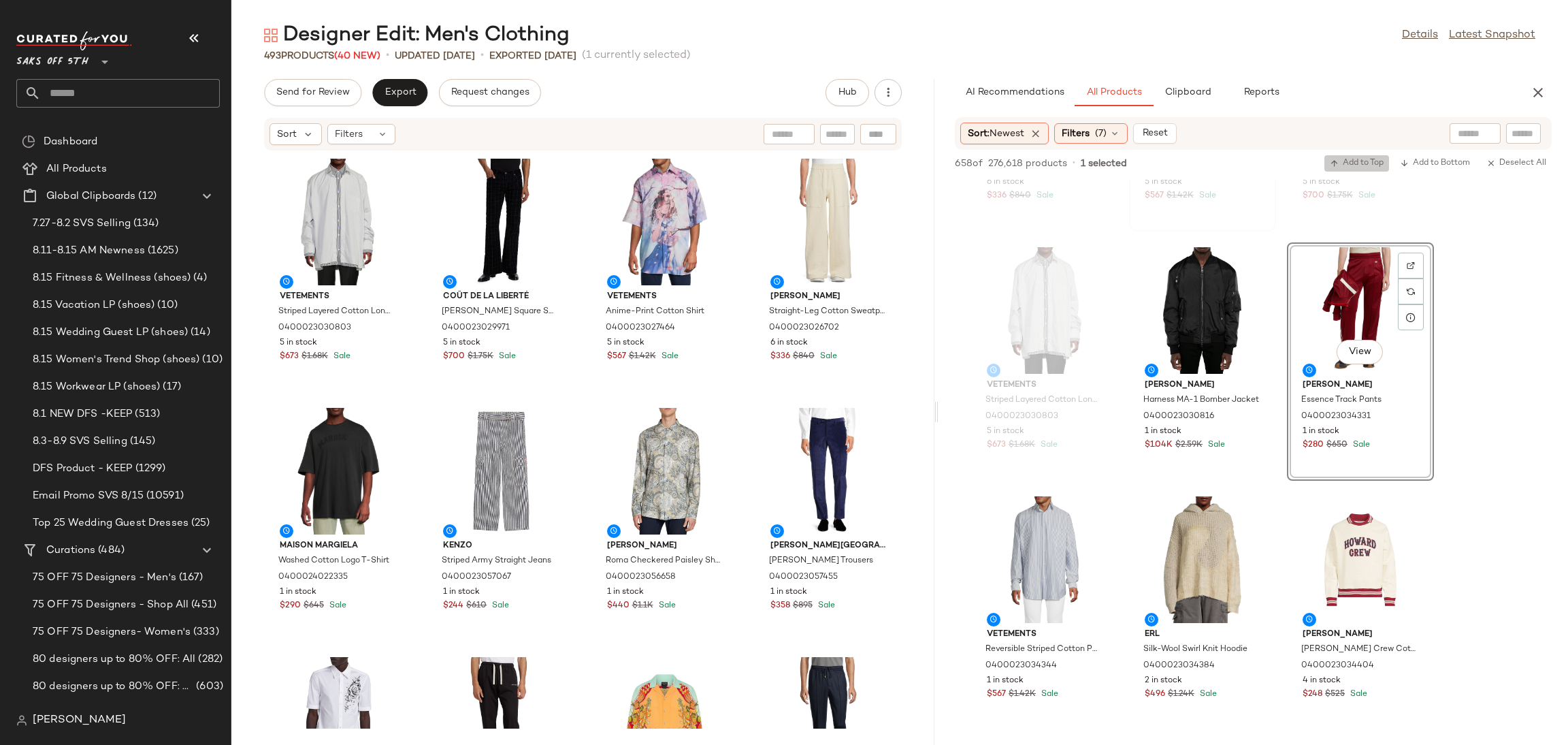
click at [1369, 165] on span "Add to Top" at bounding box center [1357, 163] width 54 height 9
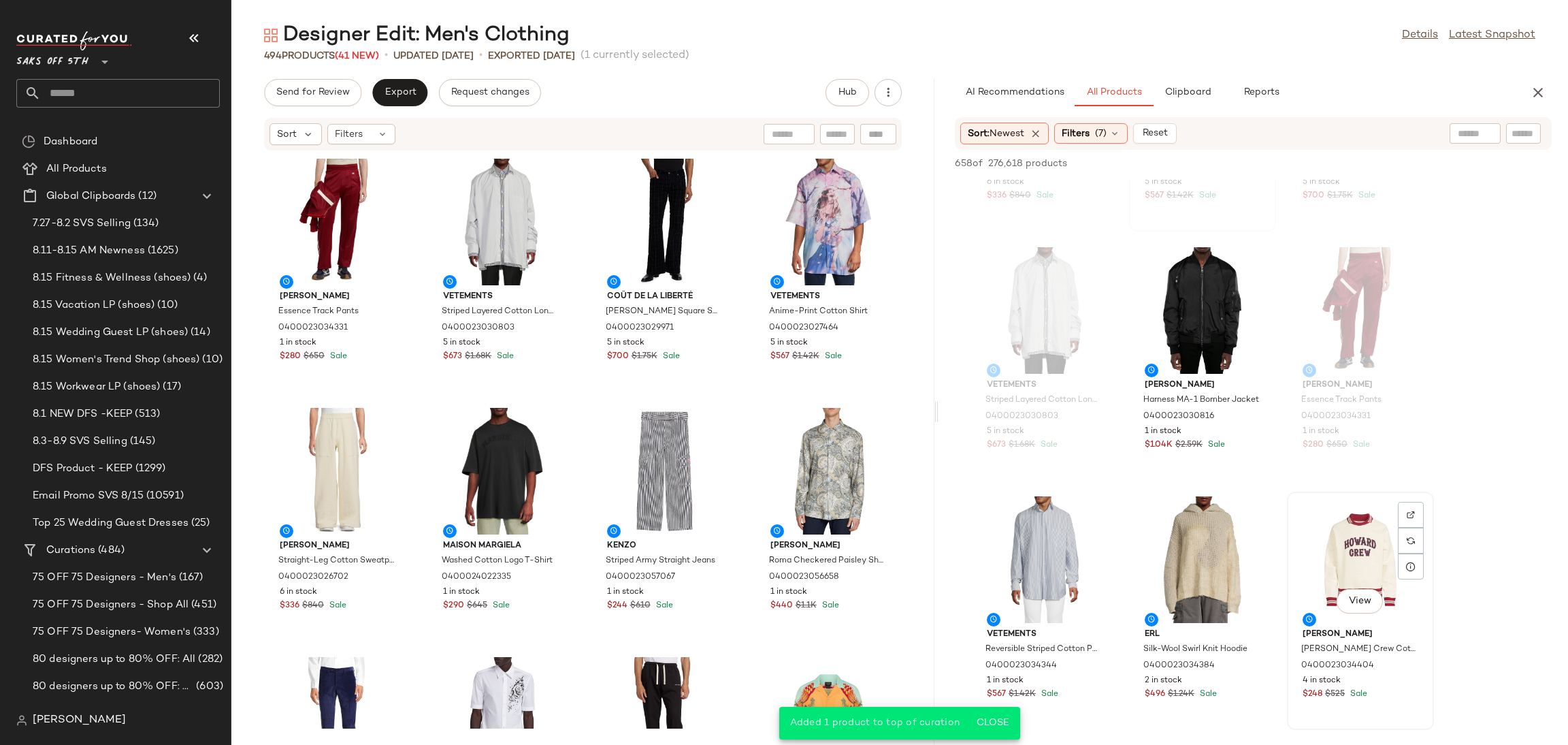
click at [1365, 548] on div "View" at bounding box center [1361, 560] width 138 height 127
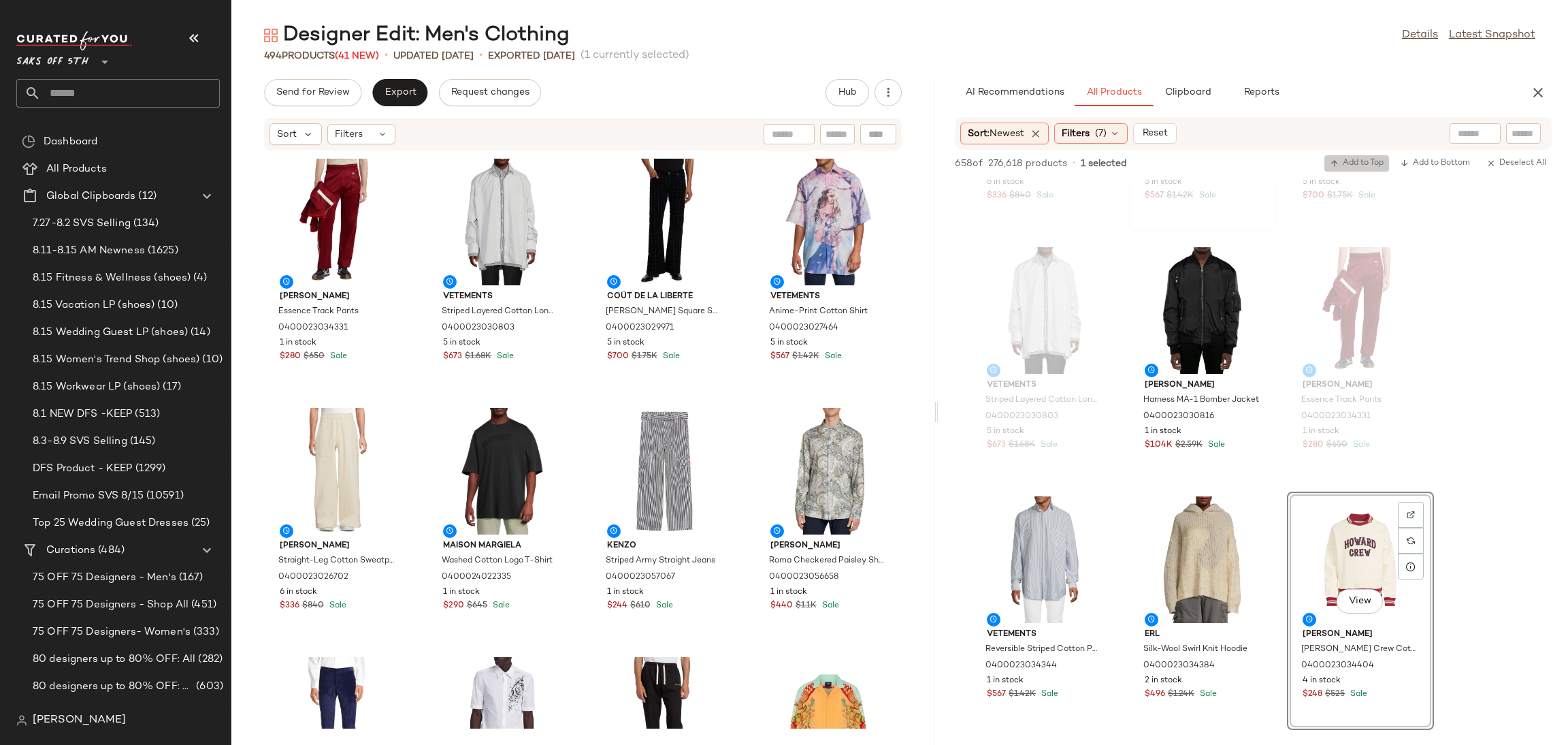
click at [1346, 160] on span "Add to Top" at bounding box center [1357, 163] width 54 height 9
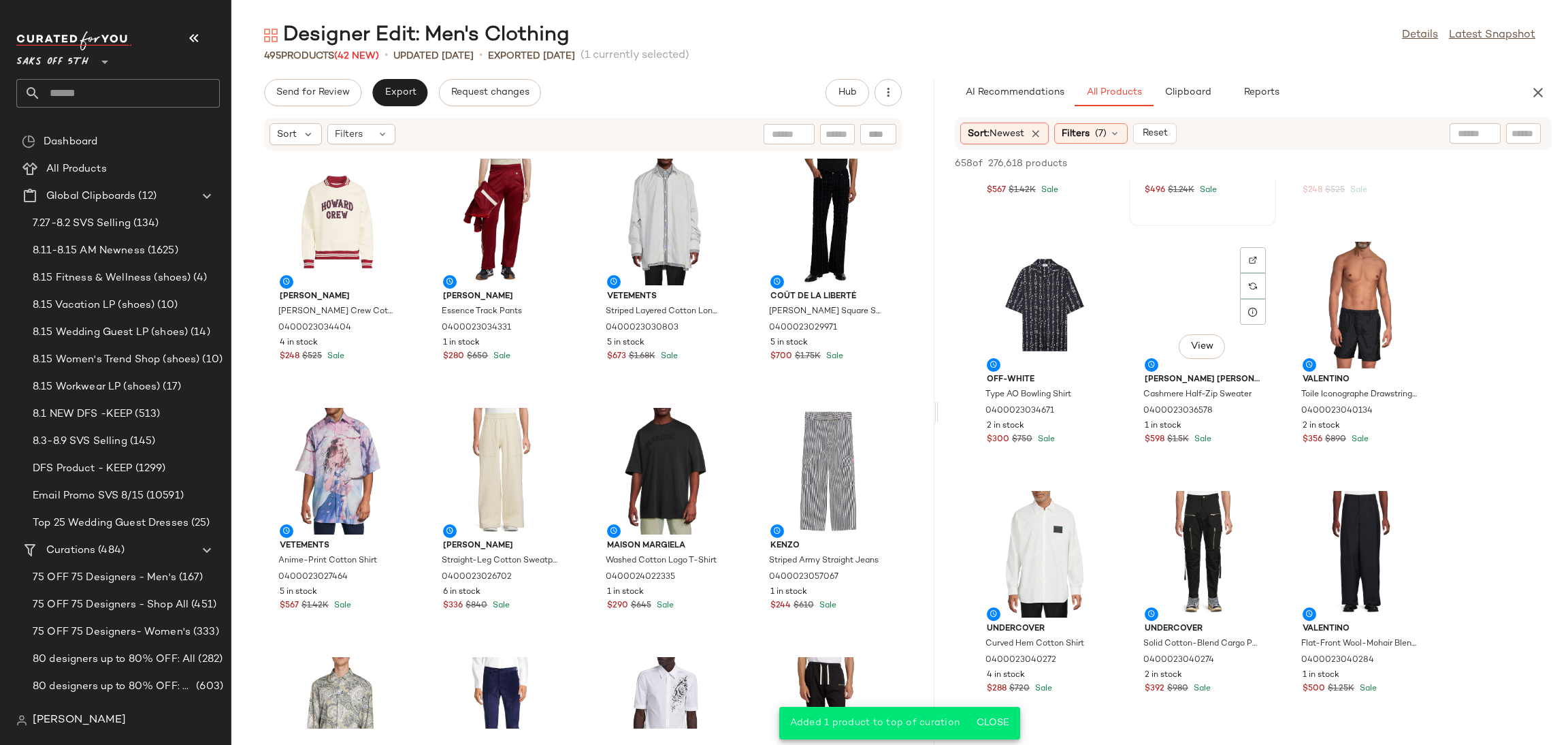
scroll to position [1687, 0]
click at [1327, 534] on div "View" at bounding box center [1361, 553] width 138 height 127
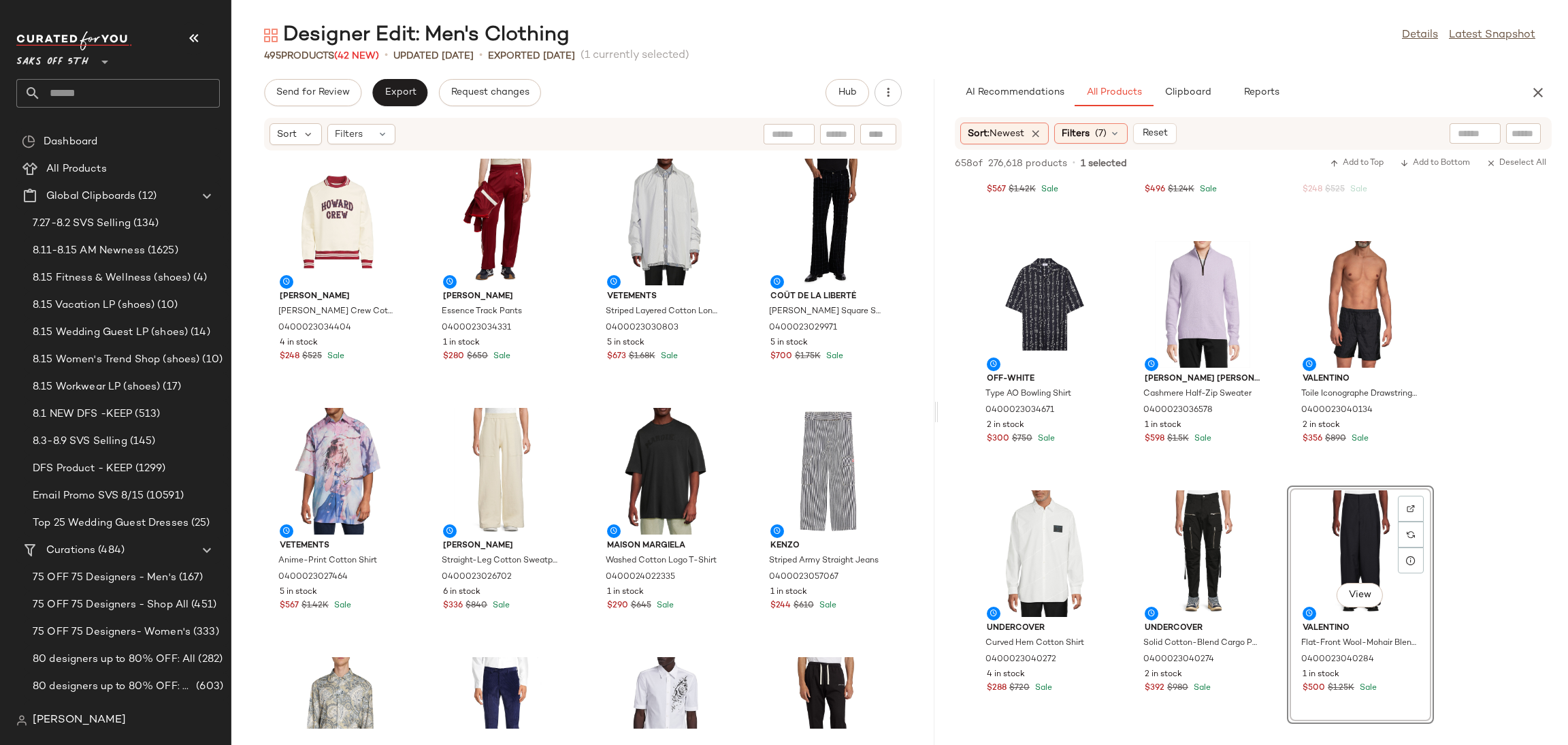
click at [1353, 148] on div "Sort: Newest Filters (7) Reset" at bounding box center [1253, 133] width 597 height 32
click at [1343, 155] on button "Add to Top" at bounding box center [1357, 163] width 65 height 16
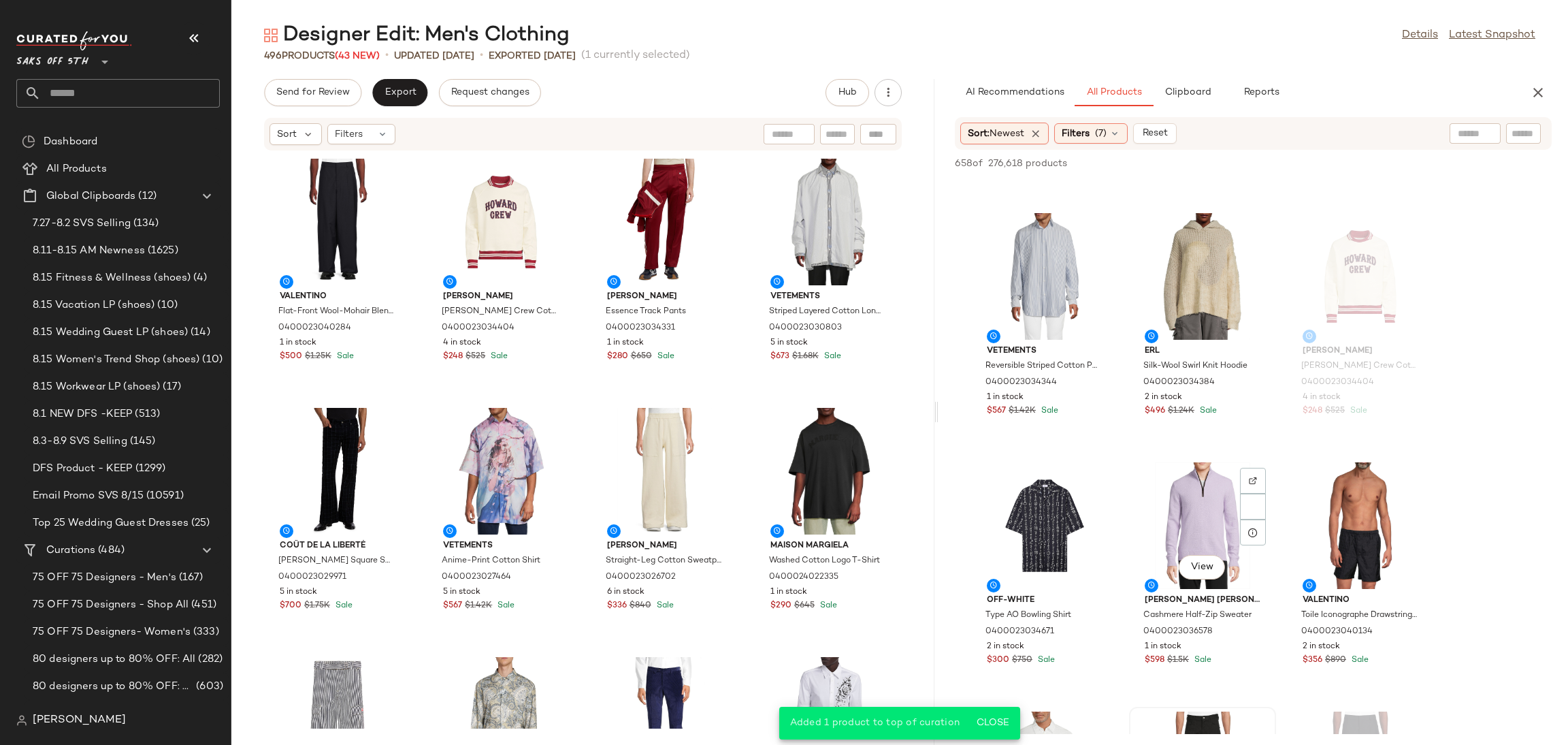
scroll to position [1464, 0]
click at [1211, 245] on div "View" at bounding box center [1202, 277] width 138 height 127
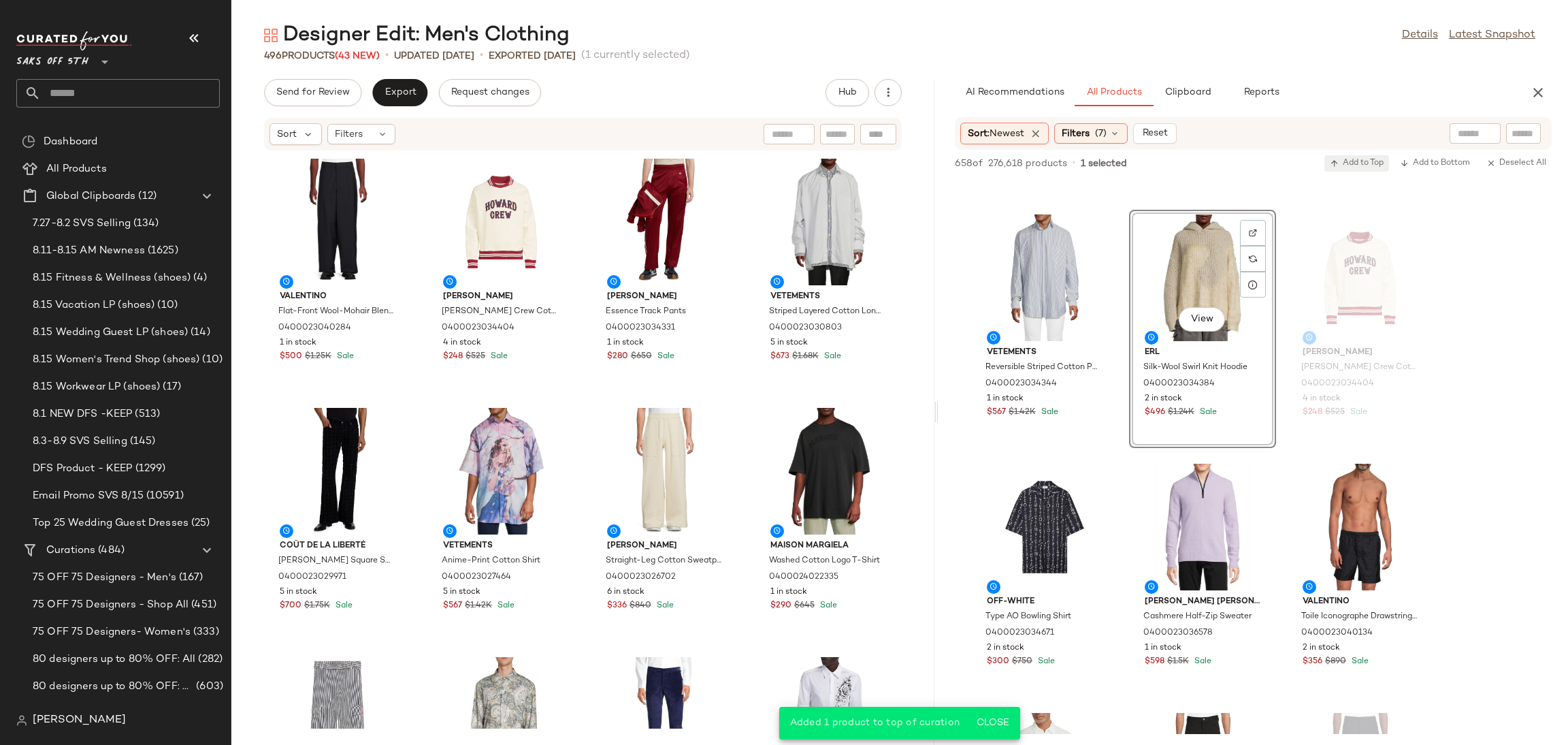
click at [1349, 164] on span "Add to Top" at bounding box center [1357, 163] width 54 height 9
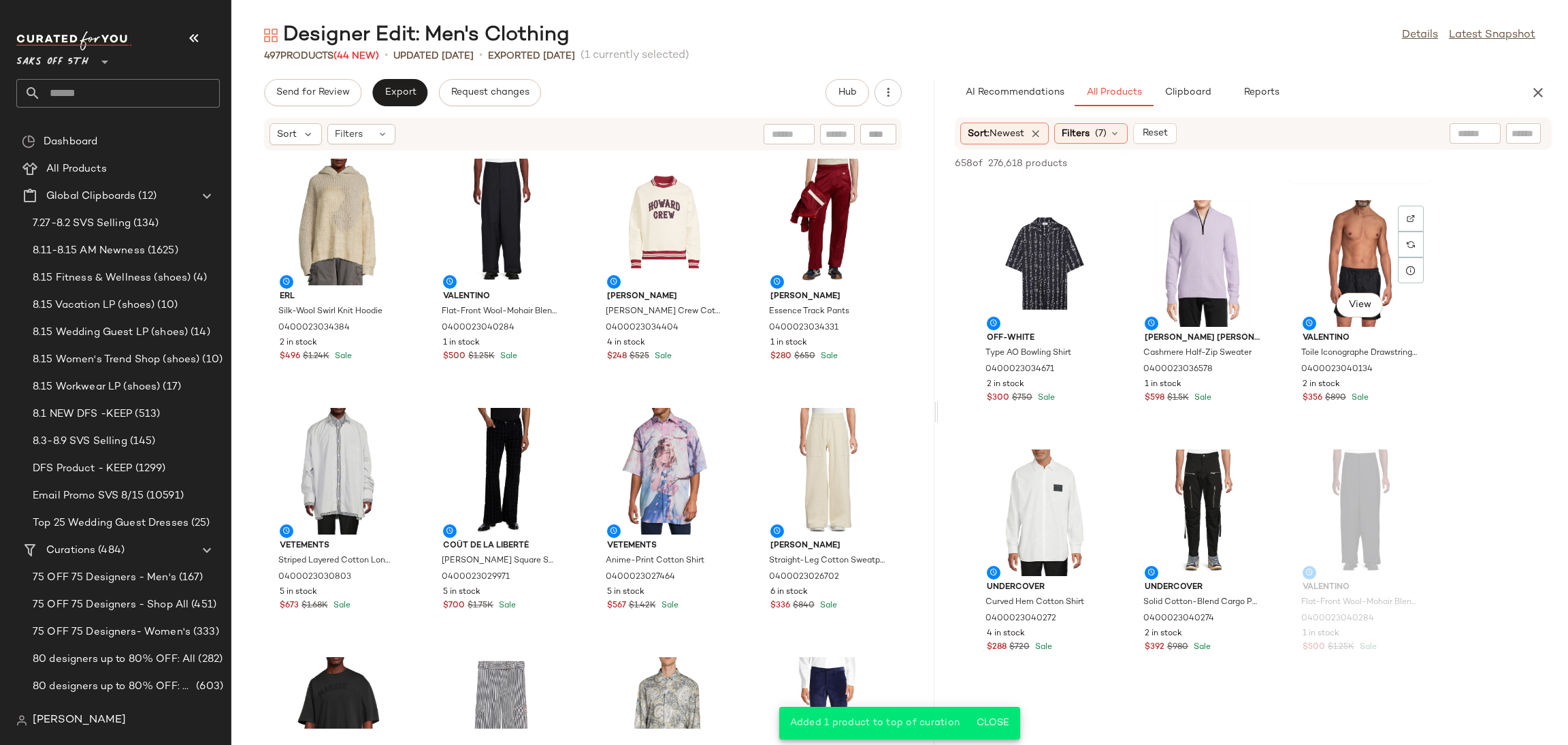
scroll to position [1743, 0]
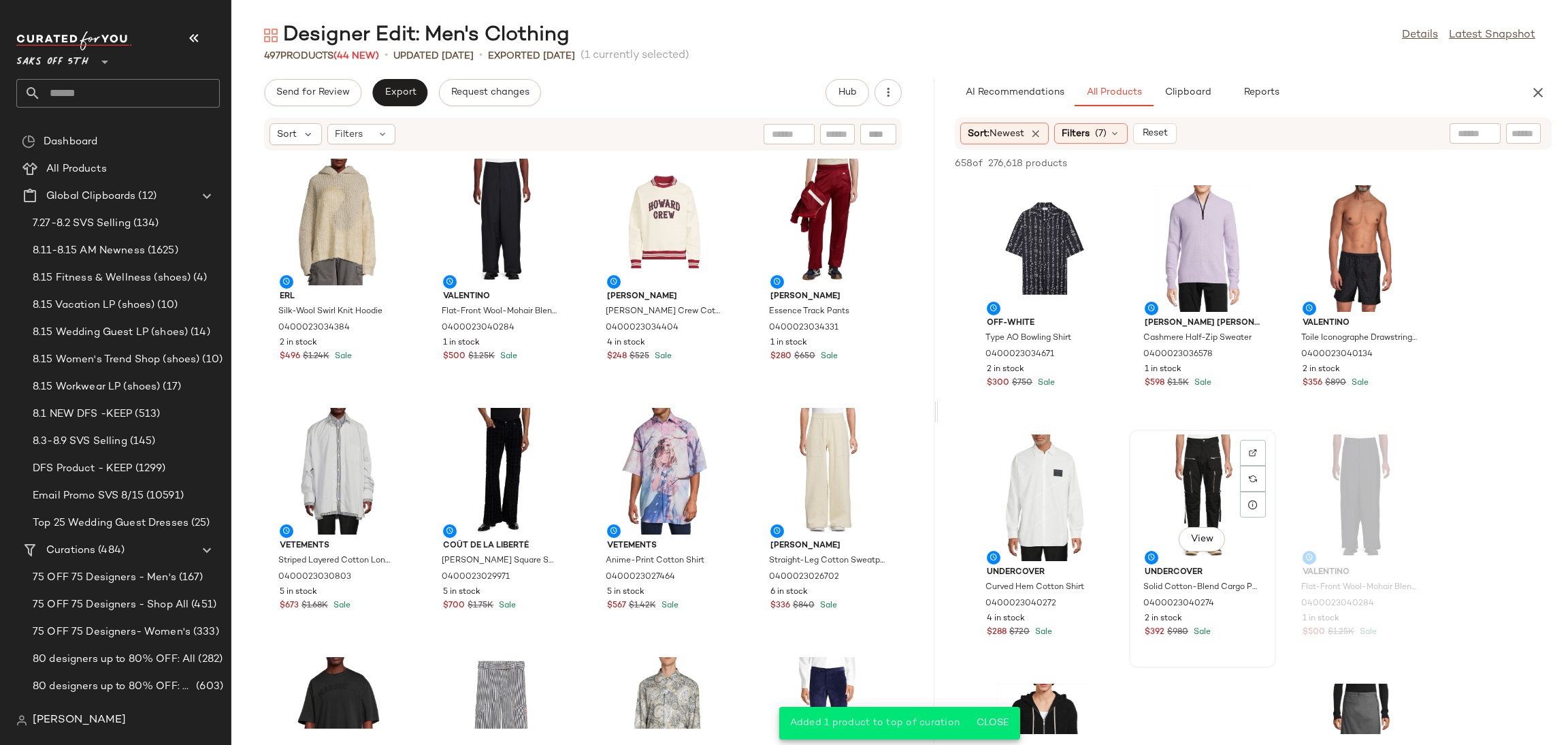
click at [1197, 458] on div "View" at bounding box center [1202, 498] width 138 height 127
click at [1349, 167] on span "Add to Top" at bounding box center [1357, 163] width 54 height 9
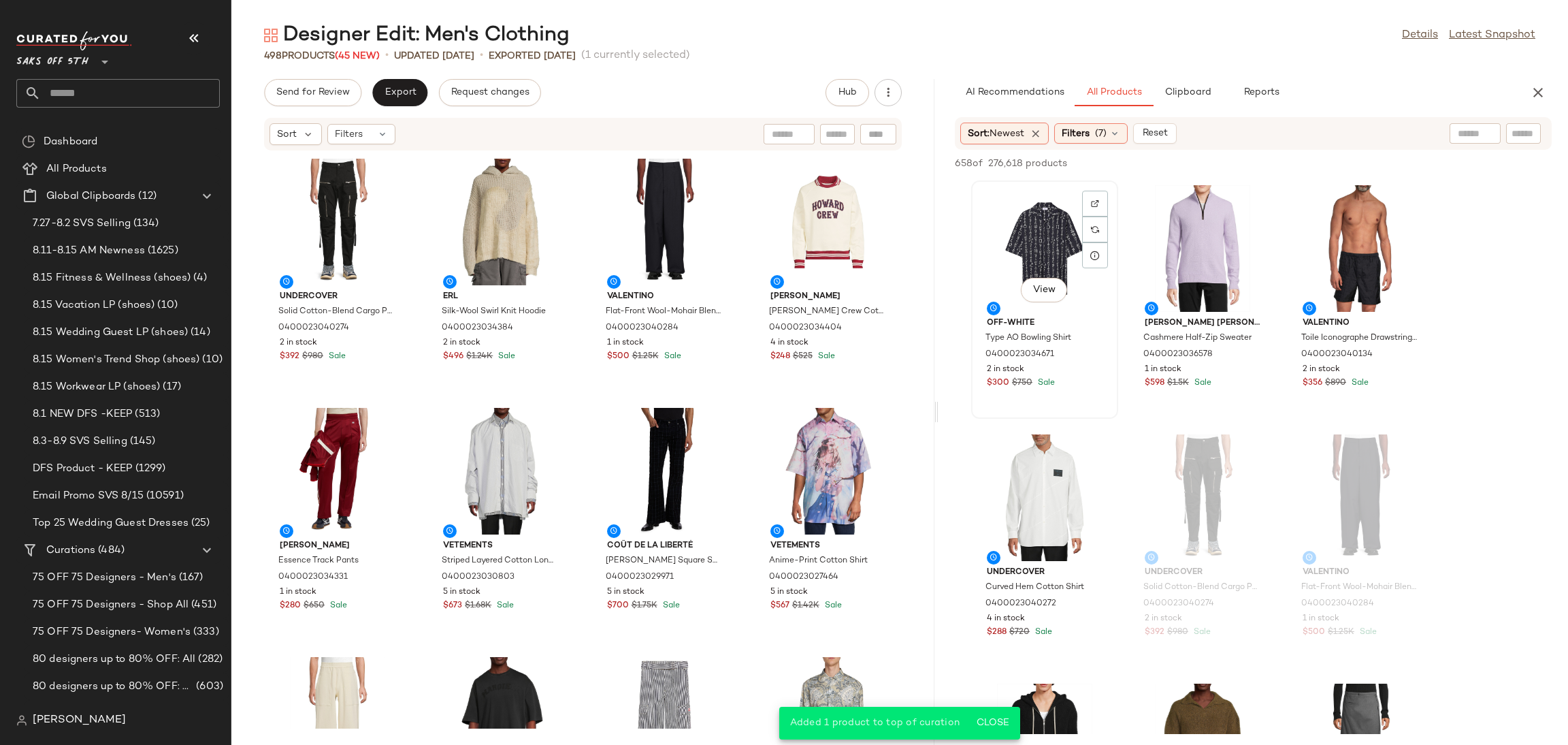
click at [1030, 224] on div "View" at bounding box center [1045, 249] width 138 height 127
click at [1338, 162] on span "Add to Top" at bounding box center [1357, 163] width 54 height 9
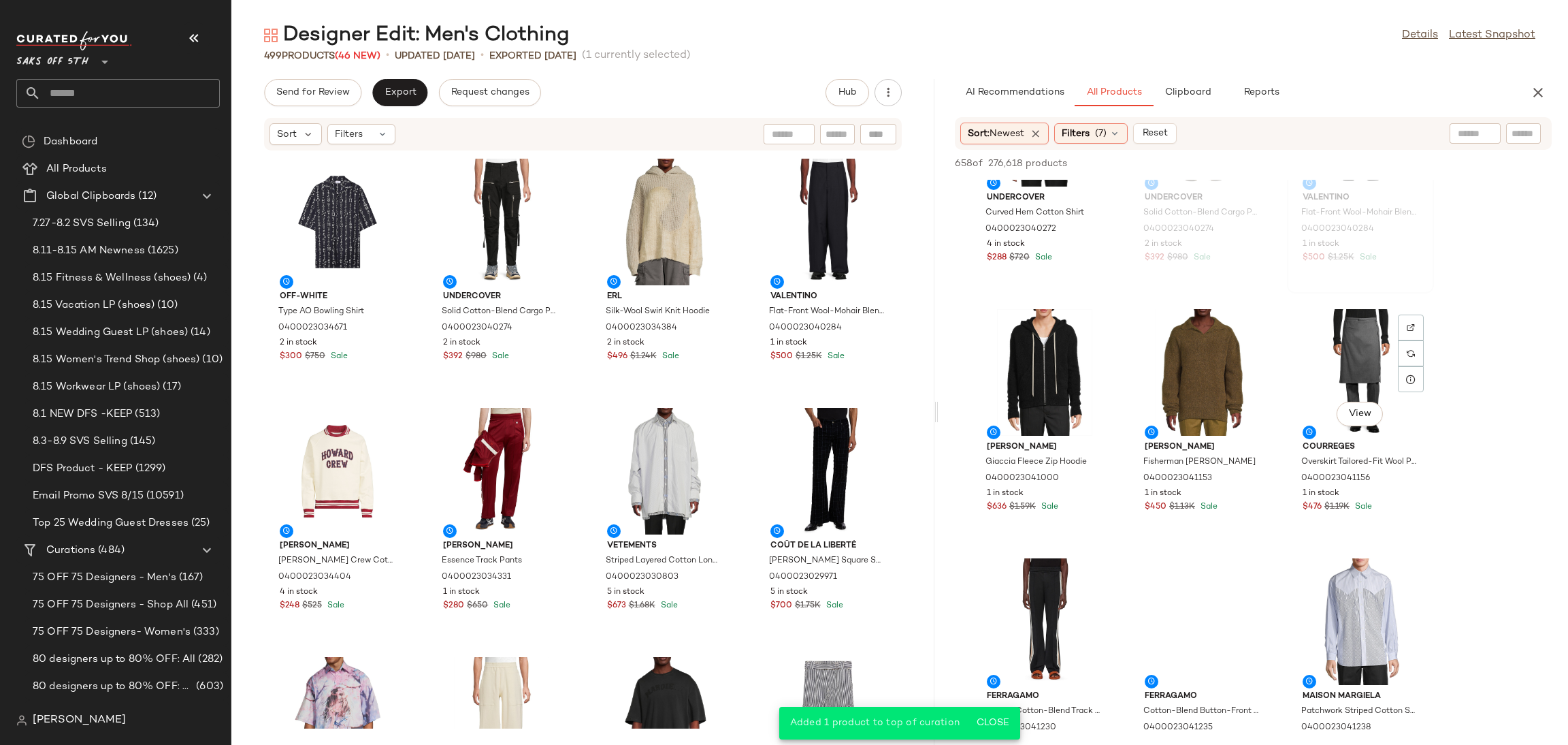
scroll to position [2118, 0]
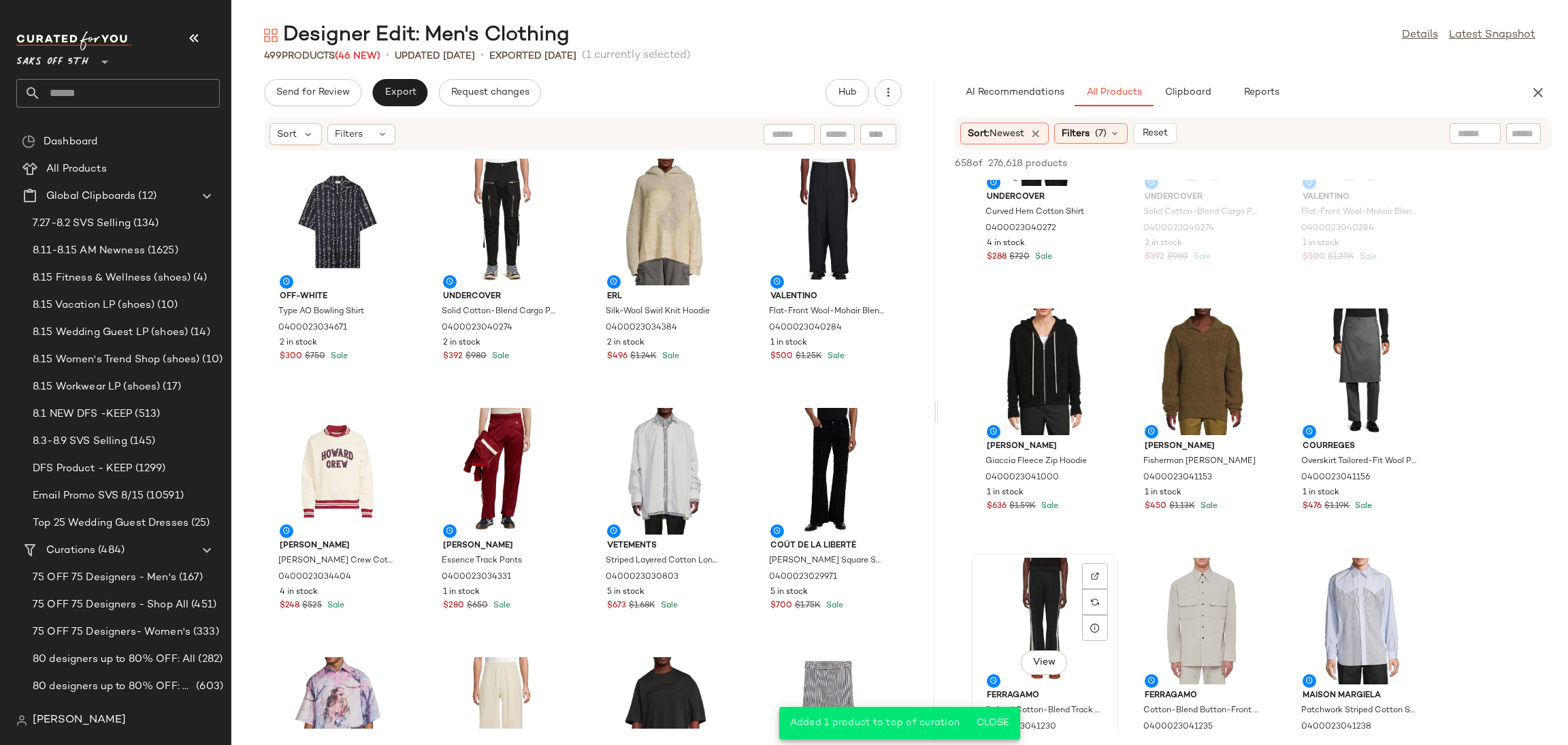
click at [1042, 573] on div "View" at bounding box center [1045, 621] width 138 height 127
click at [1355, 162] on span "Add to Top" at bounding box center [1357, 163] width 54 height 9
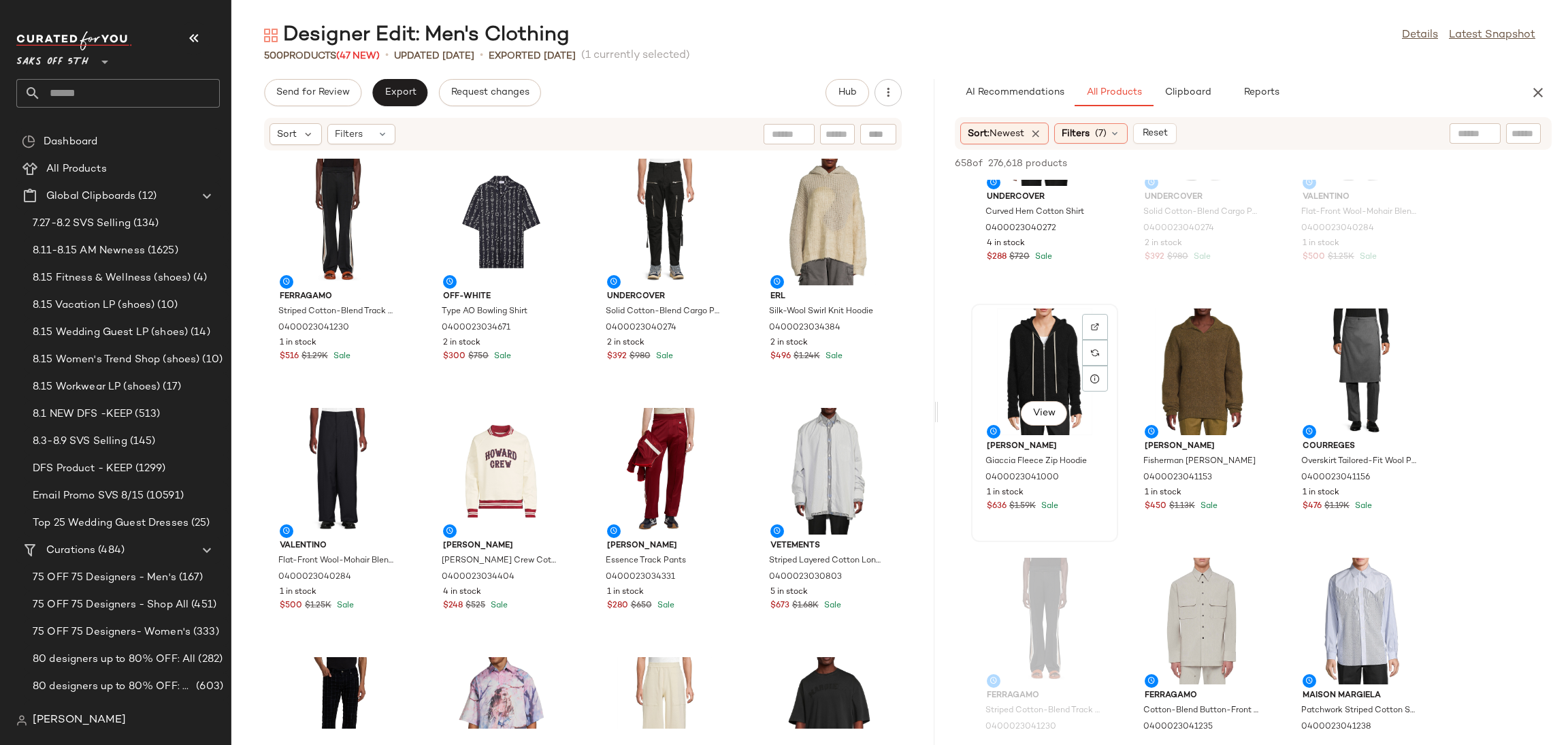
click at [1034, 377] on div "View" at bounding box center [1045, 372] width 138 height 127
click at [1353, 169] on button "Add to Top" at bounding box center [1357, 163] width 65 height 16
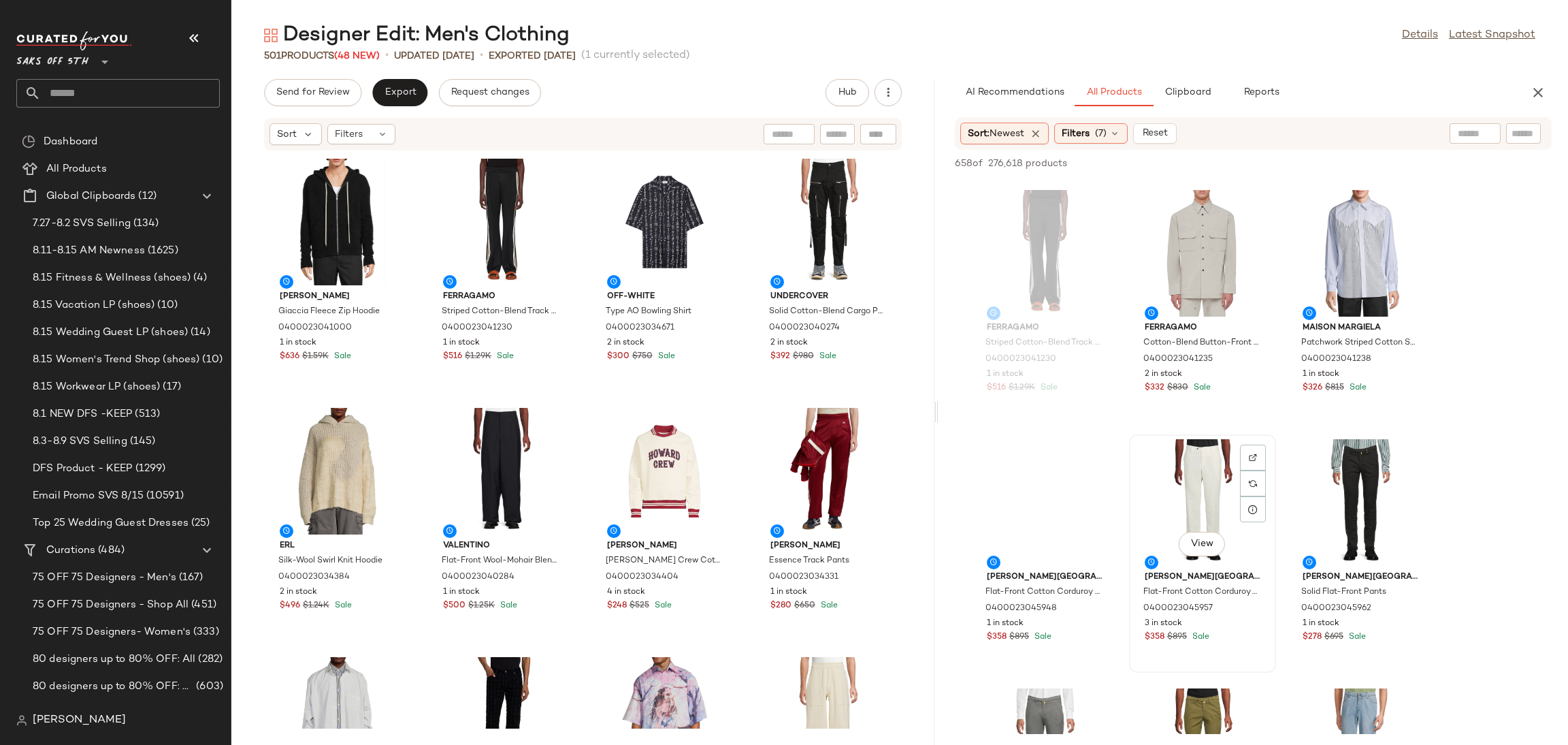
scroll to position [2482, 0]
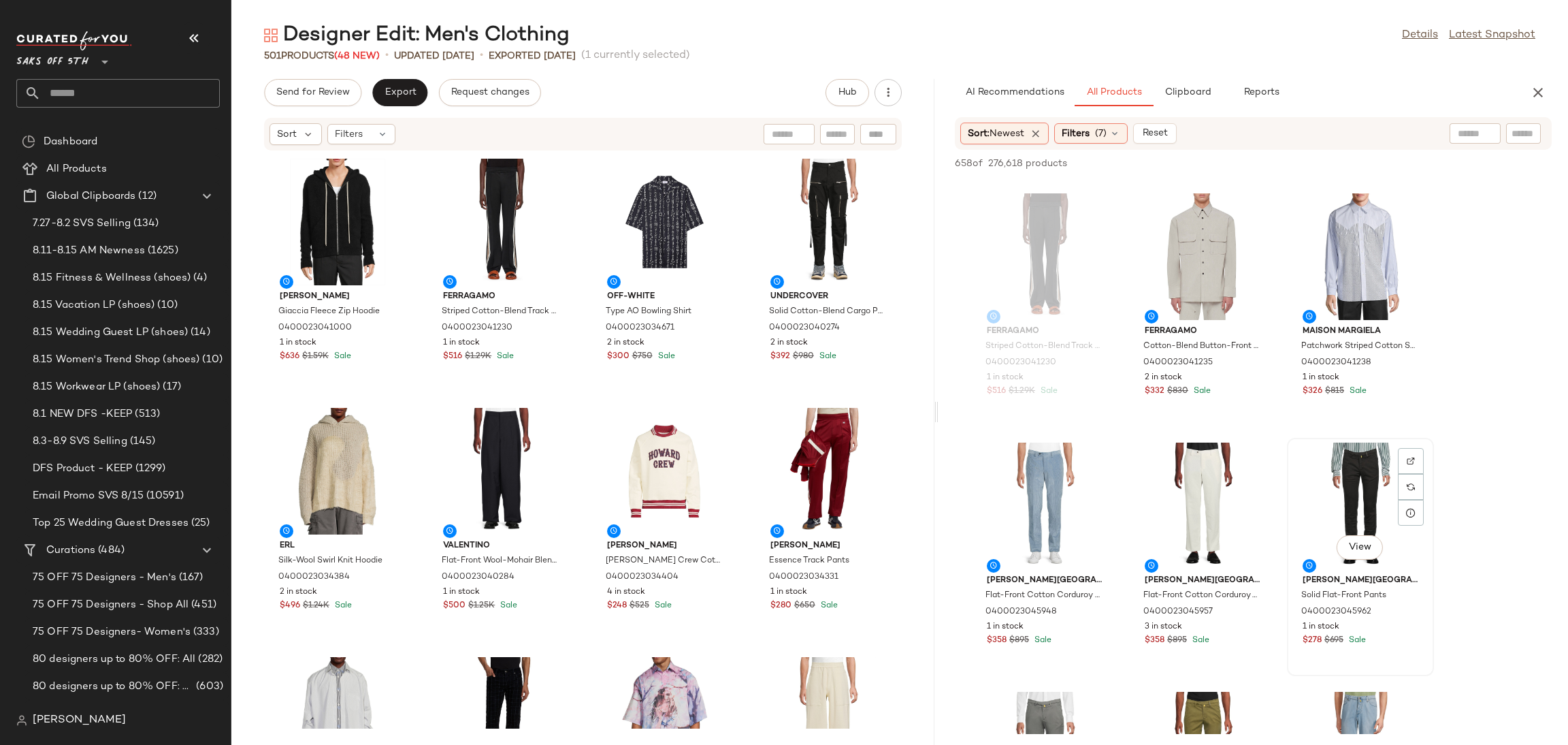
click at [1332, 459] on div "View" at bounding box center [1361, 505] width 138 height 127
click at [1369, 159] on span "Add to Top" at bounding box center [1357, 163] width 54 height 9
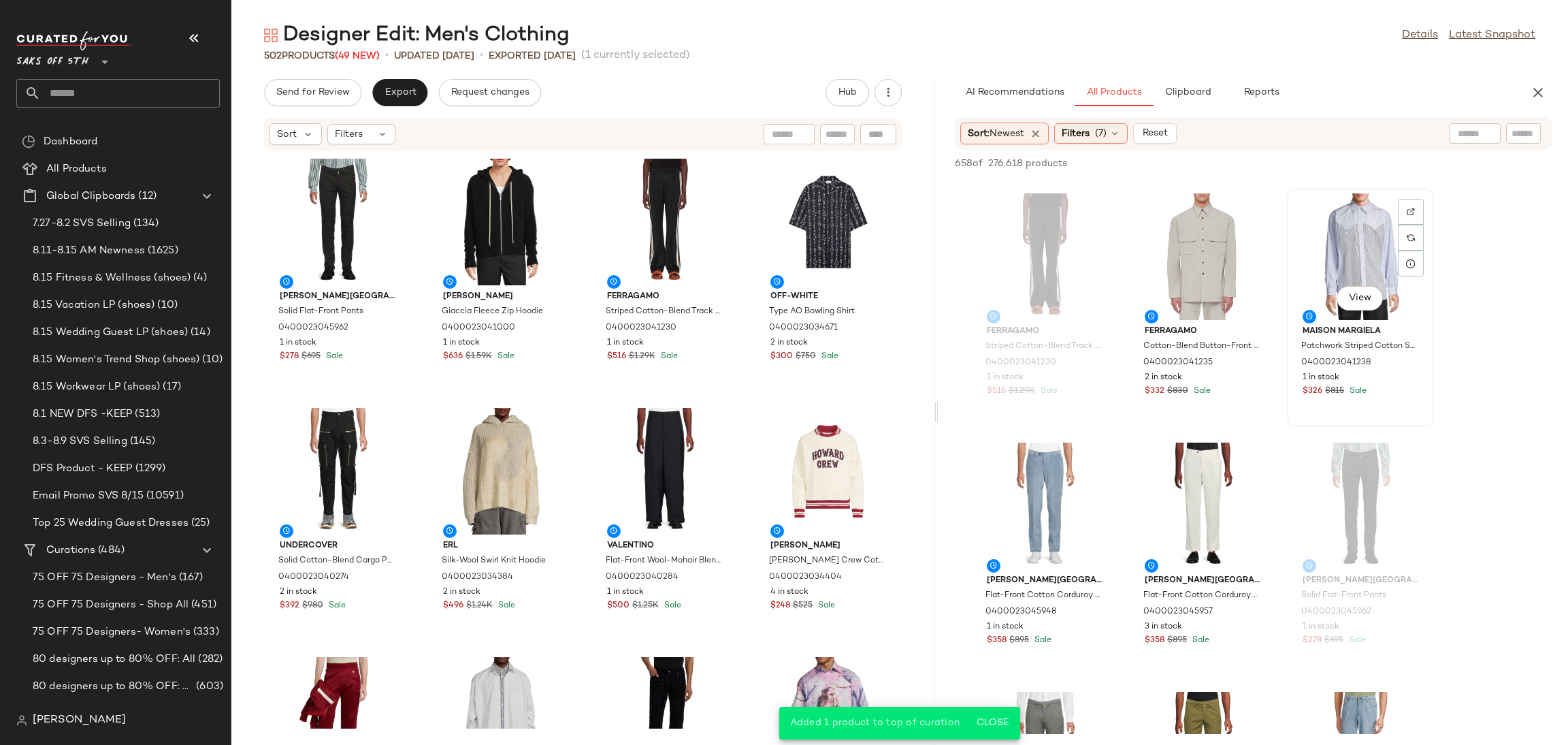
click at [1369, 243] on div "View" at bounding box center [1361, 257] width 138 height 127
click at [1362, 162] on span "Add to Top" at bounding box center [1357, 163] width 54 height 9
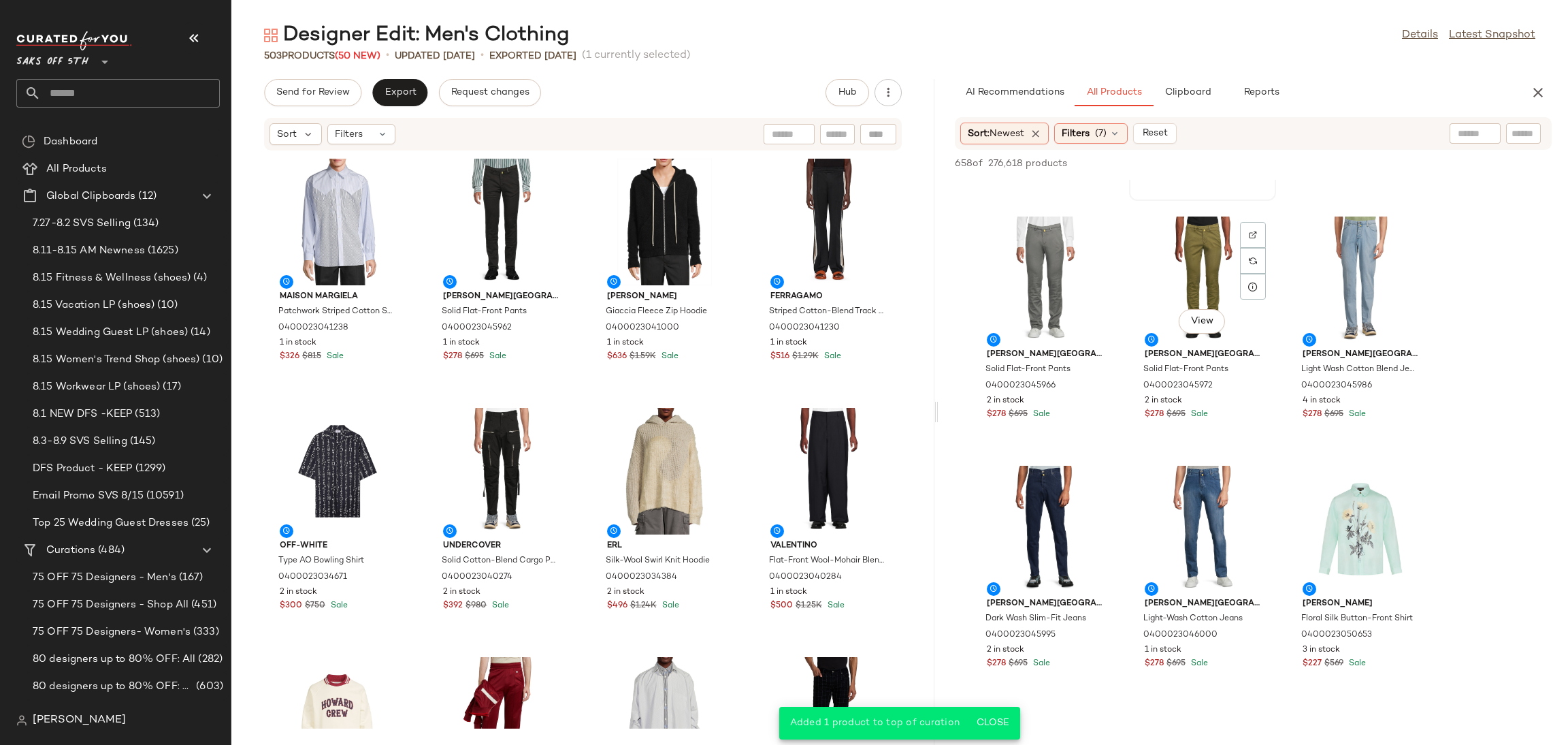
scroll to position [2959, 0]
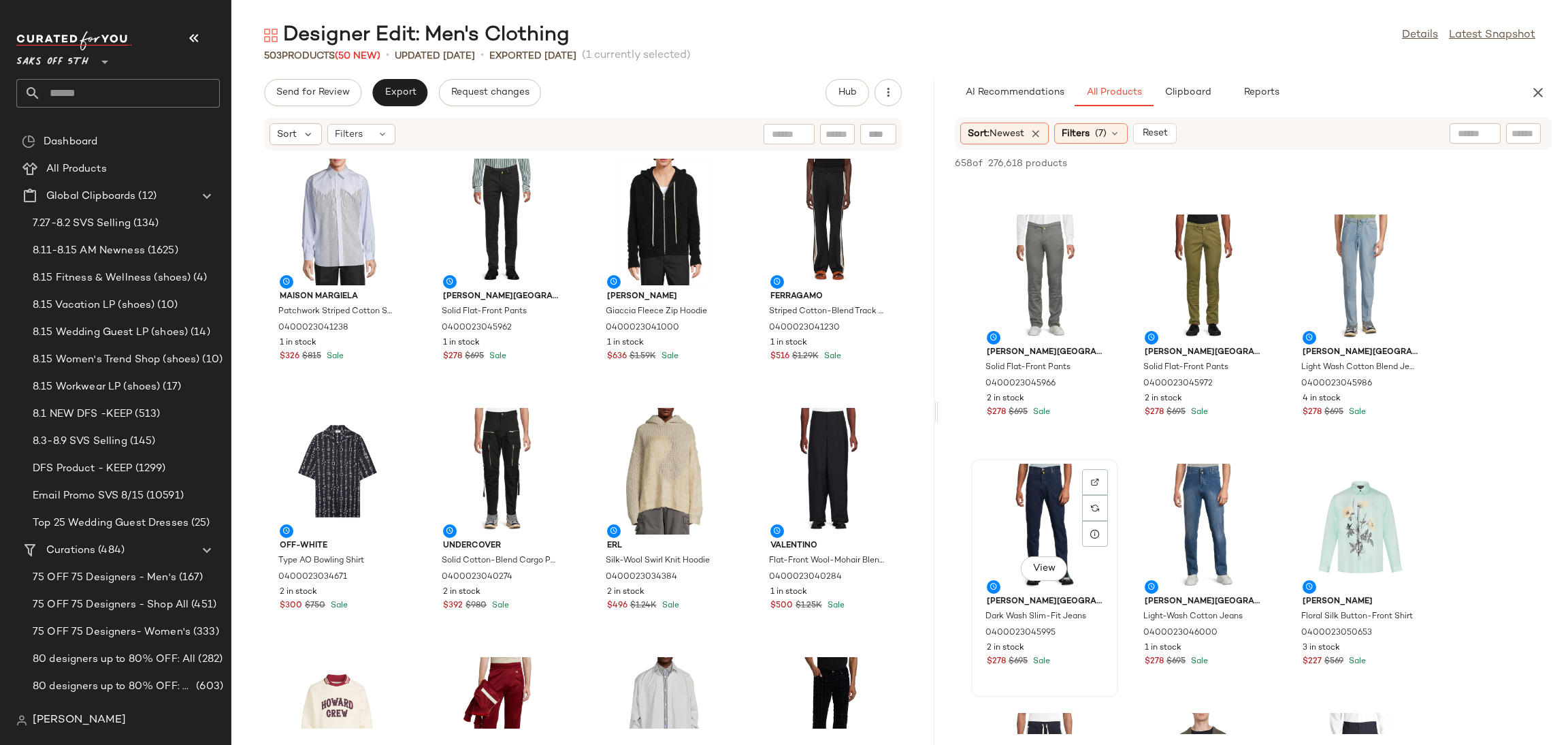
click at [994, 484] on div "View" at bounding box center [1045, 527] width 138 height 127
click at [1350, 159] on span "Add to Top" at bounding box center [1357, 163] width 54 height 9
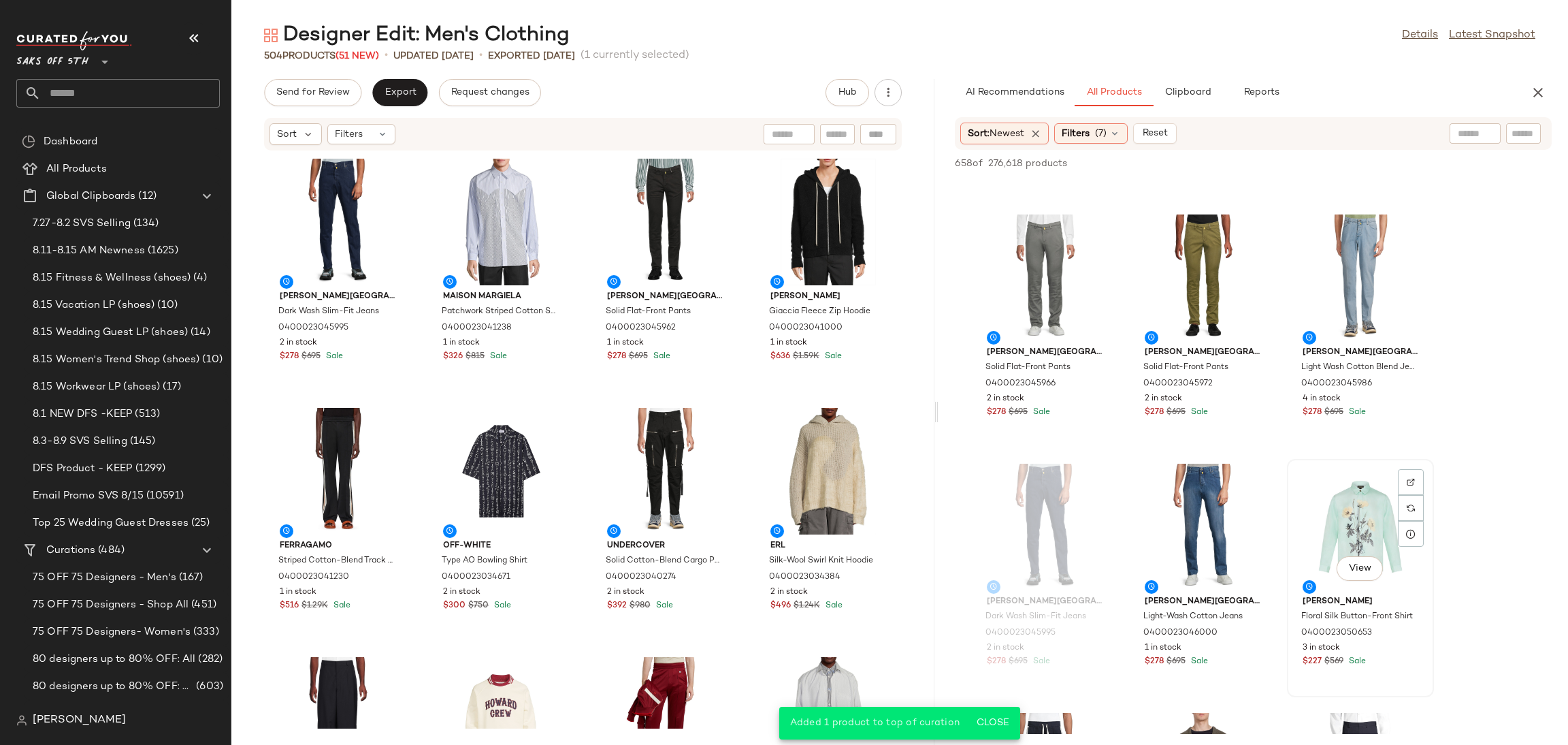
click at [1328, 521] on div "View" at bounding box center [1361, 527] width 138 height 127
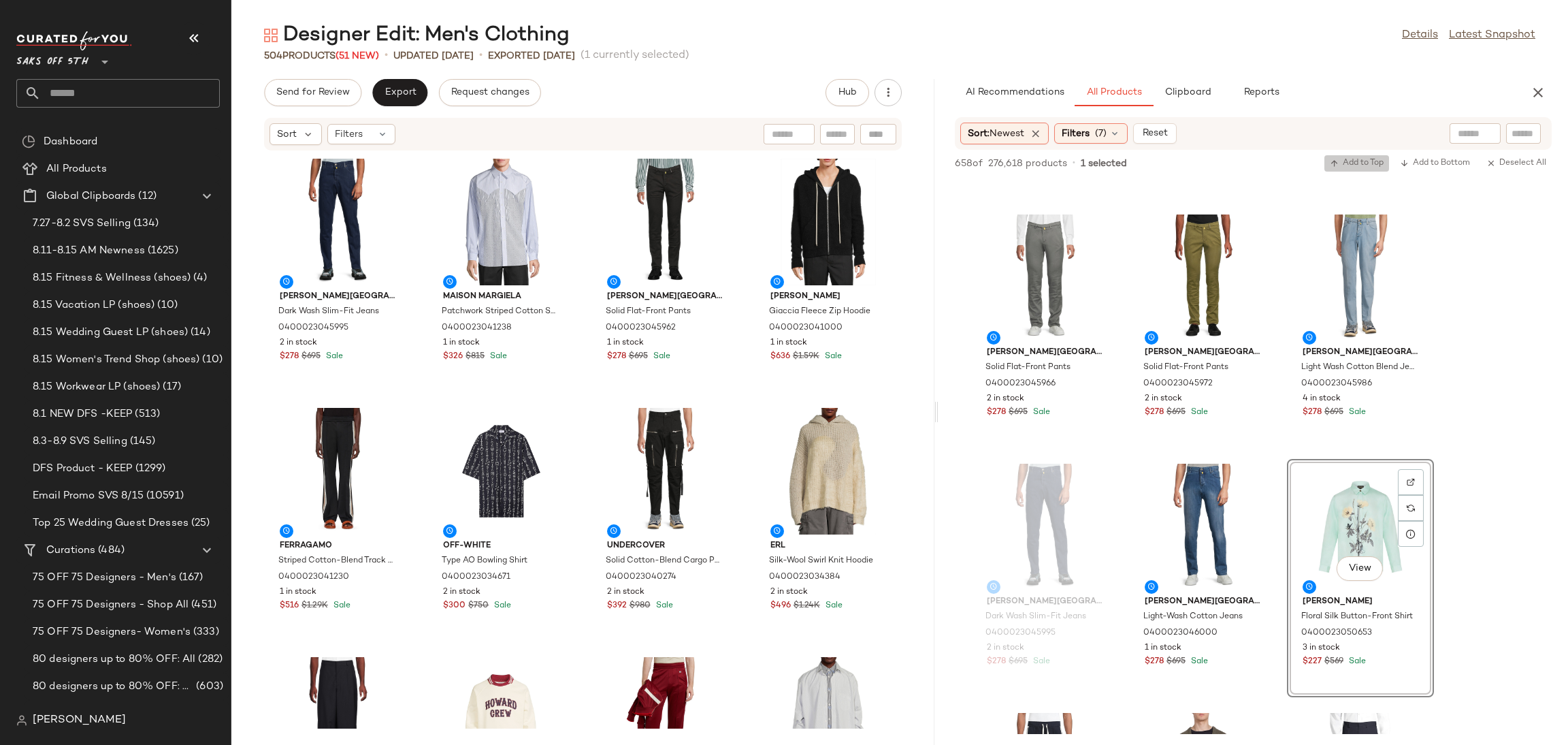
click at [1345, 158] on span "Add to Top" at bounding box center [1357, 163] width 54 height 9
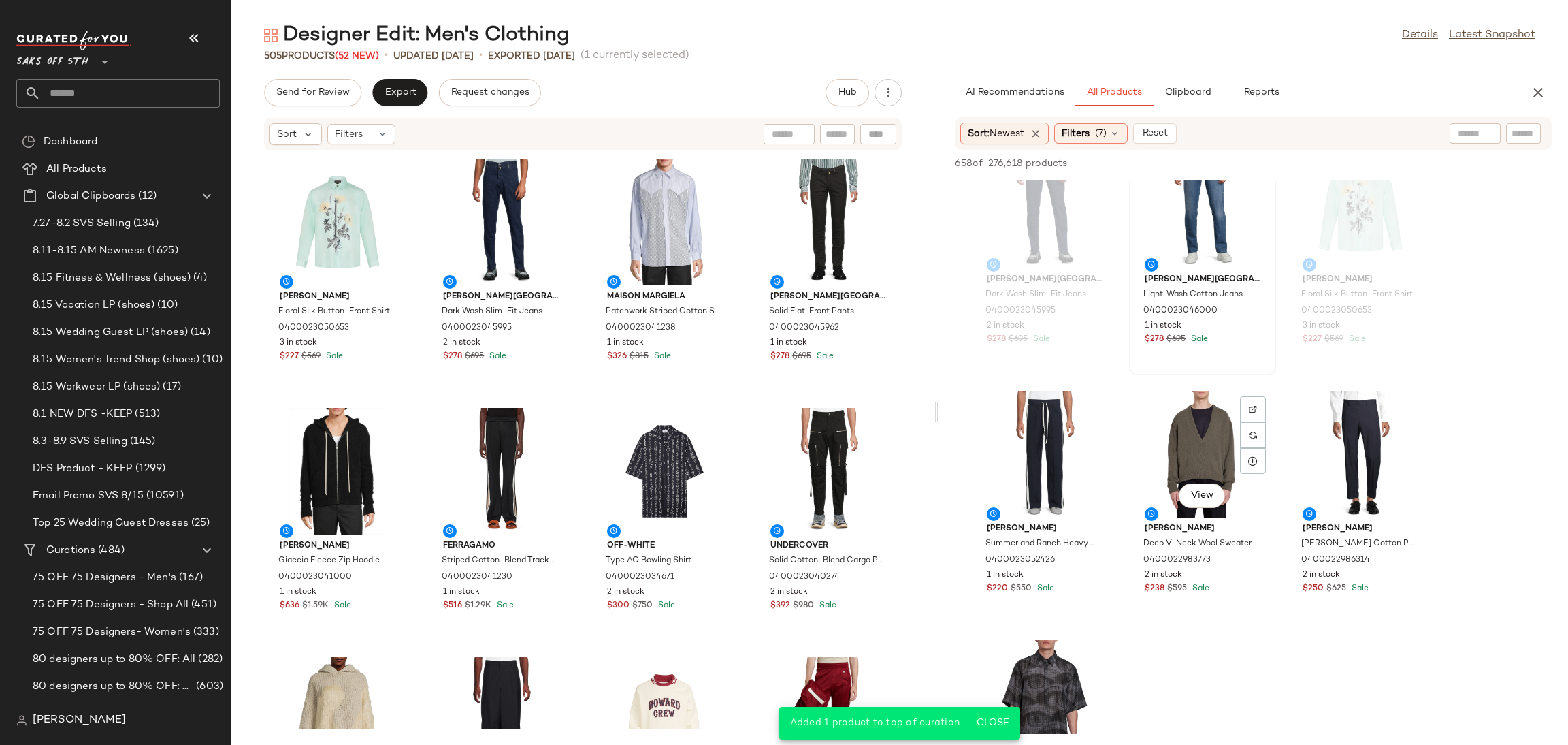
scroll to position [3295, 0]
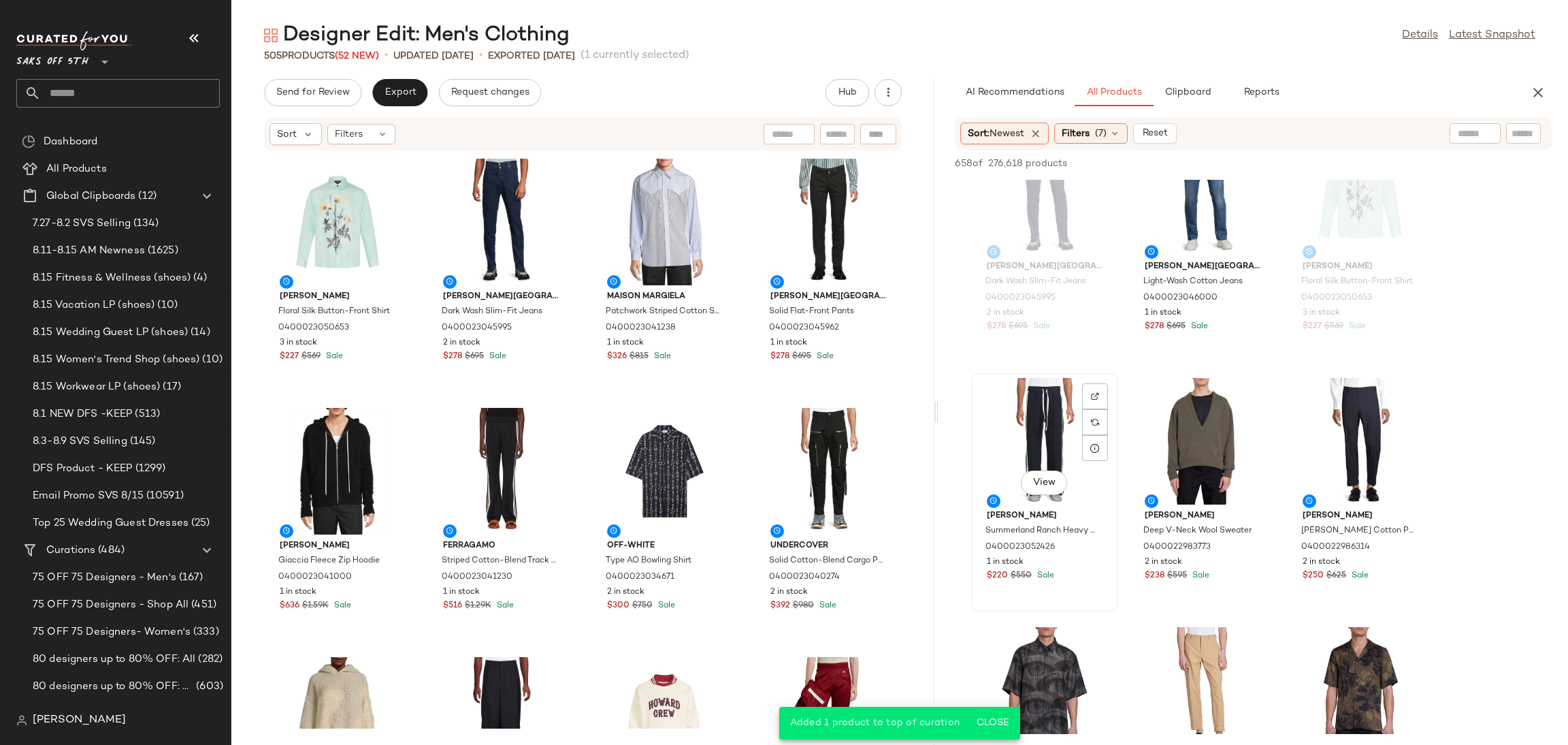
click at [1015, 417] on div "View" at bounding box center [1045, 441] width 138 height 127
click at [1356, 159] on span "Add to Top" at bounding box center [1357, 163] width 54 height 9
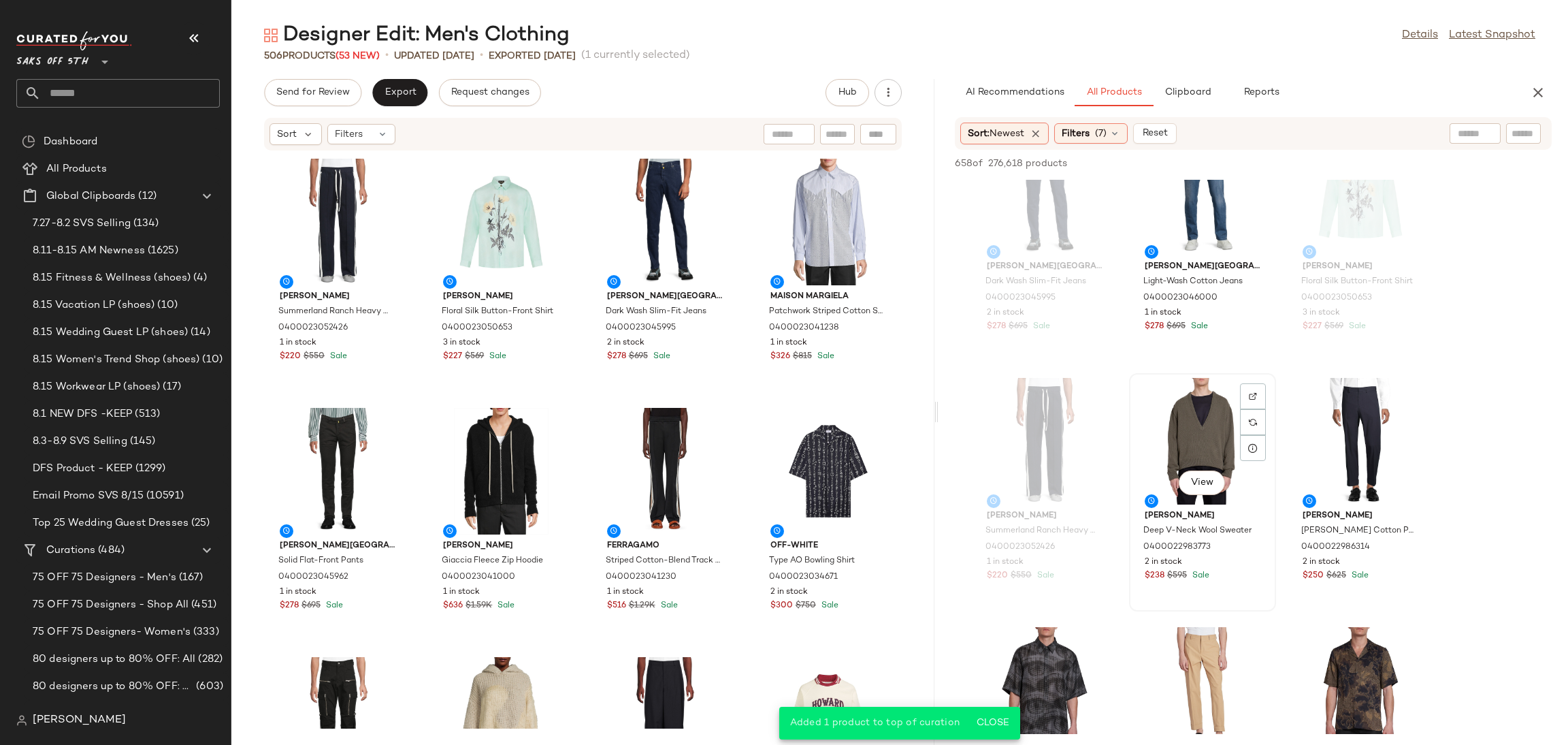
click at [1203, 413] on div "View" at bounding box center [1202, 441] width 138 height 127
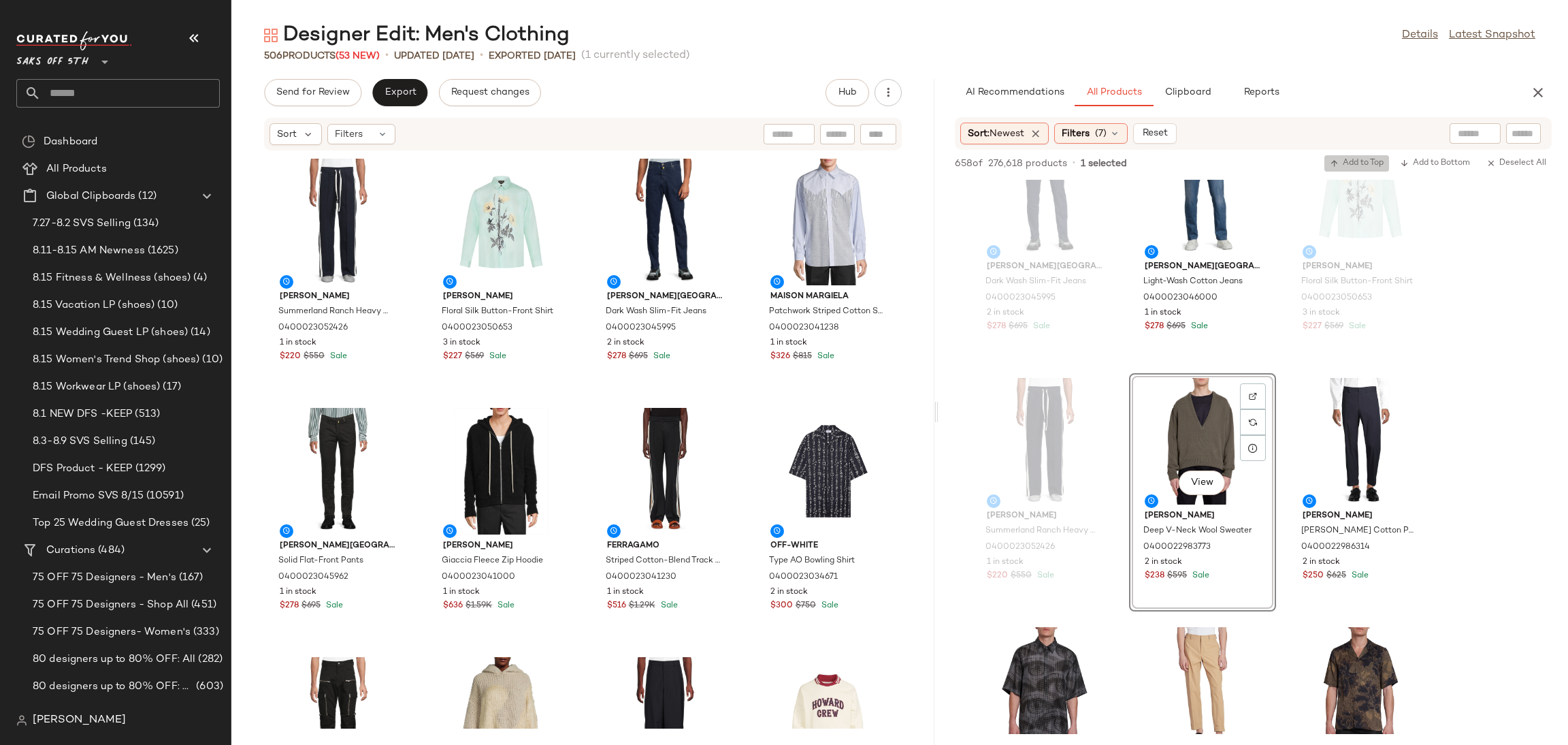
click at [1349, 158] on span "Add to Top" at bounding box center [1357, 163] width 54 height 9
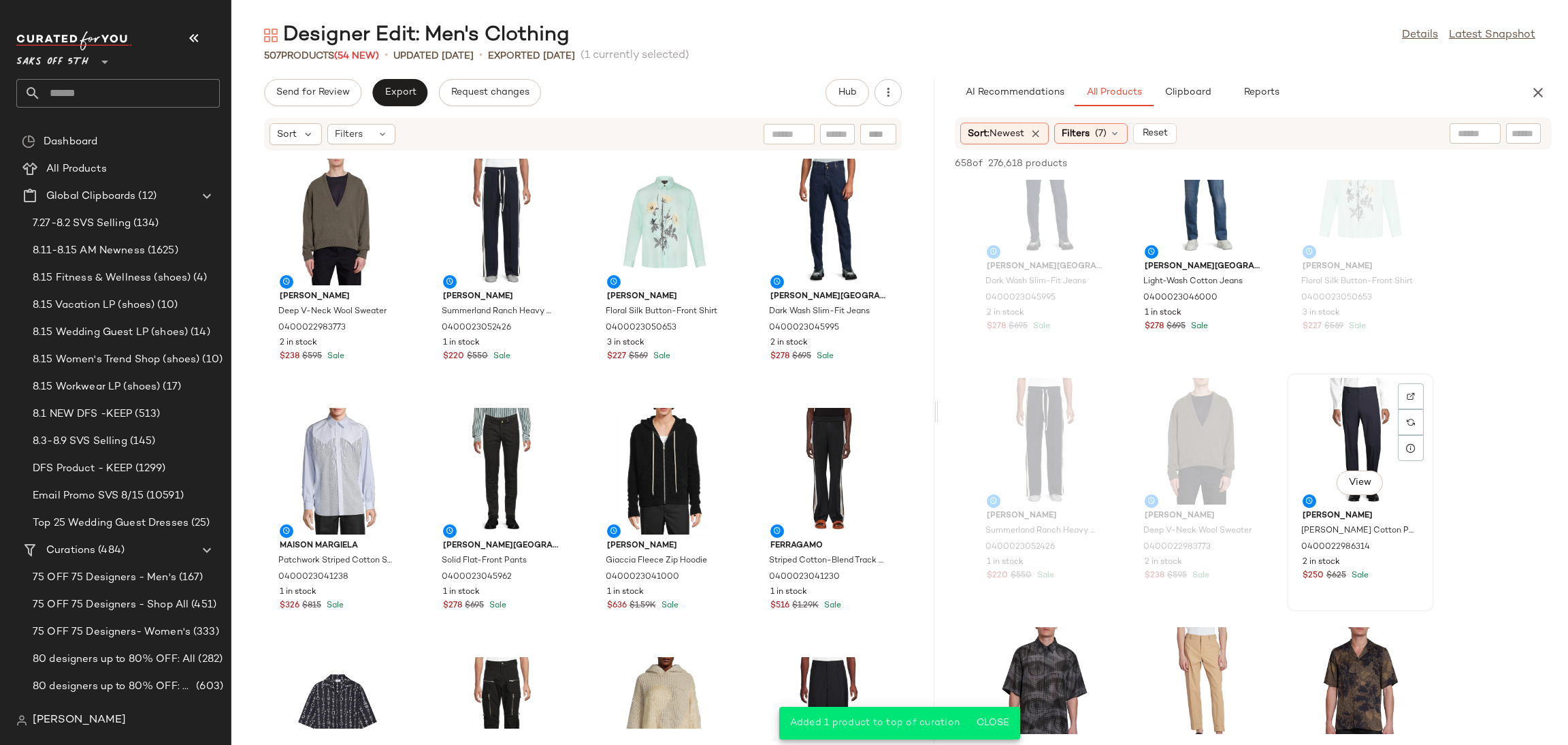
click at [1344, 413] on div "View" at bounding box center [1361, 441] width 138 height 127
click at [1344, 155] on button "Add to Top" at bounding box center [1357, 163] width 65 height 16
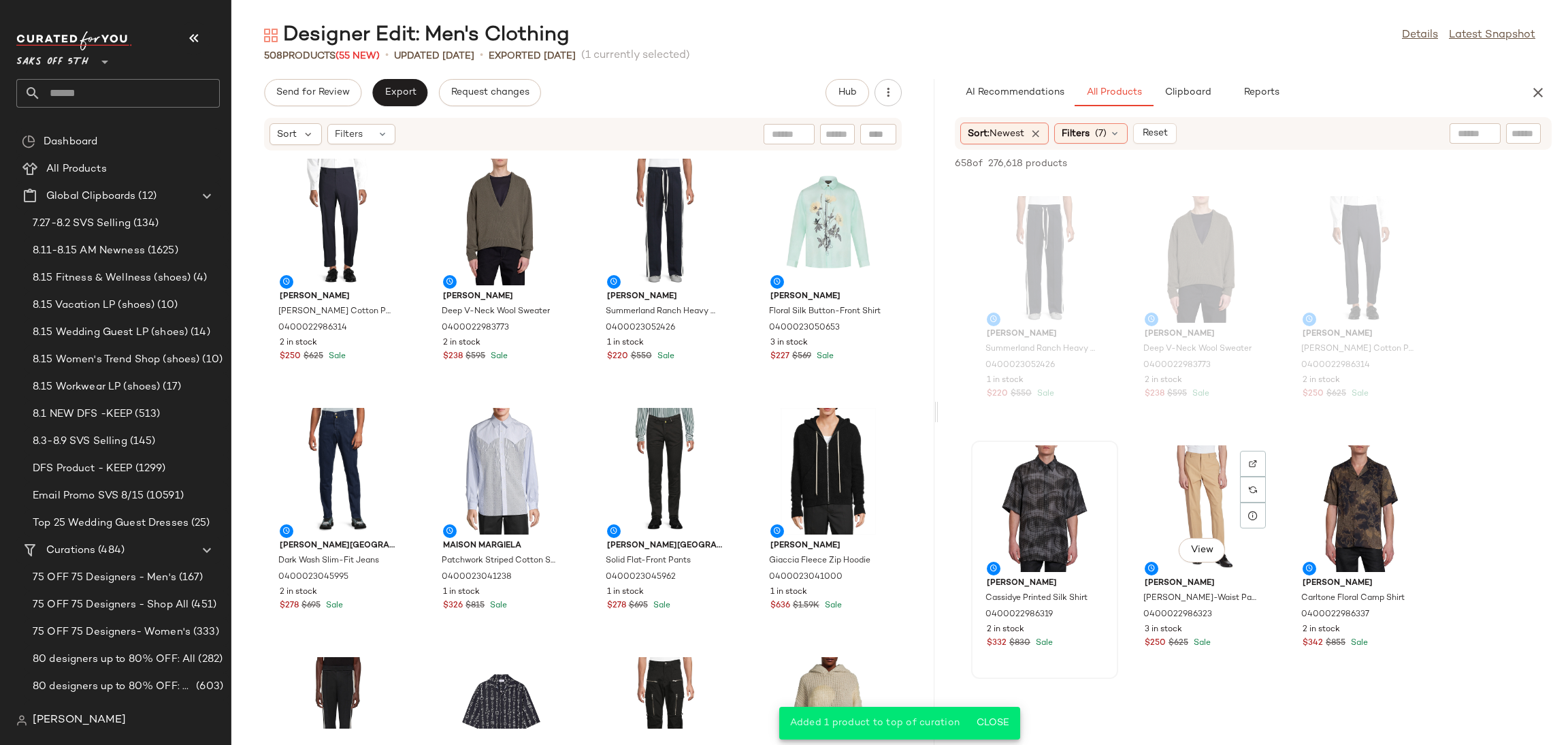
scroll to position [3484, 0]
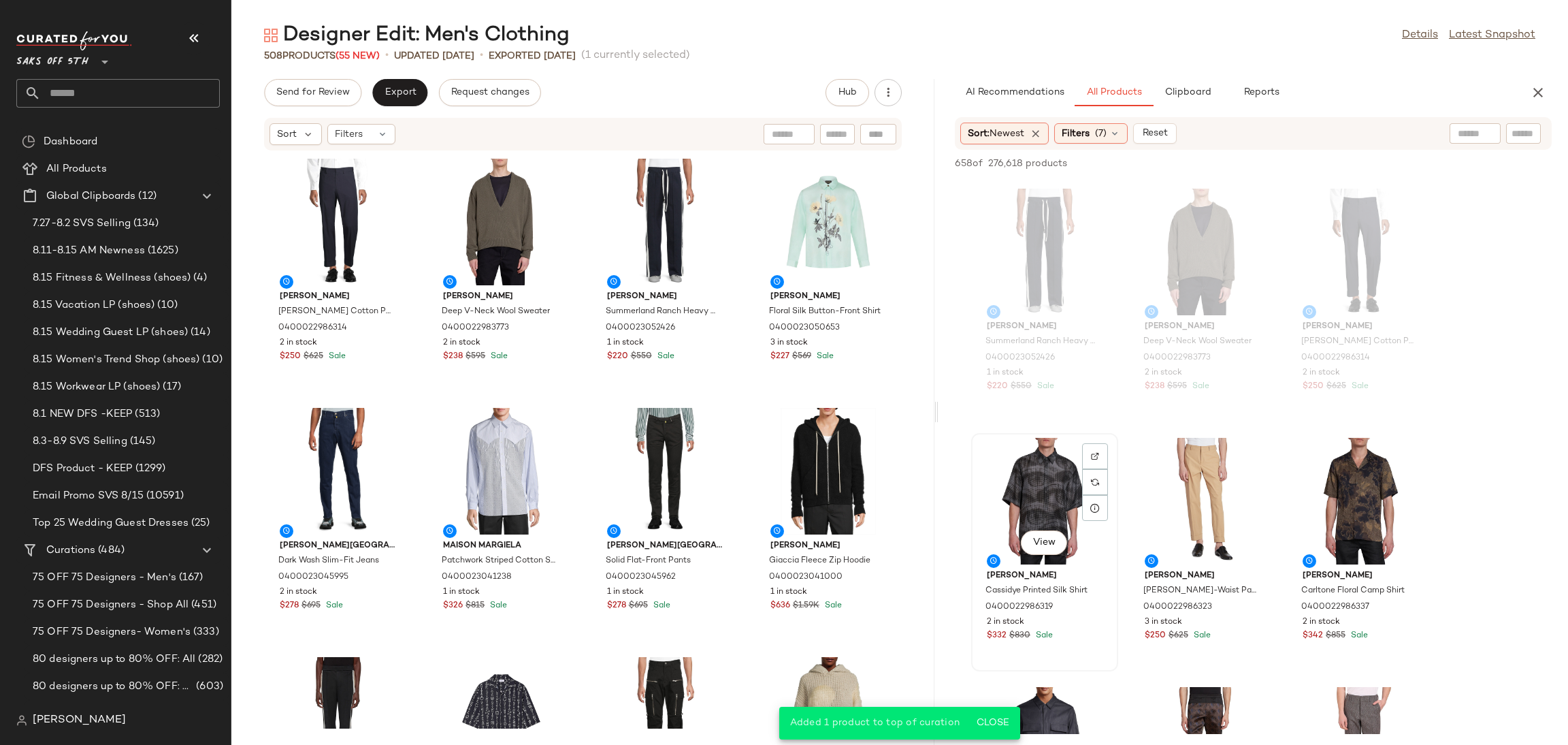
click at [1038, 488] on div "View" at bounding box center [1045, 501] width 138 height 127
click at [1350, 167] on span "Add to Top" at bounding box center [1357, 163] width 54 height 9
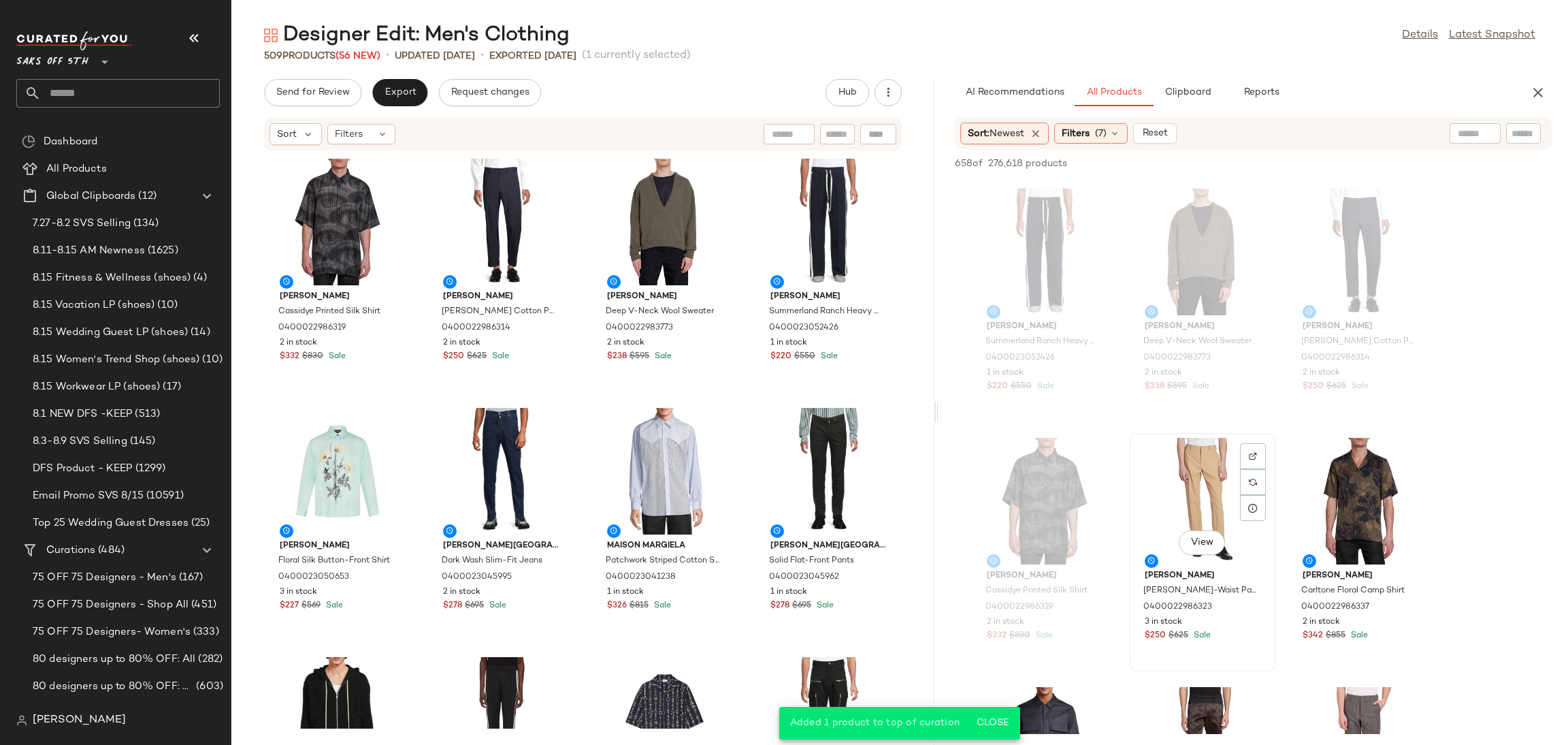
click at [1191, 466] on div "View" at bounding box center [1202, 501] width 138 height 127
click at [1337, 168] on icon "button" at bounding box center [1335, 163] width 9 height 9
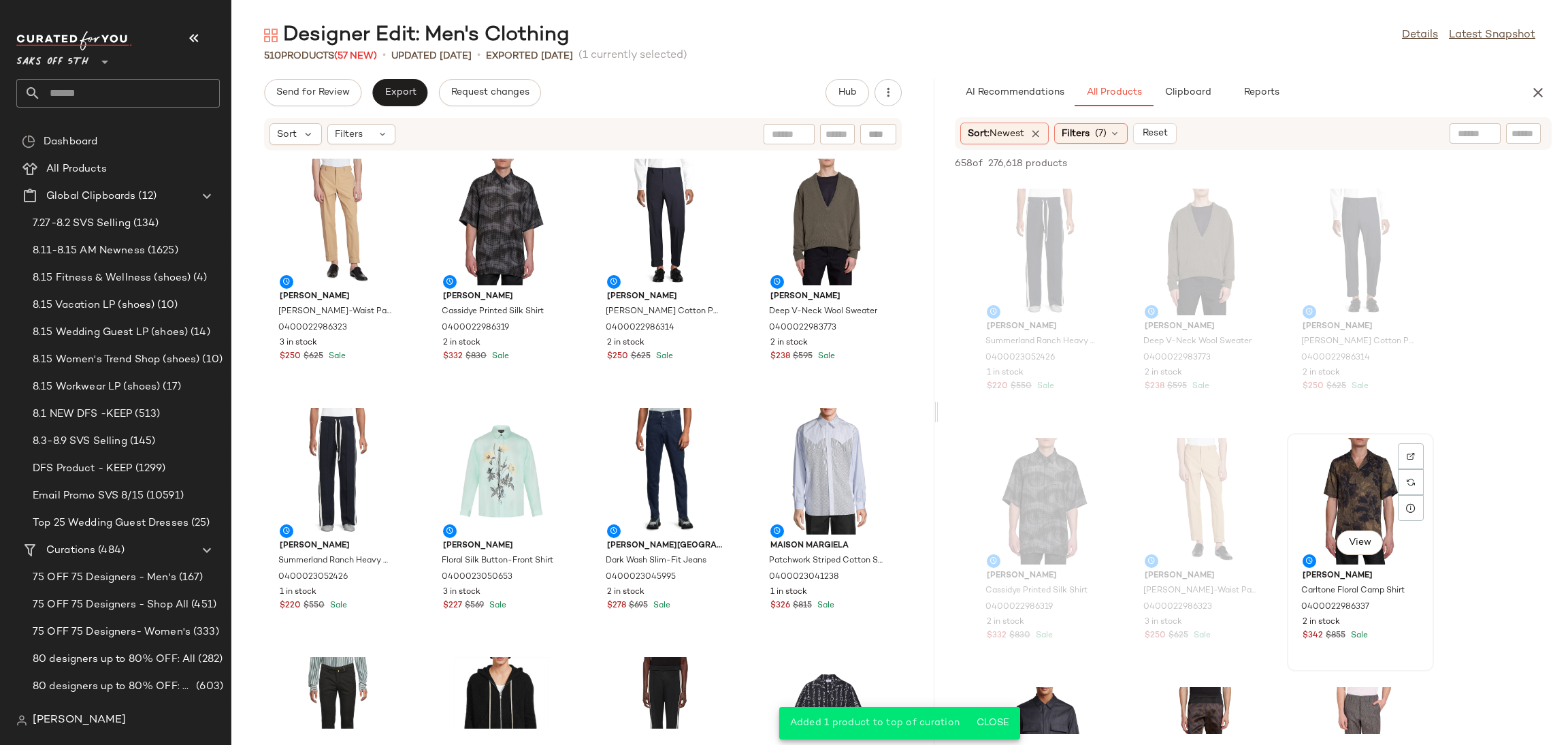
click at [1341, 465] on div "View" at bounding box center [1361, 501] width 138 height 127
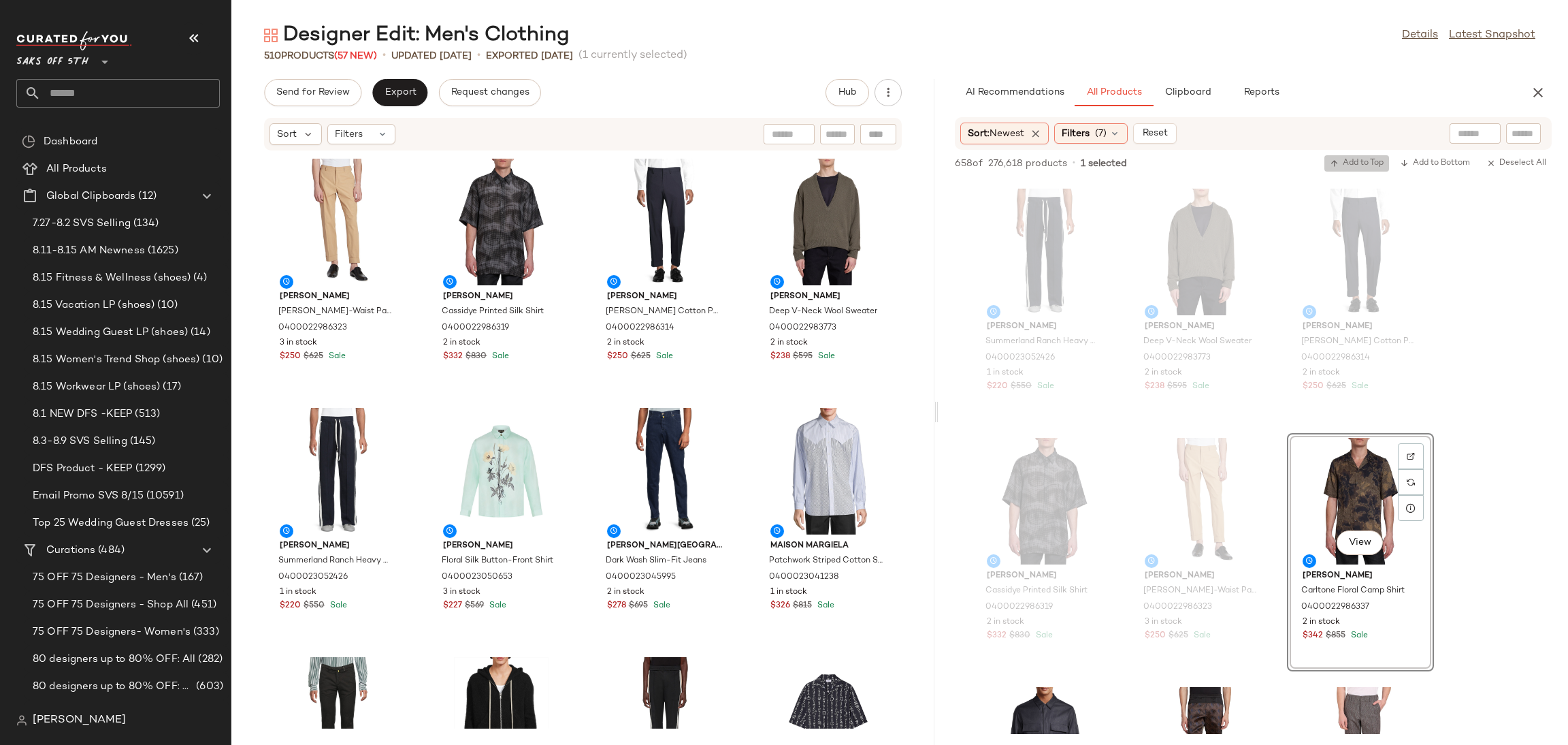
click at [1363, 156] on button "Add to Top" at bounding box center [1357, 163] width 65 height 16
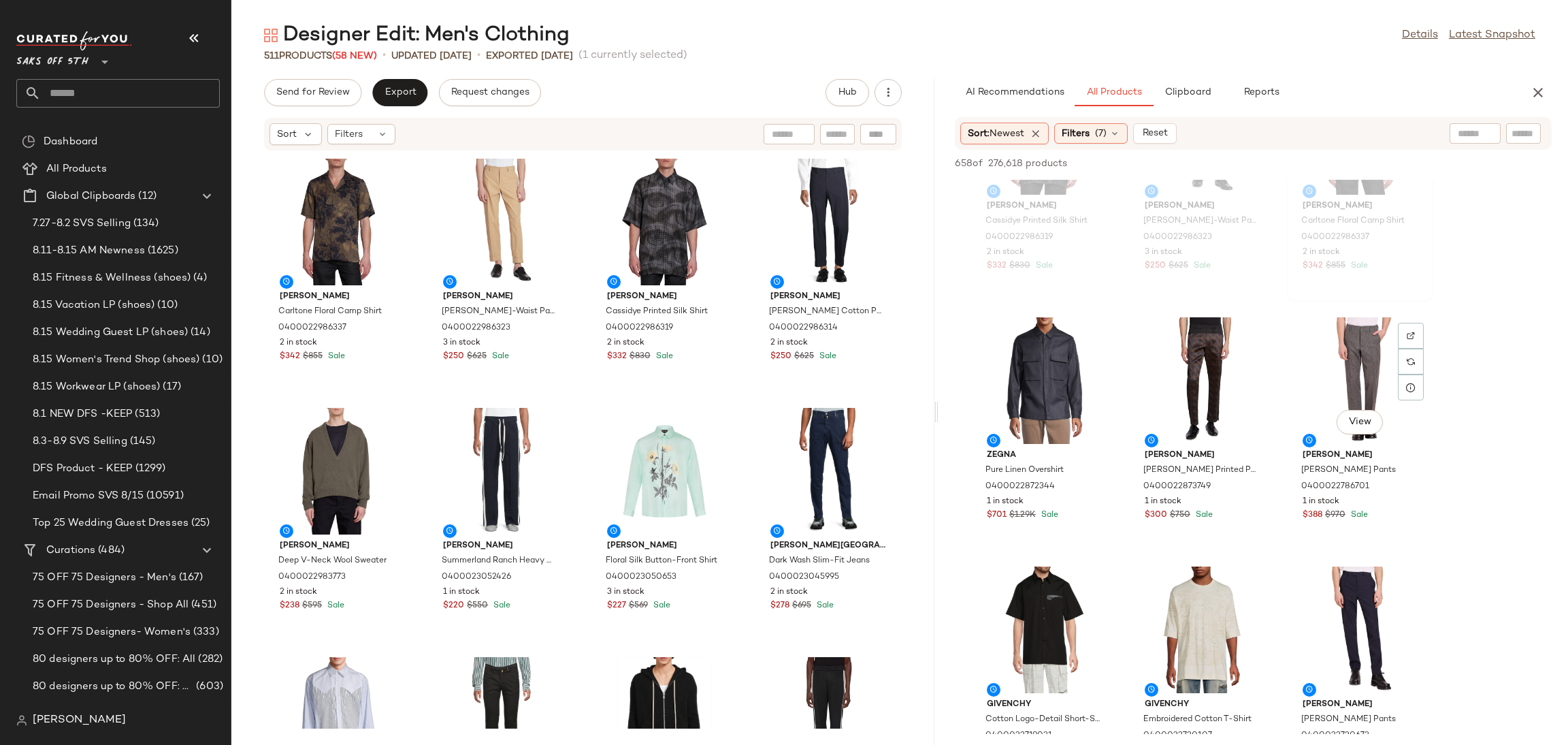
scroll to position [3855, 0]
click at [1345, 349] on div "View" at bounding box center [1361, 379] width 138 height 127
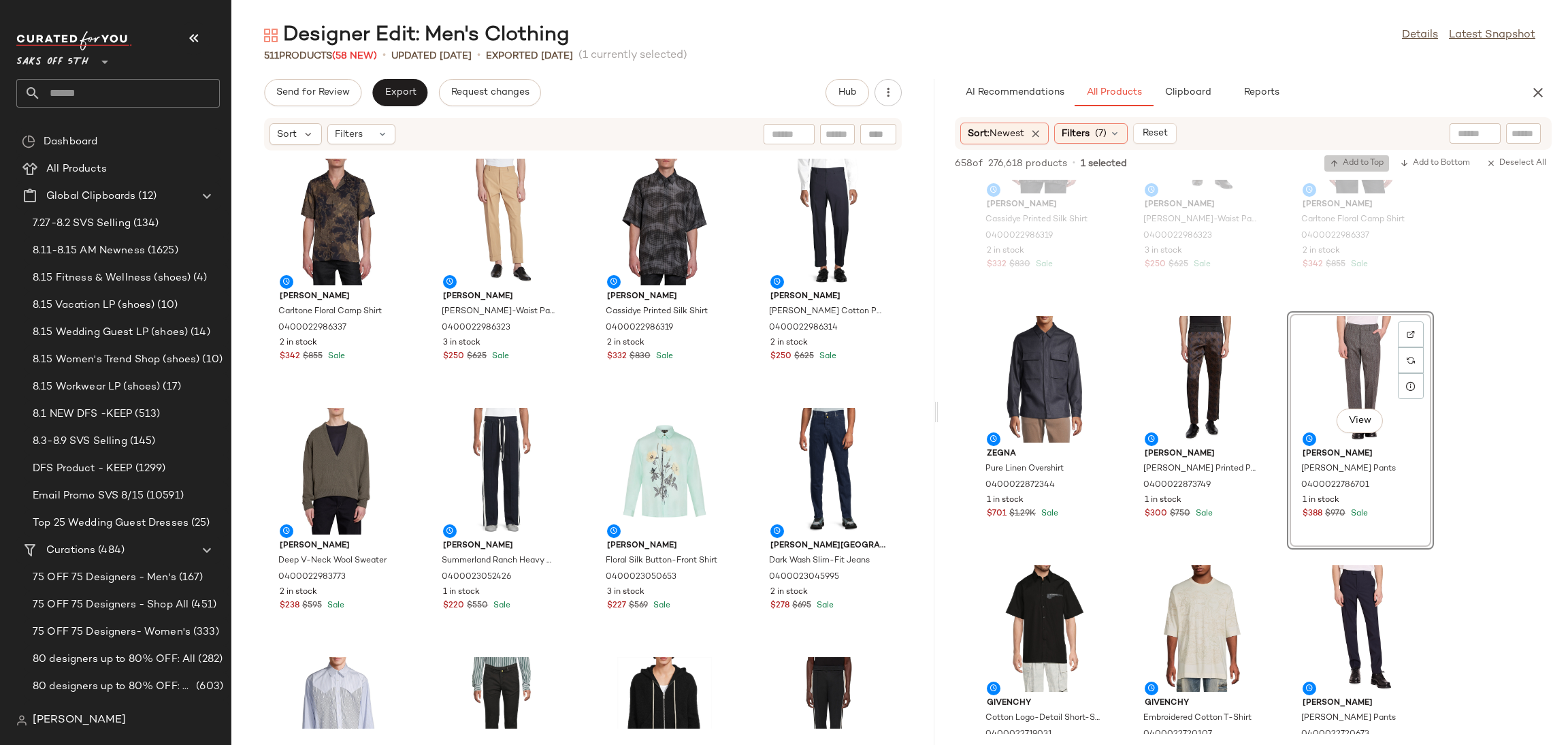
click at [1362, 157] on button "Add to Top" at bounding box center [1357, 163] width 65 height 16
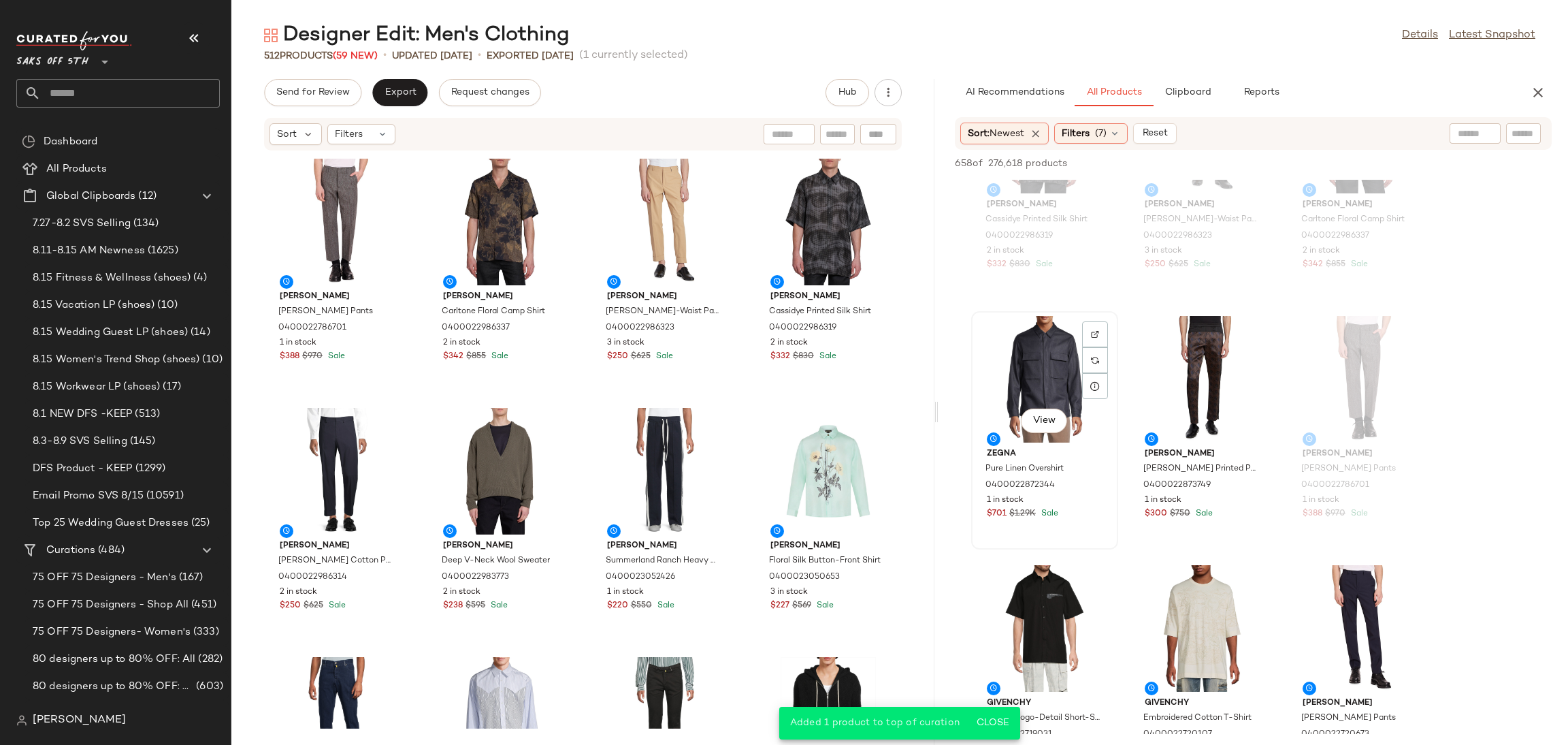
click at [1030, 355] on div "View" at bounding box center [1045, 379] width 138 height 127
click at [1349, 159] on span "Add to Top" at bounding box center [1357, 163] width 54 height 9
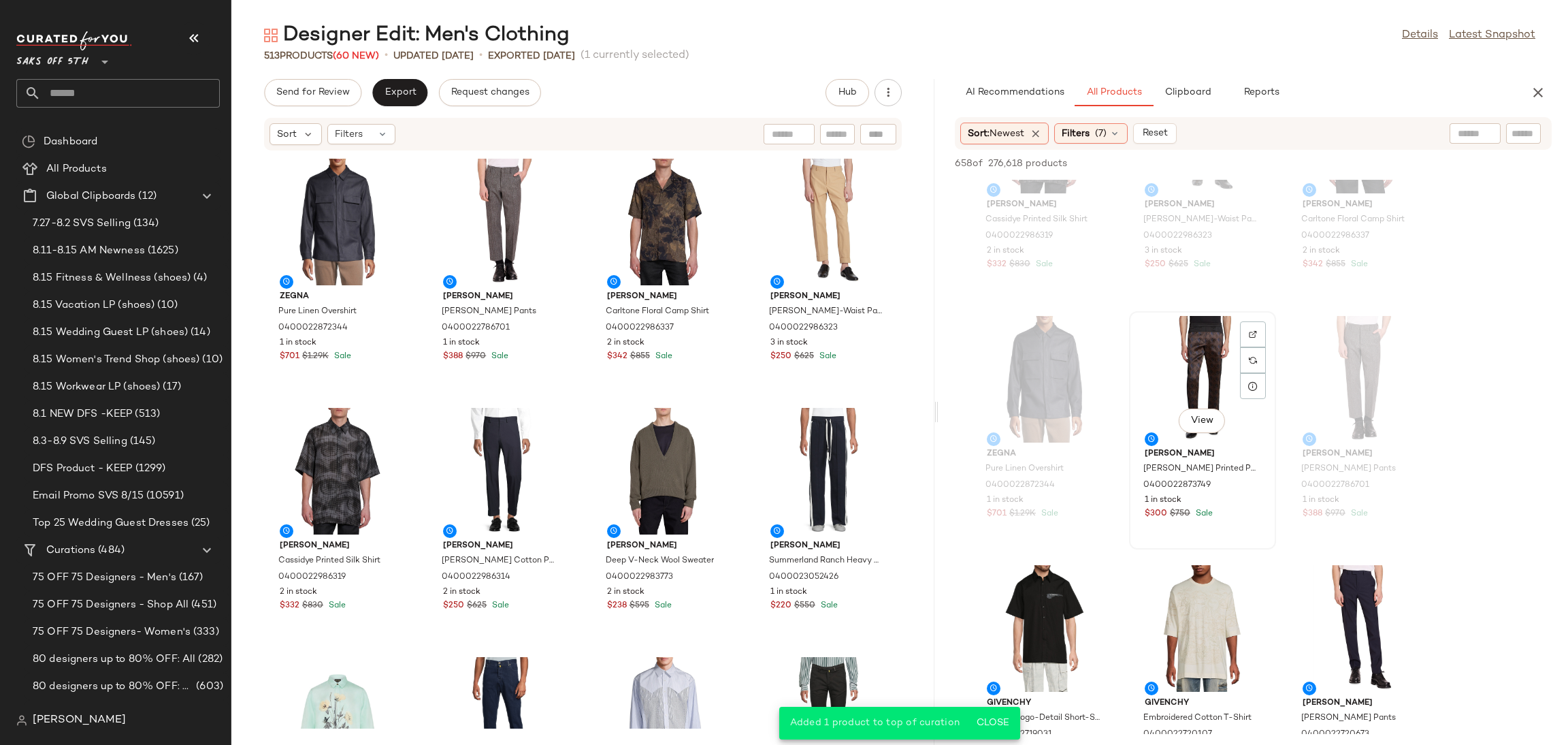
click at [1179, 357] on div "View" at bounding box center [1202, 379] width 138 height 127
click at [1341, 158] on span "Add to Top" at bounding box center [1357, 163] width 54 height 9
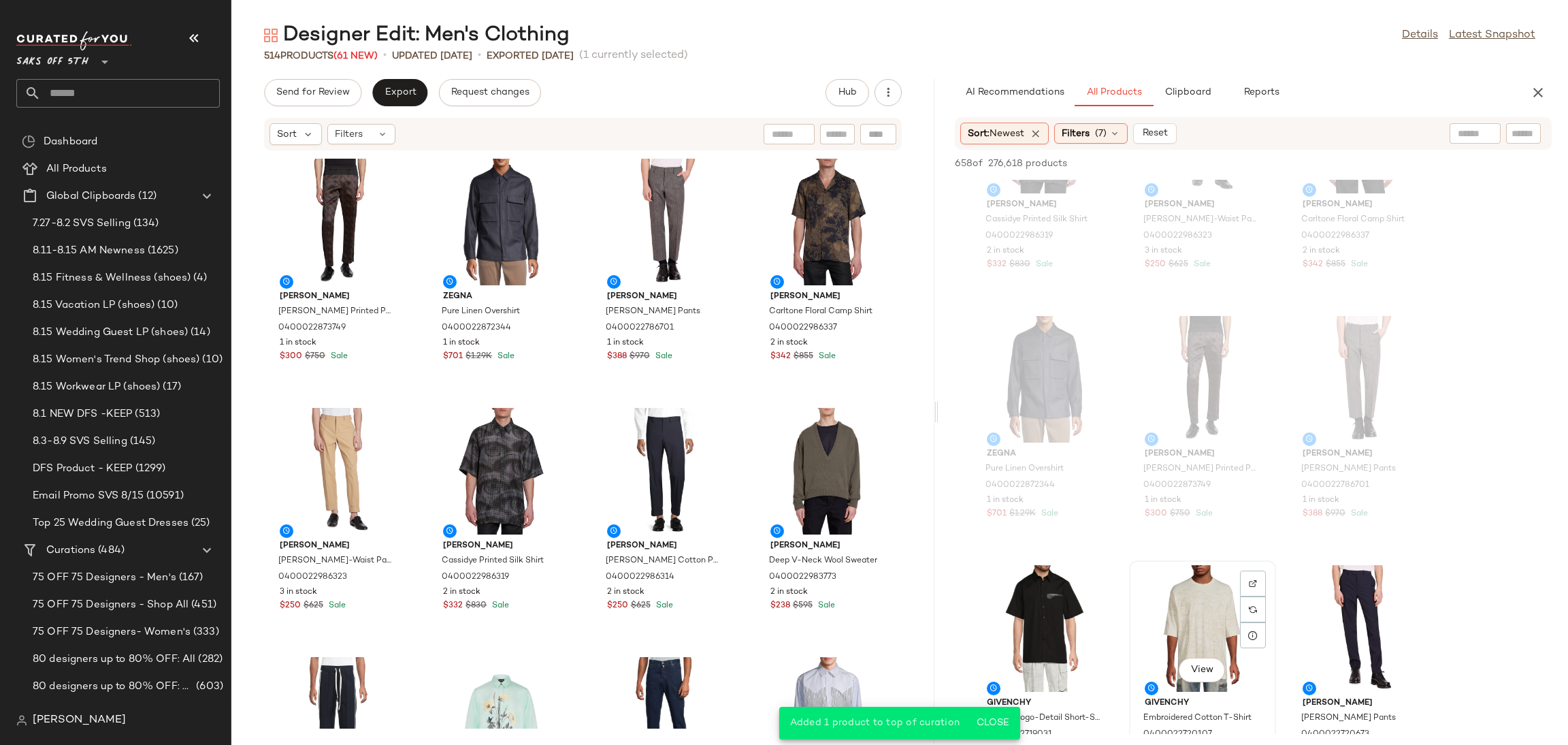
click at [1215, 585] on div "View" at bounding box center [1202, 628] width 138 height 127
click at [1353, 163] on span "Add to Top" at bounding box center [1357, 163] width 54 height 9
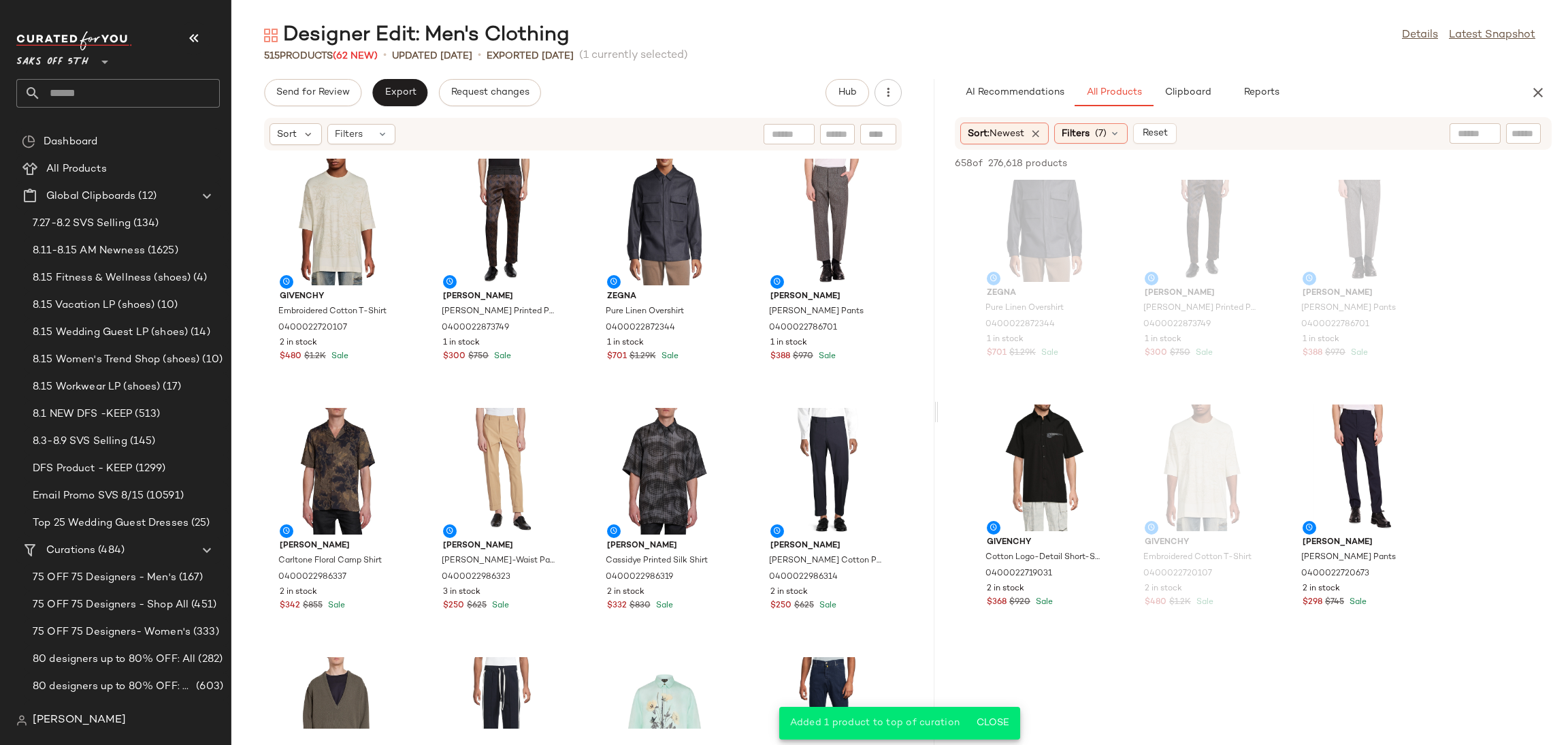
scroll to position [4020, 0]
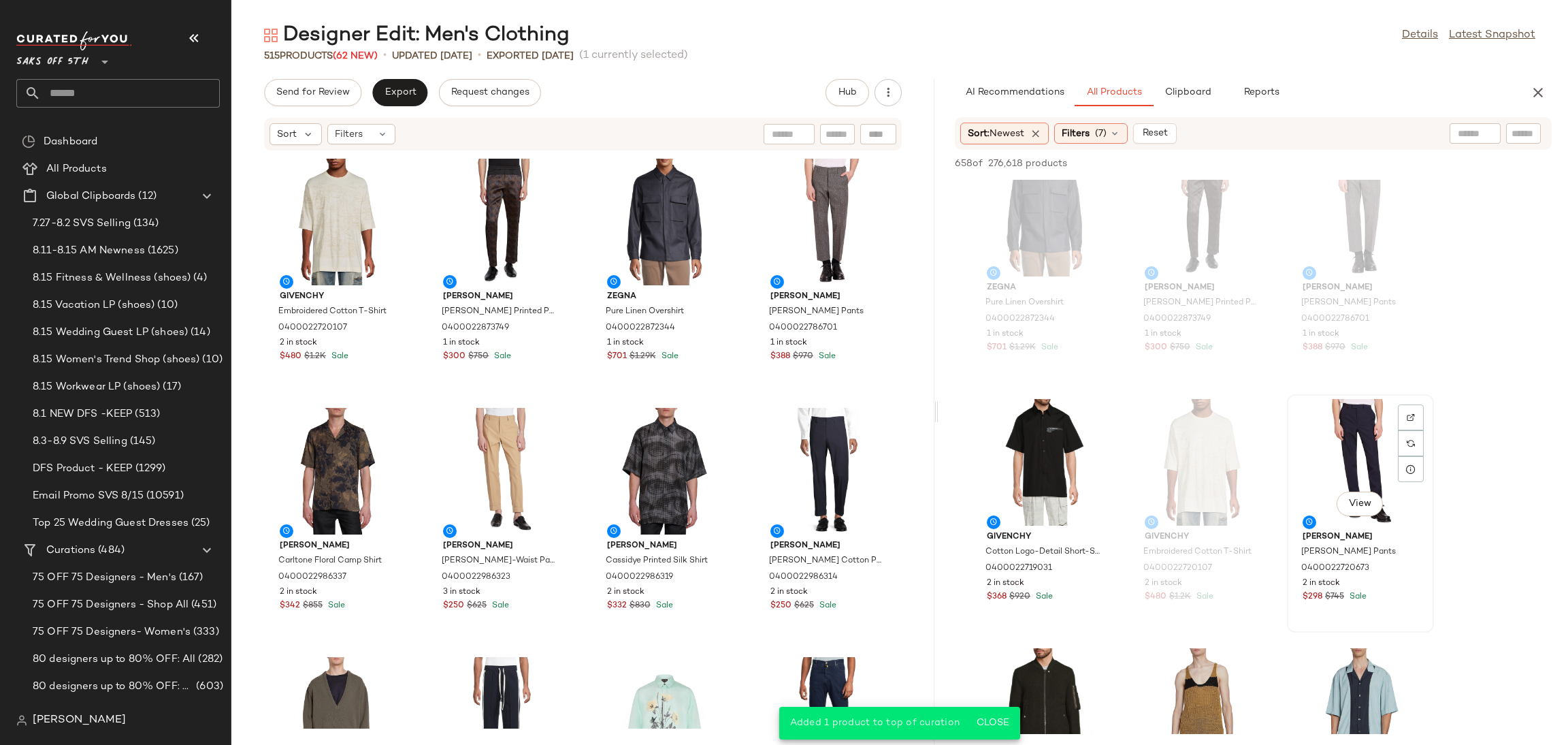
click at [1358, 437] on div "View" at bounding box center [1361, 462] width 138 height 127
click at [1370, 163] on span "Add to Top" at bounding box center [1357, 163] width 54 height 9
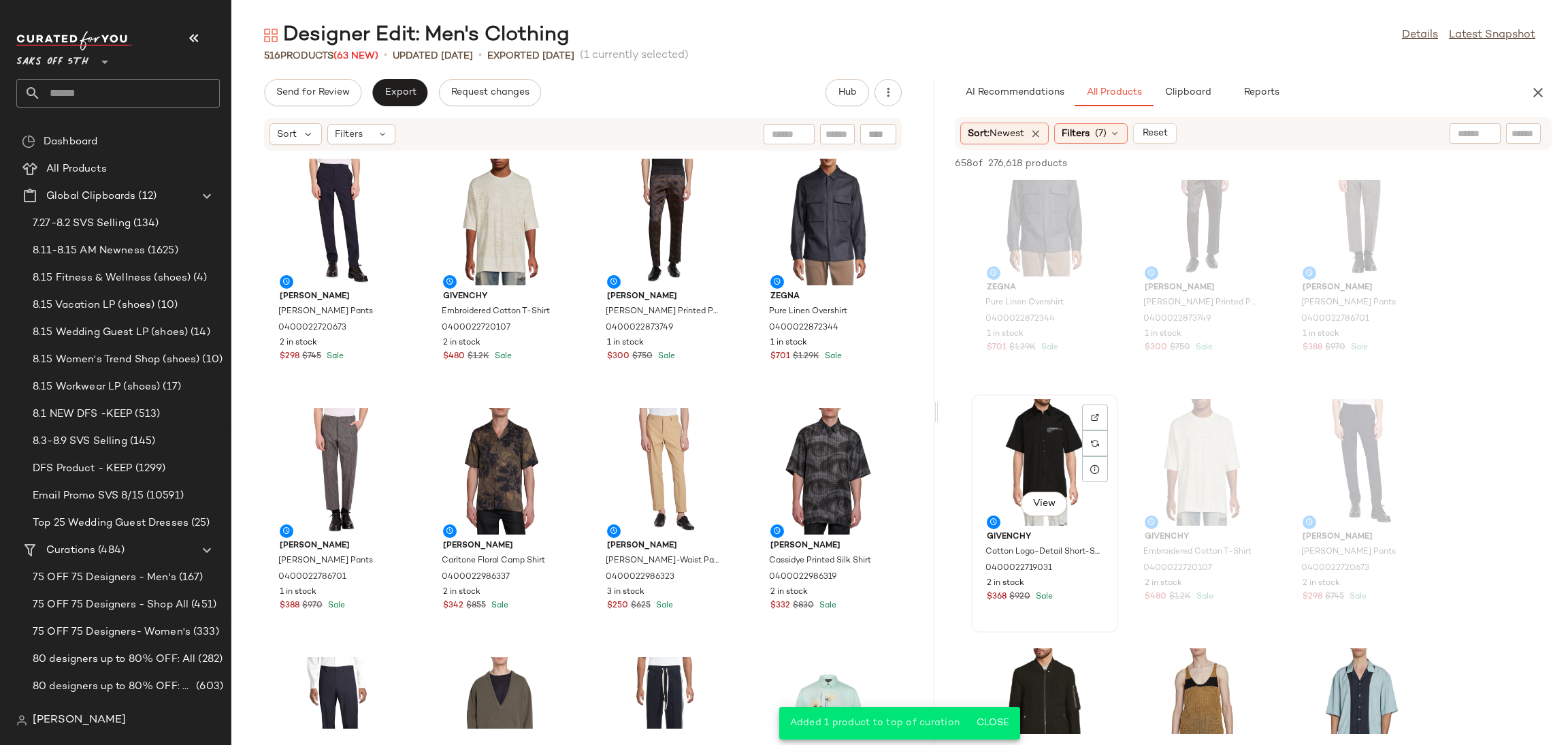
click at [1035, 438] on div "View" at bounding box center [1045, 462] width 138 height 127
click at [1345, 162] on span "Add to Top" at bounding box center [1357, 163] width 54 height 9
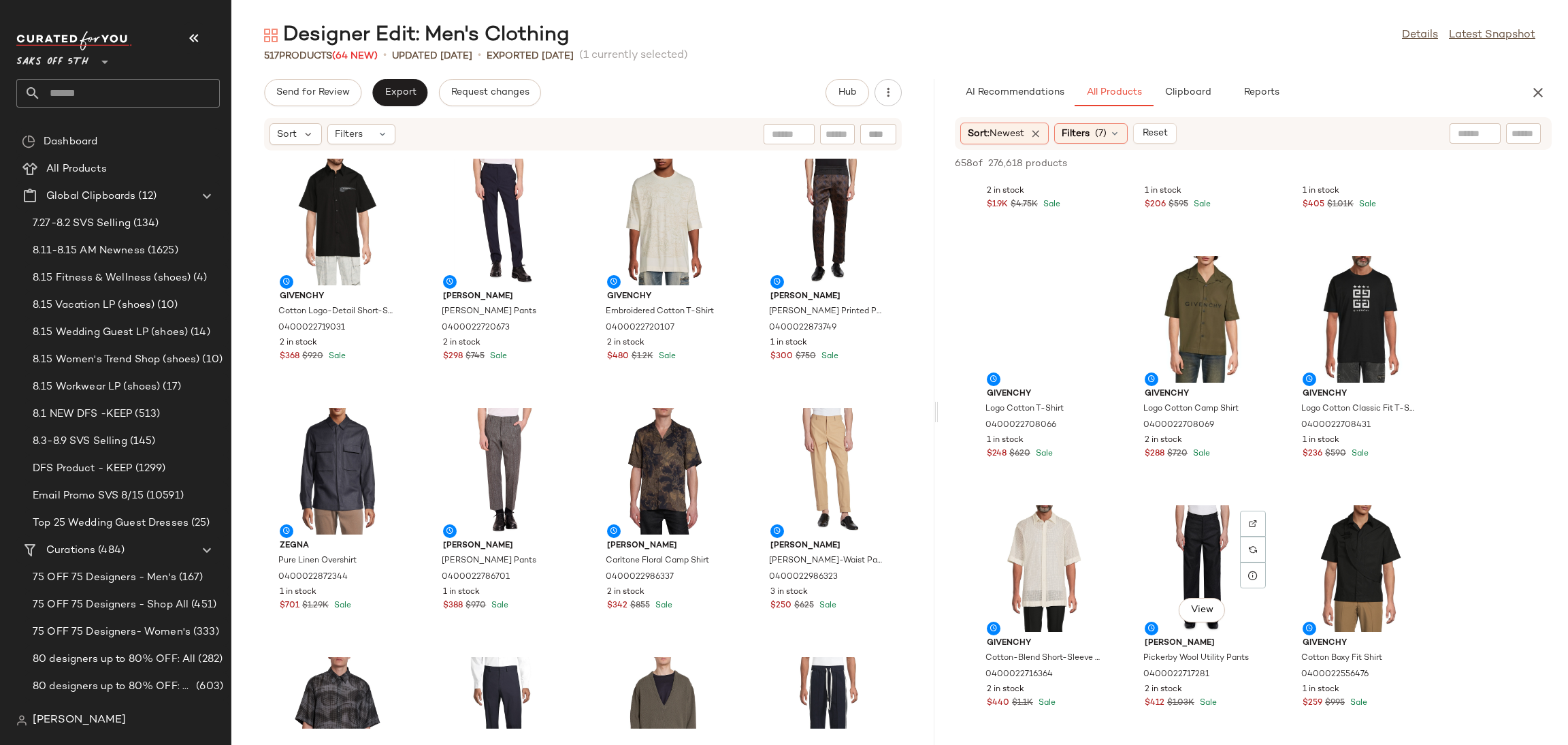
scroll to position [4744, 0]
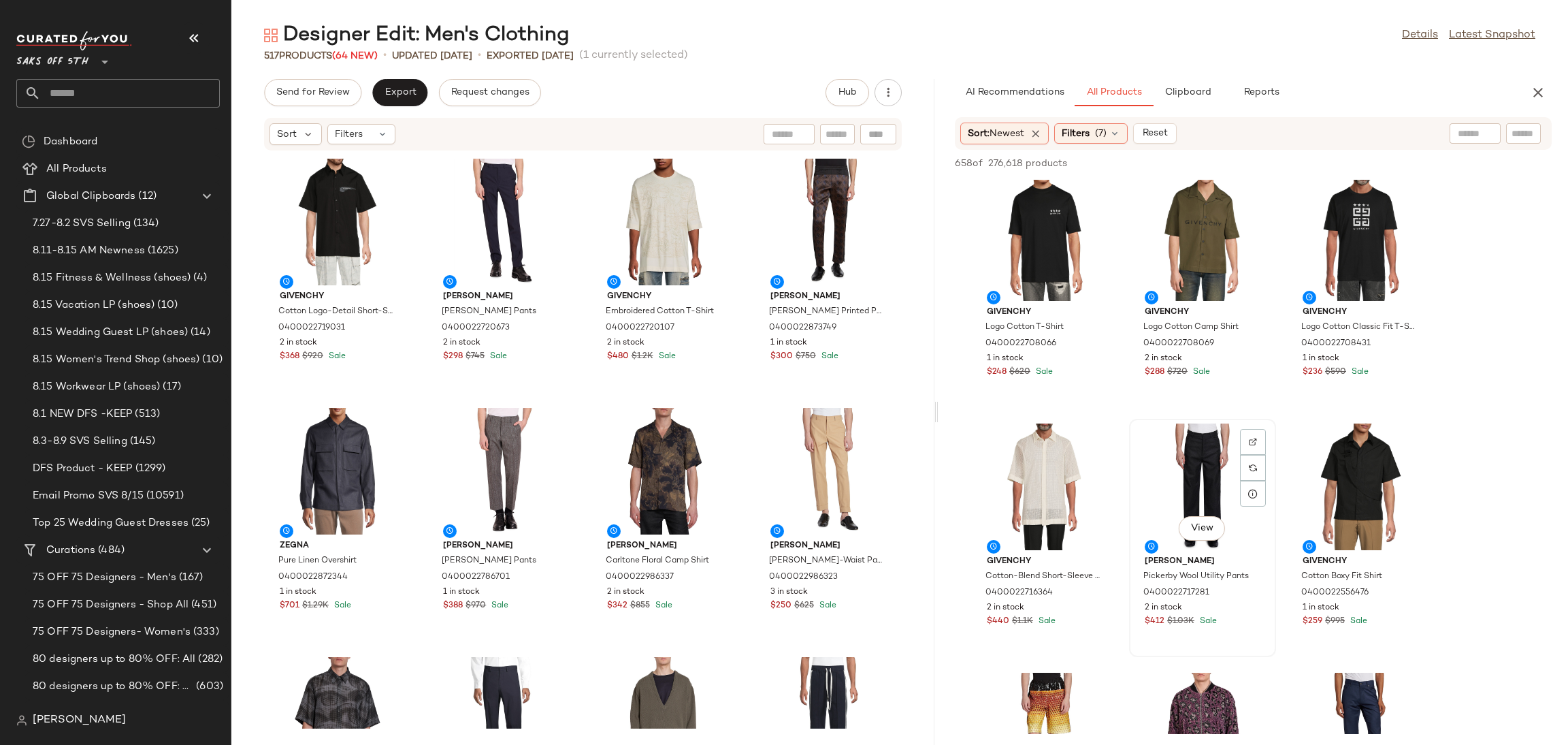
click at [1179, 462] on div "View" at bounding box center [1202, 487] width 138 height 127
click at [1351, 155] on button "Add to Top" at bounding box center [1357, 163] width 65 height 16
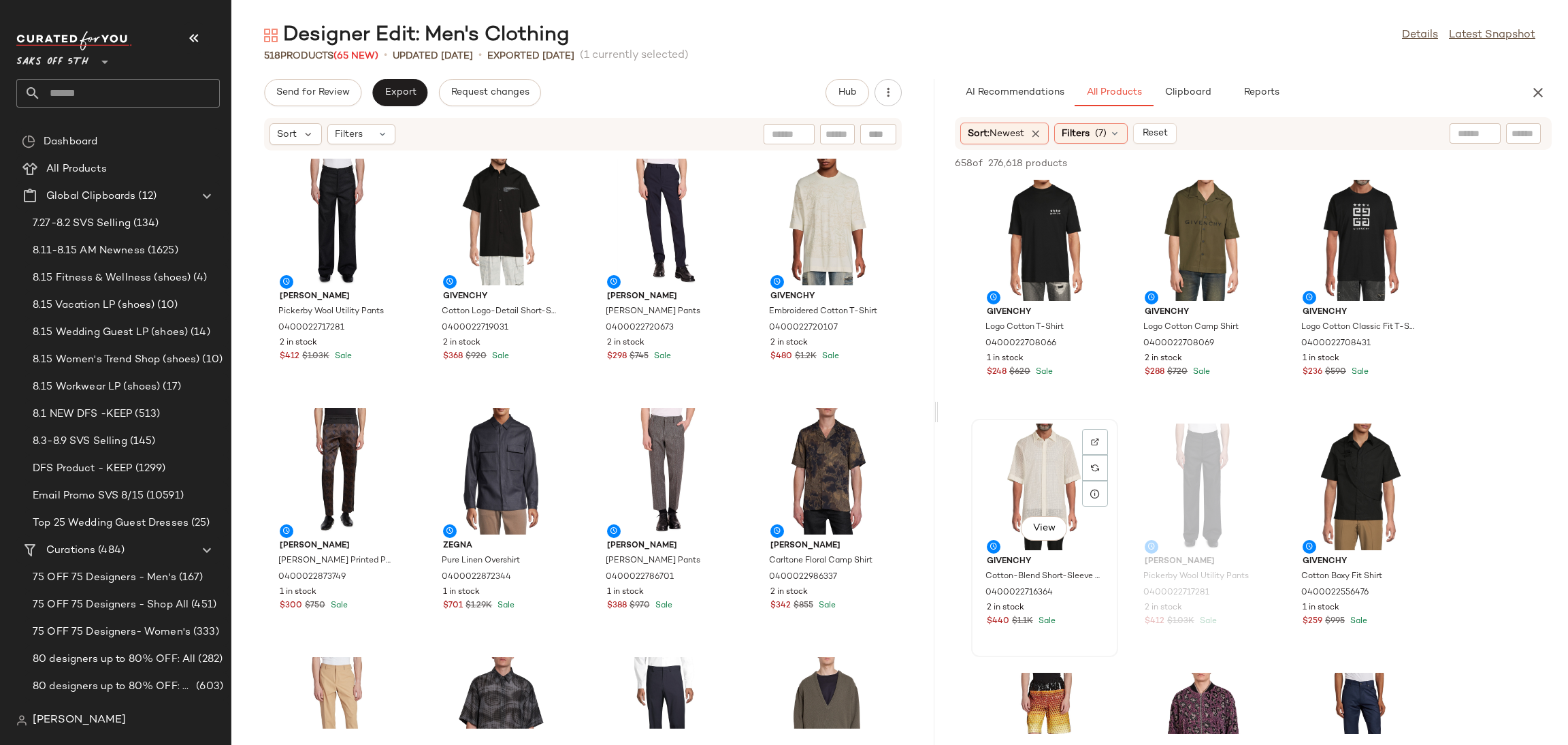
click at [1036, 469] on div "View" at bounding box center [1045, 487] width 138 height 127
click at [1343, 159] on span "Add to Top" at bounding box center [1357, 163] width 54 height 9
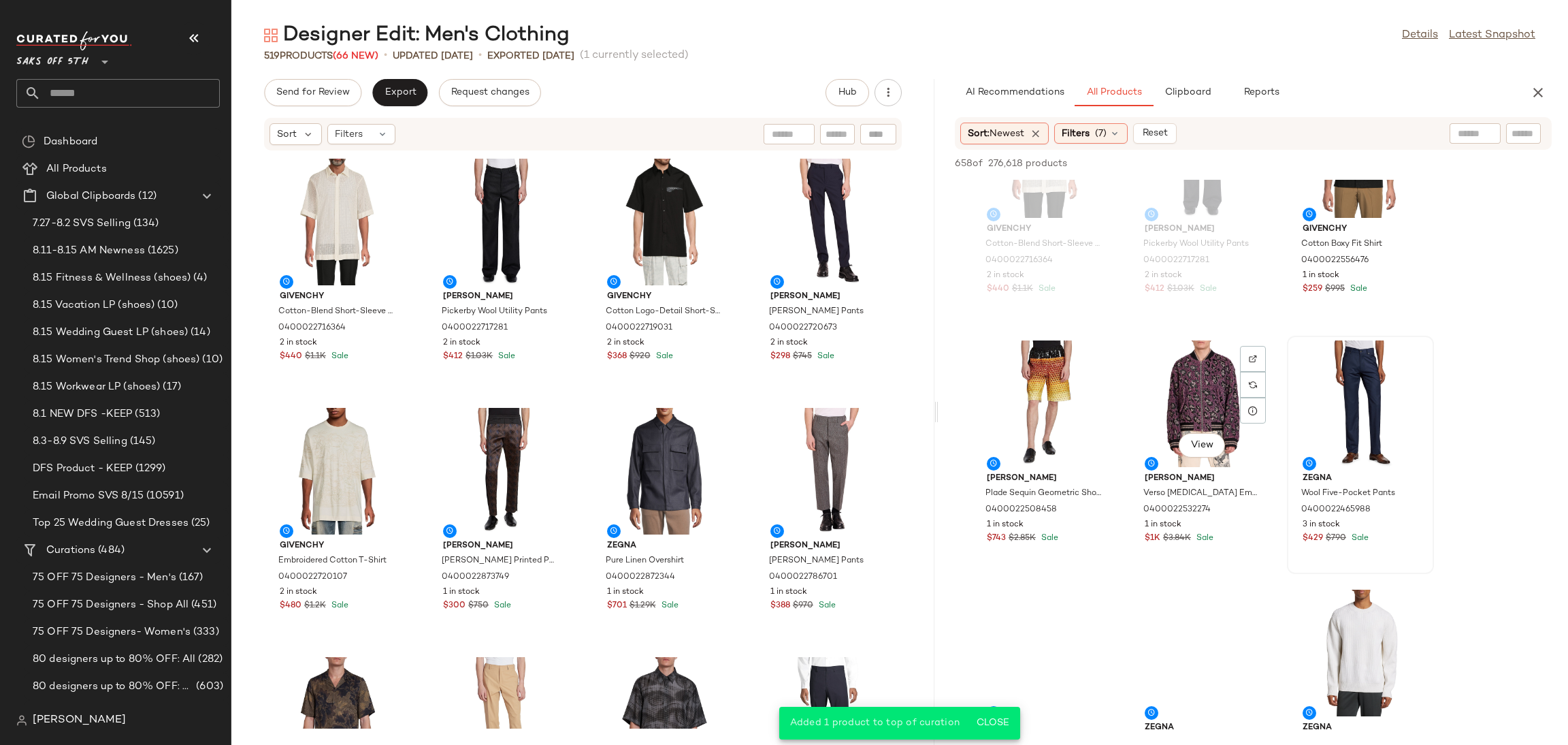
scroll to position [5079, 0]
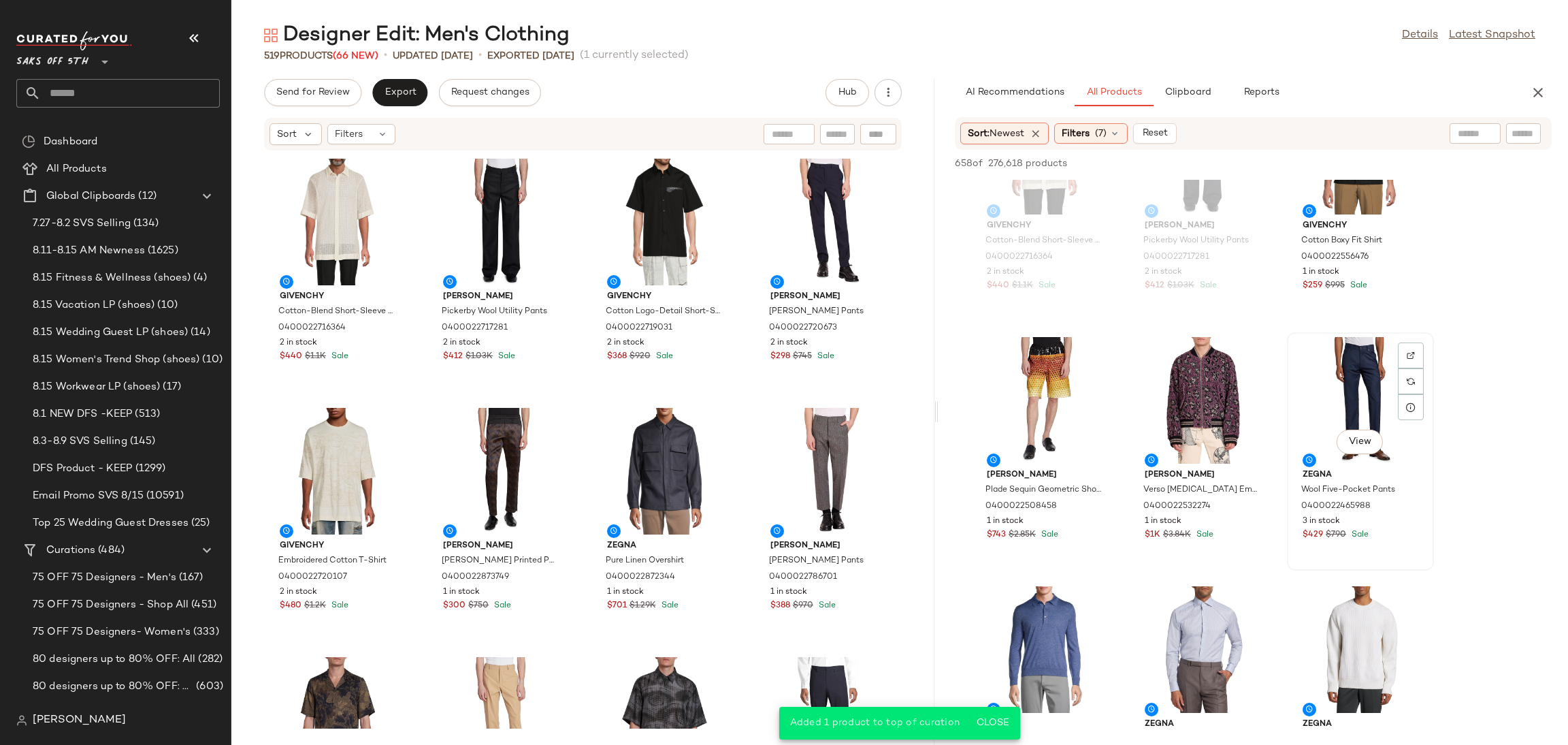
click at [1361, 400] on div "View" at bounding box center [1361, 400] width 138 height 127
click at [1359, 157] on button "Add to Top" at bounding box center [1357, 163] width 65 height 16
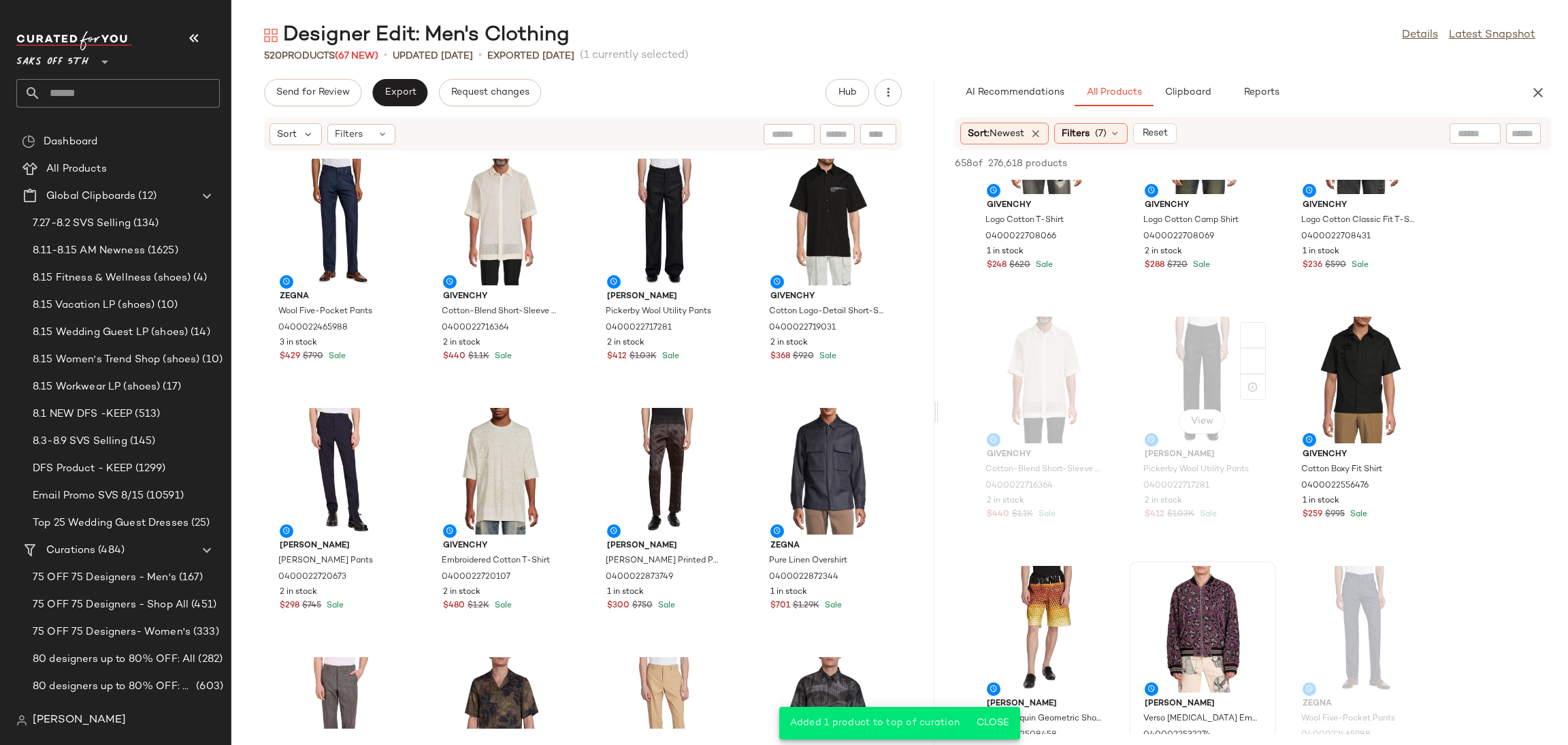
scroll to position [4848, 0]
click at [1355, 375] on div "View" at bounding box center [1361, 382] width 138 height 127
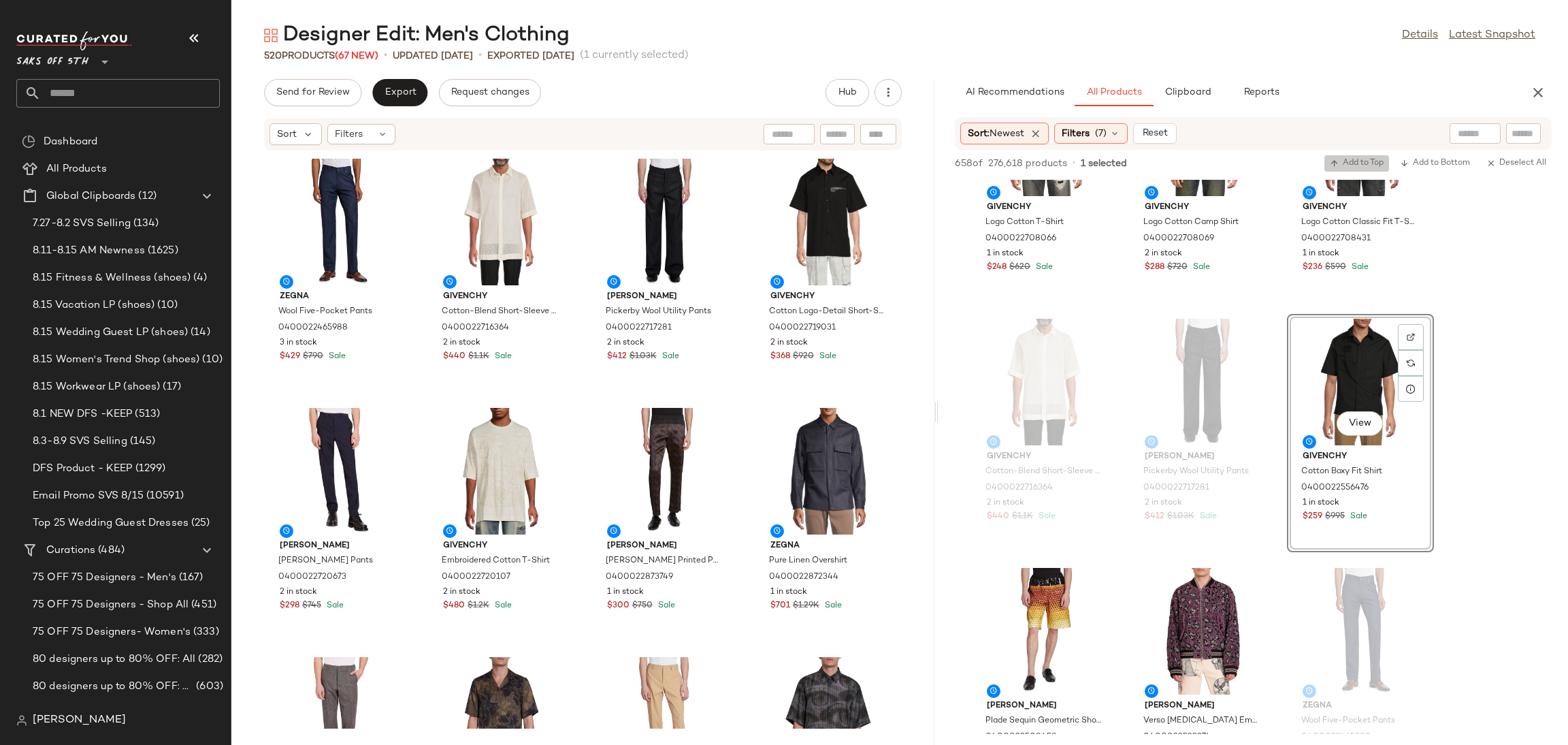
click at [1362, 159] on span "Add to Top" at bounding box center [1357, 163] width 54 height 9
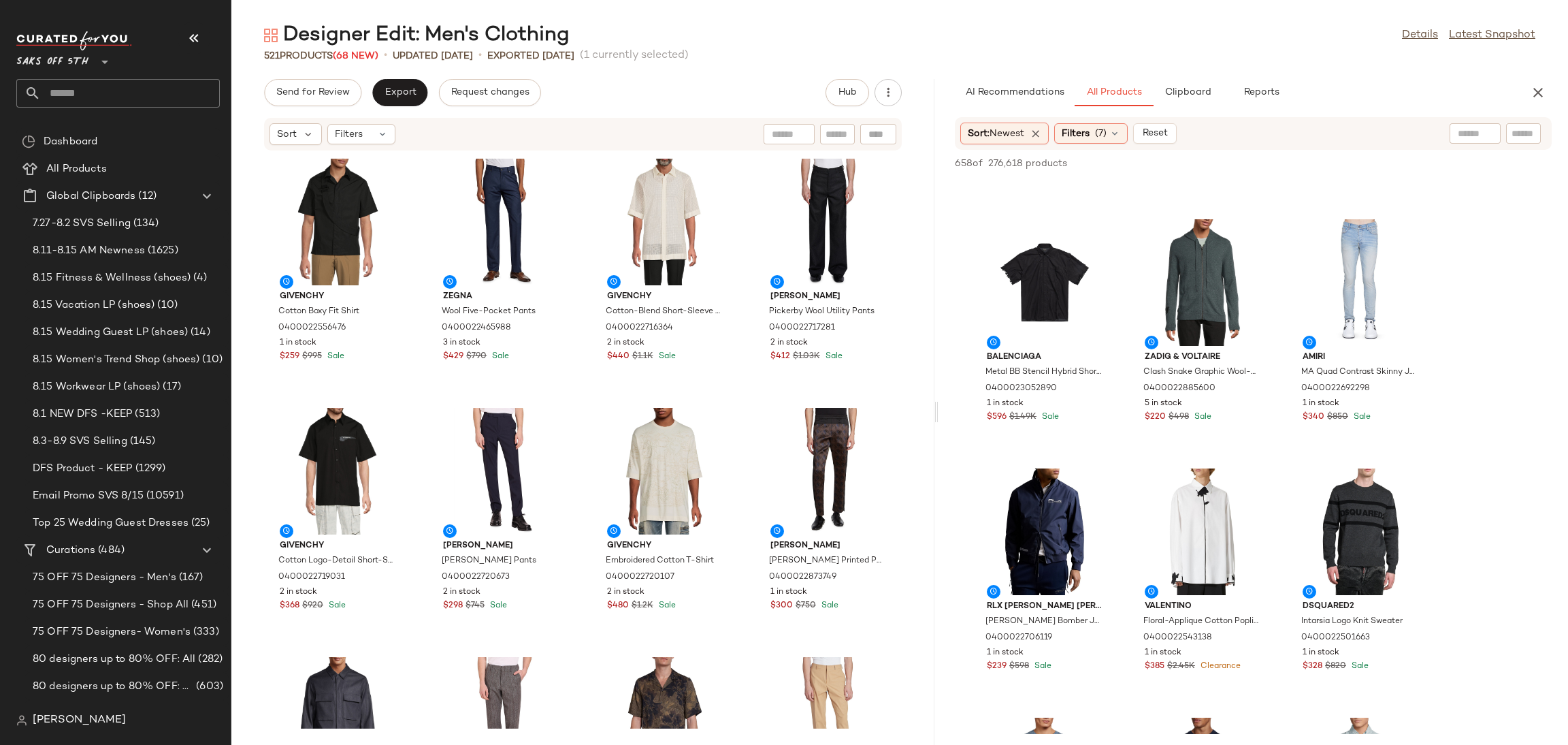
scroll to position [5945, 0]
click at [1349, 244] on div "View" at bounding box center [1361, 282] width 138 height 127
click at [1366, 161] on span "Add to Top" at bounding box center [1357, 163] width 54 height 9
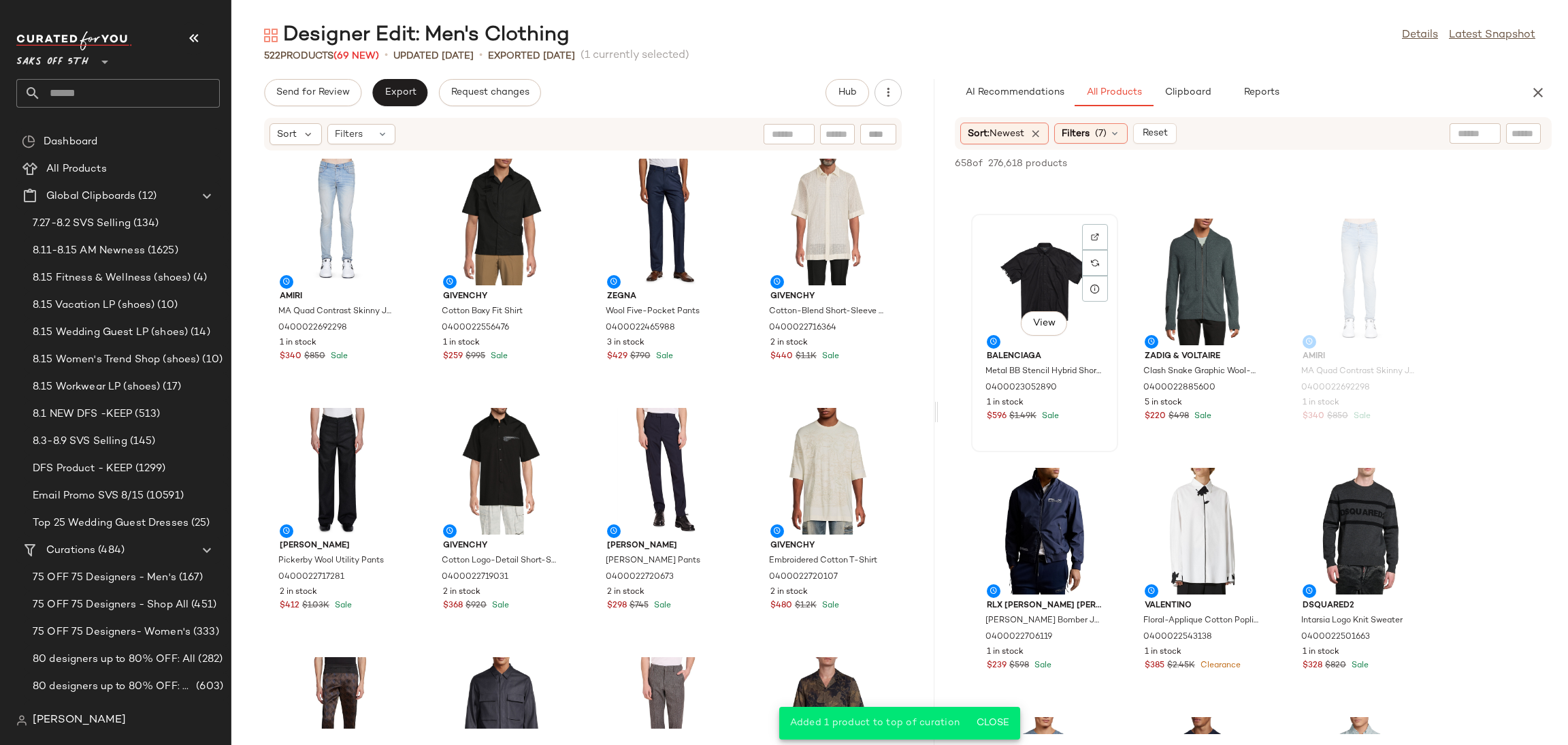
click at [1035, 287] on div "View" at bounding box center [1045, 282] width 138 height 127
click at [1344, 155] on button "Add to Top" at bounding box center [1357, 163] width 65 height 16
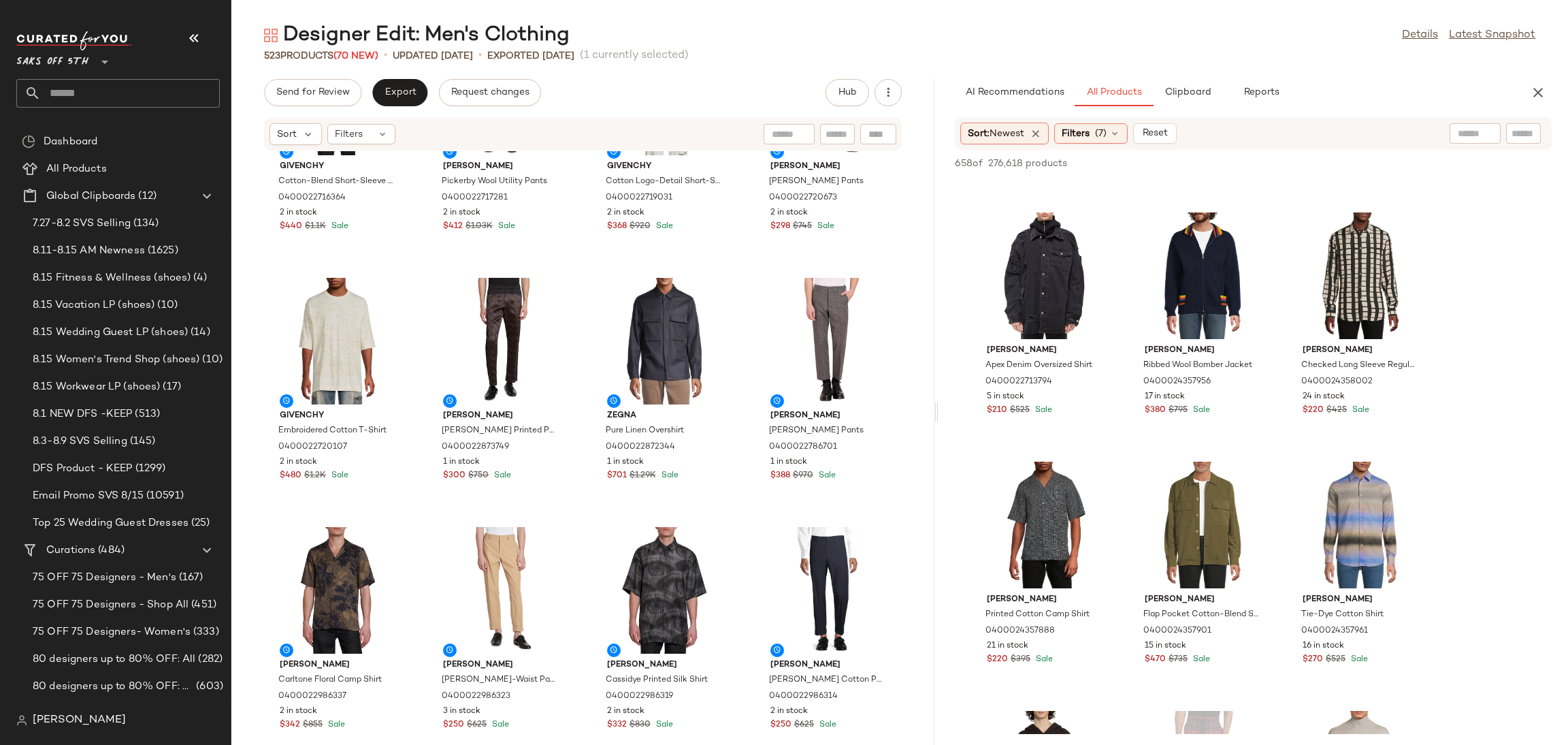
scroll to position [369, 0]
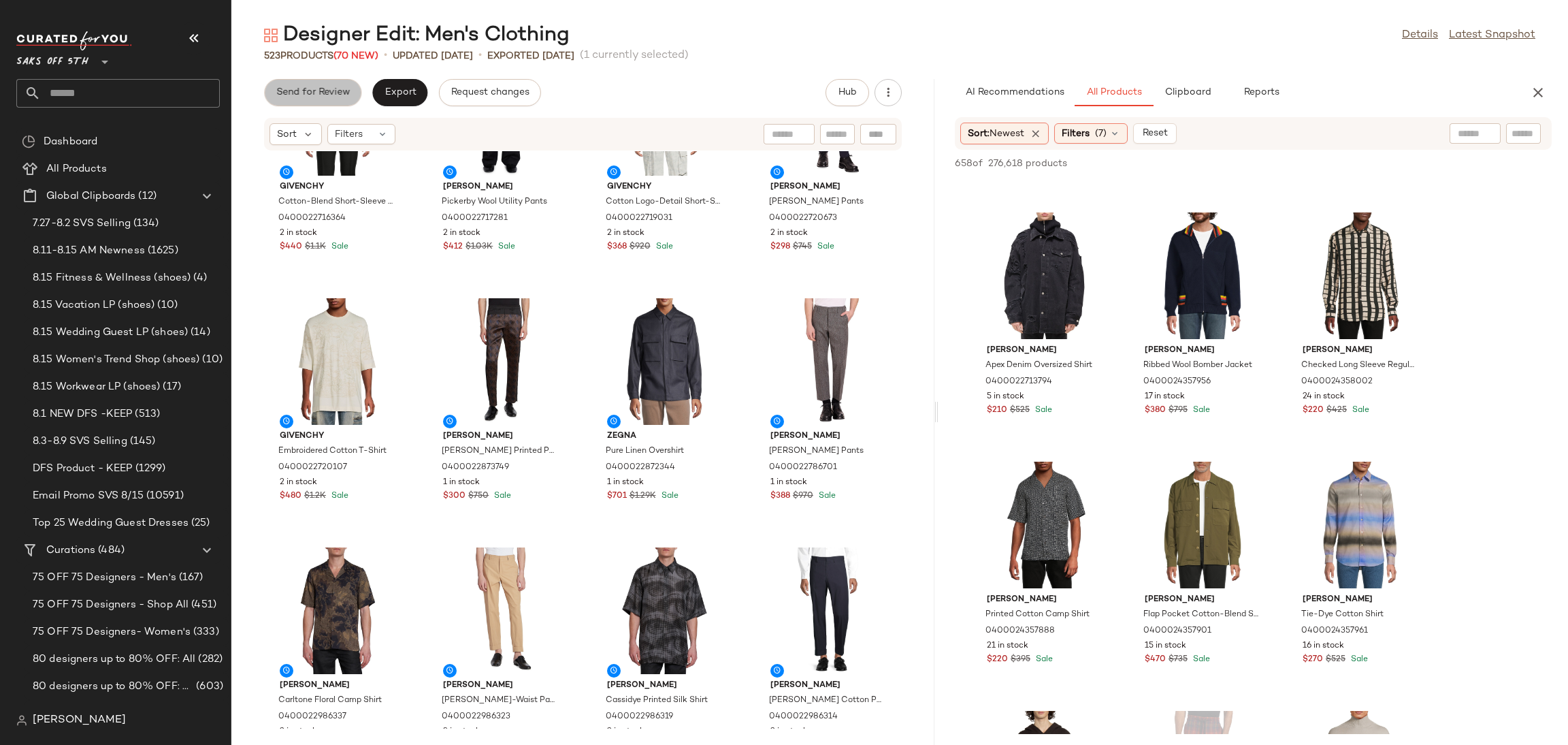
click at [328, 98] on span "Send for Review" at bounding box center [313, 93] width 74 height 11
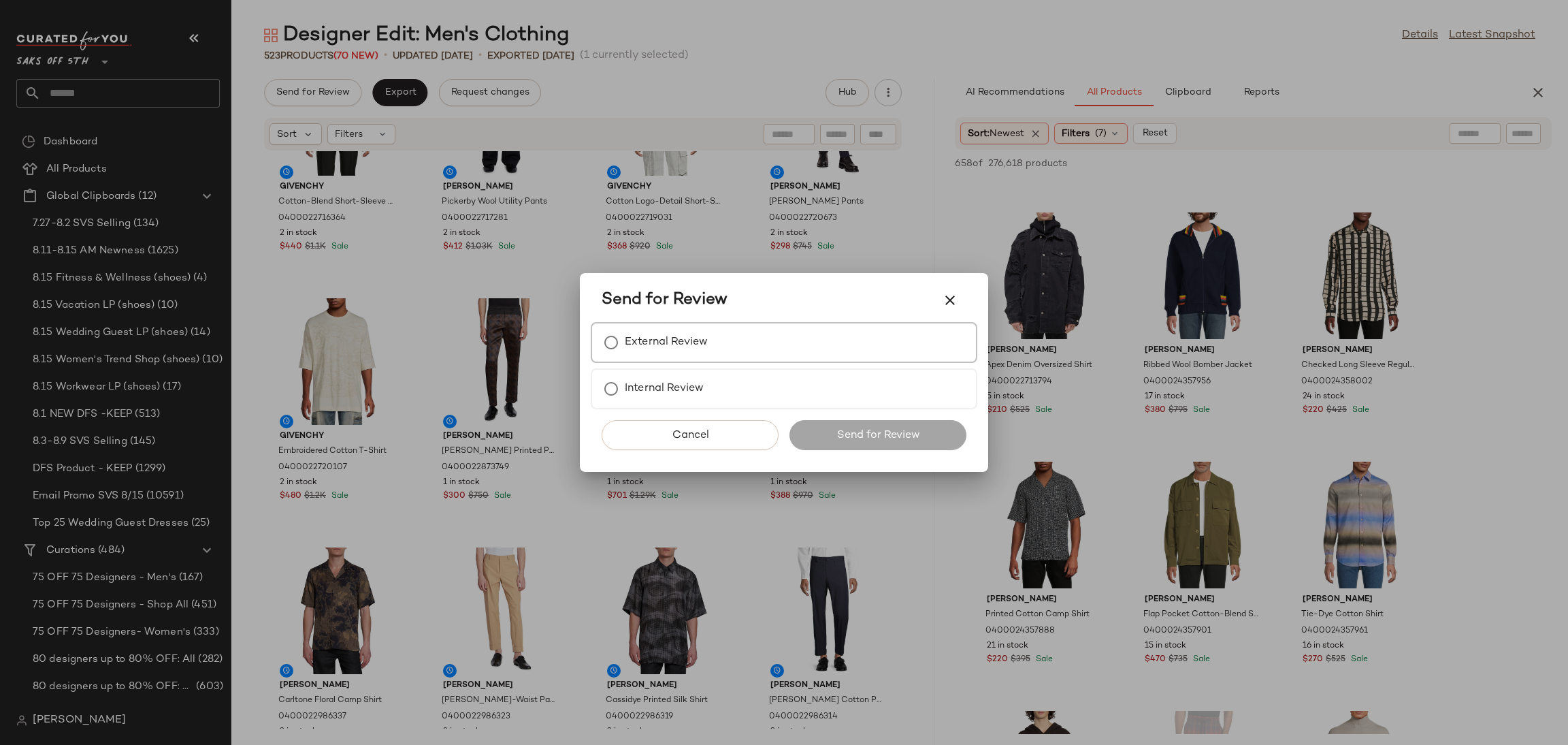
click at [680, 328] on label "External Review" at bounding box center [666, 342] width 83 height 27
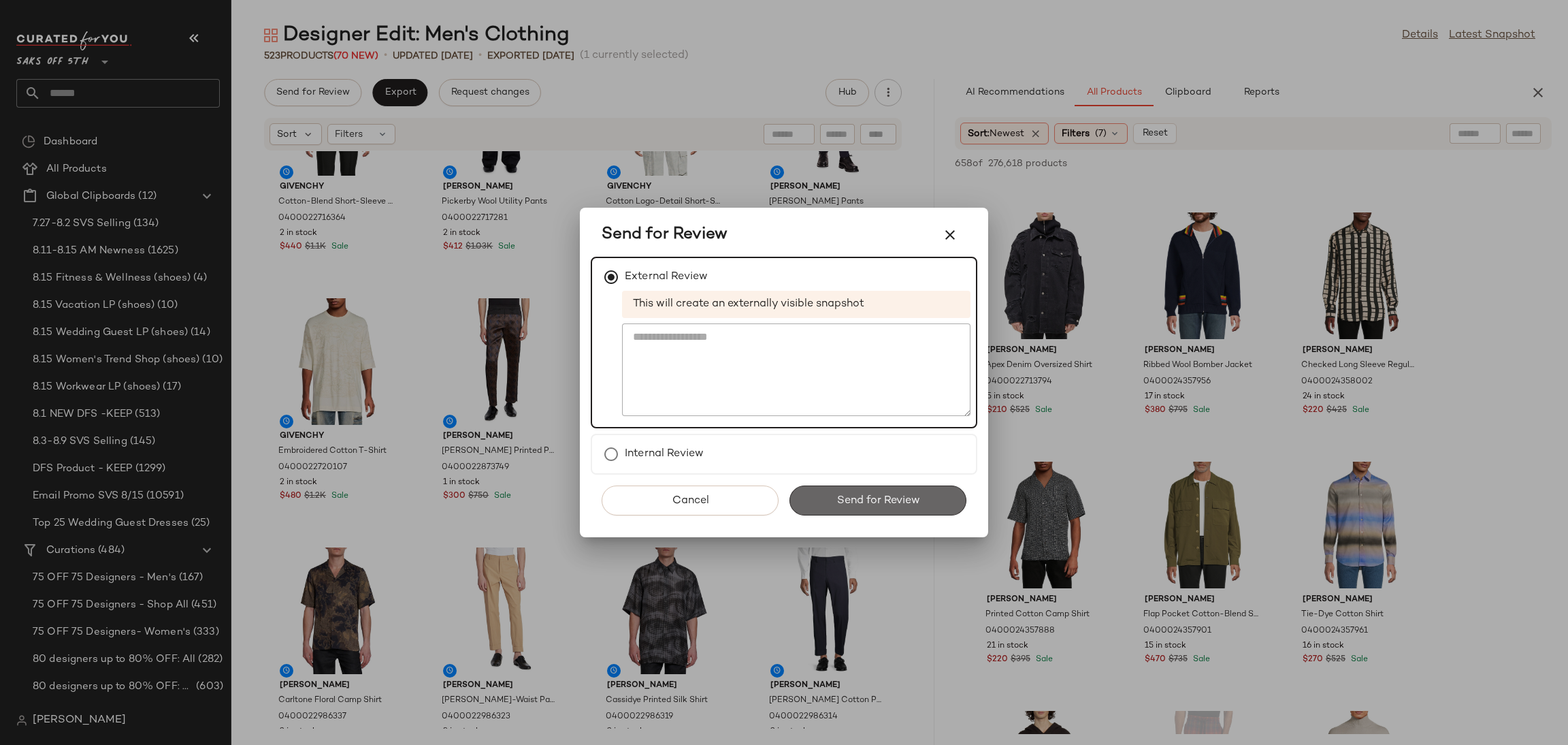
click at [896, 491] on button "Send for Review" at bounding box center [878, 500] width 177 height 30
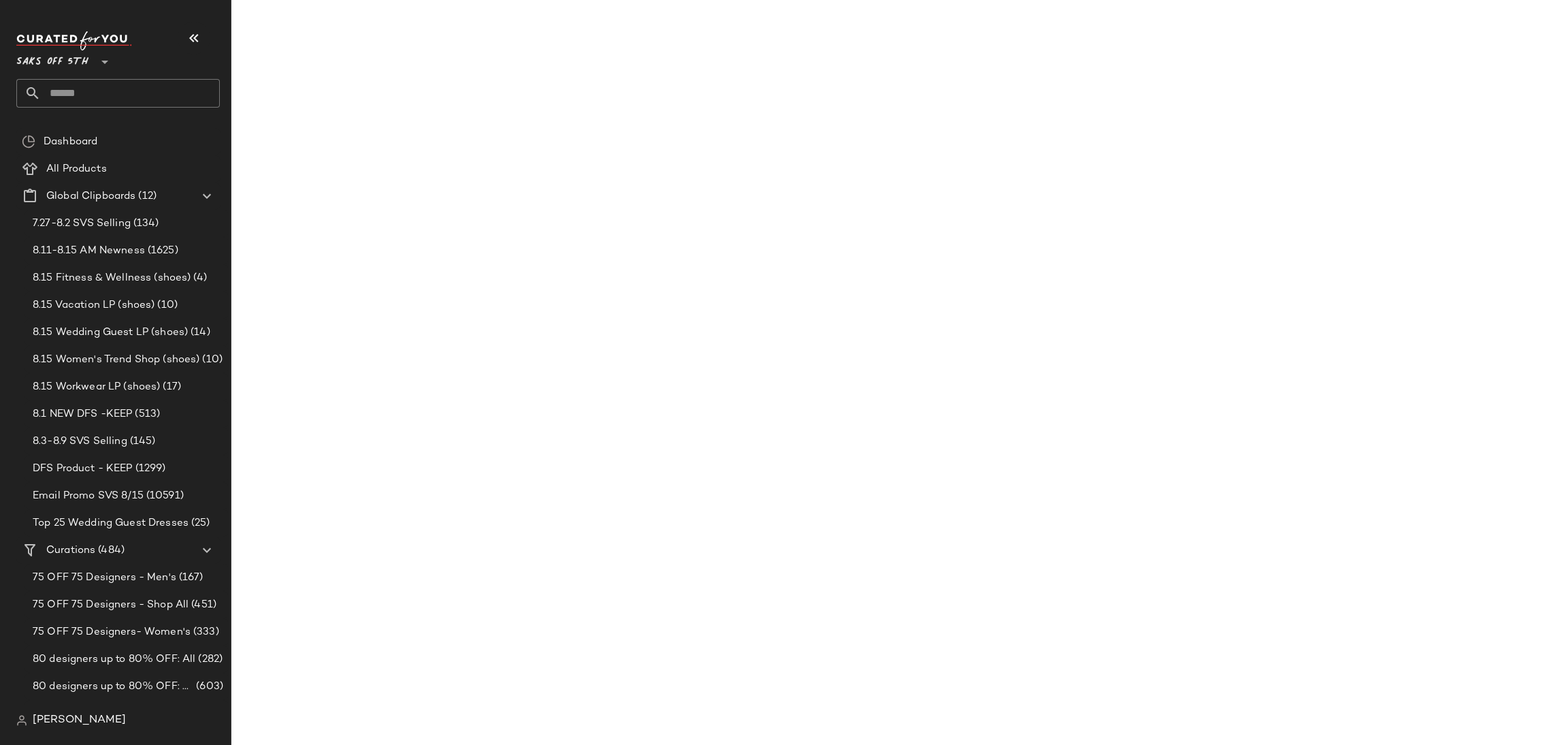
scroll to position [15168, 0]
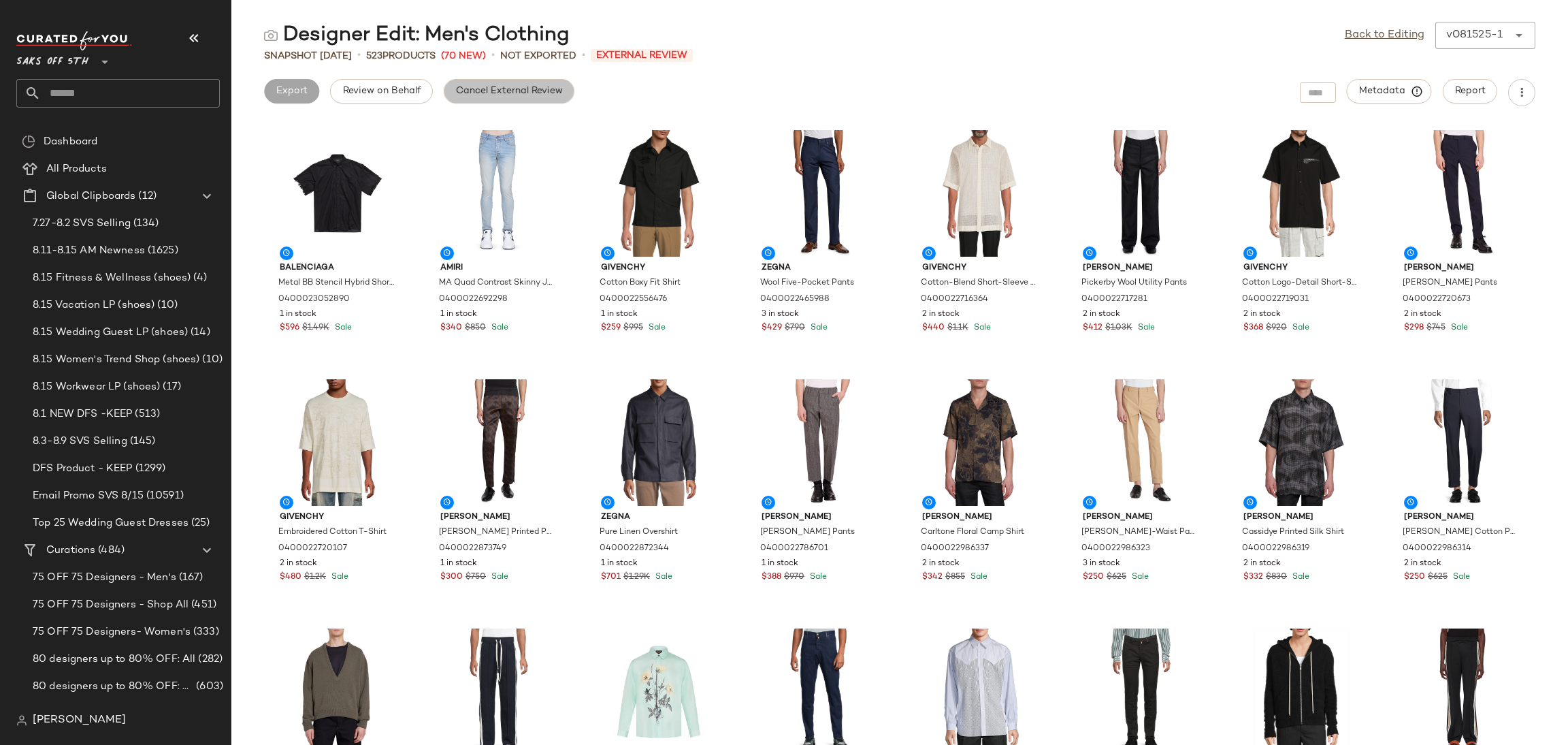
click at [532, 97] on button "Cancel External Review" at bounding box center [508, 91] width 131 height 25
click at [1365, 28] on link "Back to Editing" at bounding box center [1384, 35] width 80 height 16
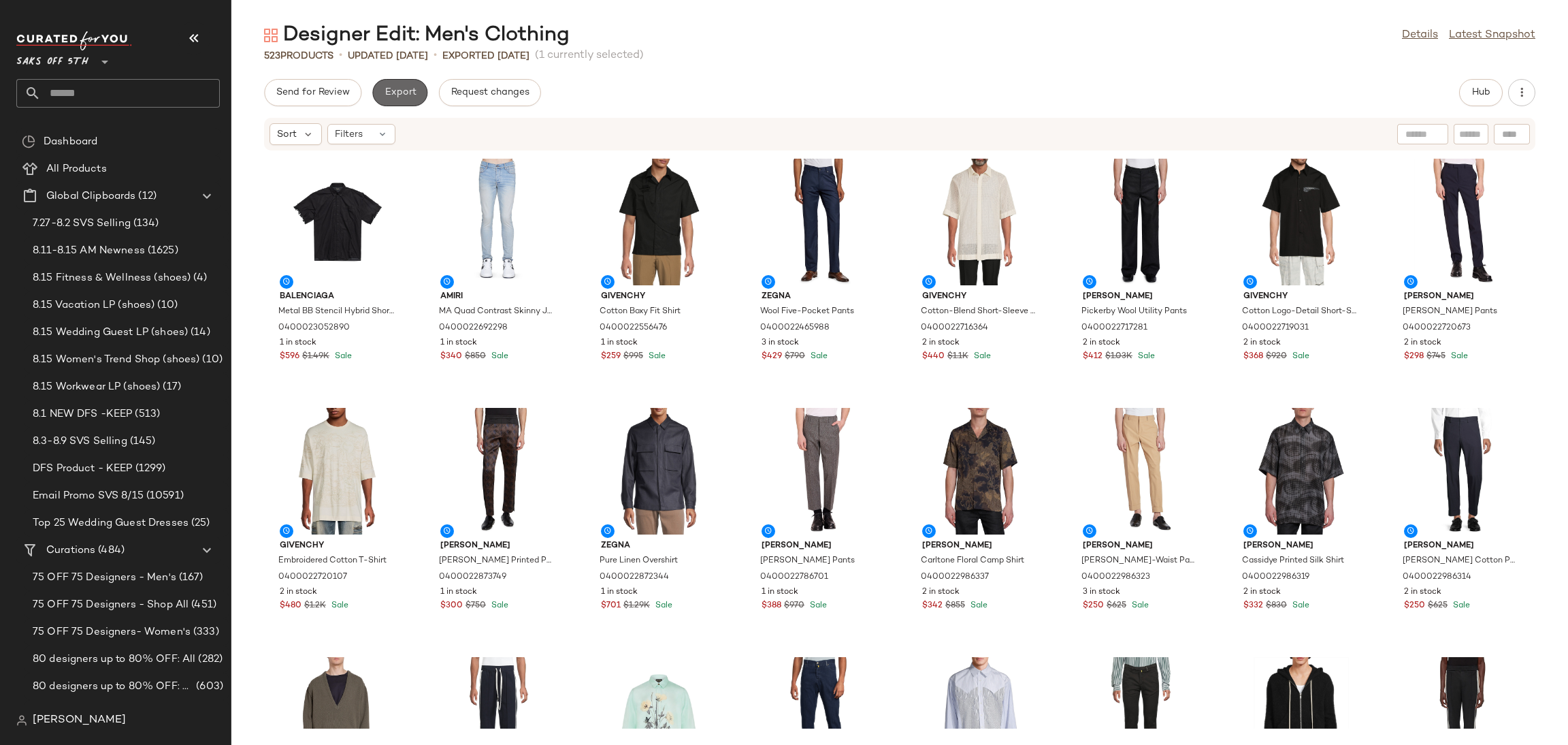
click at [406, 89] on span "Export" at bounding box center [400, 93] width 32 height 11
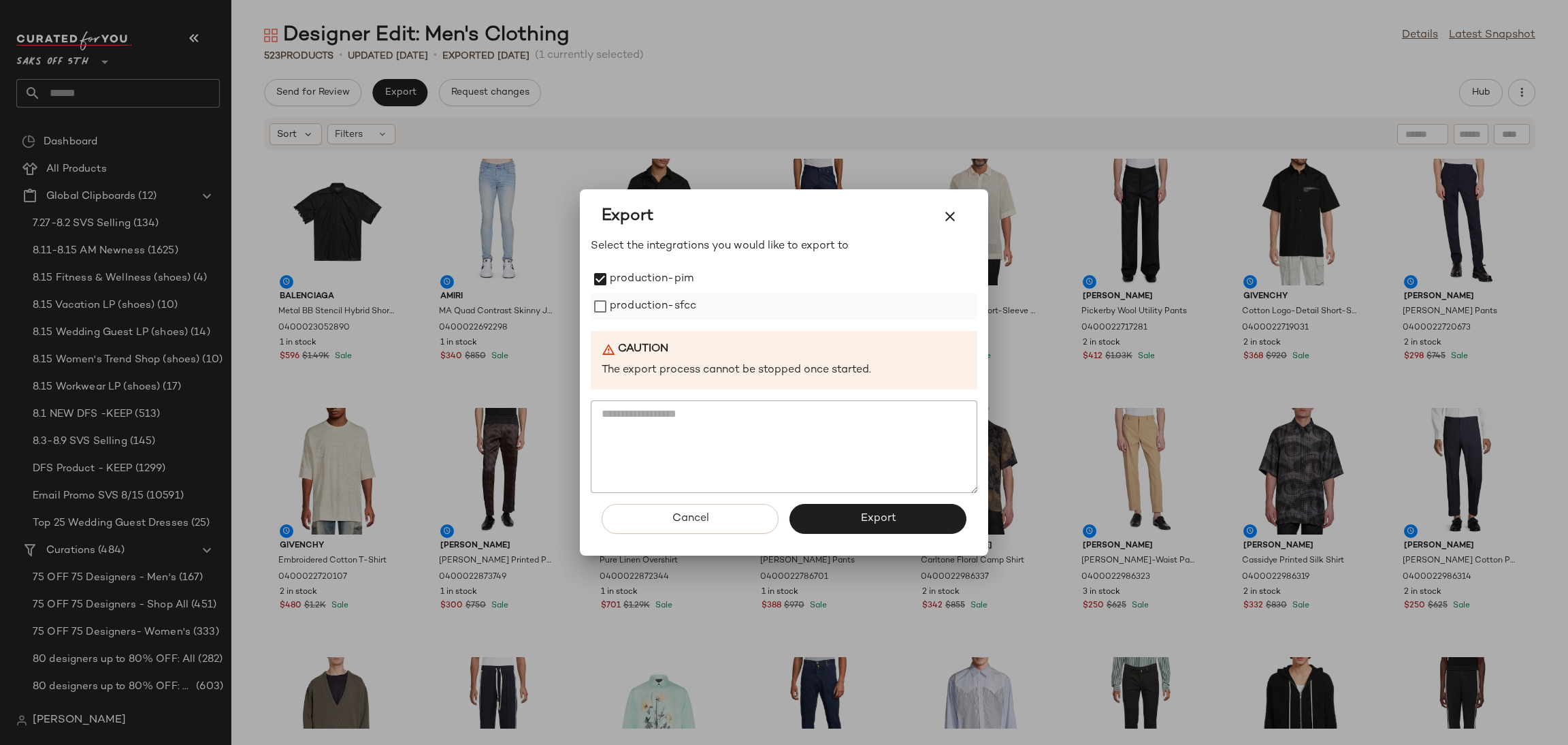
click at [612, 308] on label "production-sfcc" at bounding box center [653, 306] width 87 height 27
click at [897, 518] on button "Export" at bounding box center [878, 519] width 177 height 30
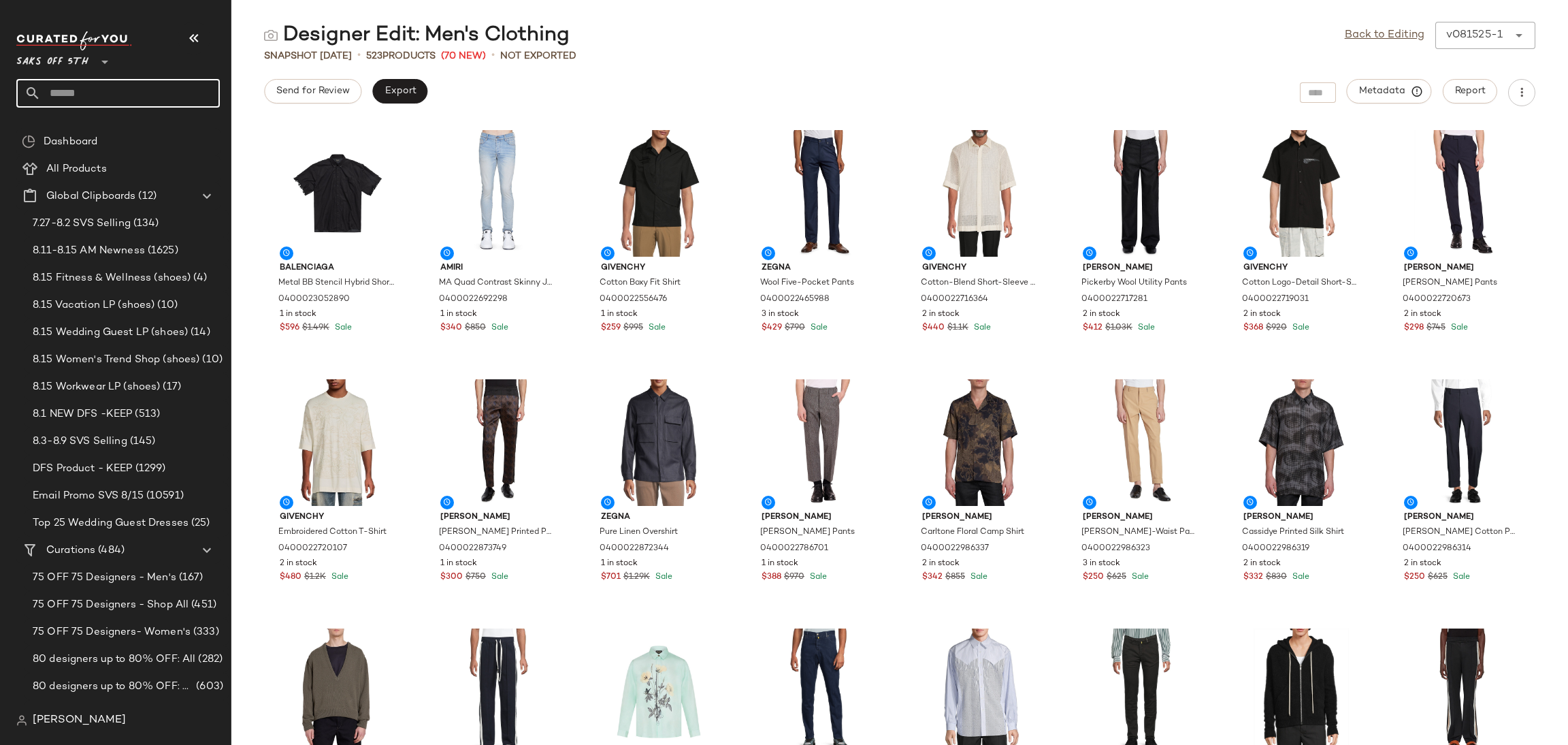
click at [148, 97] on input "text" at bounding box center [131, 93] width 179 height 29
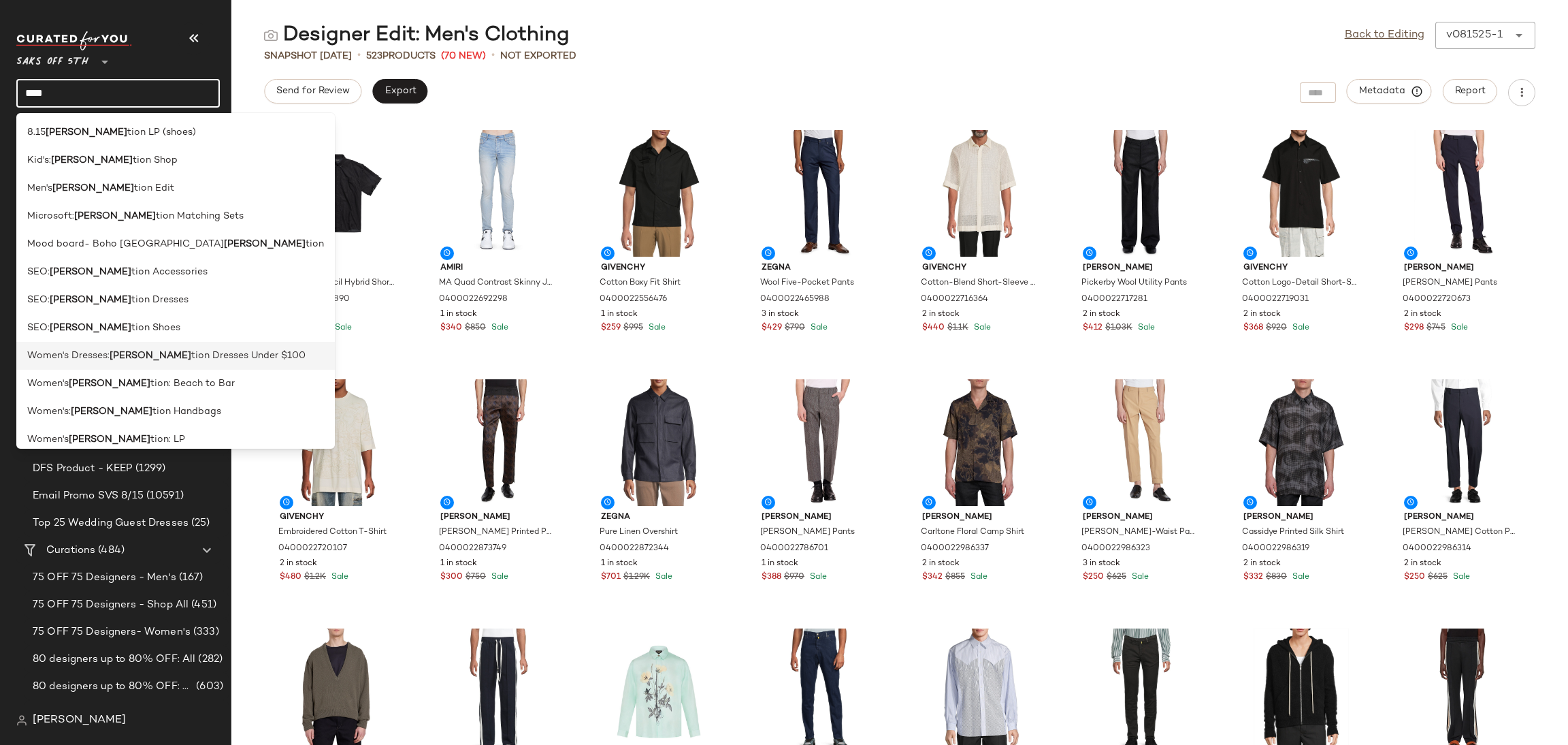
scroll to position [38, 0]
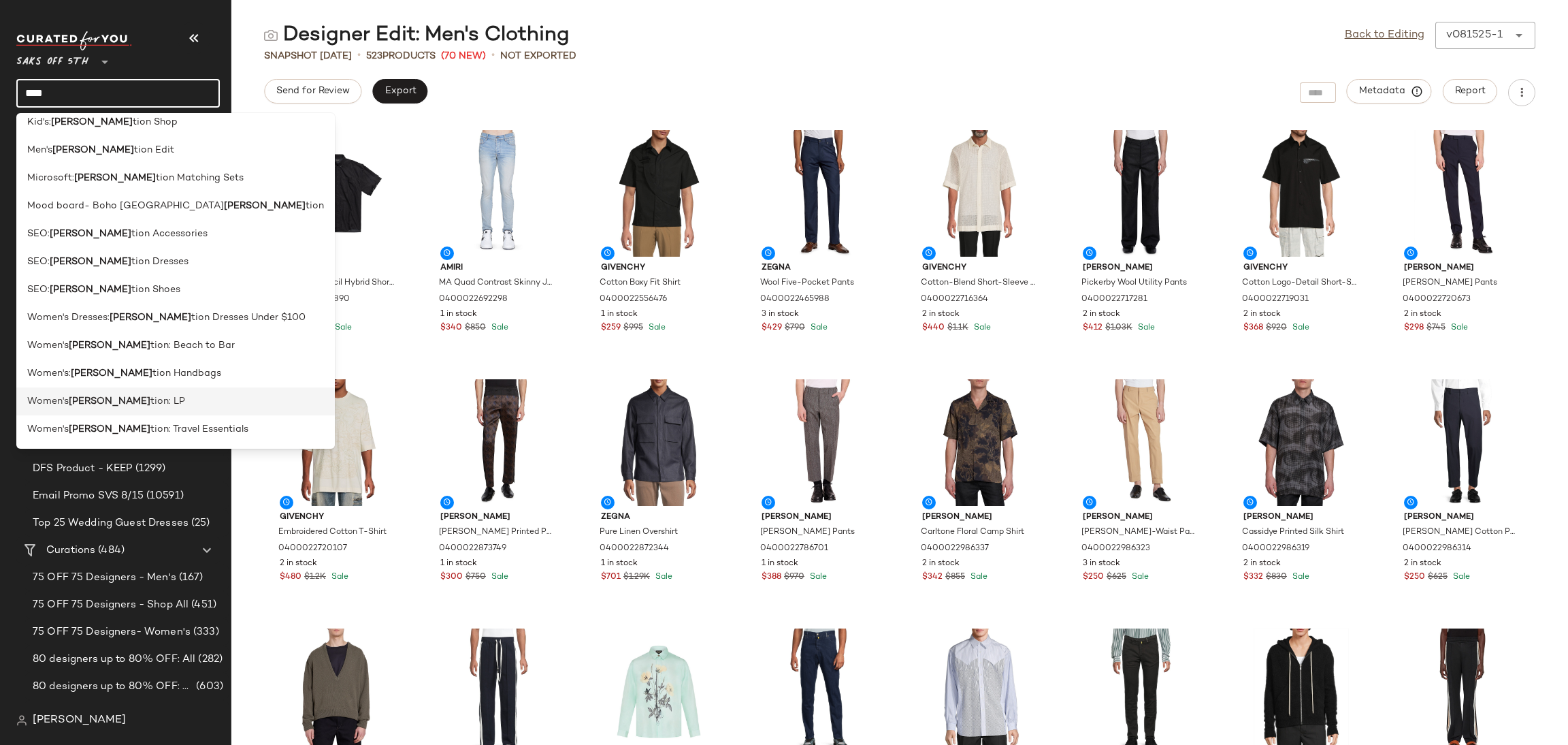
type input "****"
click at [140, 401] on div "Women's Vaca tion: LP" at bounding box center [175, 401] width 297 height 14
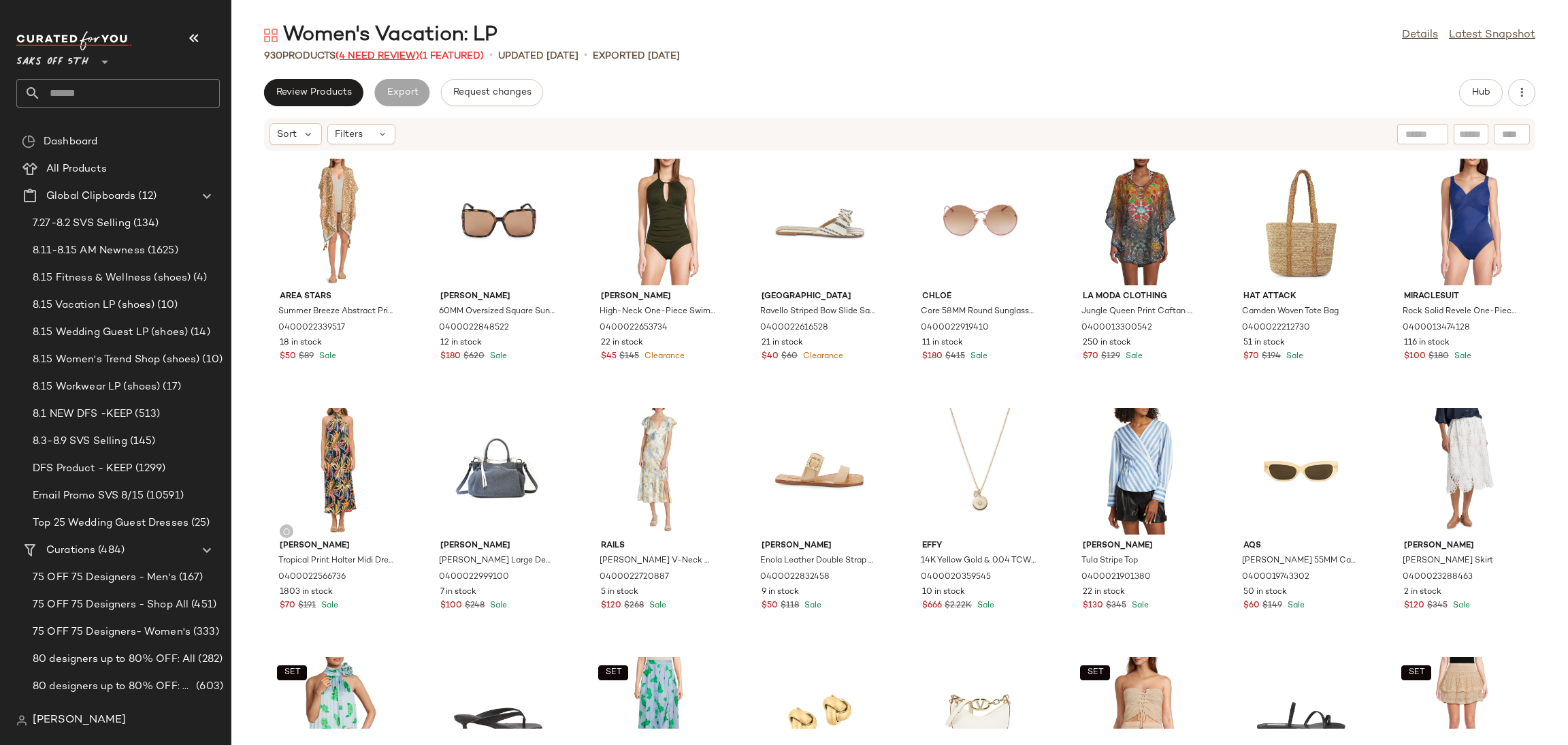
click at [386, 58] on span "(4 Need Review)" at bounding box center [377, 56] width 83 height 10
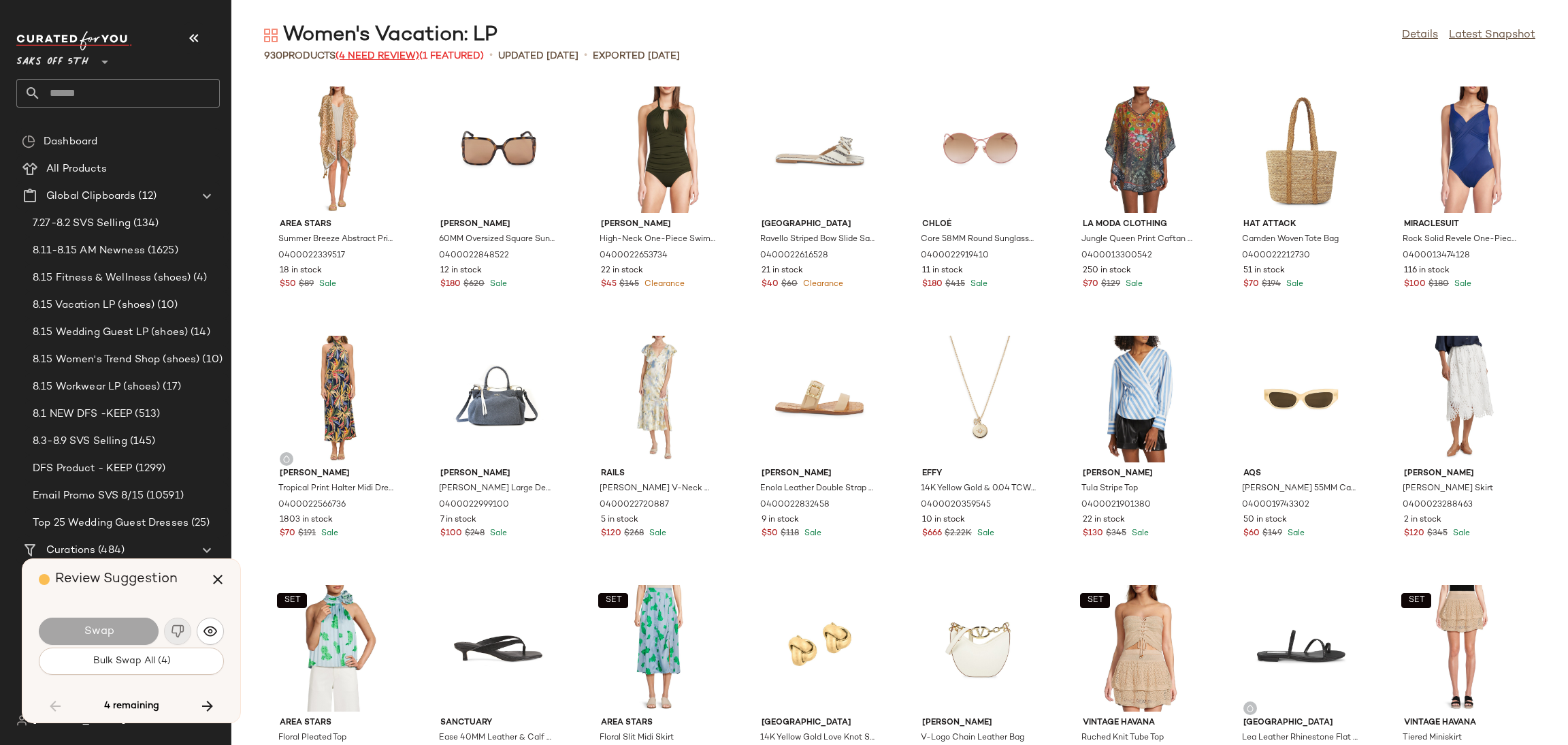
scroll to position [10462, 0]
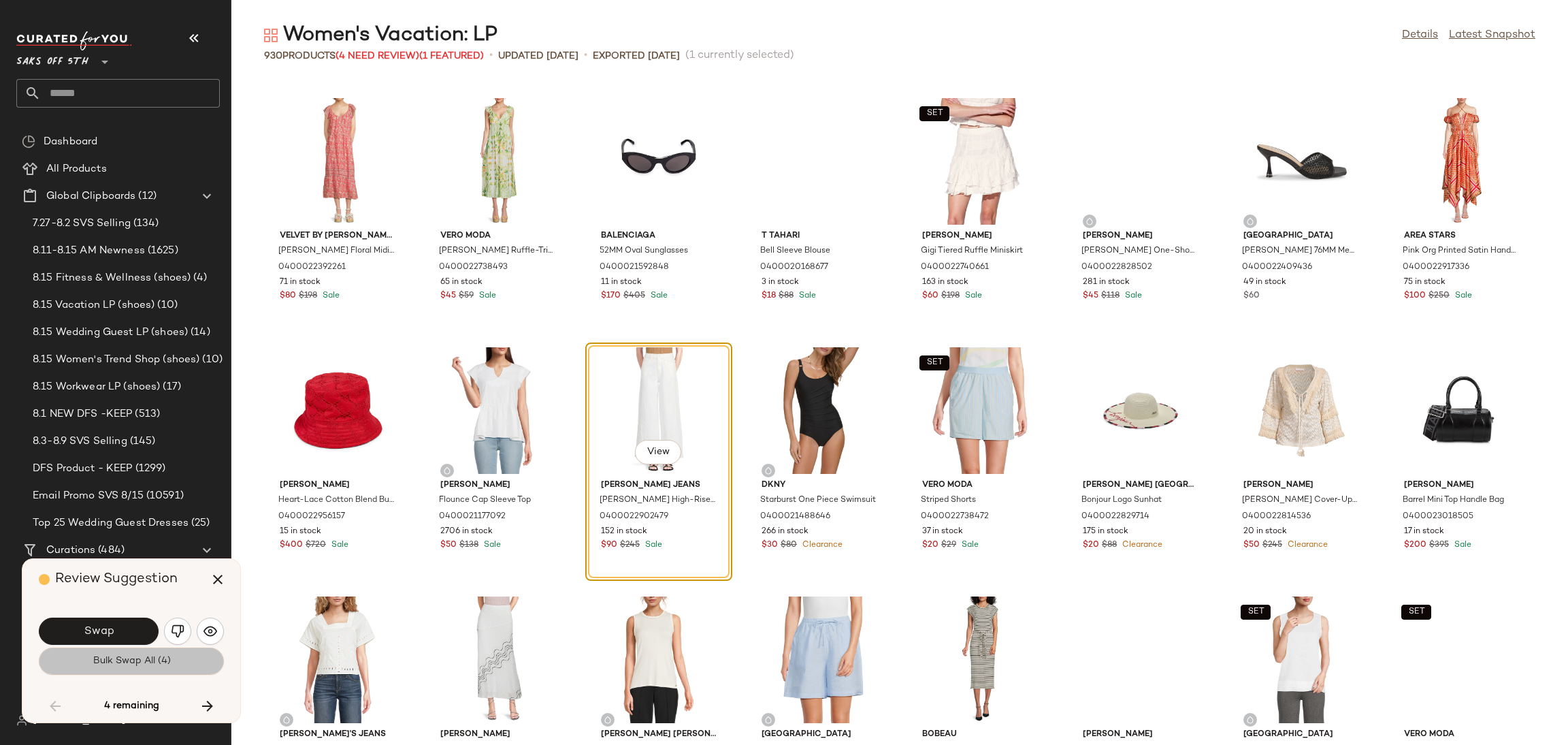
click at [173, 667] on button "Bulk Swap All (4)" at bounding box center [131, 661] width 185 height 27
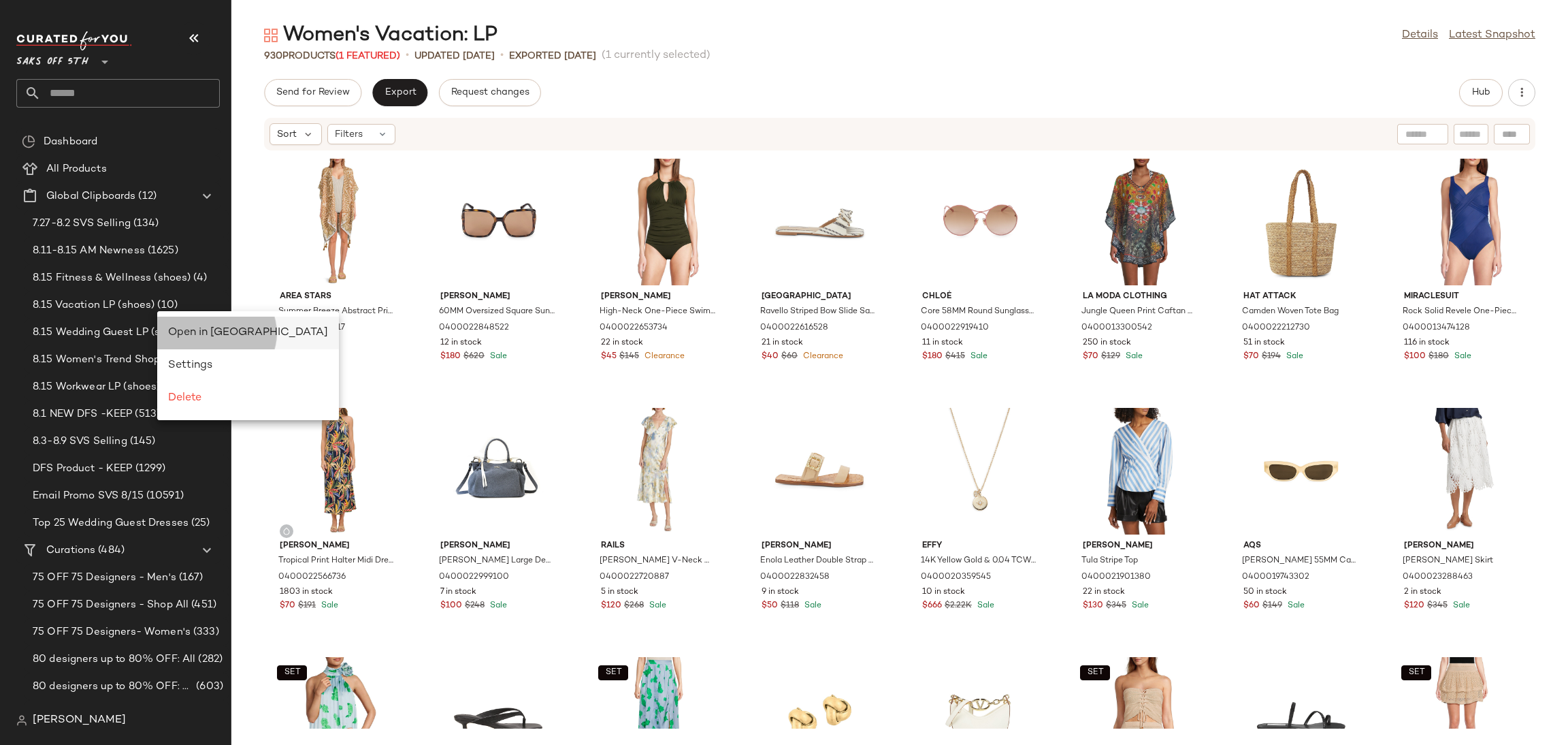
click at [202, 327] on span "Open in Split View" at bounding box center [248, 332] width 160 height 12
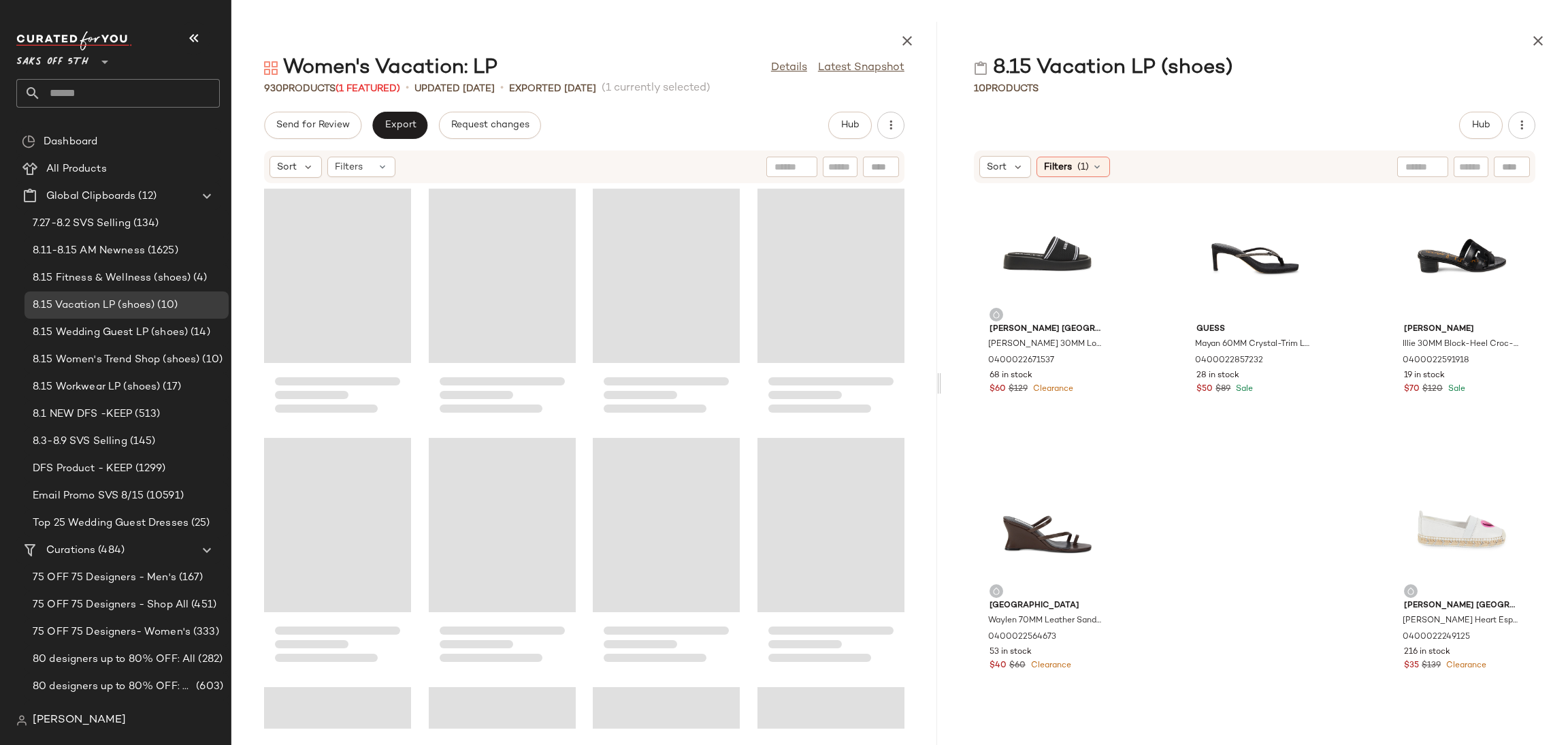
drag, startPoint x: 896, startPoint y: 385, endPoint x: 939, endPoint y: 380, distance: 43.3
click at [939, 380] on div at bounding box center [939, 383] width 5 height 723
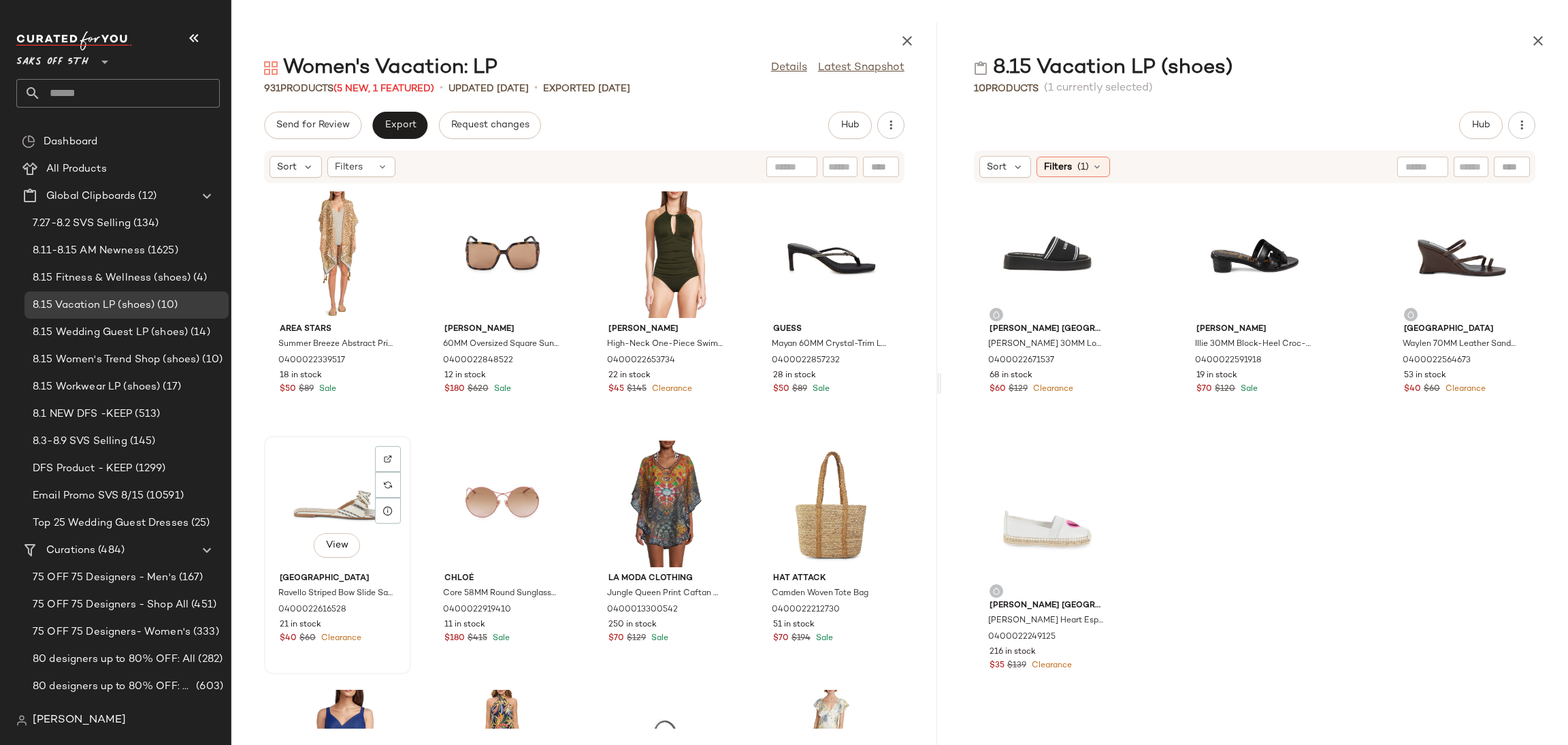
click at [345, 509] on div "View" at bounding box center [338, 504] width 138 height 127
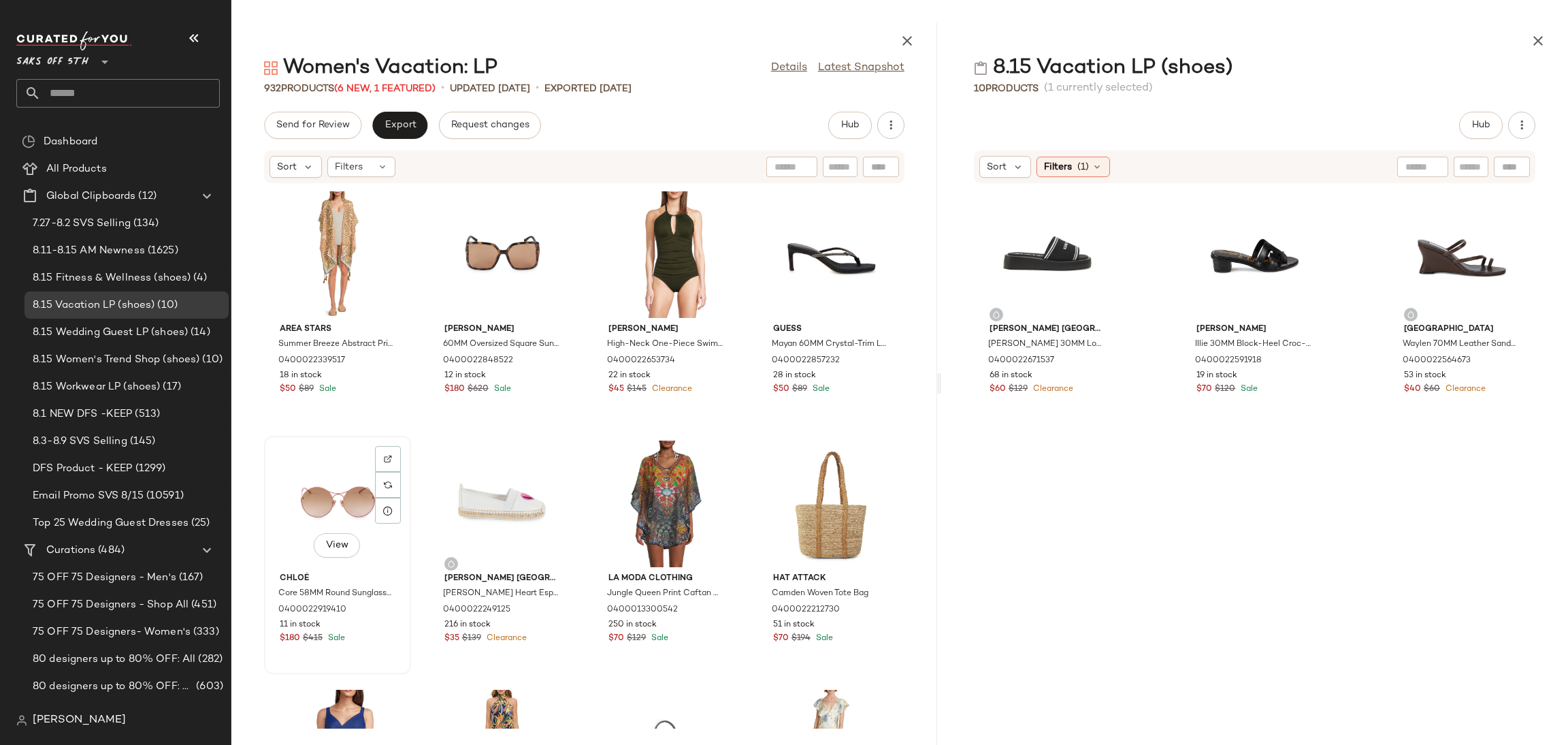
click at [348, 488] on div "View" at bounding box center [338, 504] width 138 height 127
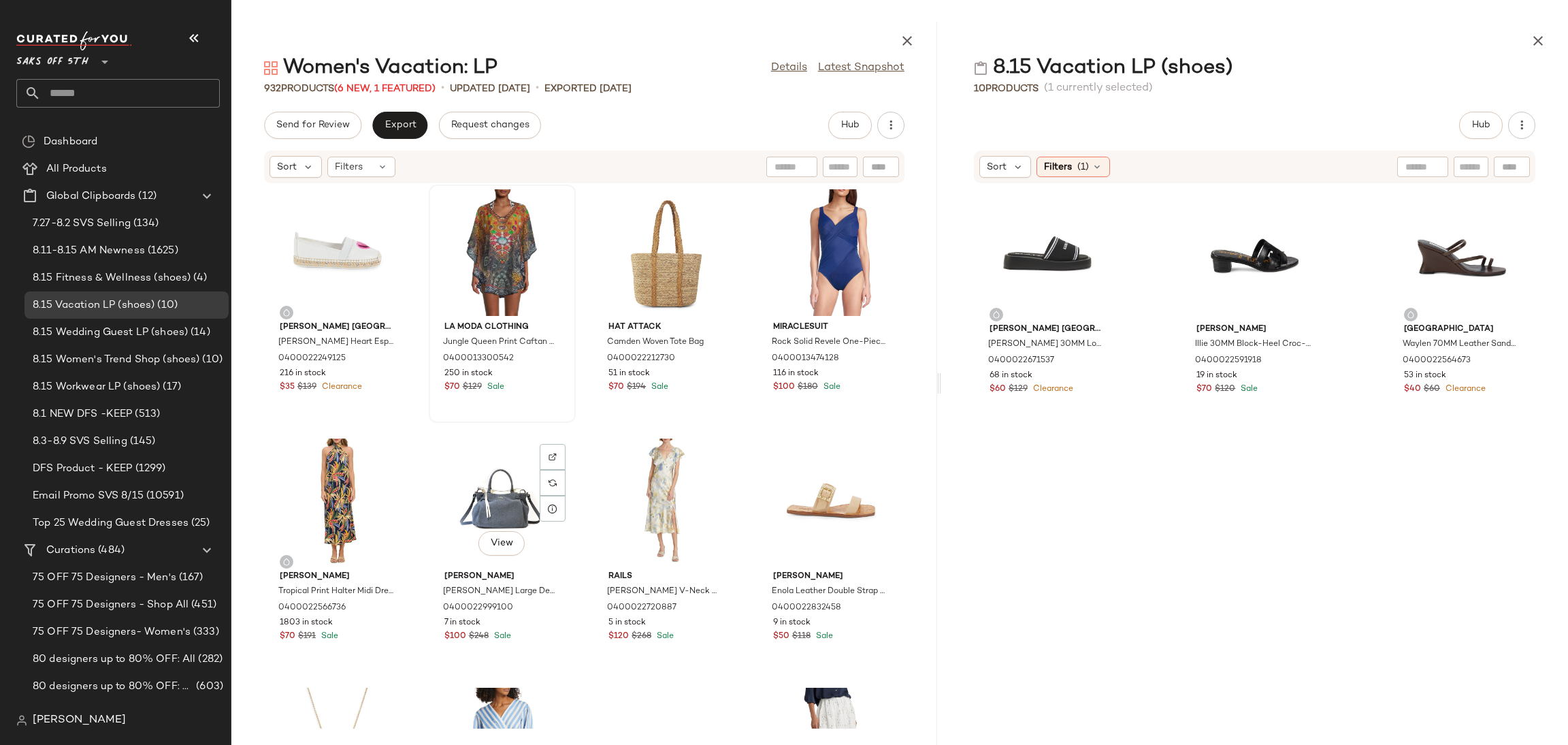
scroll to position [252, 0]
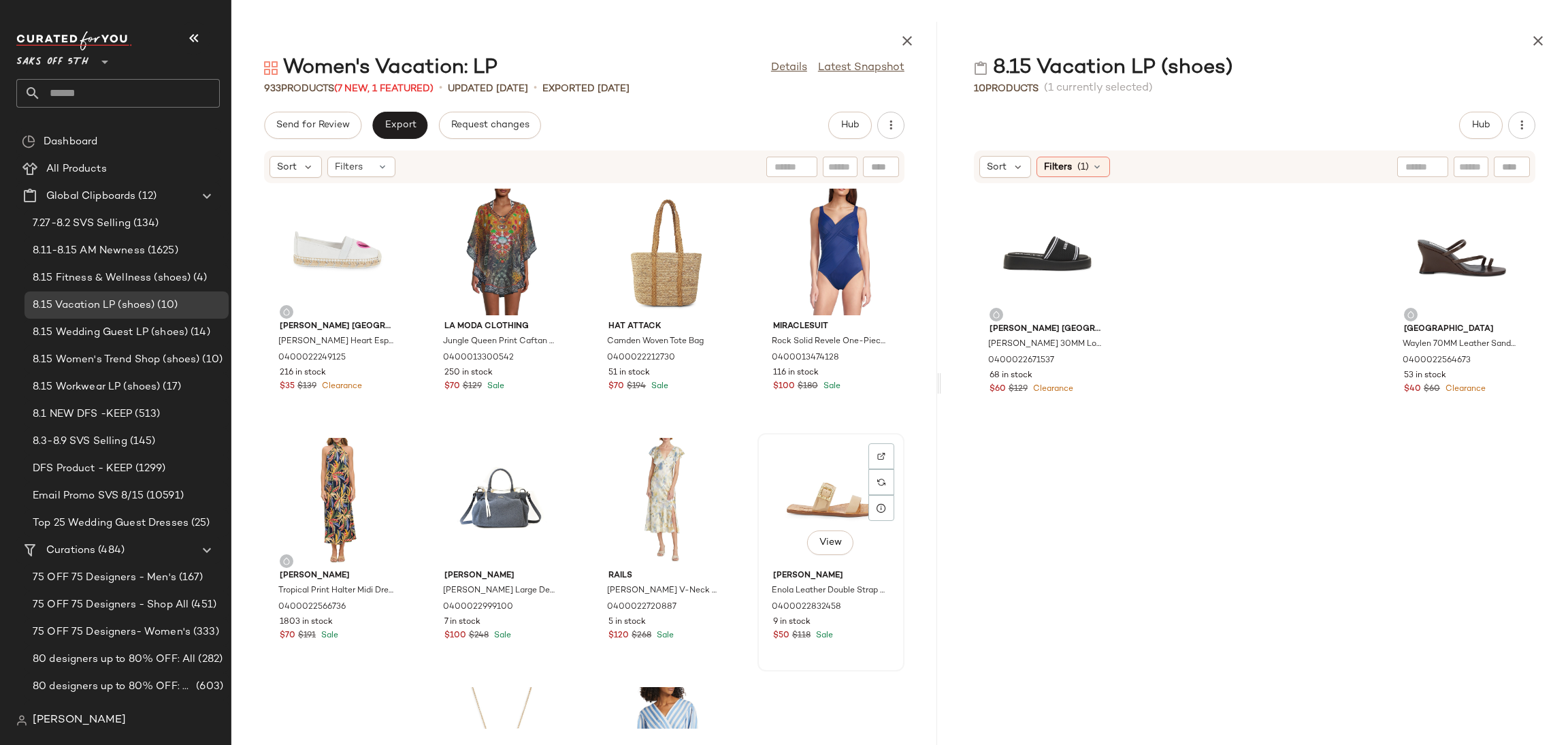
click at [808, 486] on div "View" at bounding box center [831, 501] width 138 height 127
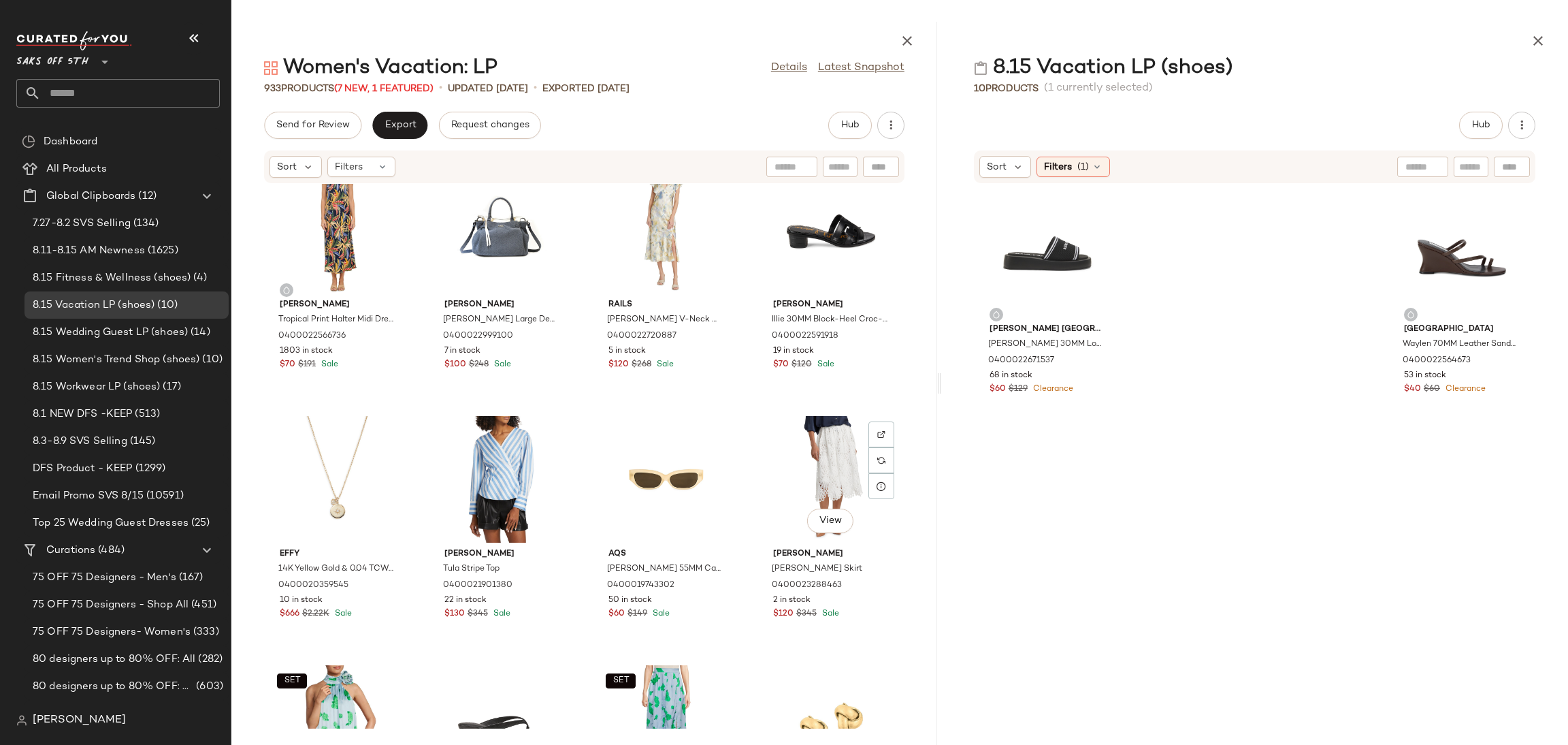
scroll to position [534, 0]
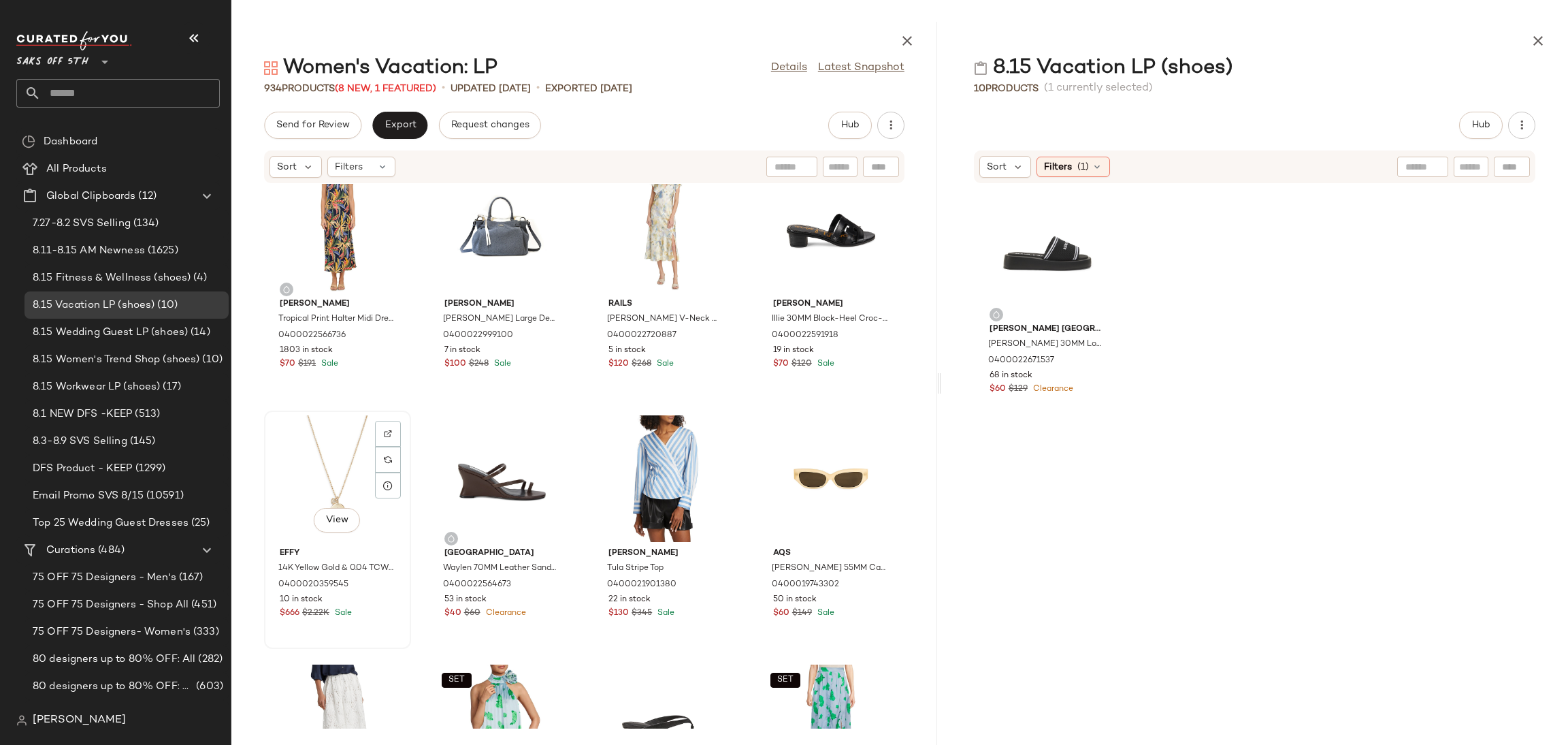
click at [324, 484] on div "View" at bounding box center [338, 478] width 138 height 127
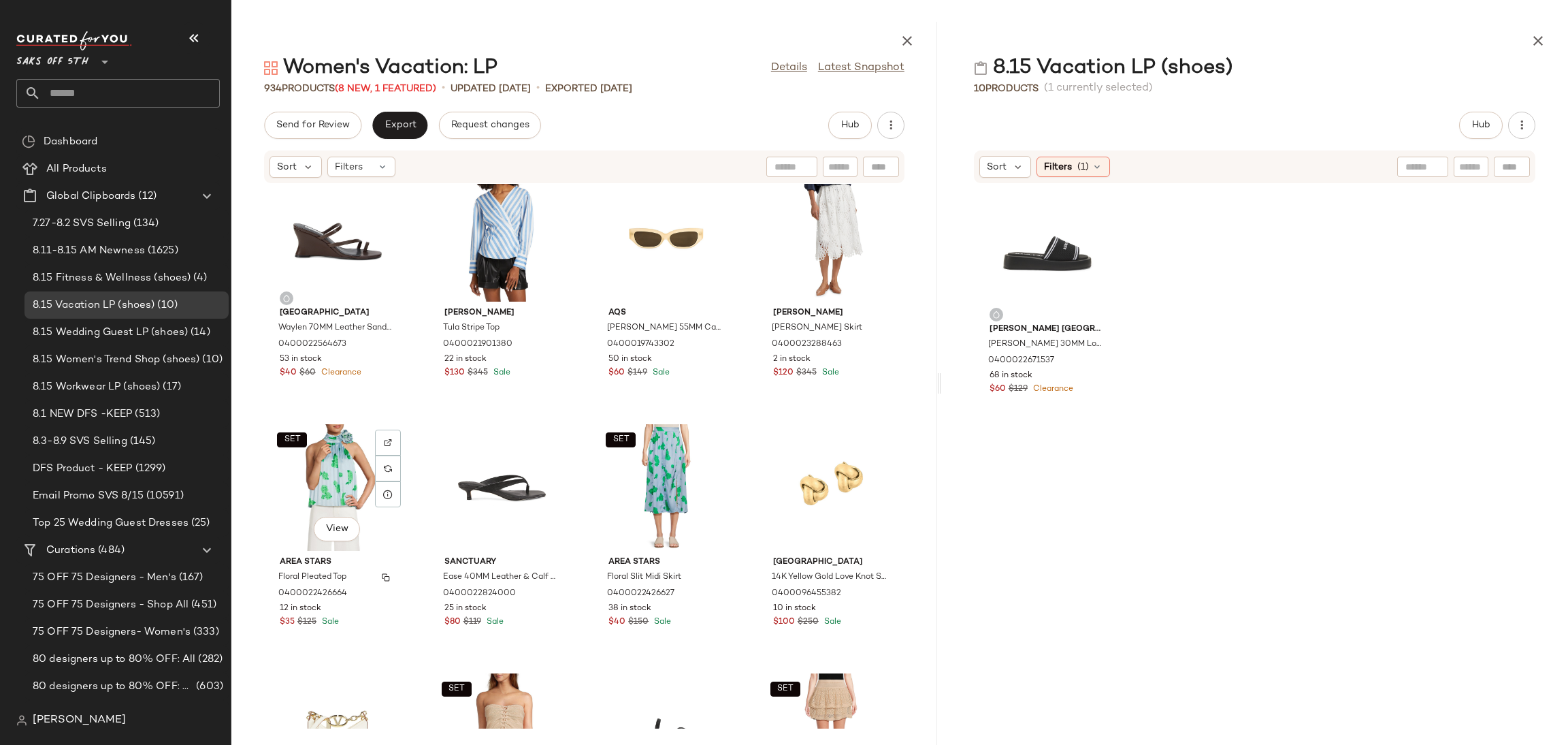
scroll to position [777, 0]
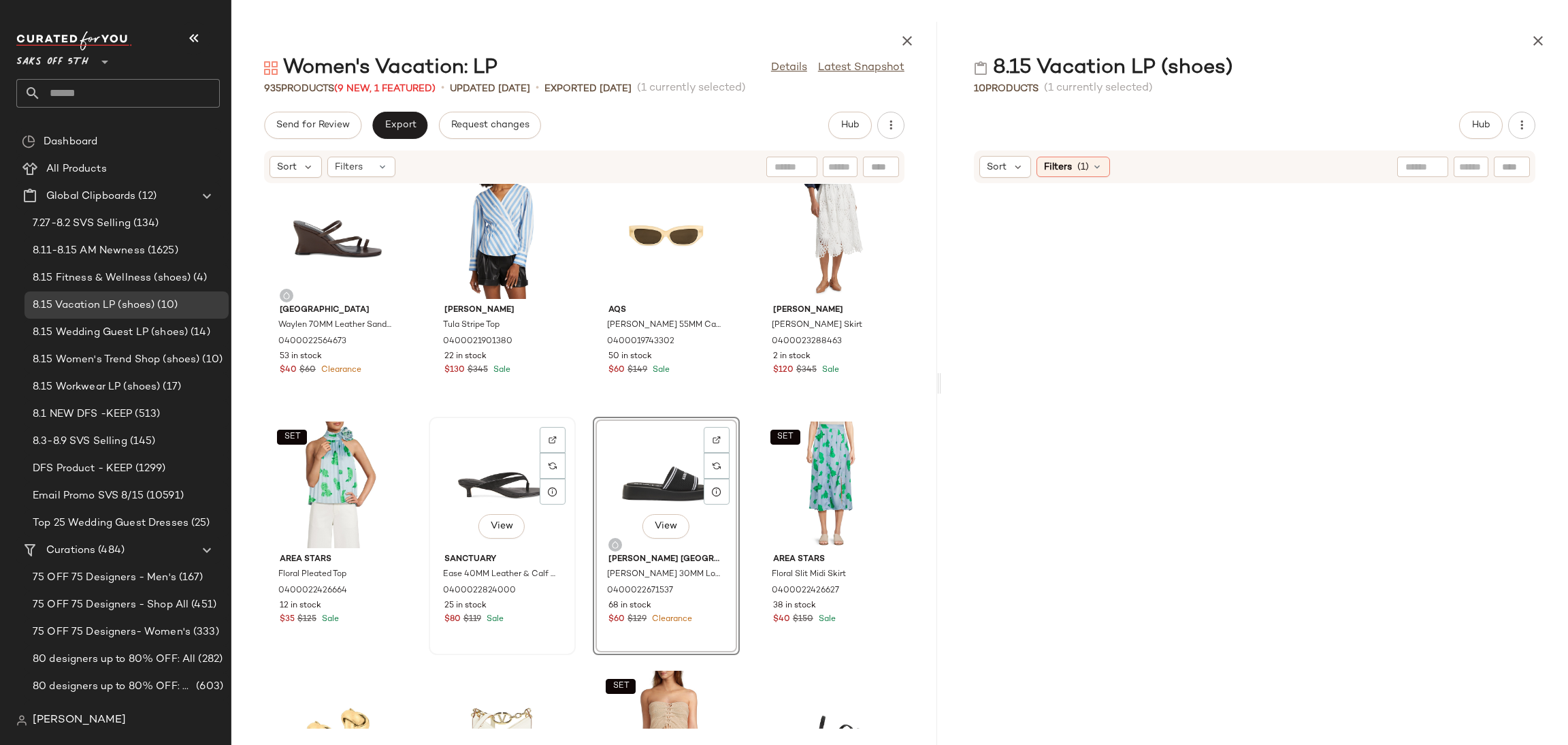
click at [499, 485] on div "View" at bounding box center [502, 485] width 138 height 127
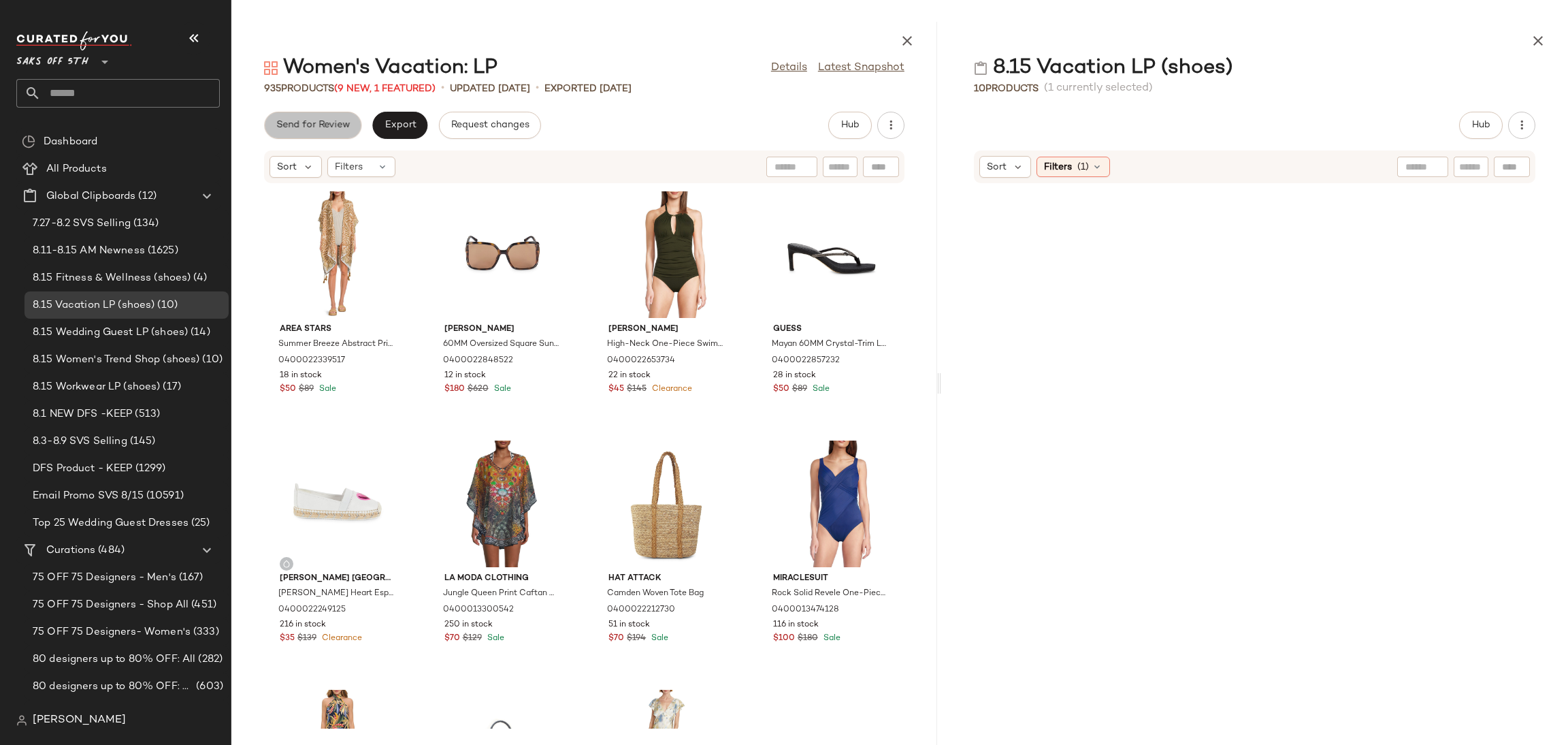
click at [332, 124] on span "Send for Review" at bounding box center [313, 125] width 74 height 11
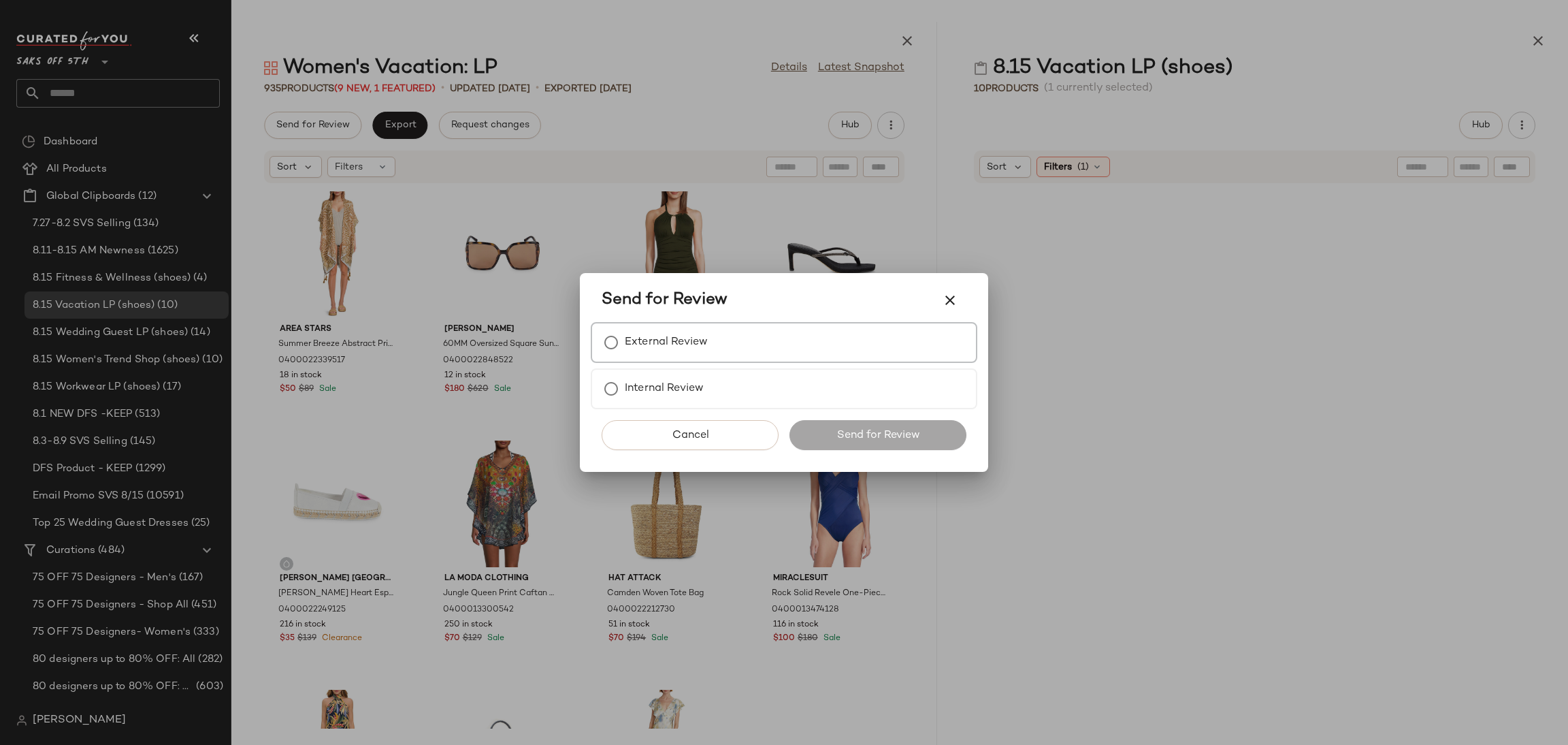
click at [653, 327] on div "External Review" at bounding box center [784, 342] width 386 height 41
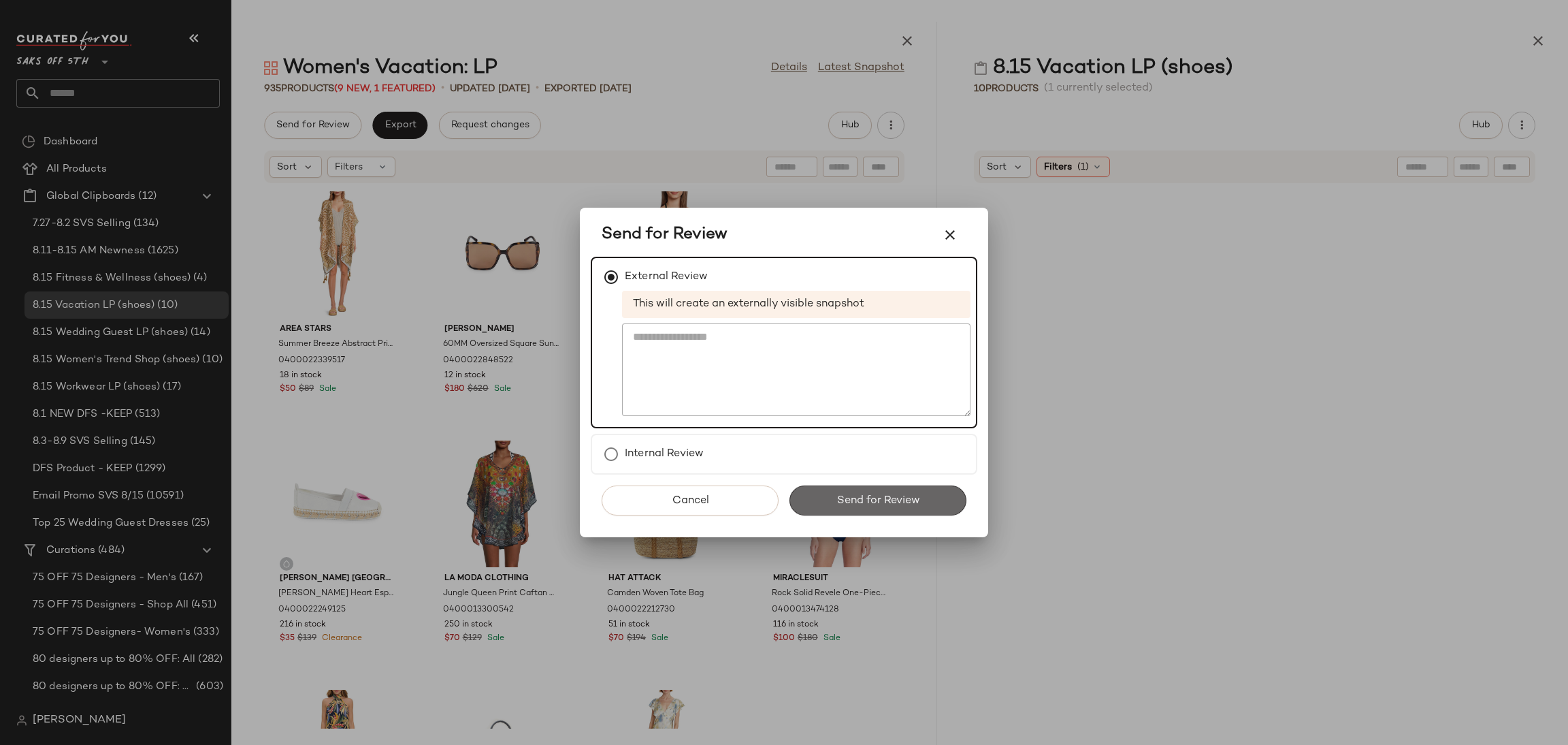
click at [940, 489] on button "Send for Review" at bounding box center [878, 500] width 177 height 30
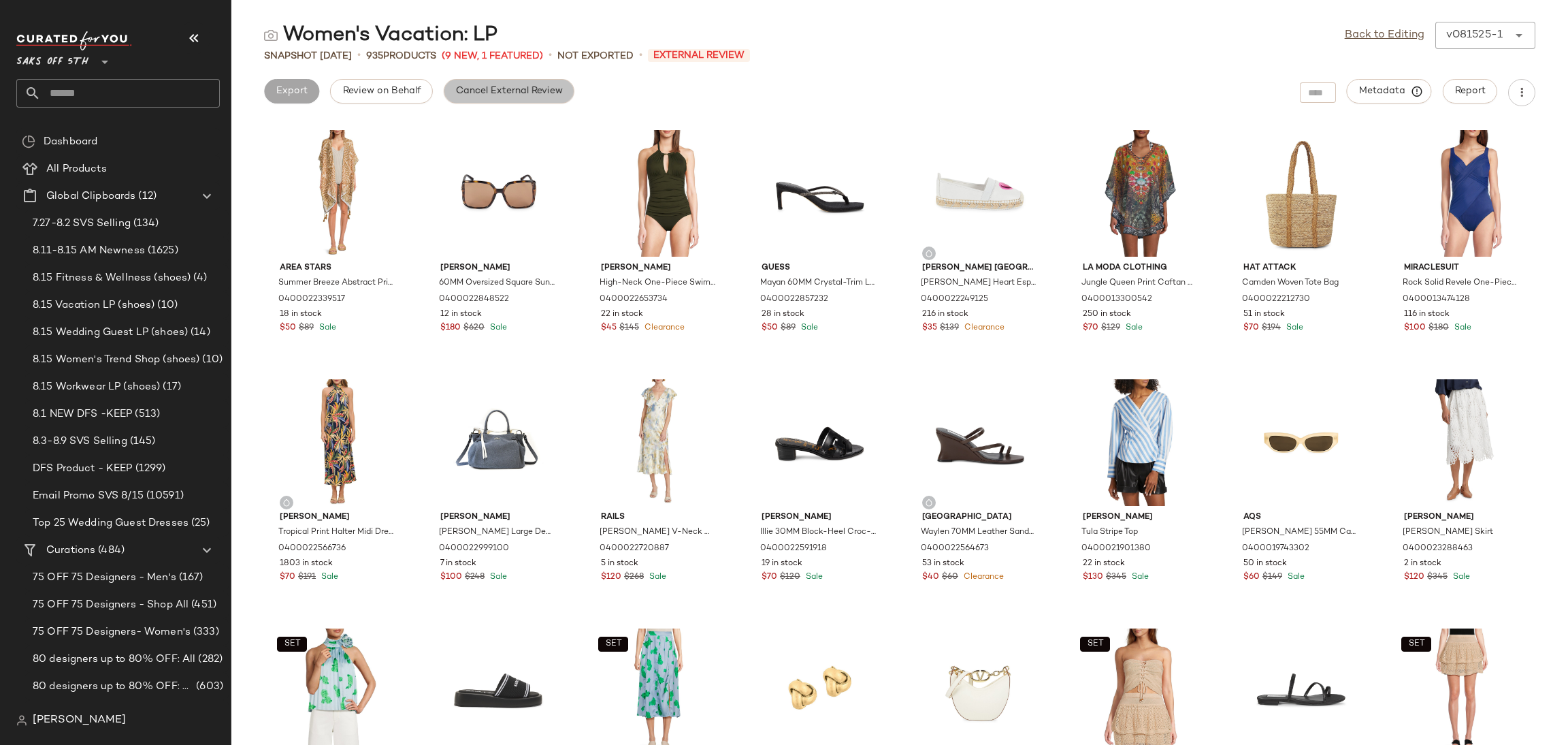
click at [549, 88] on span "Cancel External Review" at bounding box center [508, 91] width 107 height 11
click at [1357, 31] on link "Back to Editing" at bounding box center [1384, 35] width 80 height 16
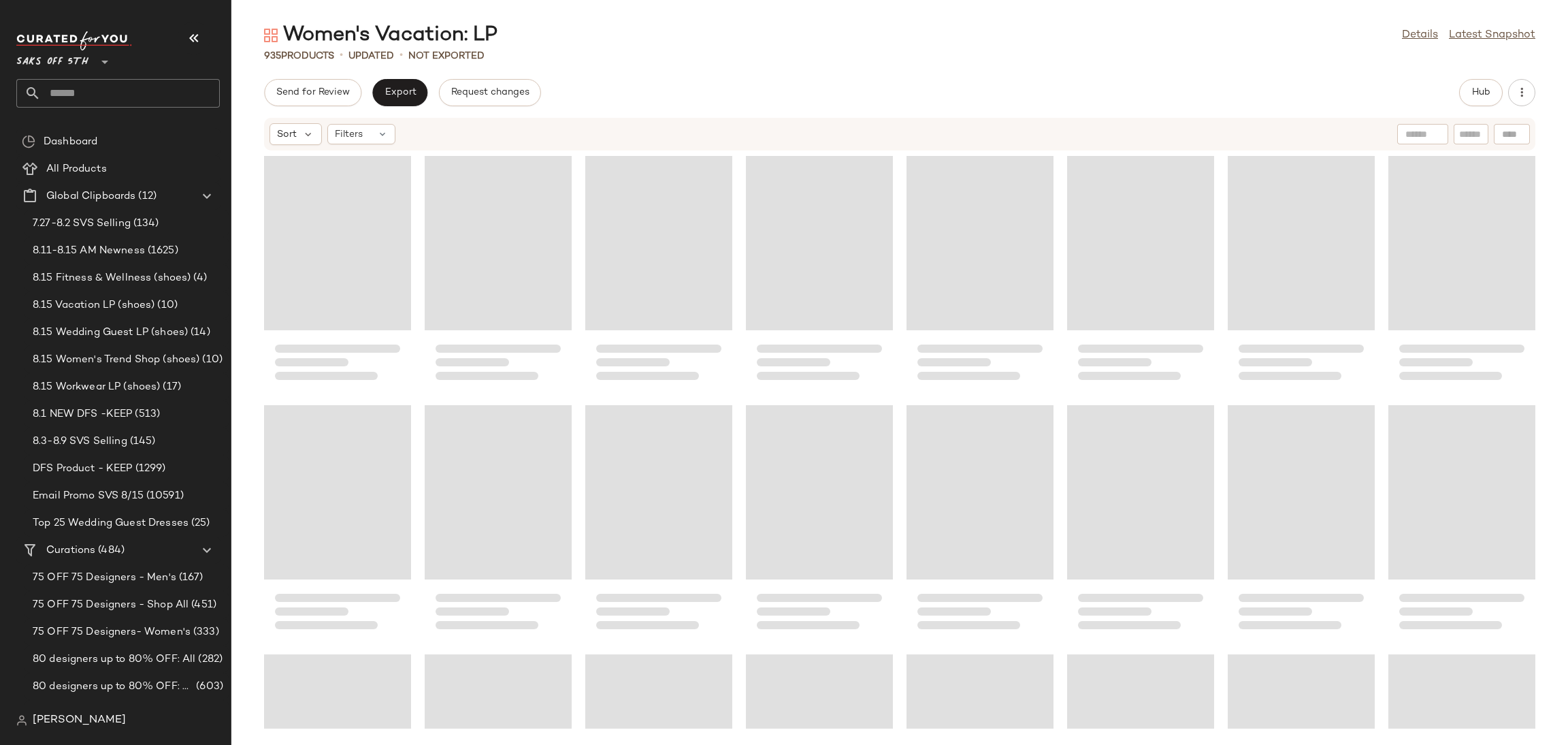
scroll to position [28572, 0]
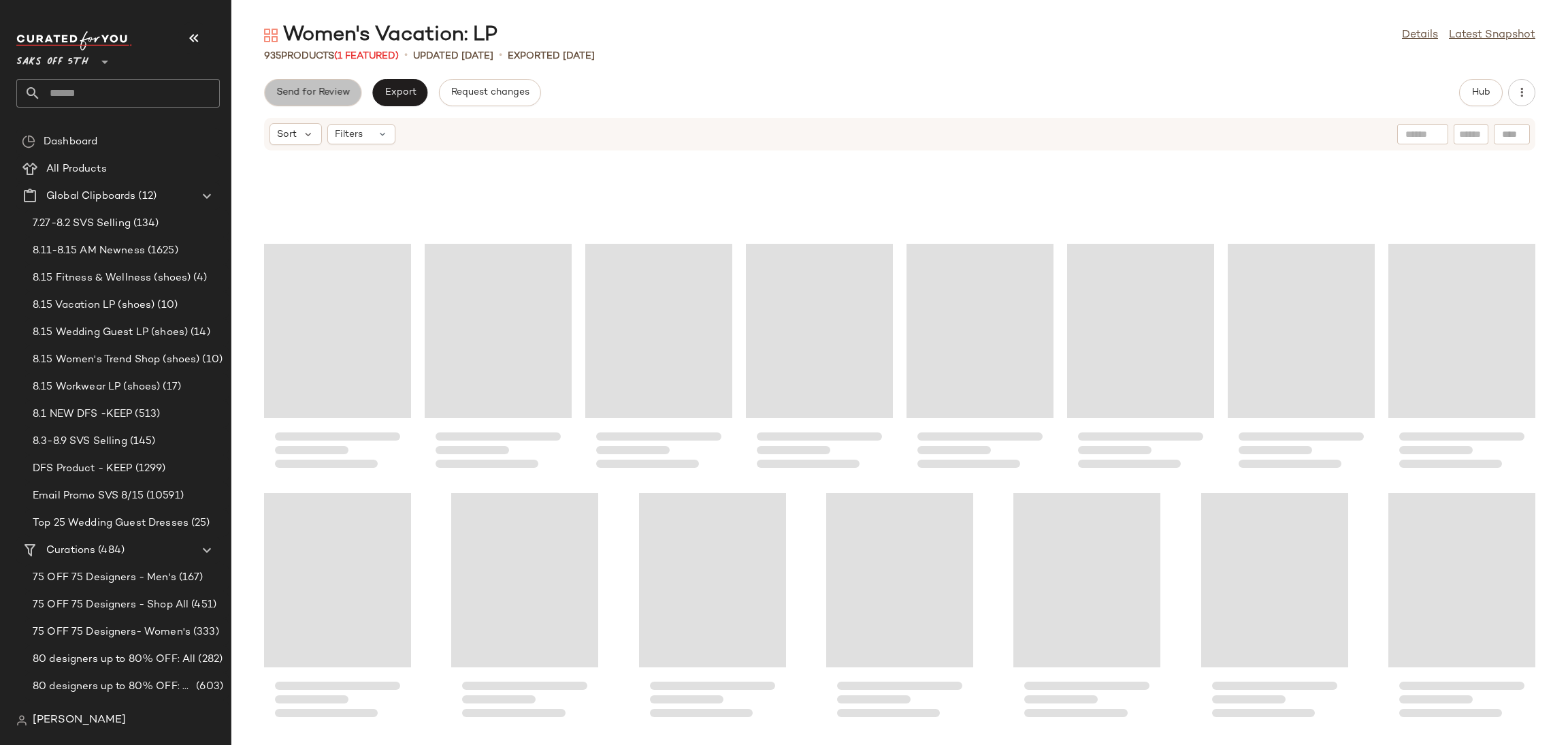
click at [332, 95] on span "Send for Review" at bounding box center [313, 93] width 74 height 11
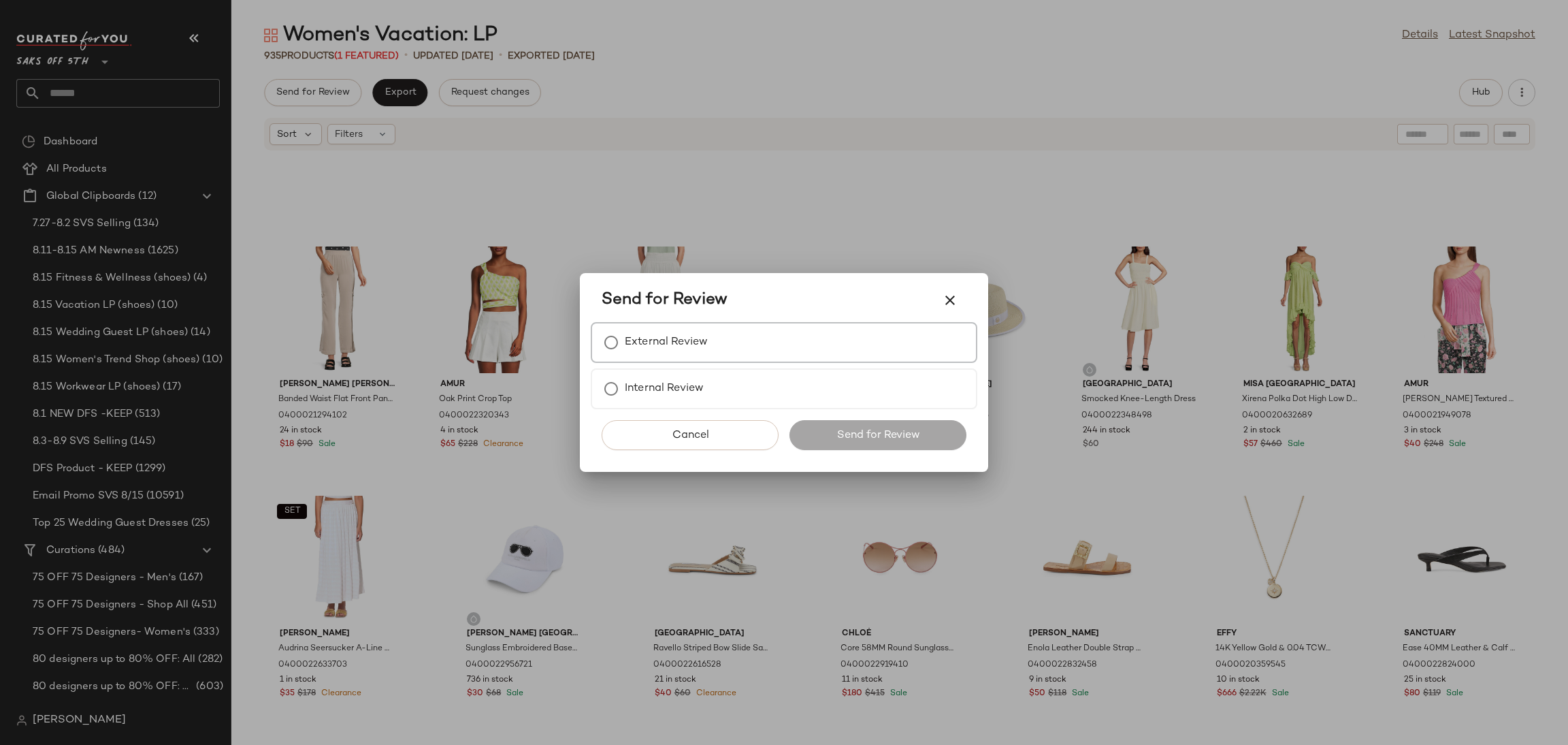
click at [659, 339] on label "External Review" at bounding box center [666, 342] width 83 height 27
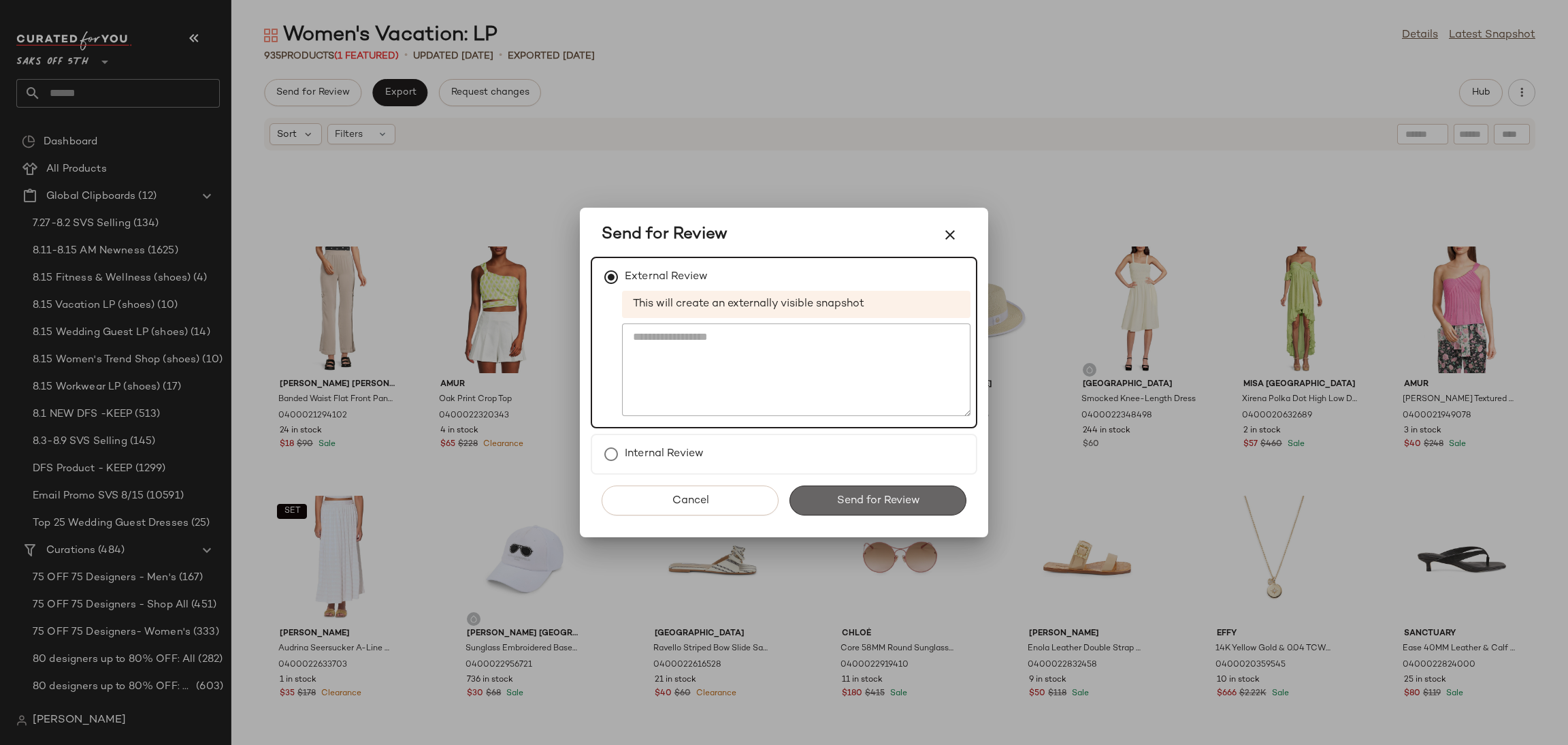
click at [853, 494] on span "Send for Review" at bounding box center [878, 500] width 83 height 13
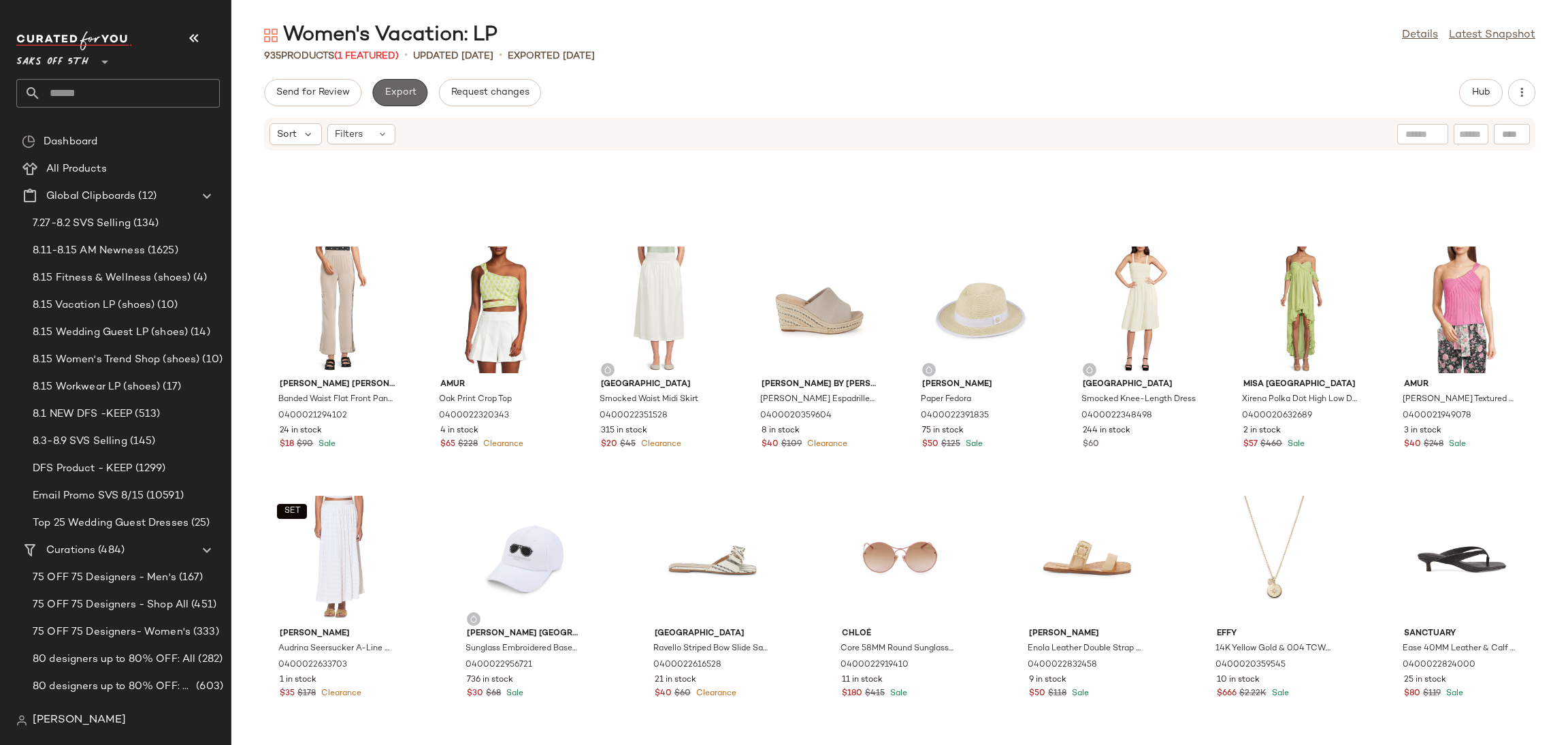
click at [409, 89] on span "Export" at bounding box center [400, 93] width 32 height 11
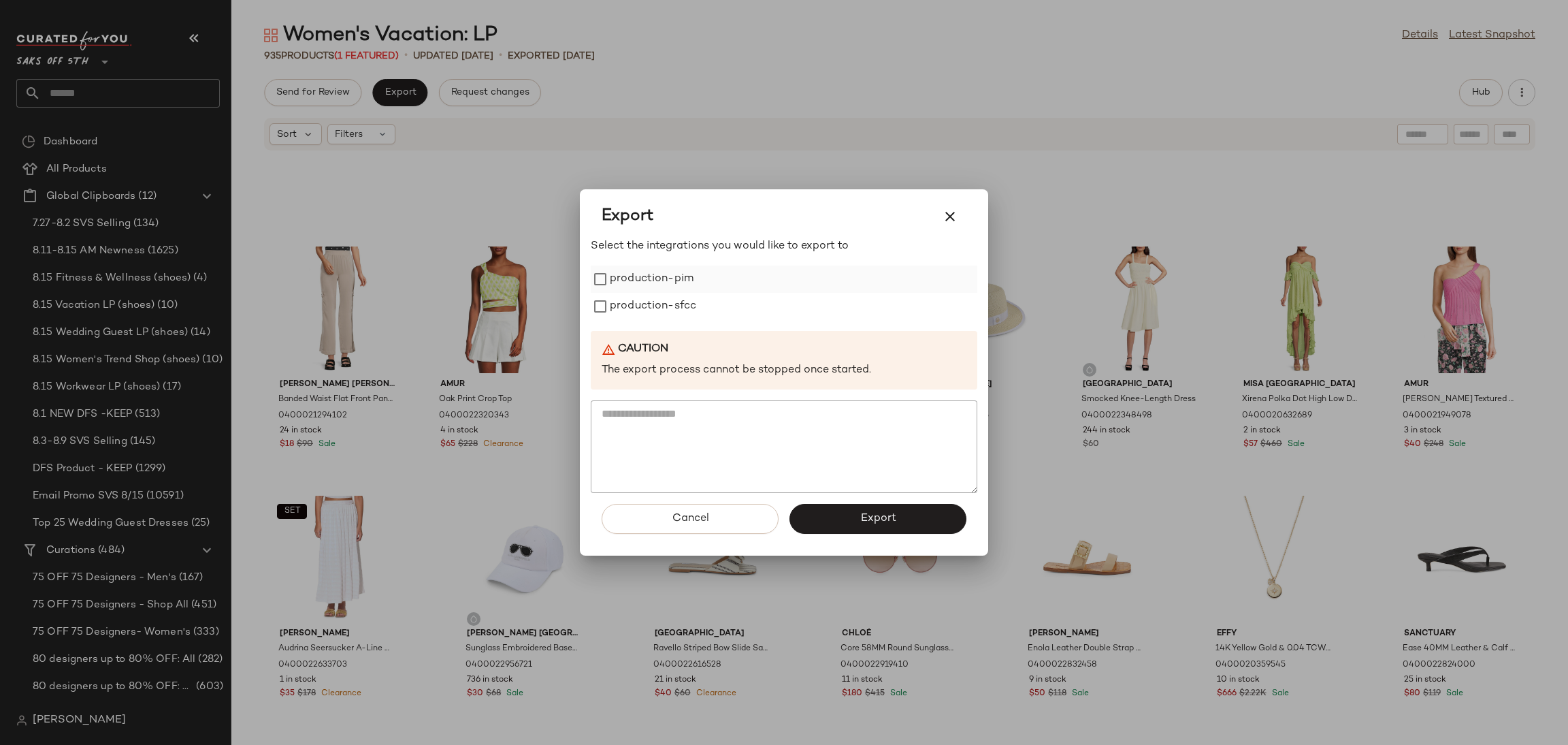
click at [679, 283] on label "production-pim" at bounding box center [651, 278] width 83 height 27
click at [676, 300] on label "production-sfcc" at bounding box center [653, 306] width 87 height 27
click at [910, 512] on button "Export" at bounding box center [878, 519] width 177 height 30
